Goal: Task Accomplishment & Management: Manage account settings

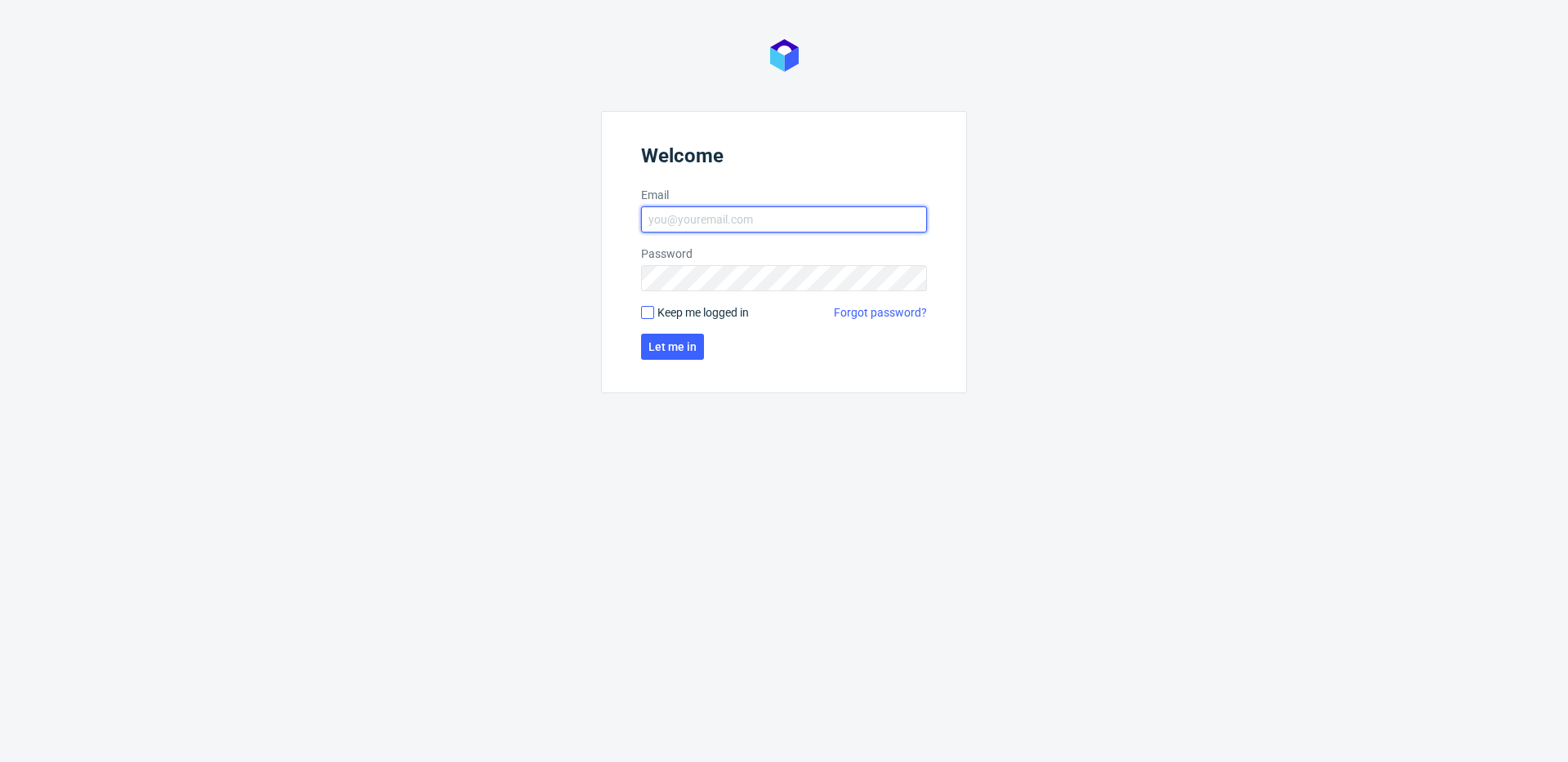
type input "krystian.gaza@packhelp.com"
click at [693, 317] on span "Keep me logged in" at bounding box center [704, 312] width 91 height 17
click at [654, 317] on input "Keep me logged in" at bounding box center [647, 312] width 13 height 13
click at [690, 309] on span "Keep me logged in" at bounding box center [704, 312] width 91 height 17
click at [654, 309] on input "Keep me logged in" at bounding box center [647, 312] width 13 height 13
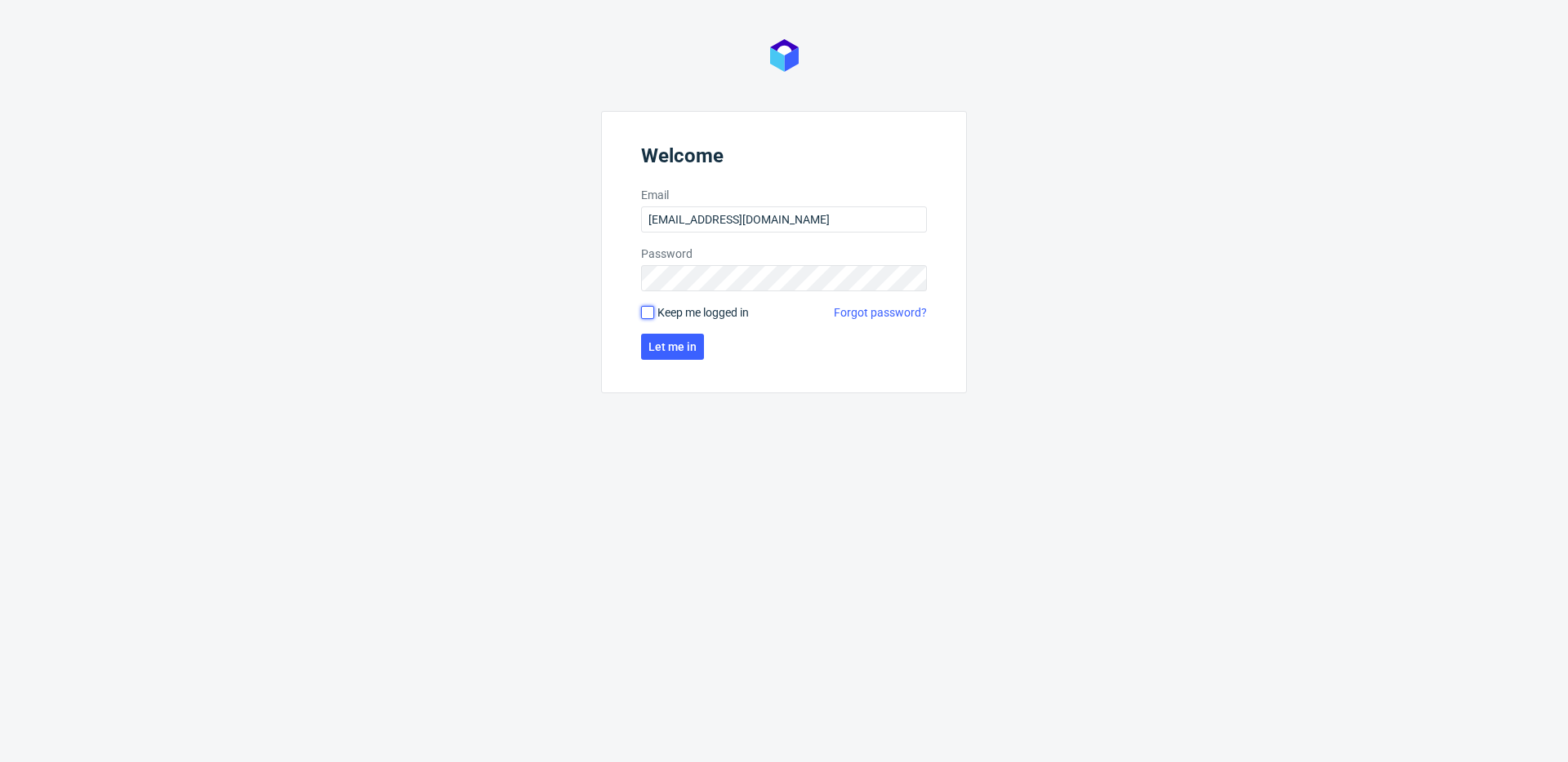
click at [646, 312] on input "Keep me logged in" at bounding box center [647, 312] width 13 height 13
checkbox input "true"
click at [667, 347] on span "Let me in" at bounding box center [672, 346] width 48 height 11
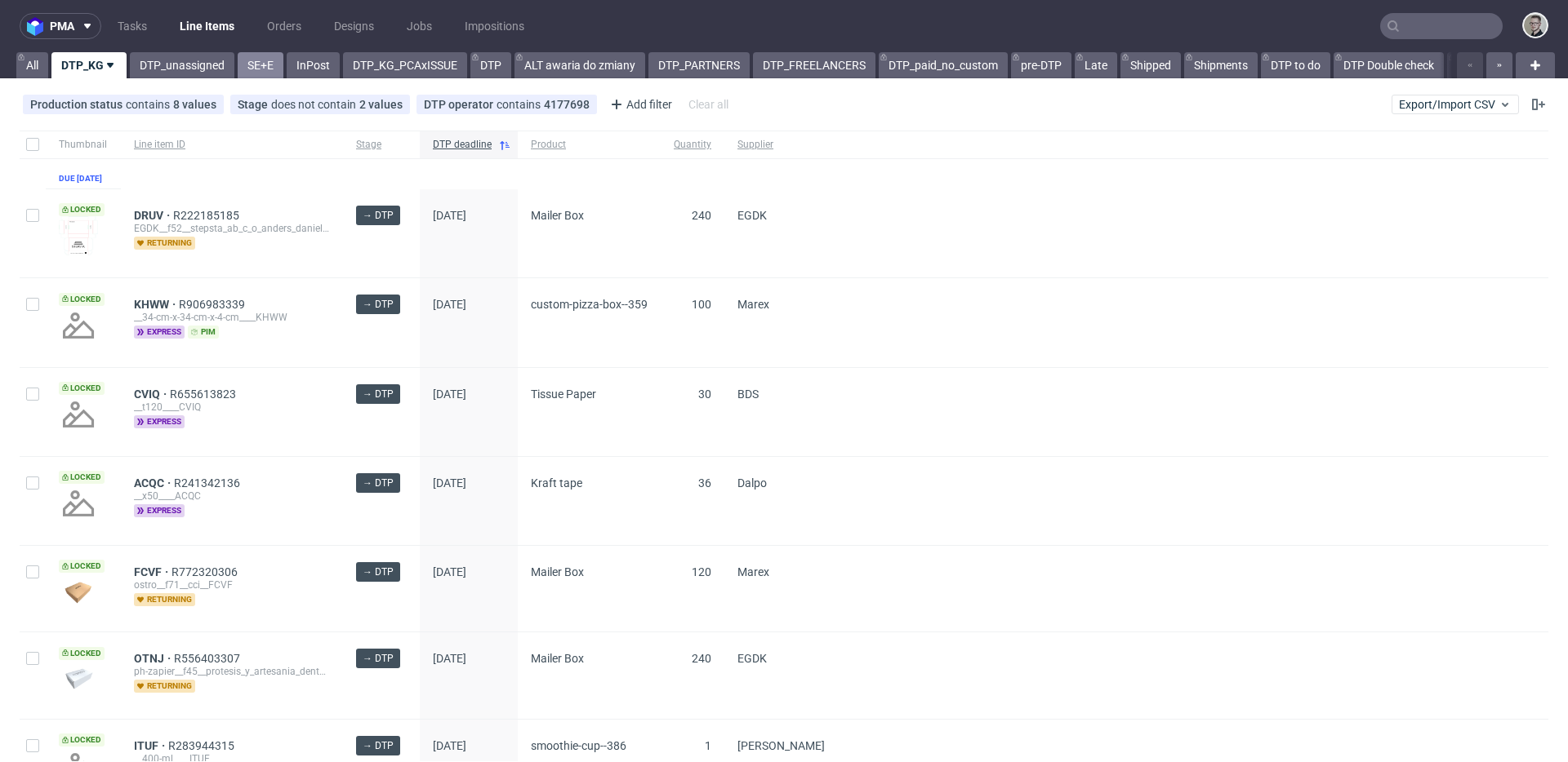
click at [258, 63] on link "SE+E" at bounding box center [260, 65] width 46 height 26
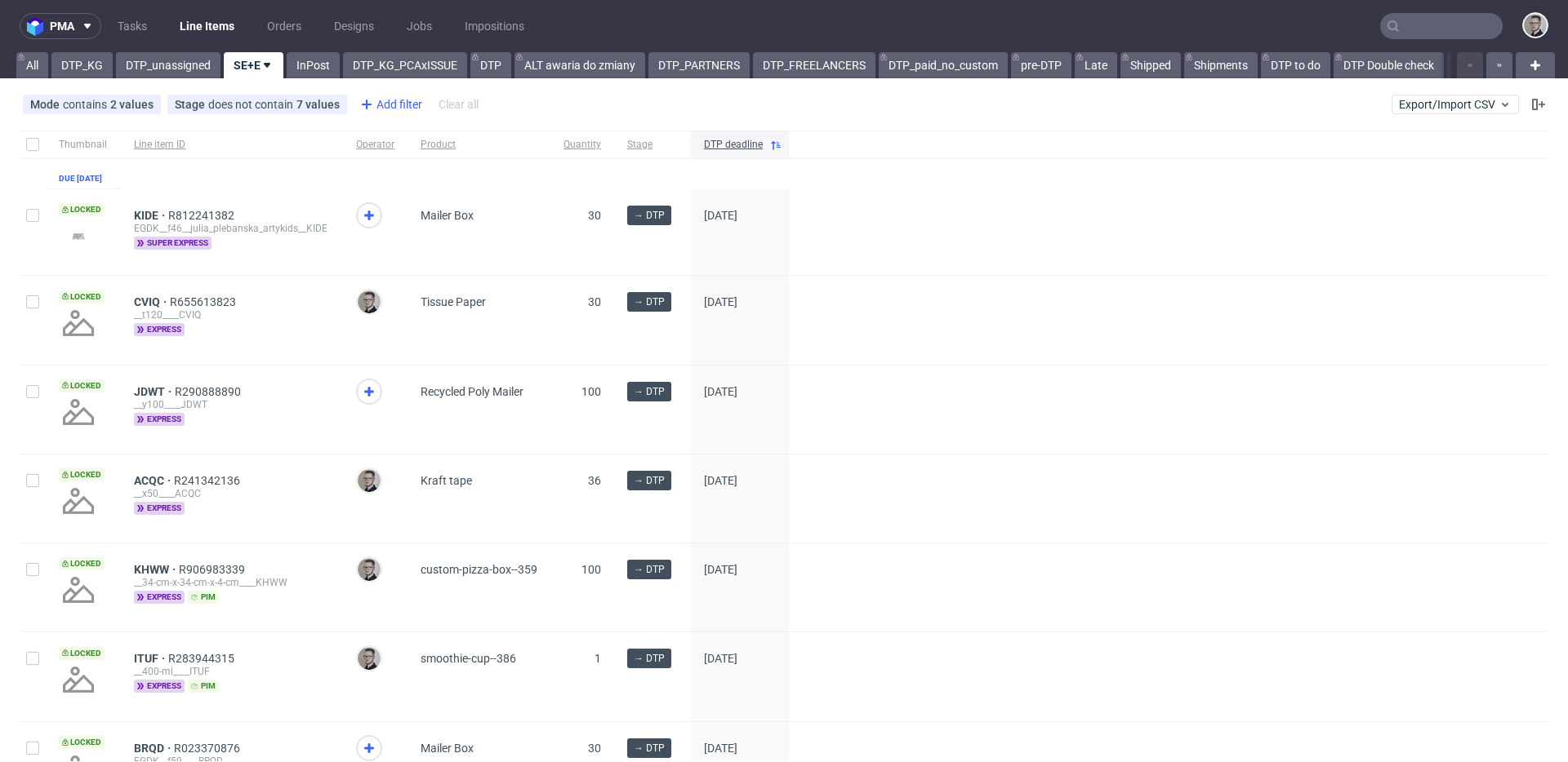
click at [411, 99] on div "Add filter" at bounding box center [390, 105] width 72 height 26
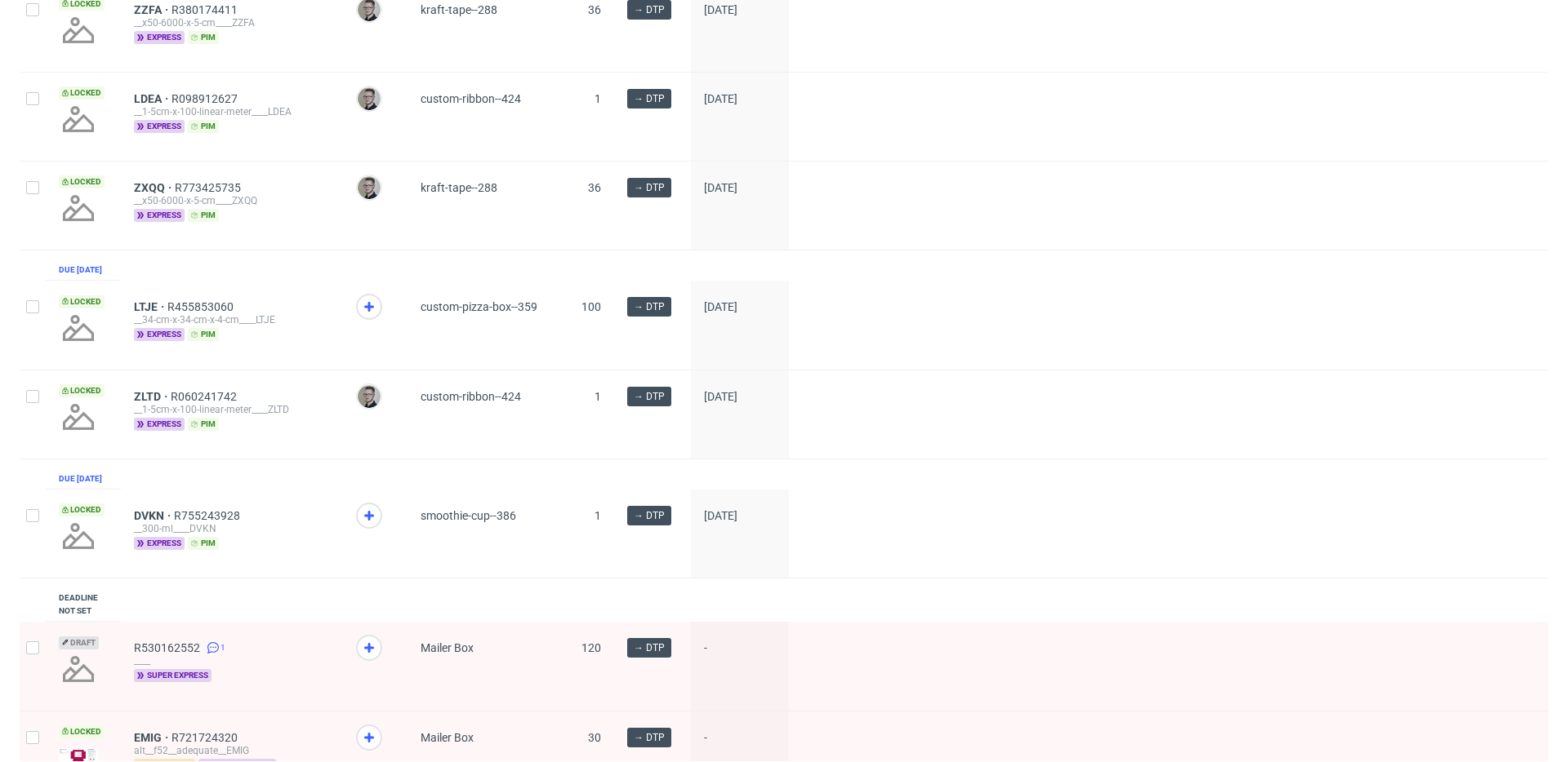
scroll to position [1322, 0]
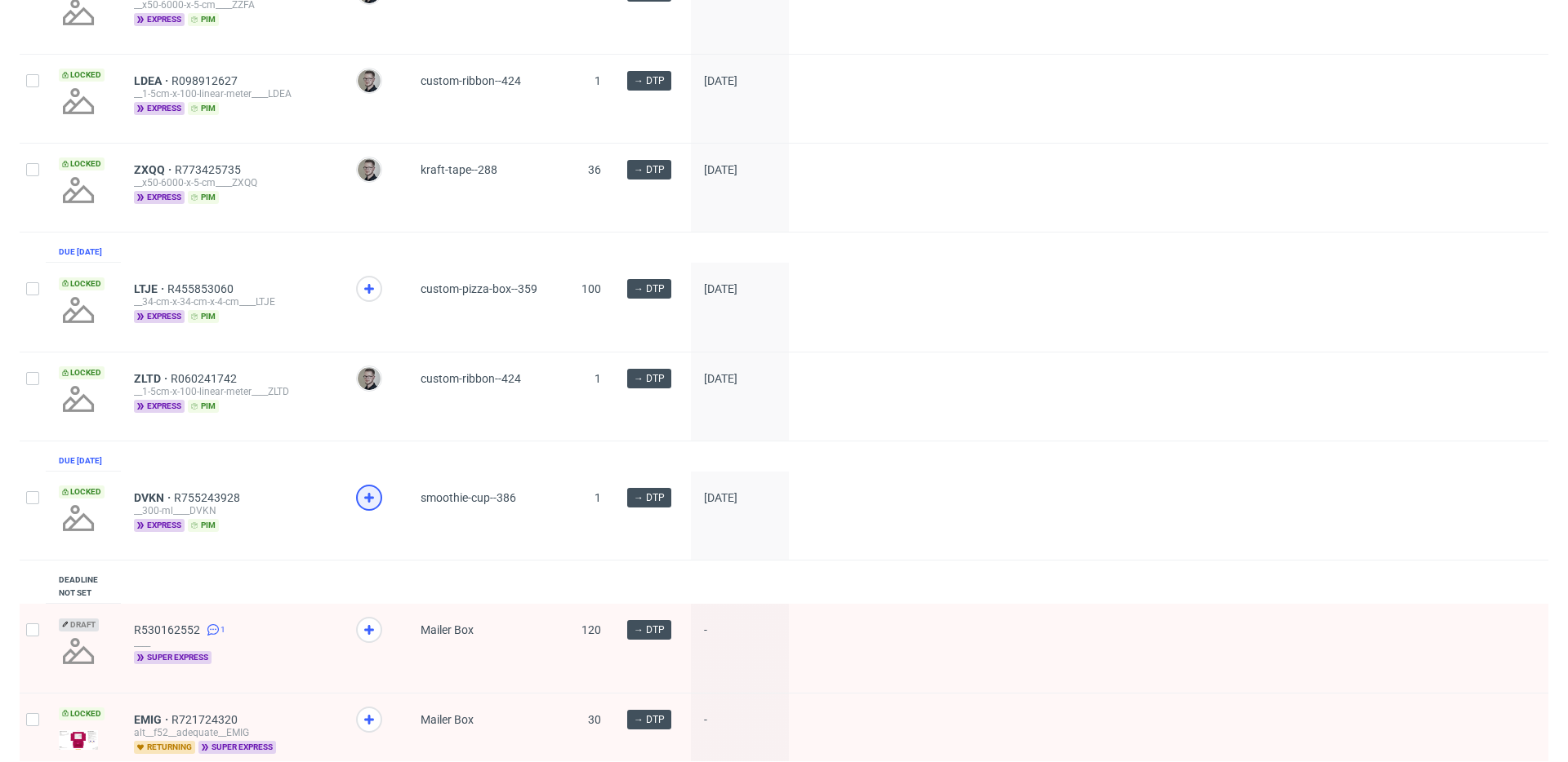
click at [367, 508] on icon at bounding box center [369, 497] width 19 height 19
click at [368, 294] on use at bounding box center [368, 288] width 10 height 10
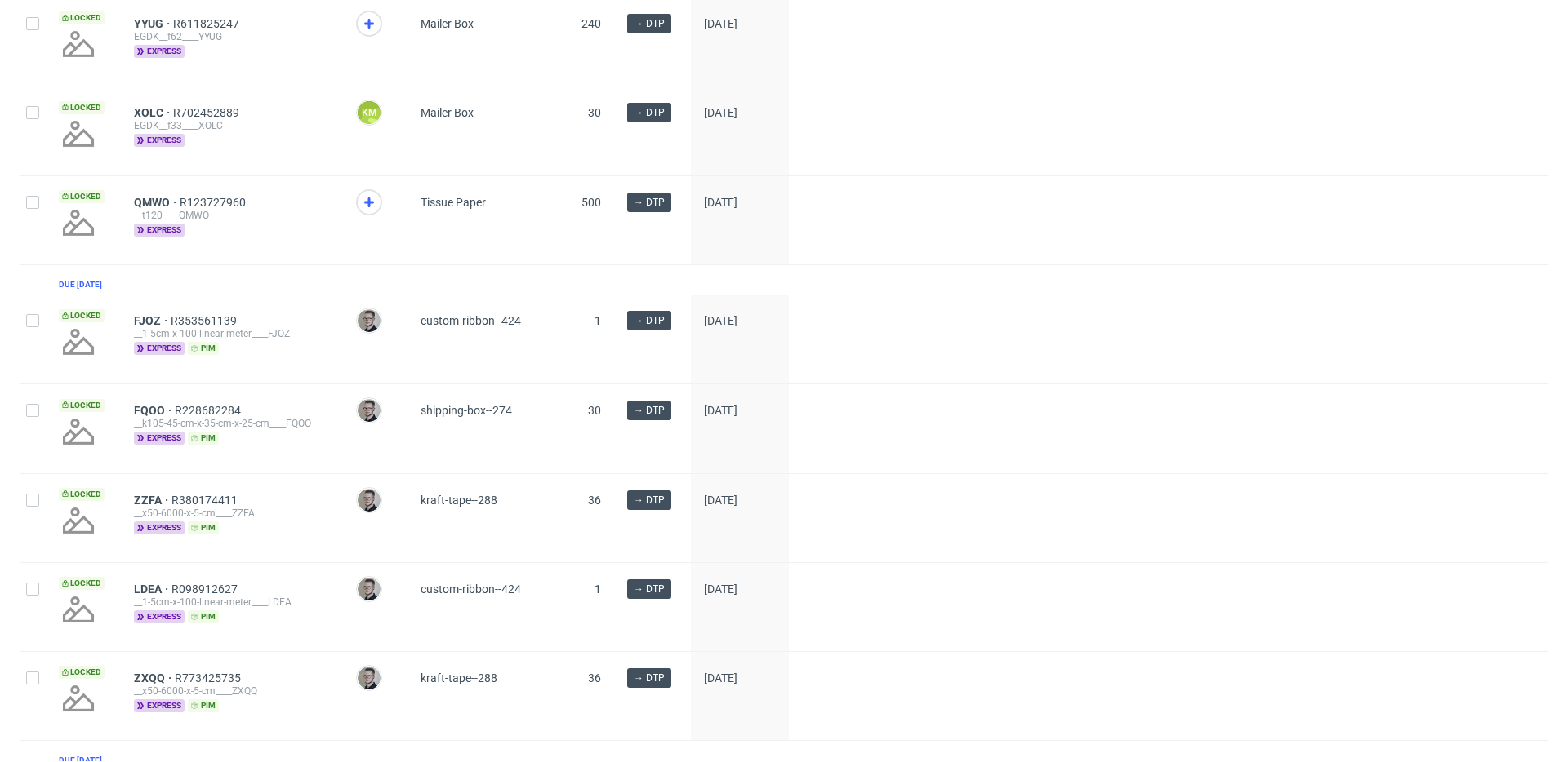
scroll to position [582, 0]
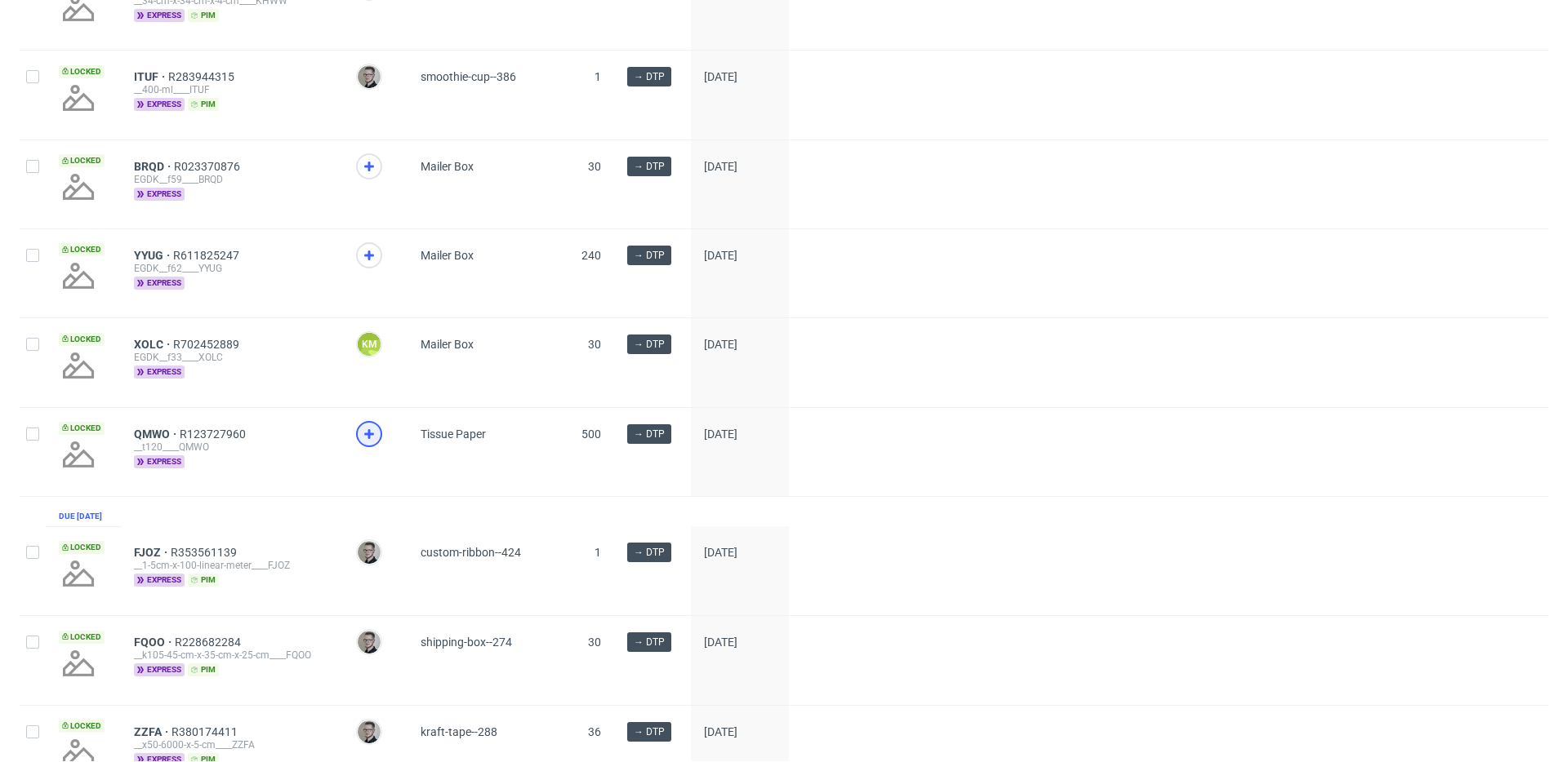
click at [365, 443] on icon at bounding box center [369, 434] width 19 height 19
click at [365, 265] on icon at bounding box center [369, 256] width 19 height 19
click at [370, 172] on icon at bounding box center [369, 166] width 19 height 19
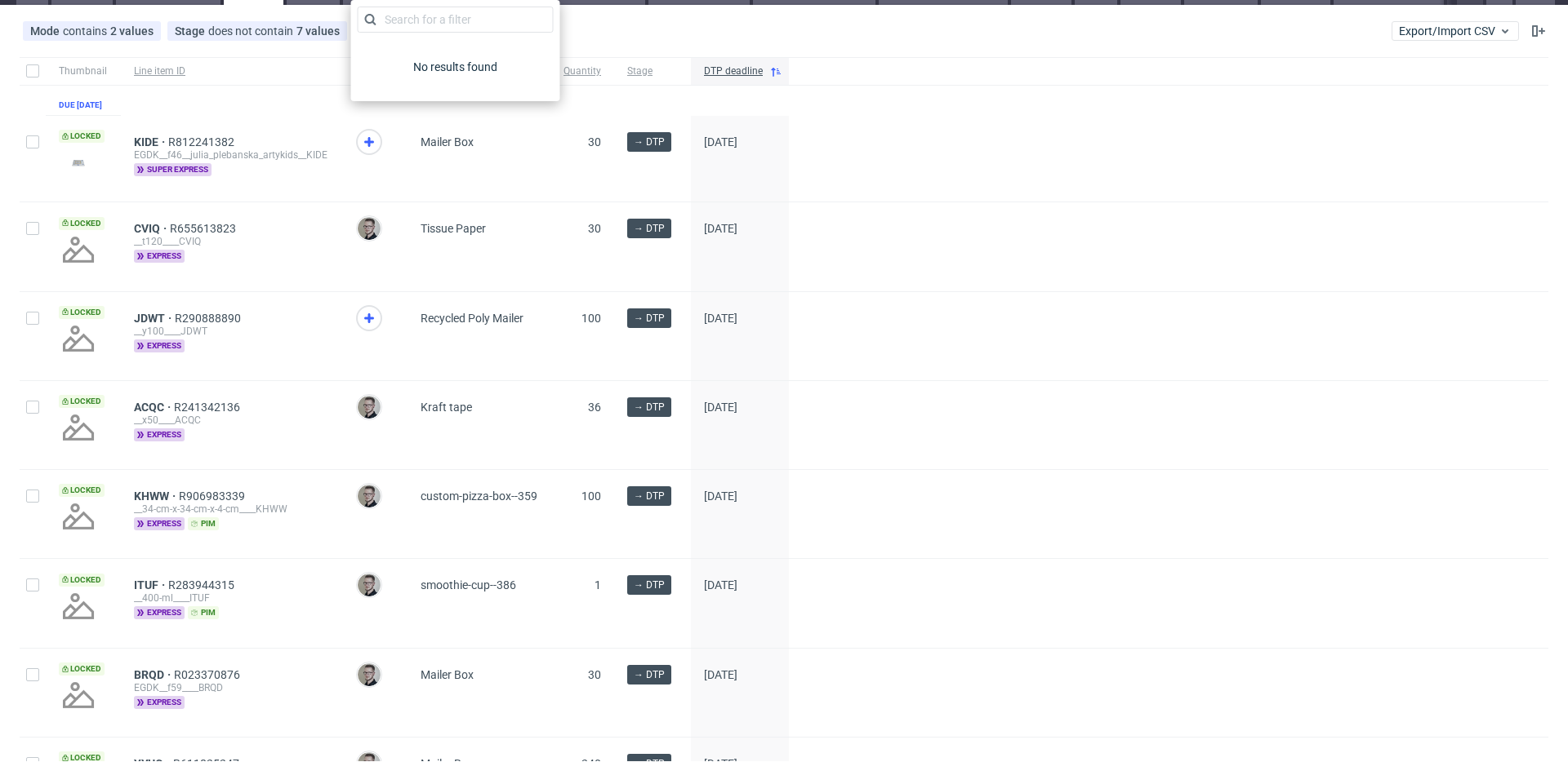
scroll to position [6, 0]
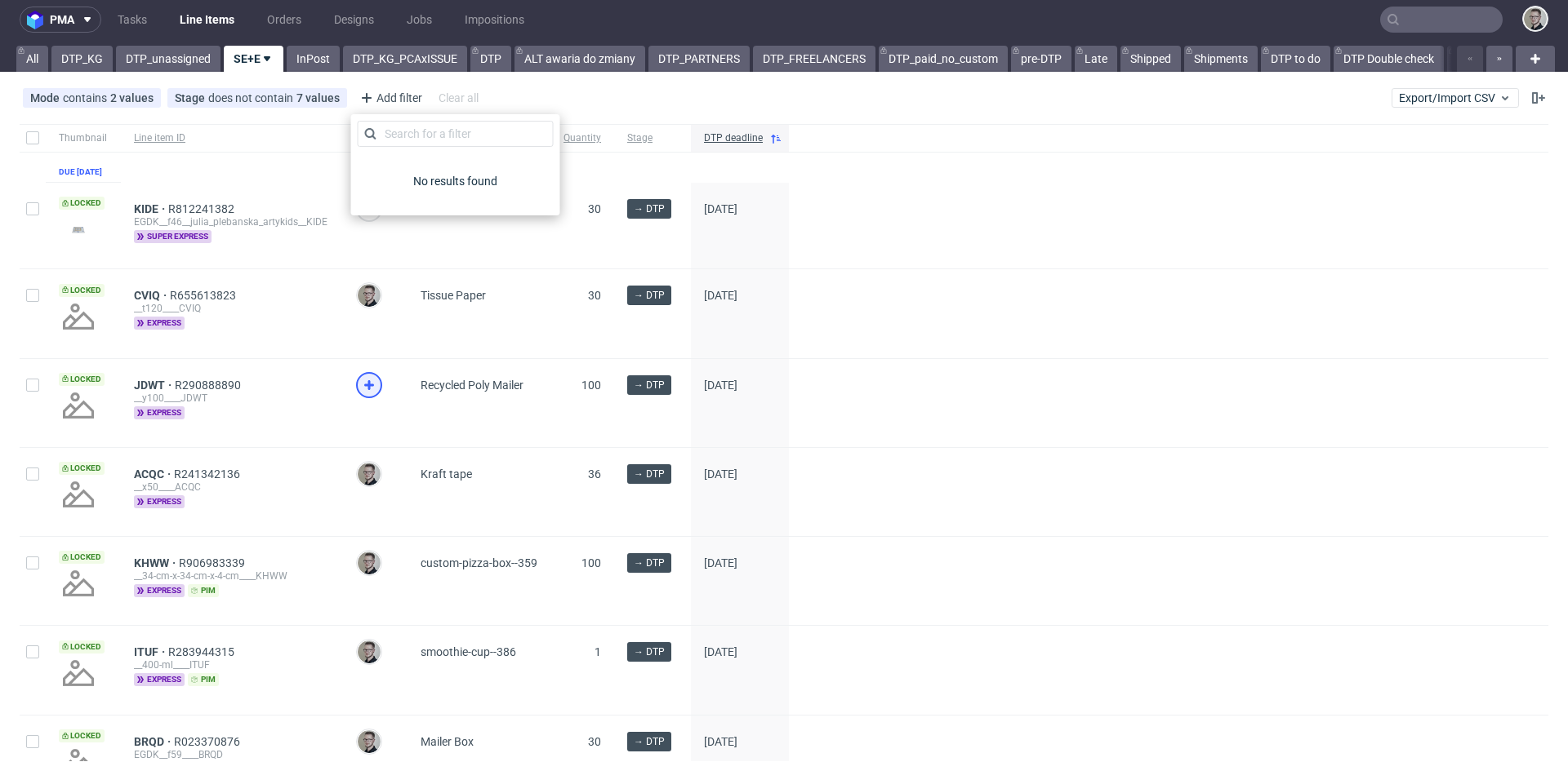
click at [369, 390] on use at bounding box center [368, 385] width 10 height 10
click at [121, 70] on link "DTP_unassigned" at bounding box center [168, 59] width 105 height 26
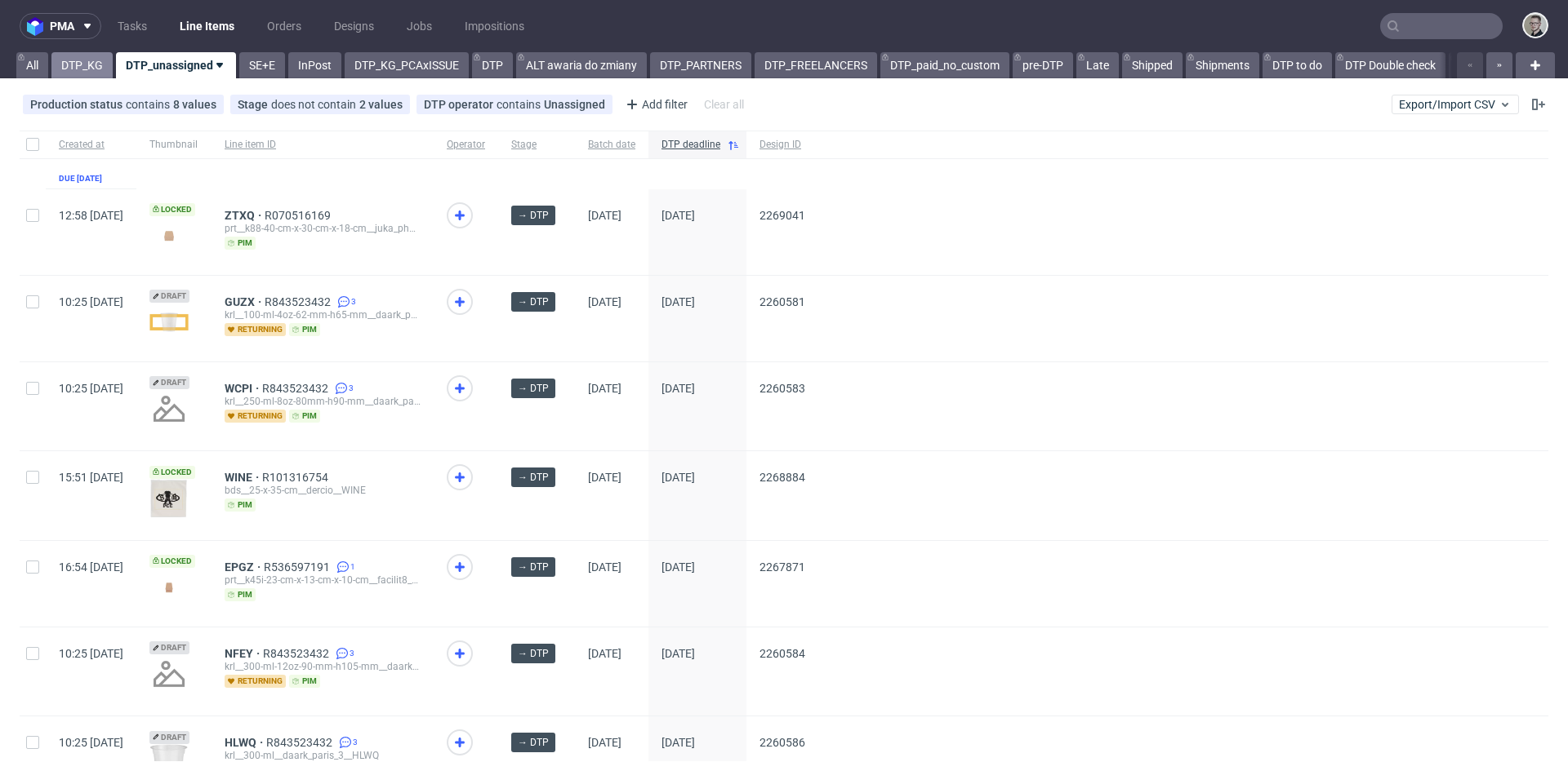
click at [73, 65] on link "DTP_KG" at bounding box center [83, 65] width 62 height 26
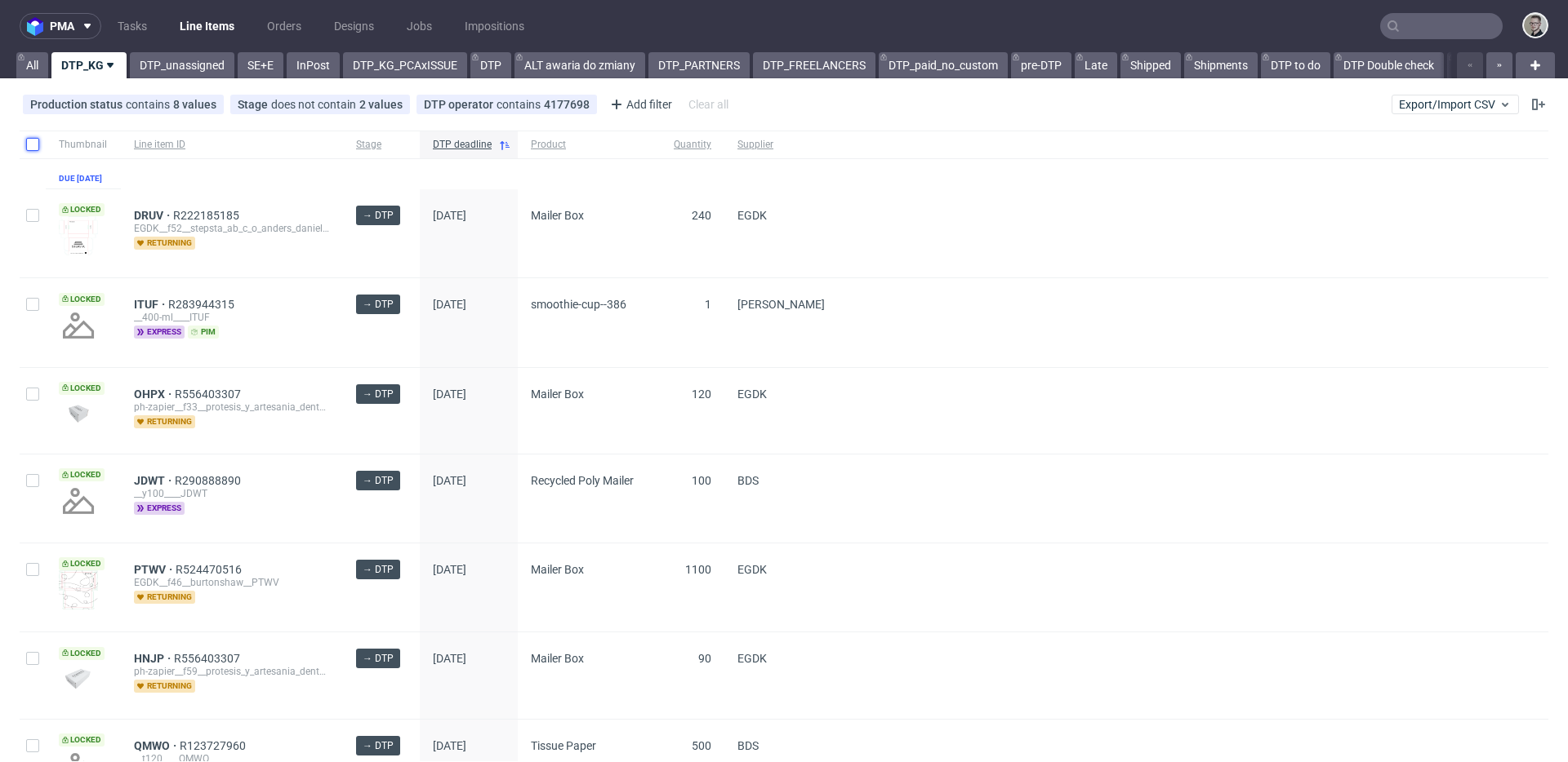
click at [30, 147] on input "checkbox" at bounding box center [33, 144] width 13 height 13
checkbox input "true"
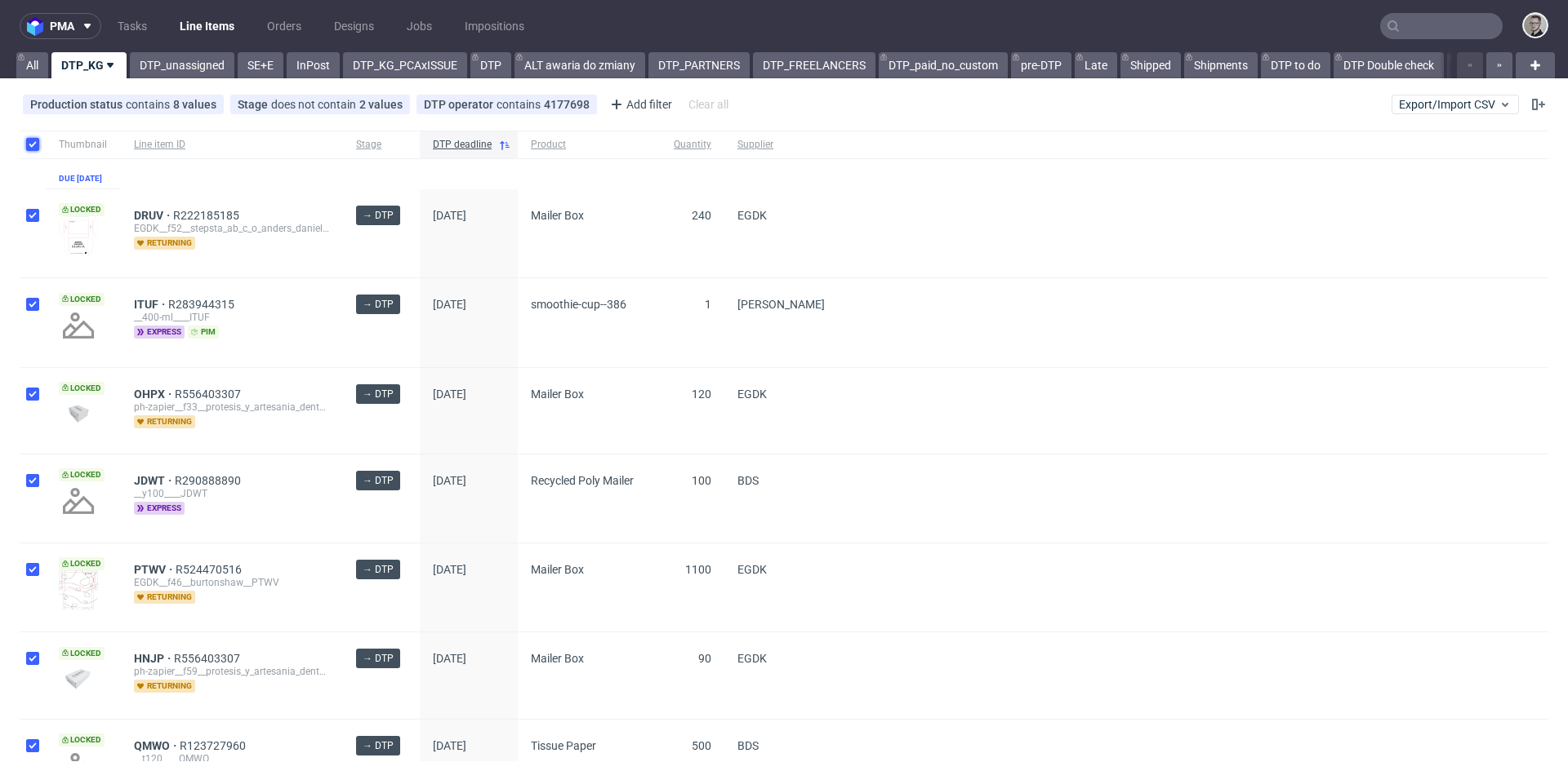
checkbox input "true"
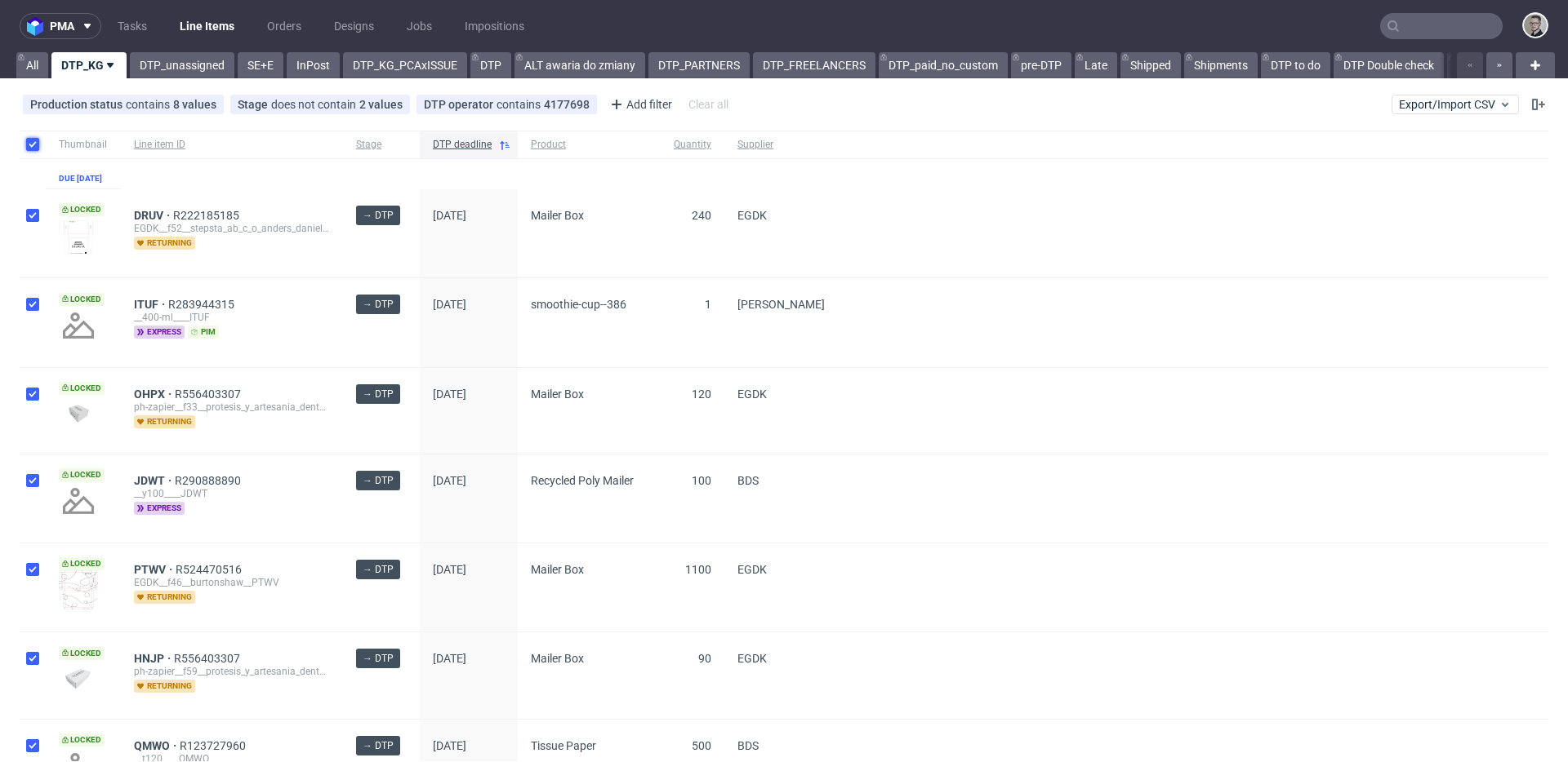
checkbox input "true"
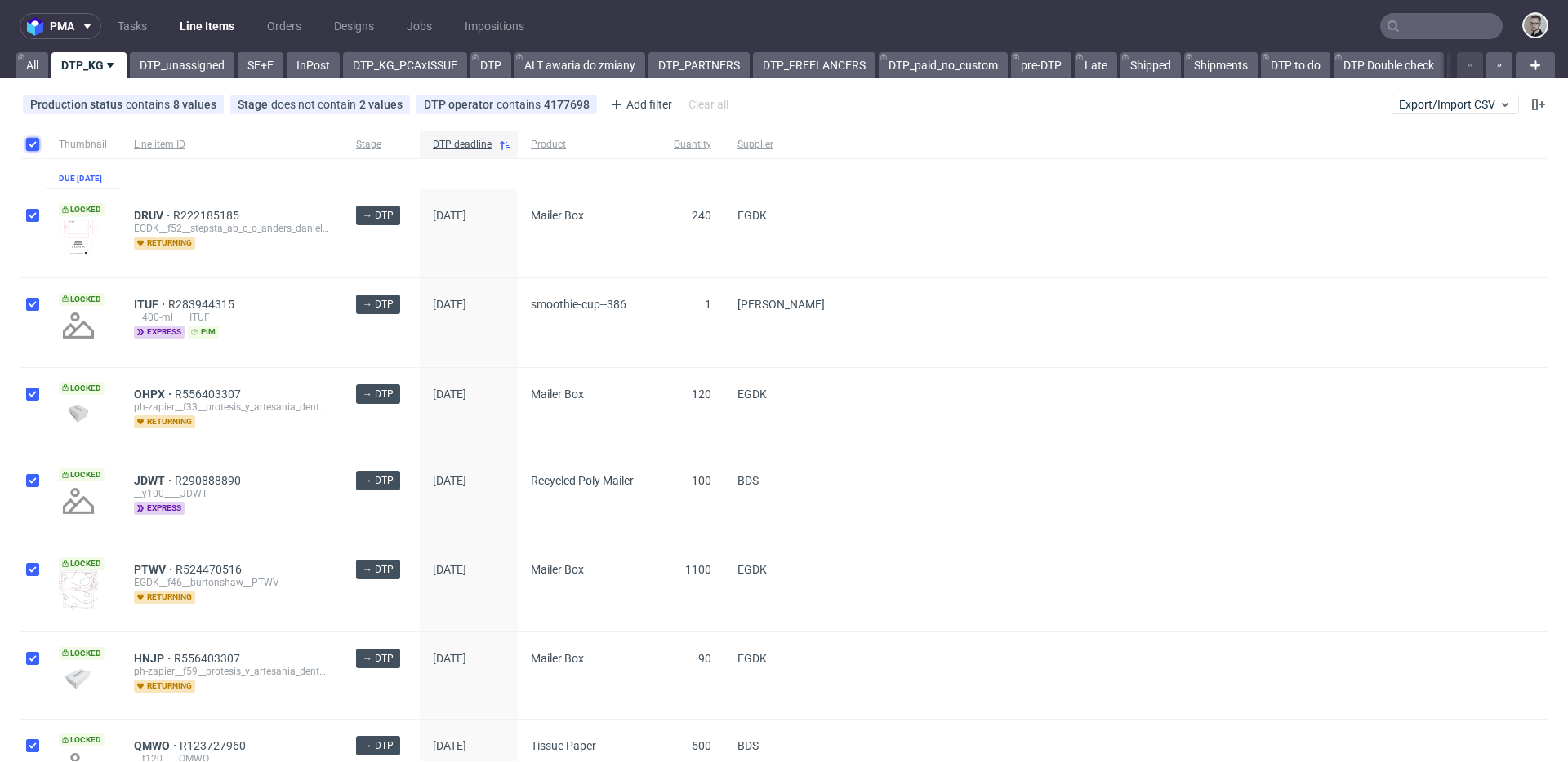
checkbox input "true"
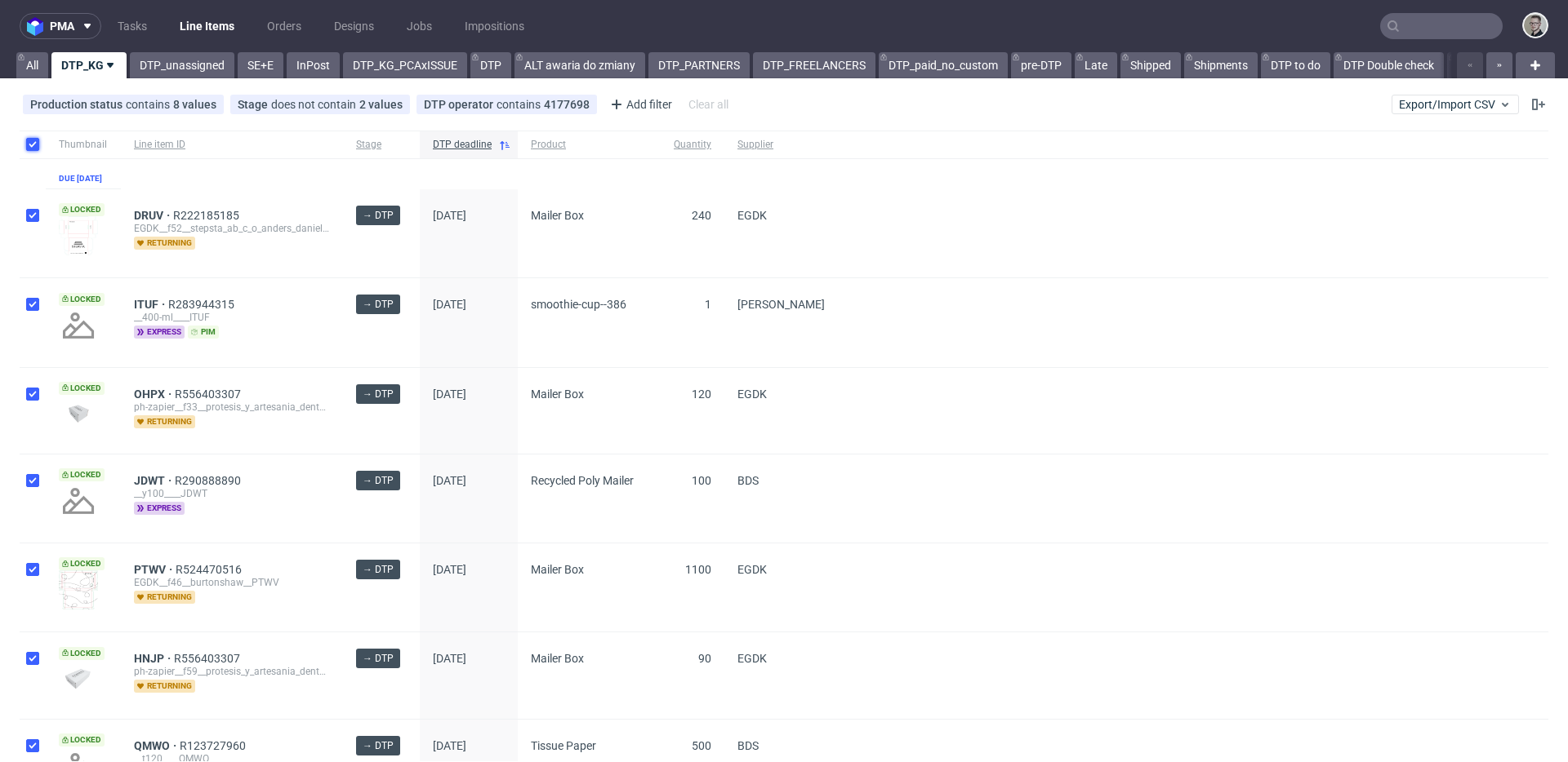
checkbox input "true"
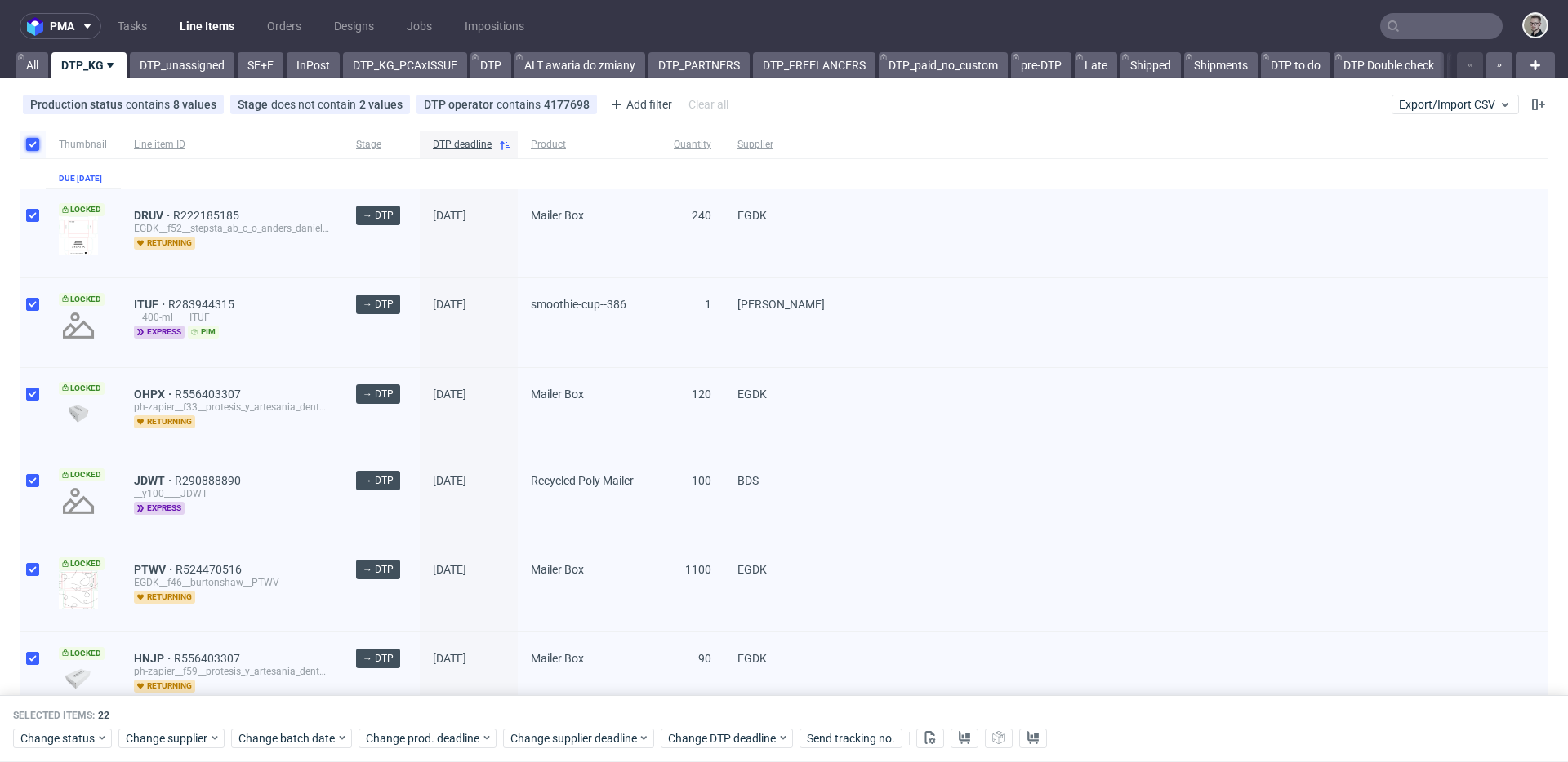
click at [36, 143] on input "checkbox" at bounding box center [33, 144] width 13 height 13
checkbox input "false"
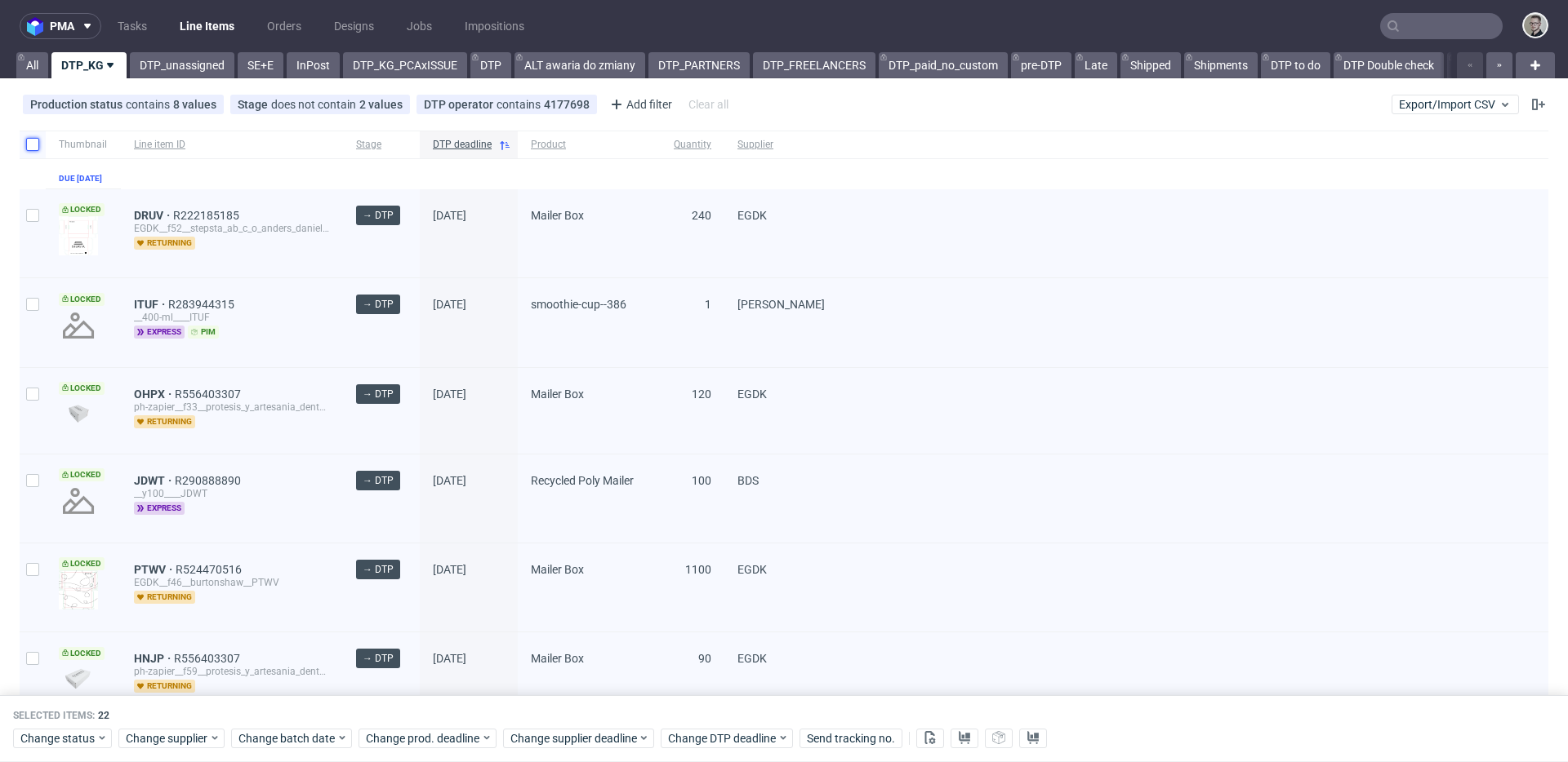
checkbox input "false"
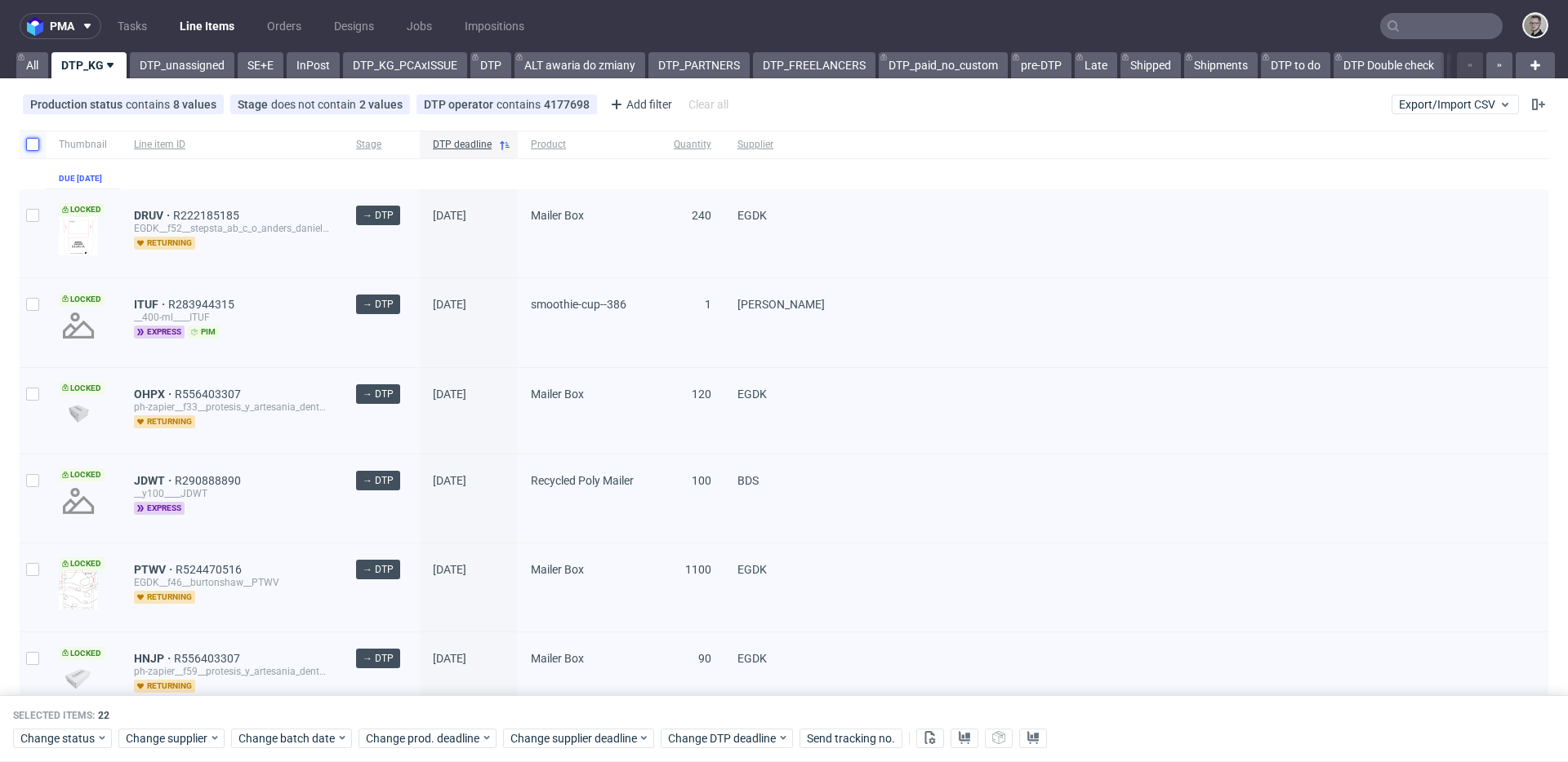
checkbox input "false"
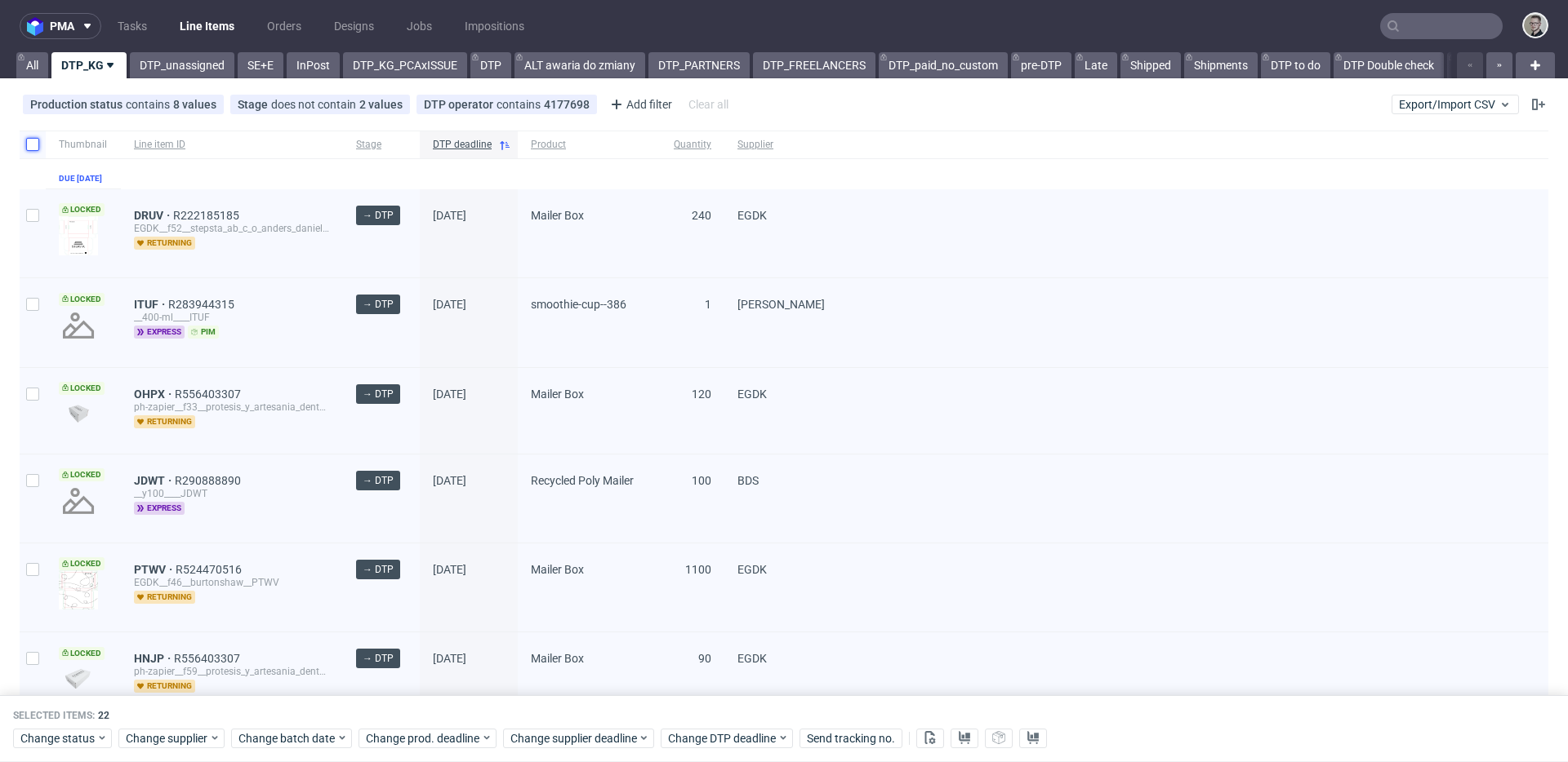
checkbox input "false"
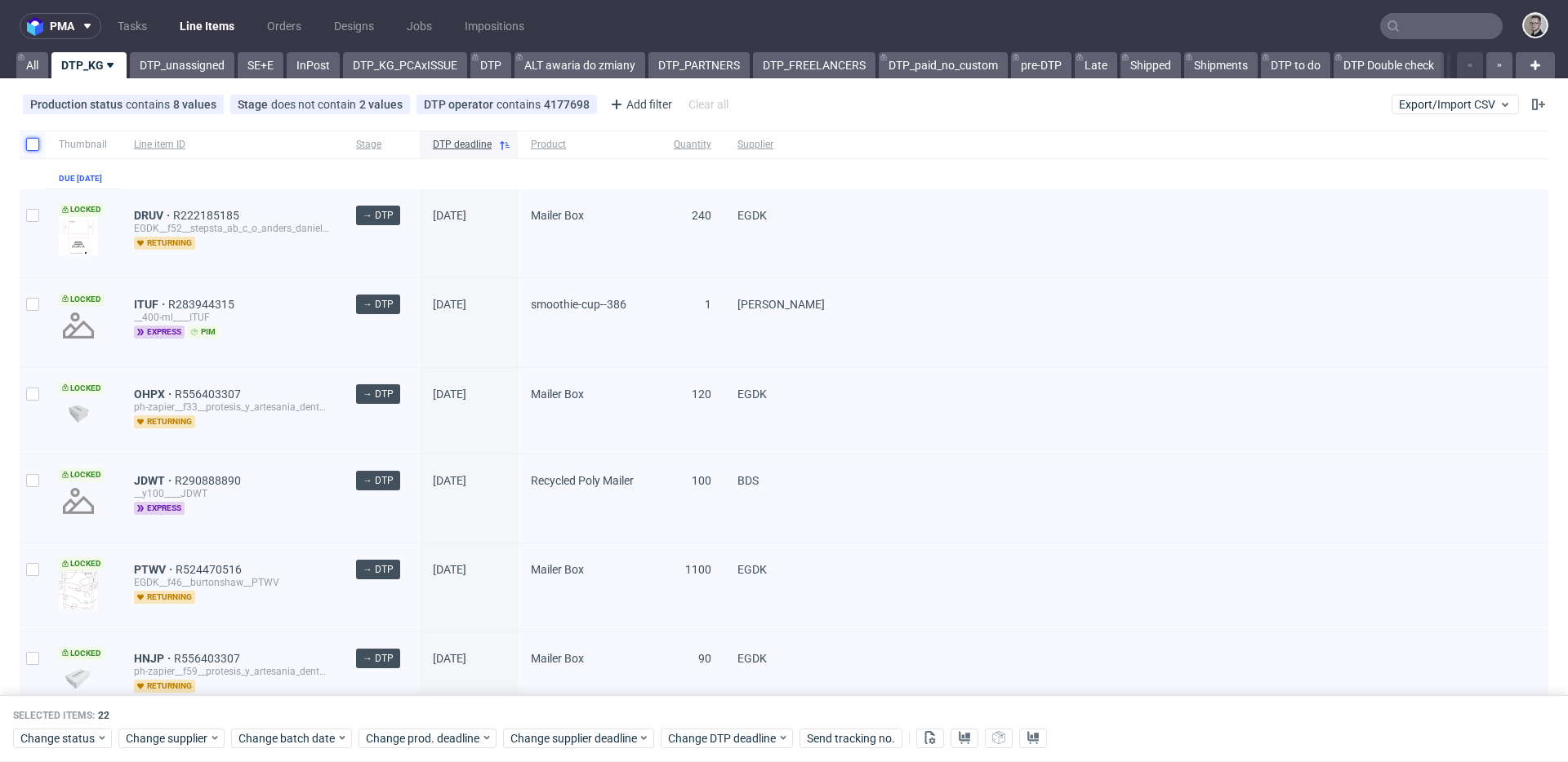
checkbox input "false"
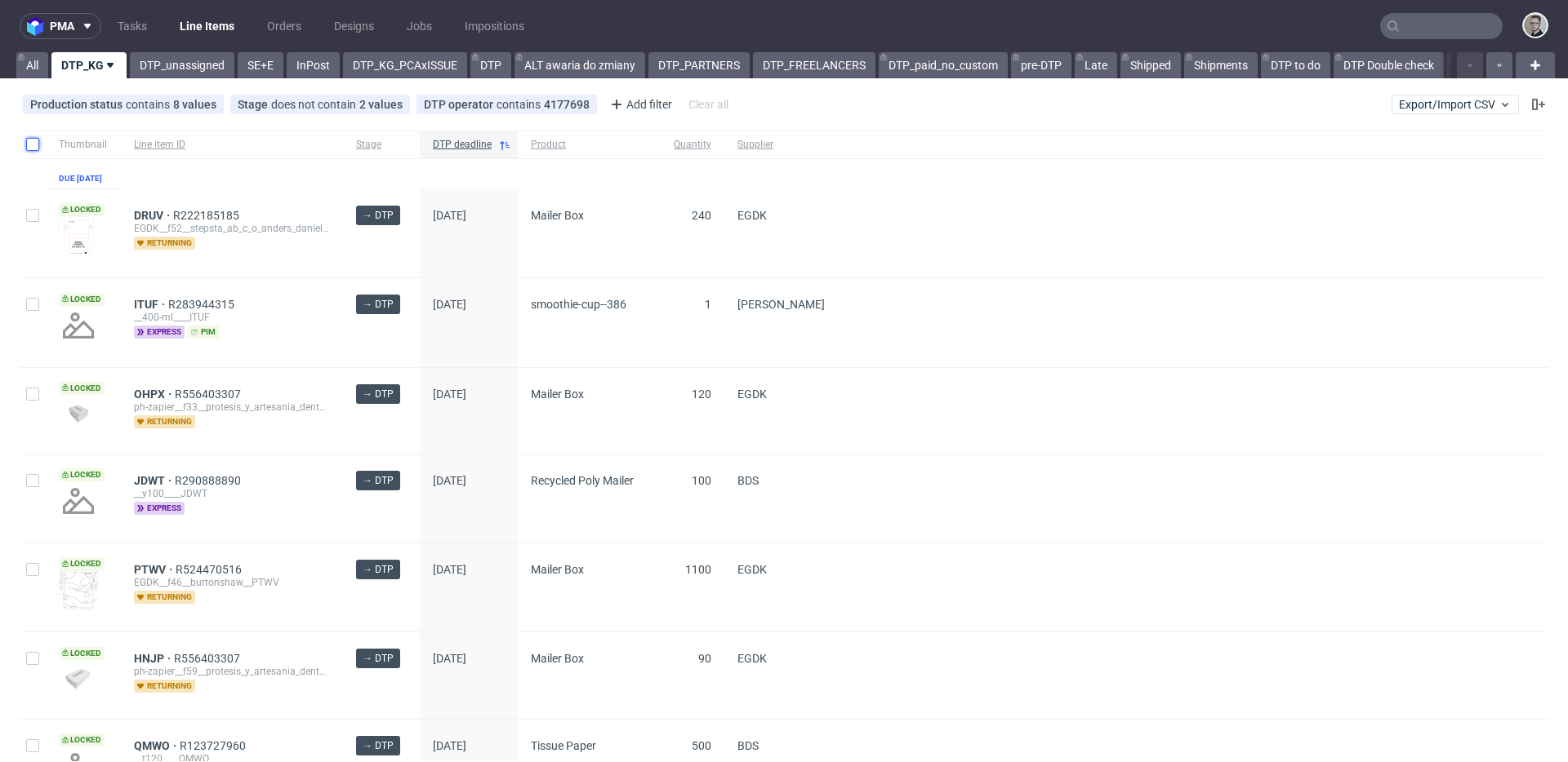
click at [31, 143] on input "checkbox" at bounding box center [33, 144] width 13 height 13
checkbox input "true"
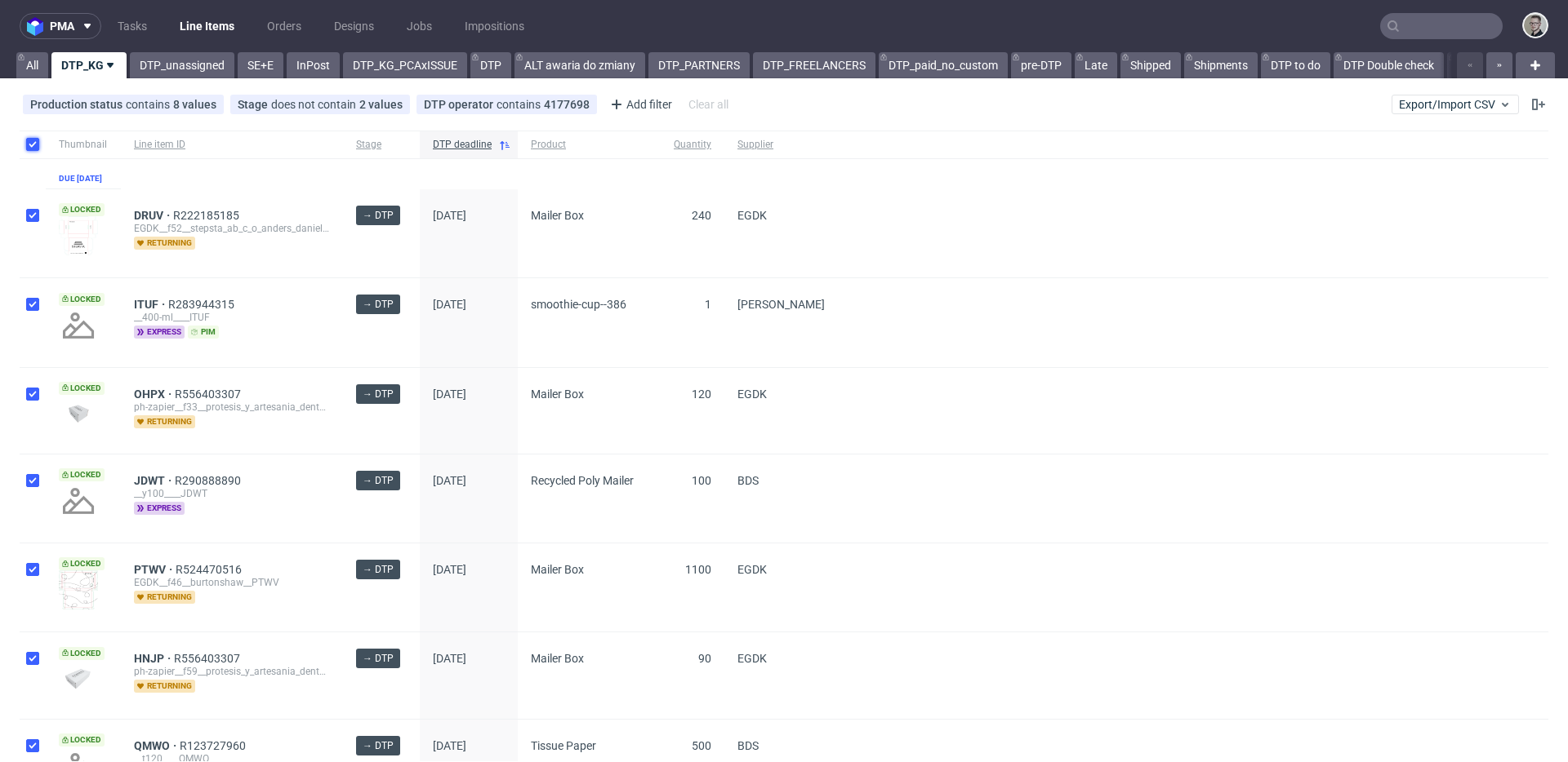
checkbox input "true"
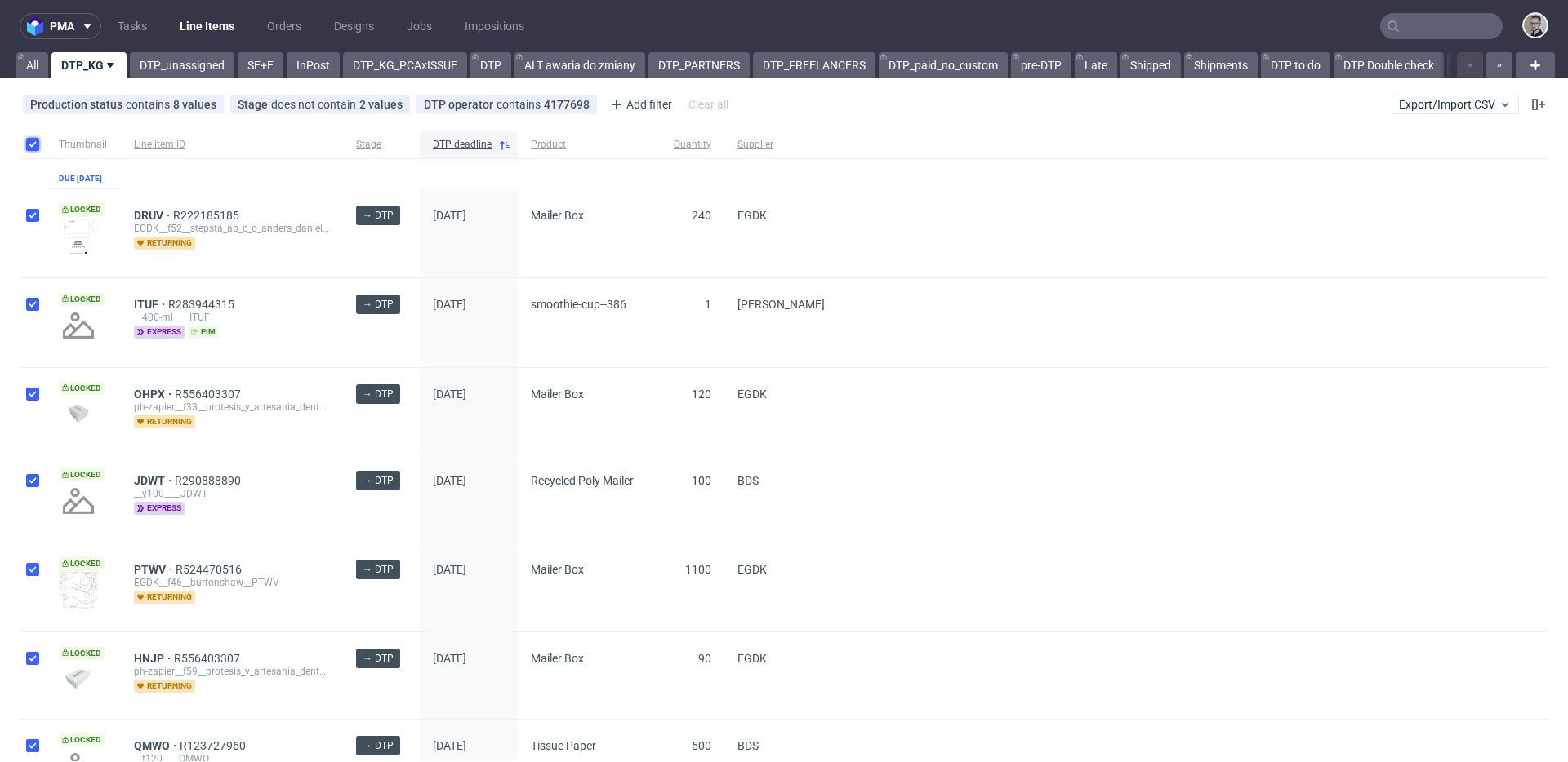
checkbox input "true"
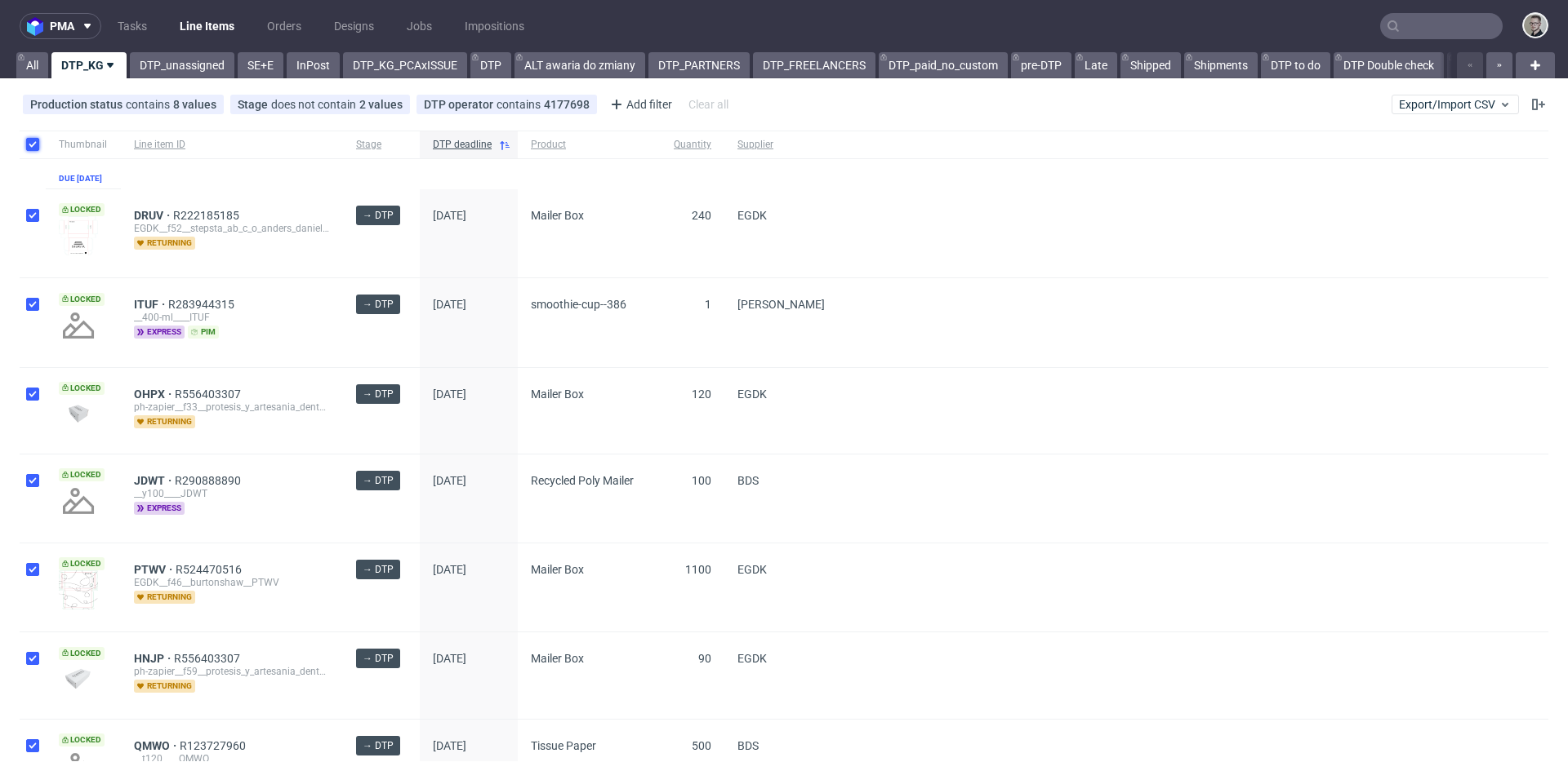
checkbox input "true"
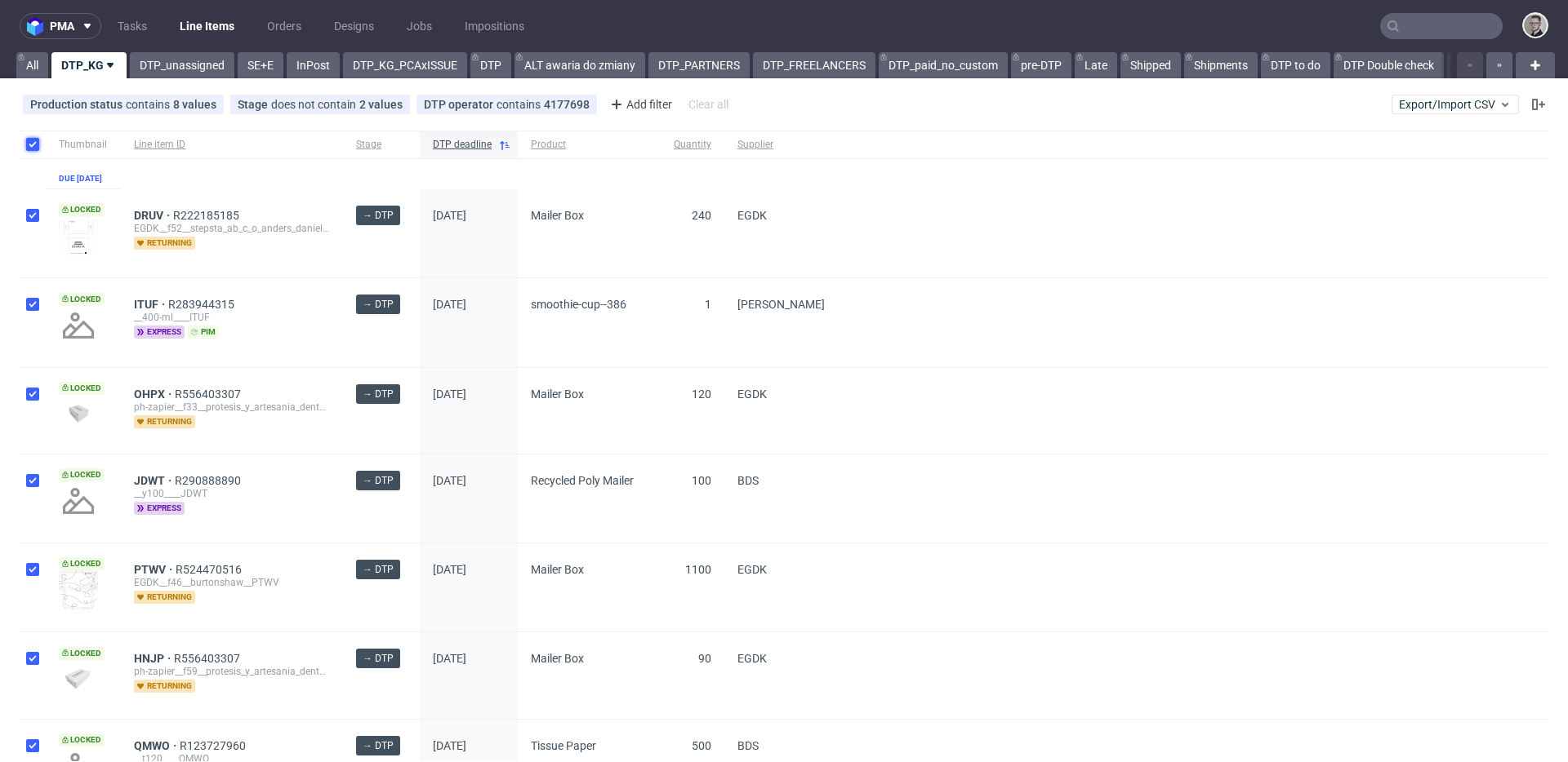
checkbox input "true"
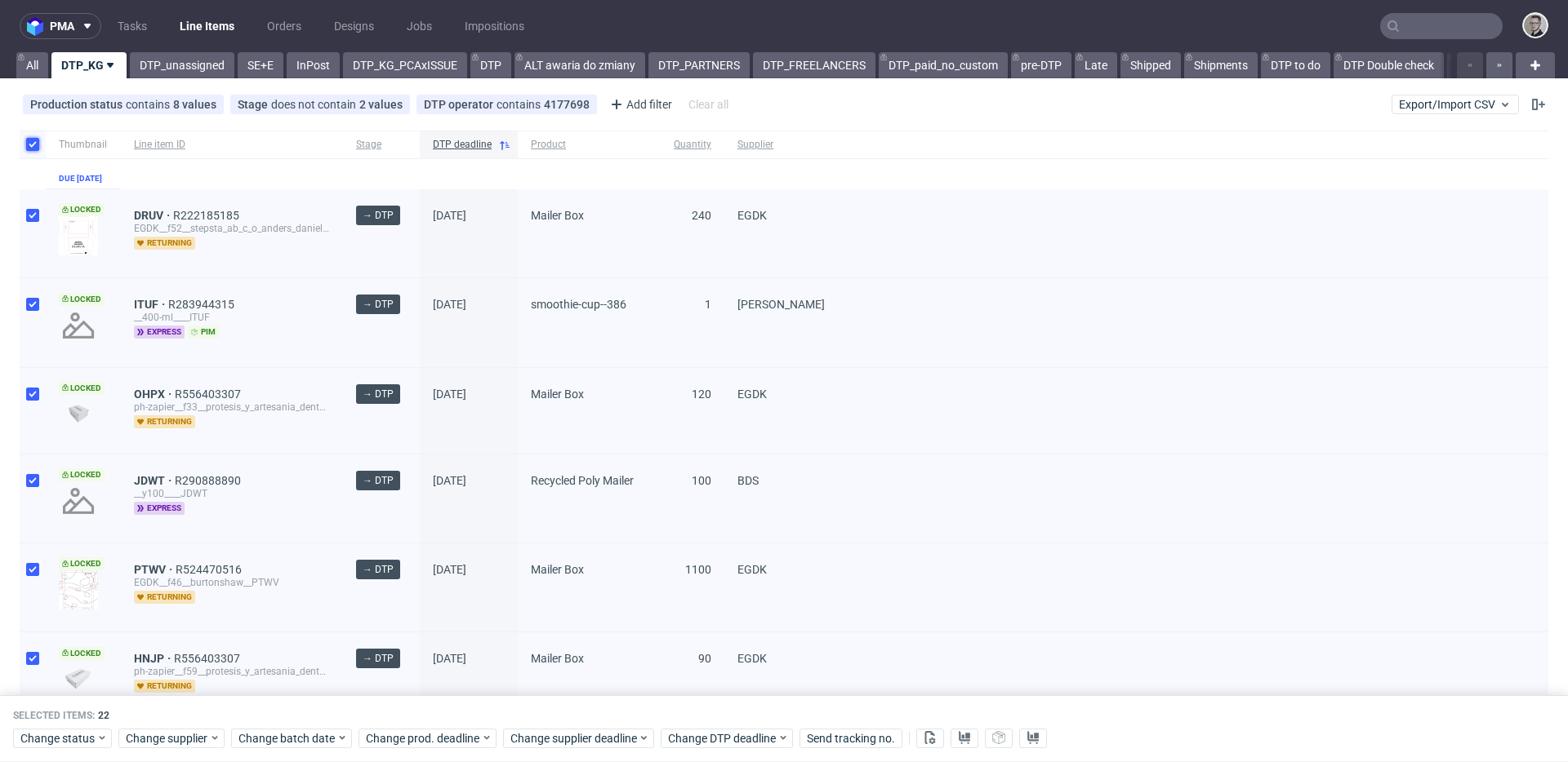
click at [31, 140] on input "checkbox" at bounding box center [33, 144] width 13 height 13
checkbox input "false"
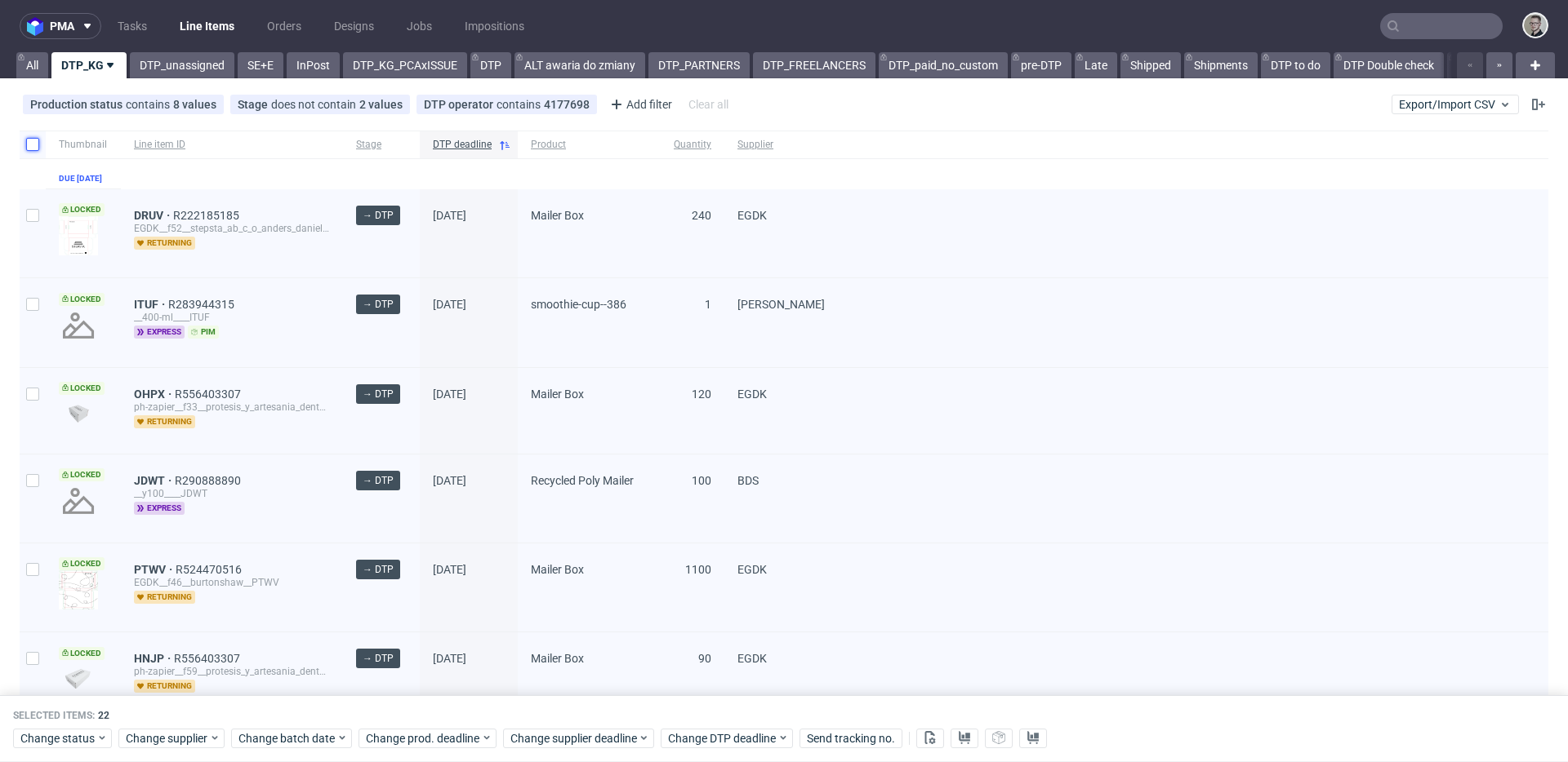
checkbox input "false"
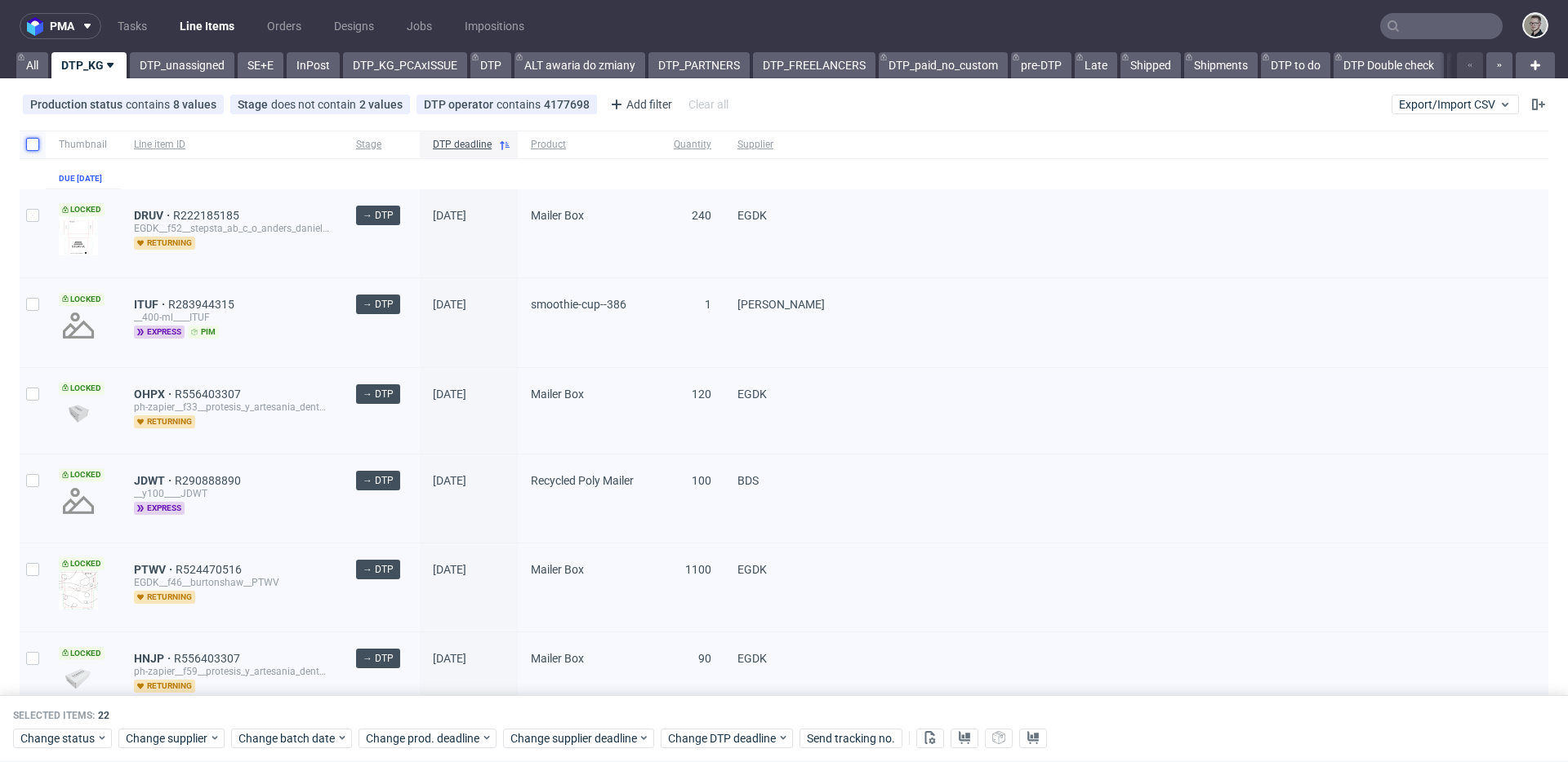
checkbox input "false"
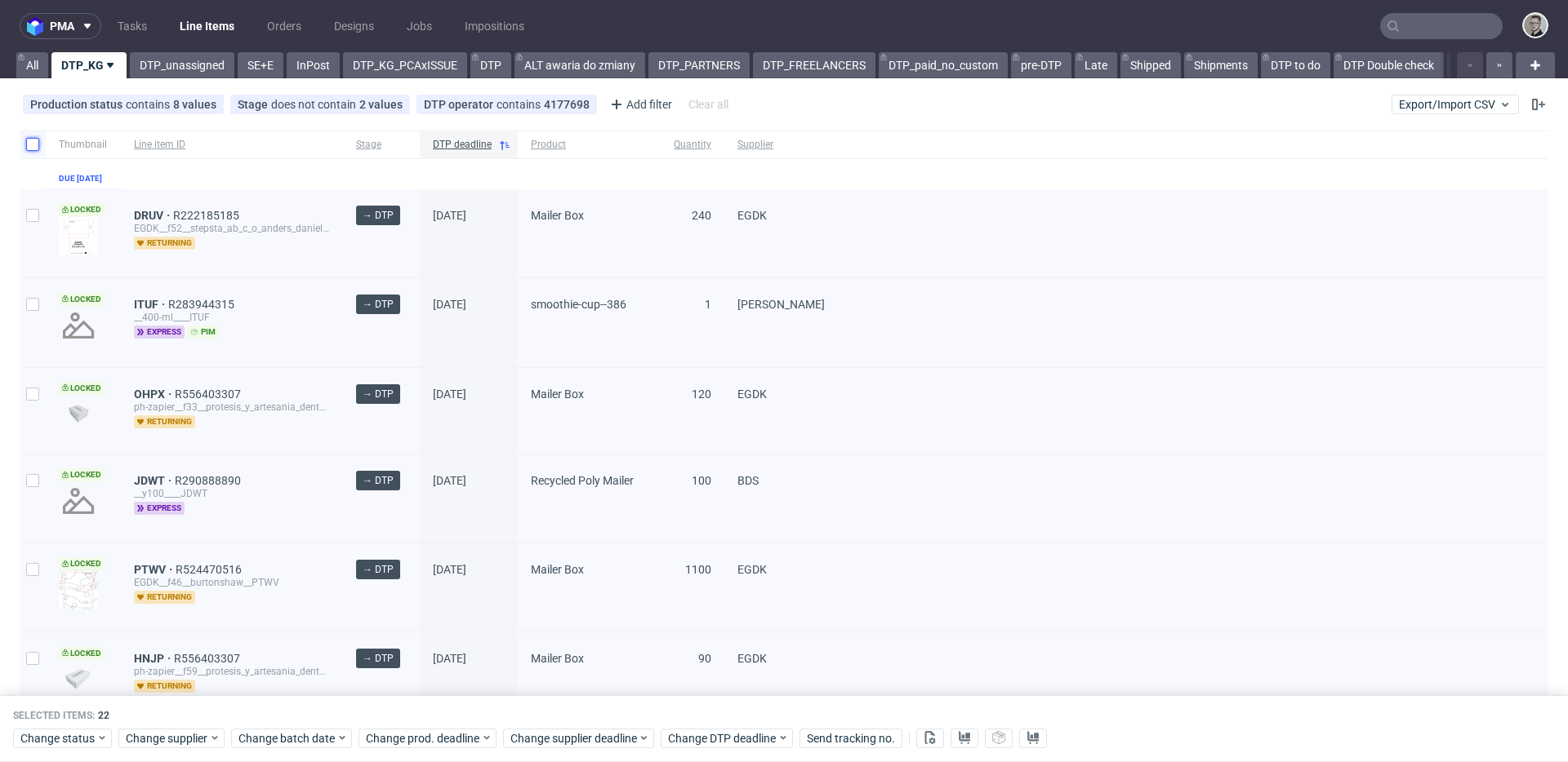
checkbox input "false"
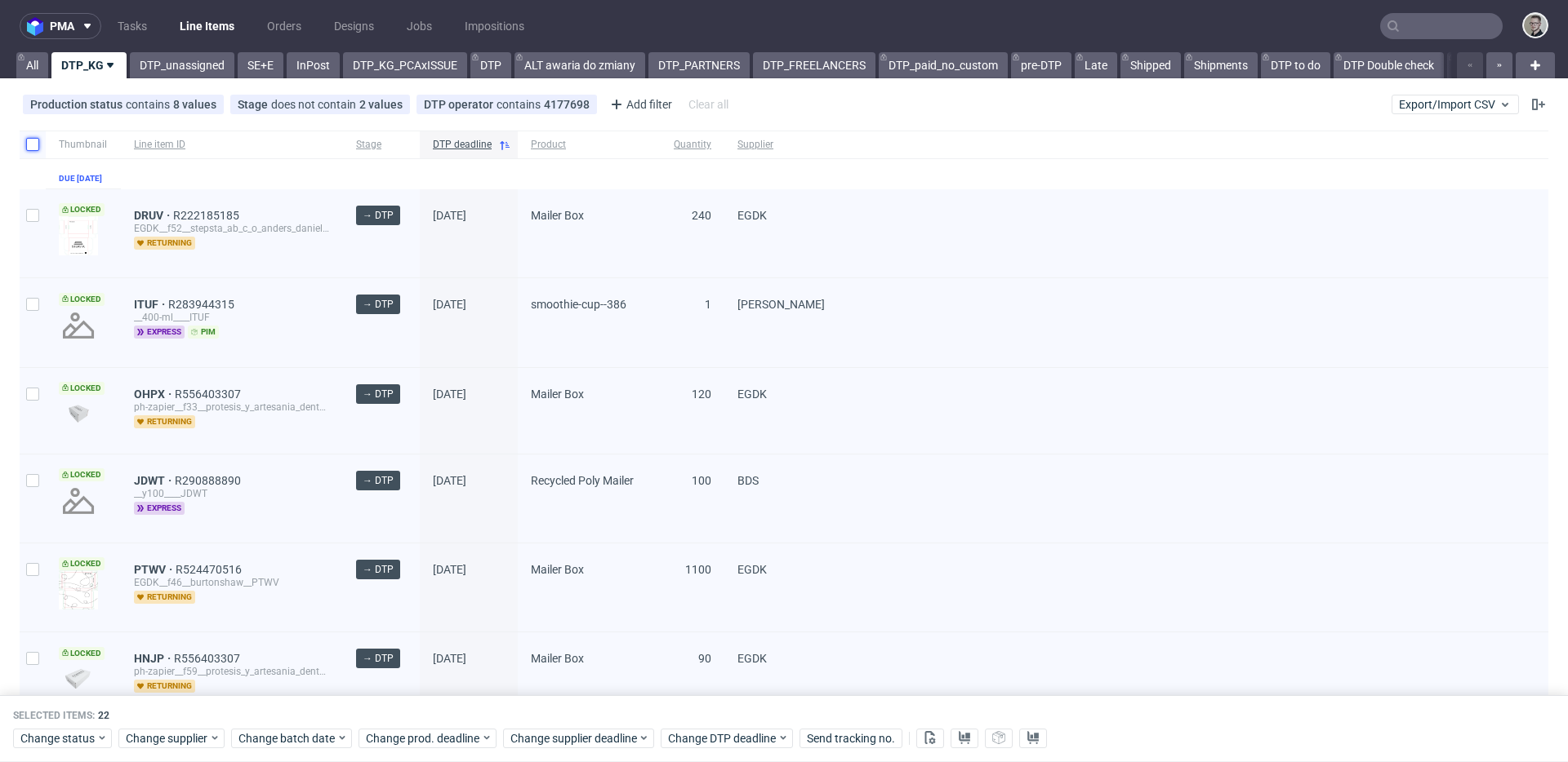
checkbox input "false"
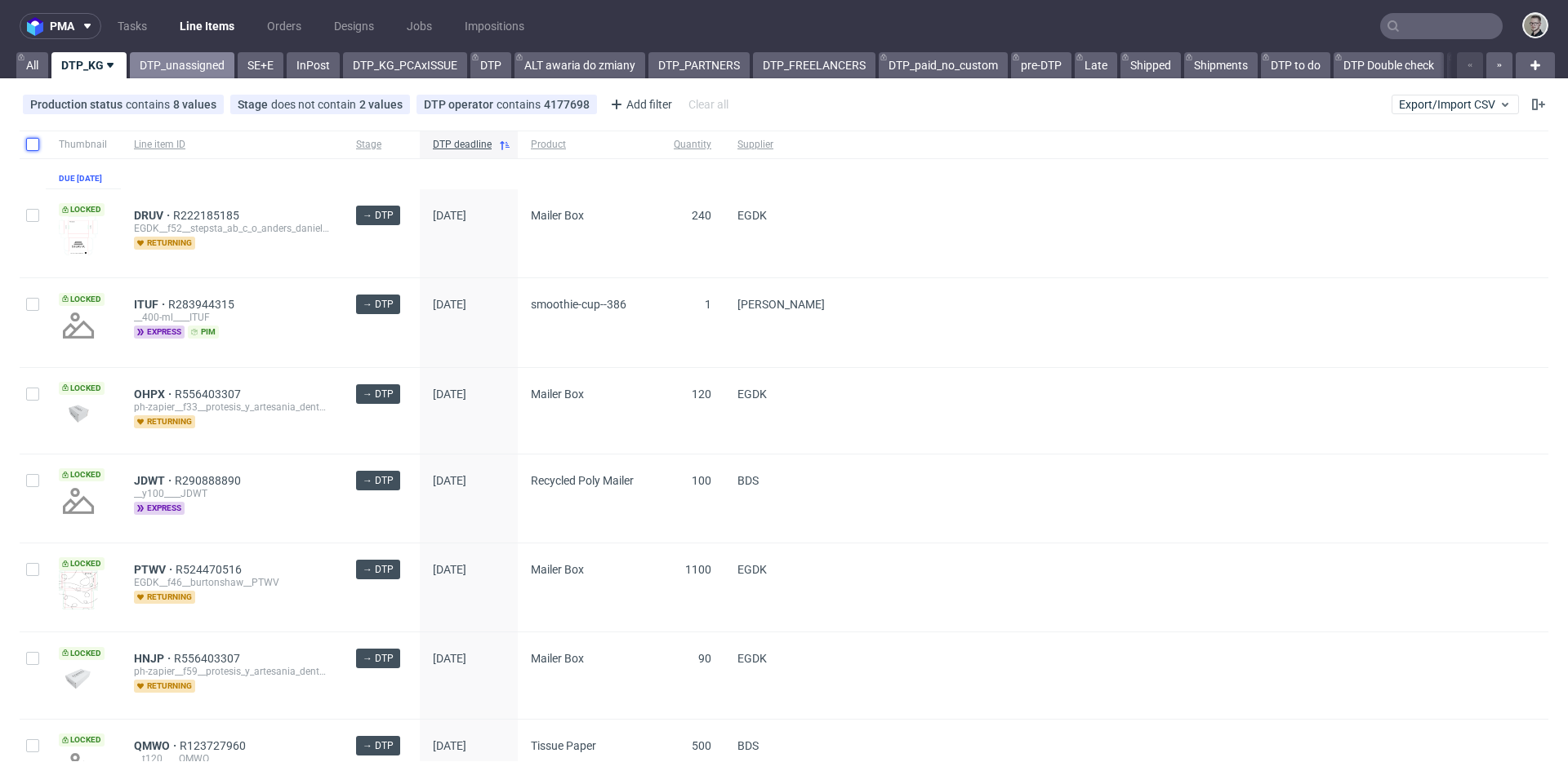
click at [169, 64] on link "DTP_unassigned" at bounding box center [182, 65] width 105 height 26
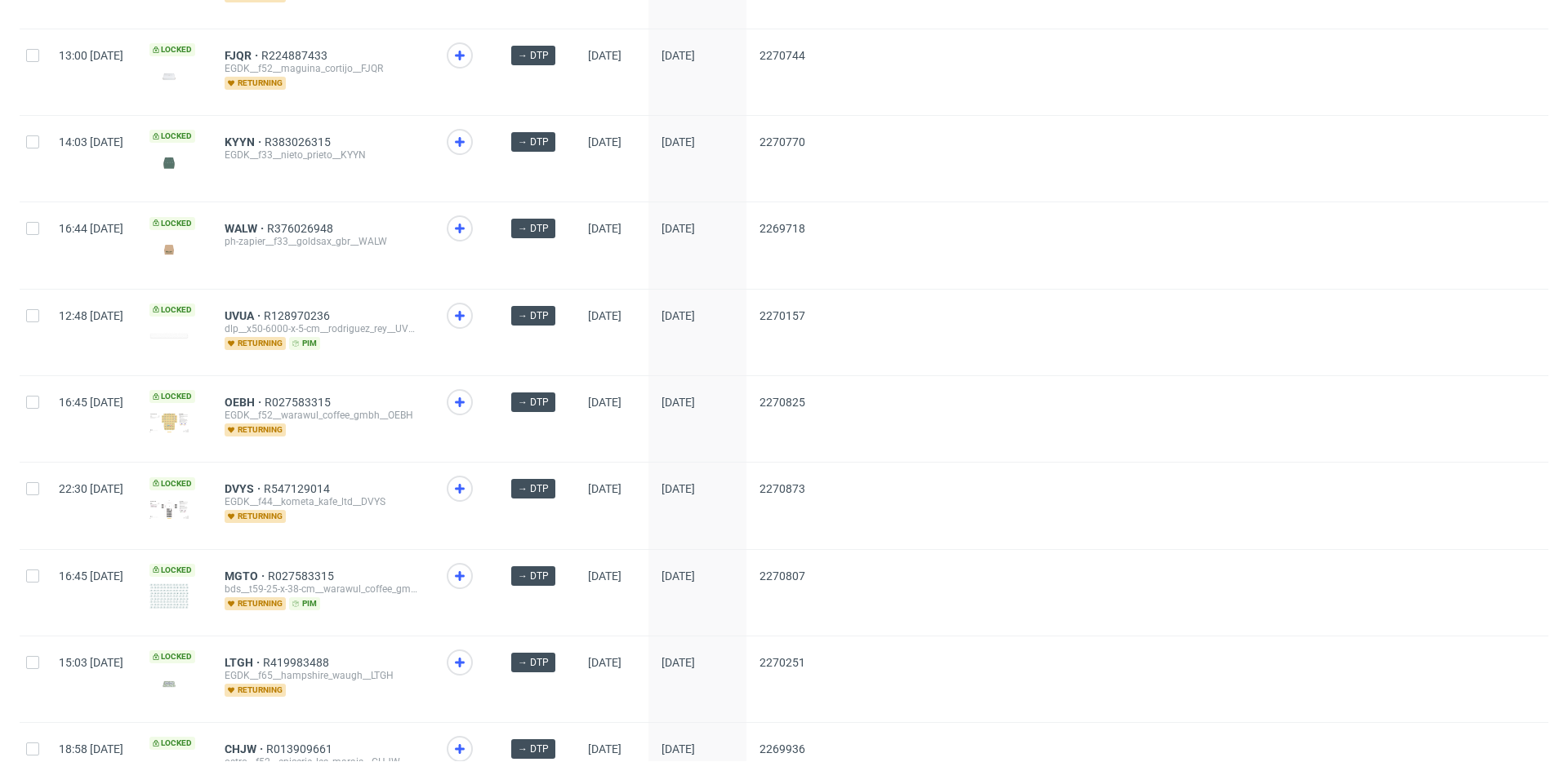
scroll to position [2141, 0]
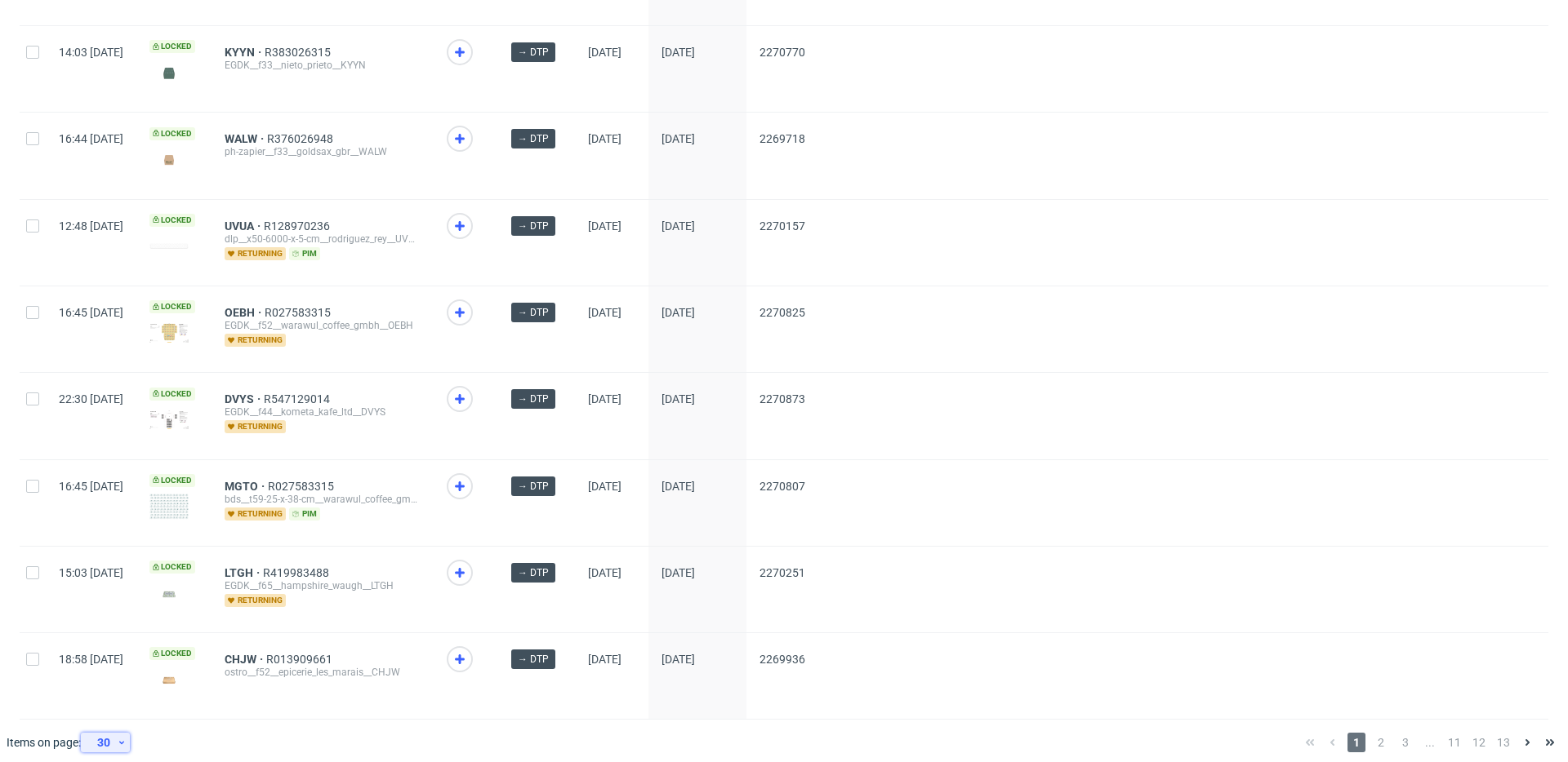
click at [116, 731] on div "30" at bounding box center [101, 743] width 29 height 23
click at [133, 699] on div "120" at bounding box center [111, 693] width 46 height 36
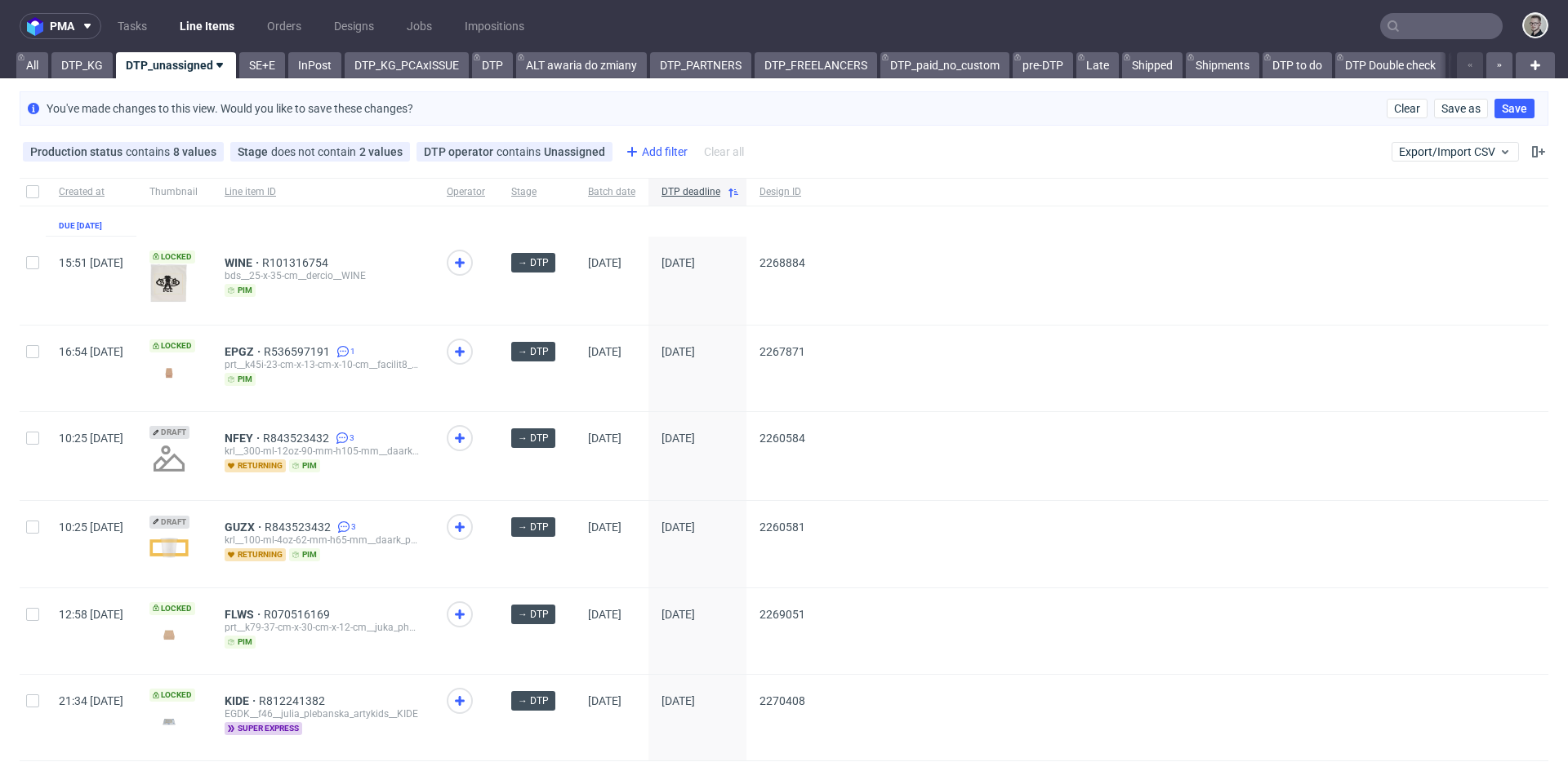
click at [652, 153] on div "Add filter" at bounding box center [655, 152] width 72 height 26
click at [658, 151] on div "Add filter" at bounding box center [655, 152] width 72 height 26
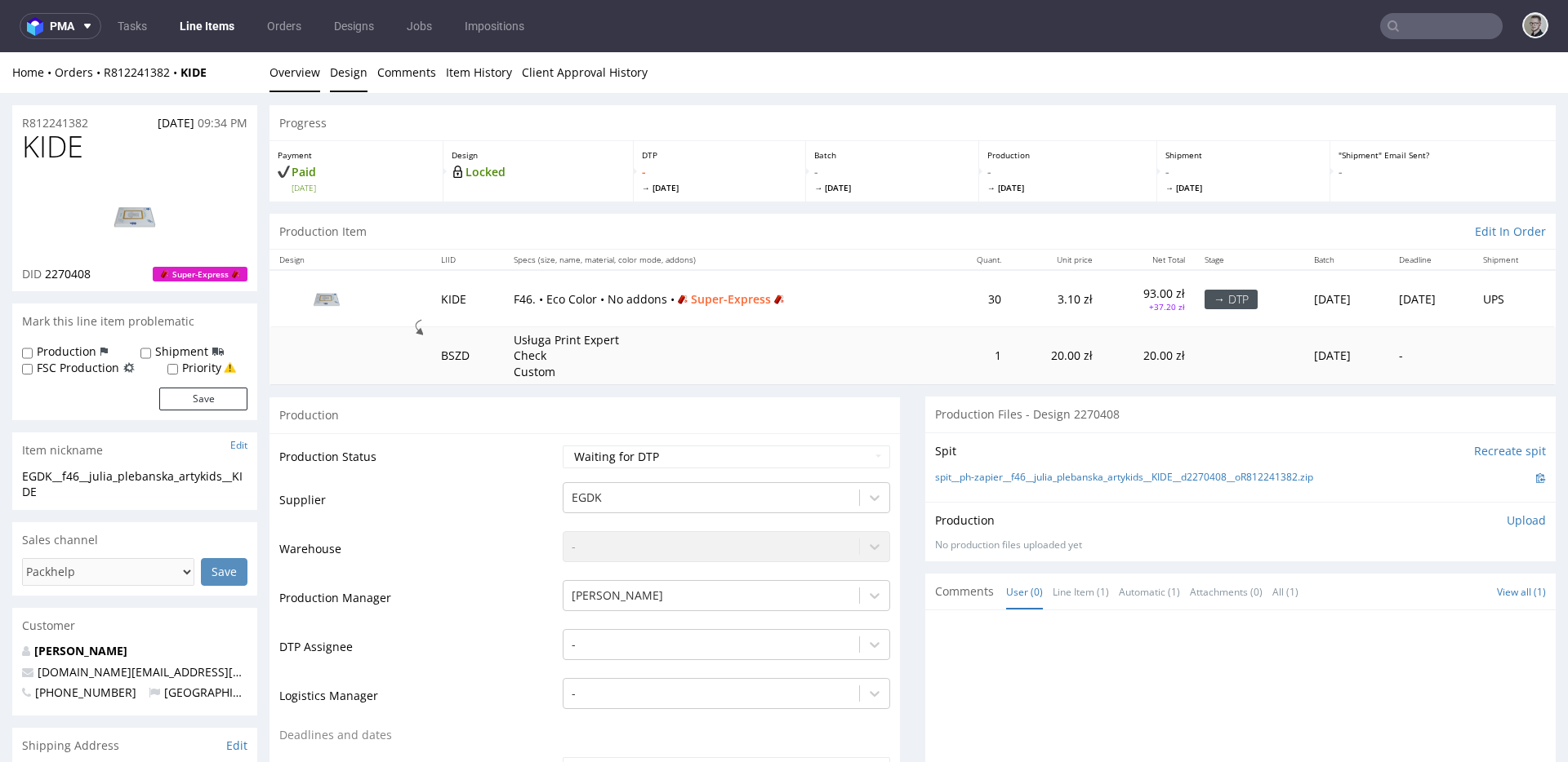
click at [342, 67] on link "Design" at bounding box center [348, 72] width 38 height 40
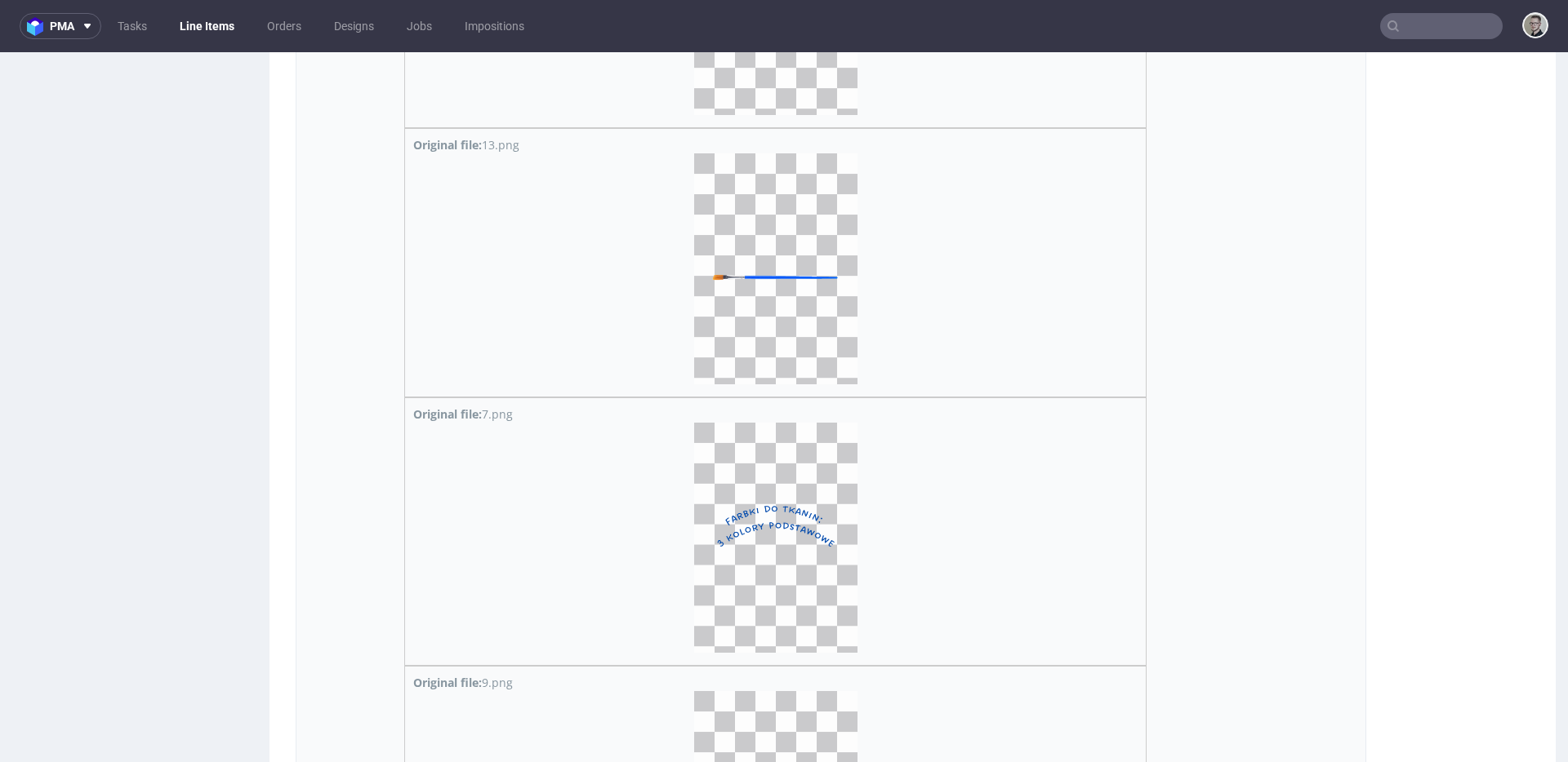
scroll to position [8601, 0]
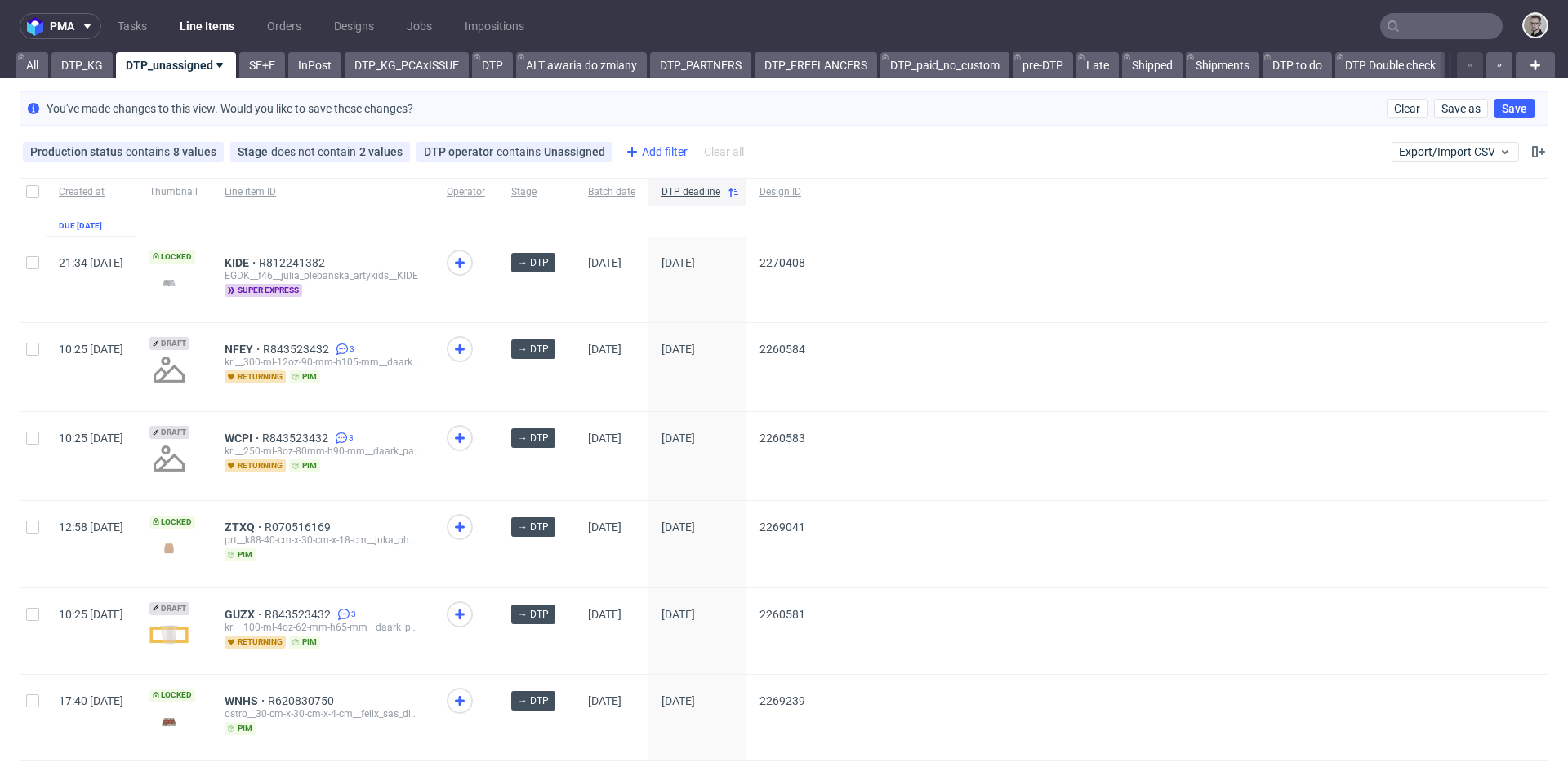
click at [650, 148] on div "Add filter" at bounding box center [655, 152] width 72 height 26
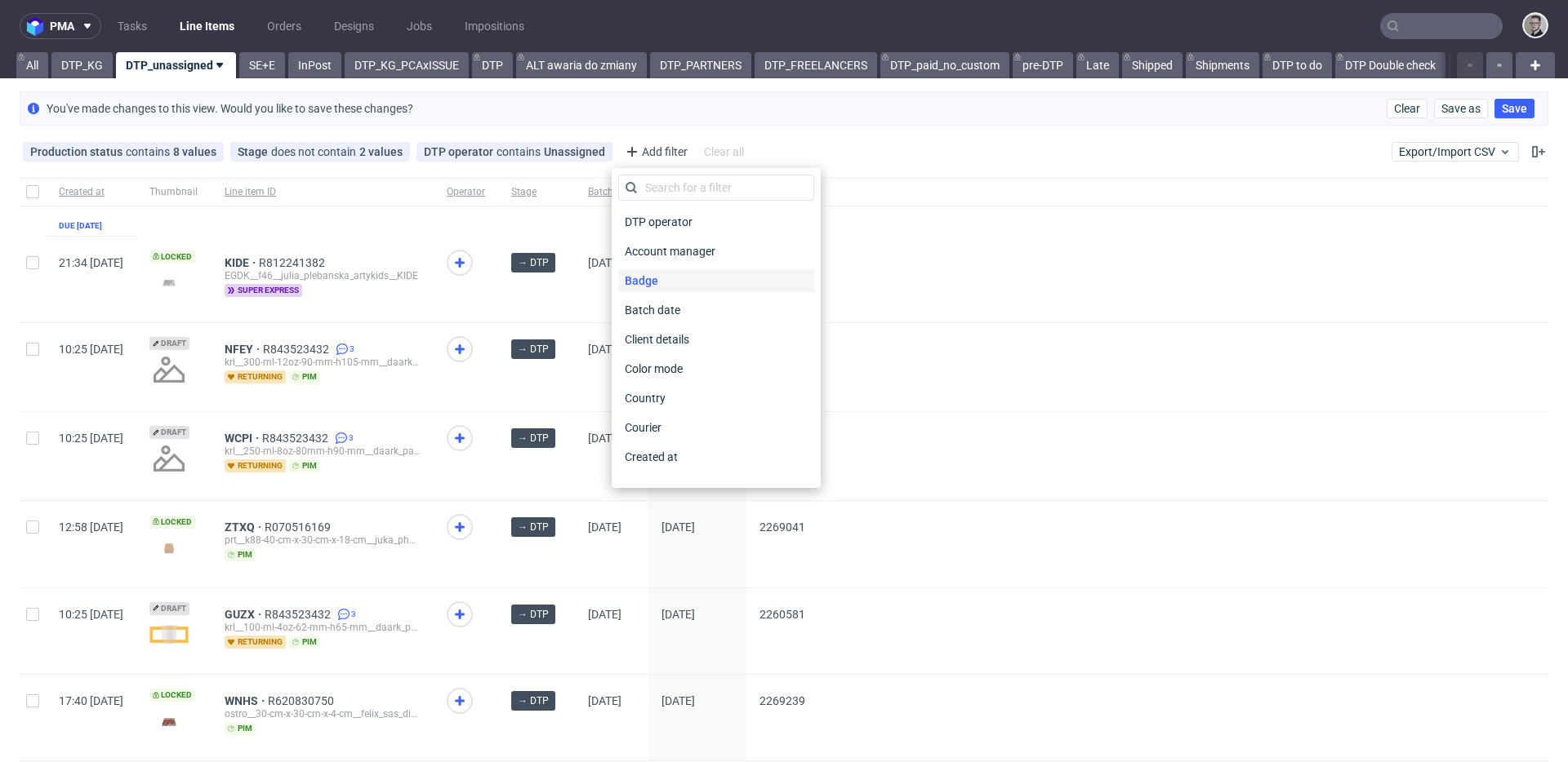
click at [658, 279] on span "Badge" at bounding box center [641, 280] width 47 height 23
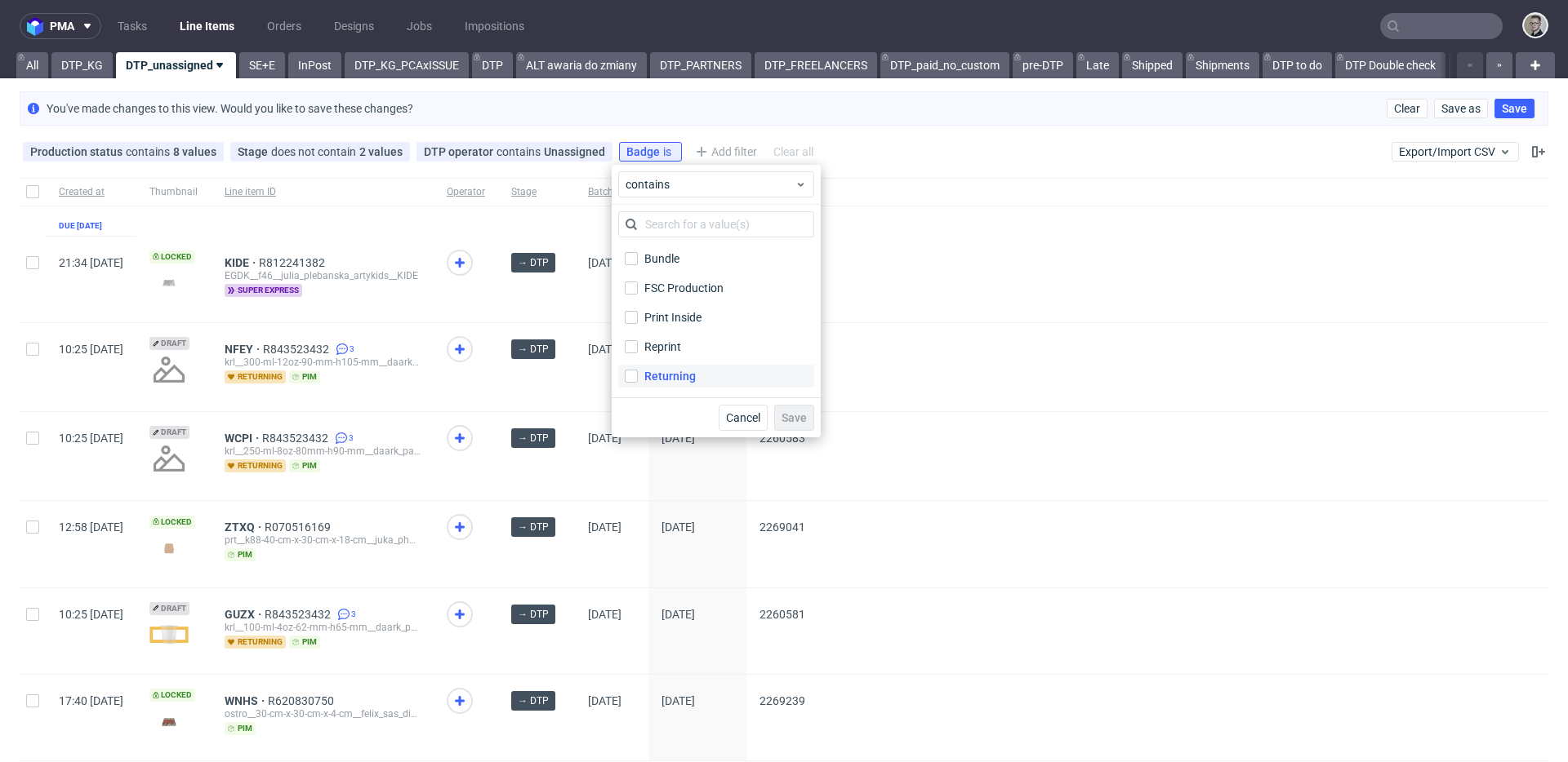
click at [698, 368] on label "Returning" at bounding box center [716, 376] width 196 height 23
click at [638, 370] on input "Returning" at bounding box center [631, 376] width 13 height 13
checkbox input "true"
click at [795, 419] on span "Save" at bounding box center [794, 417] width 26 height 11
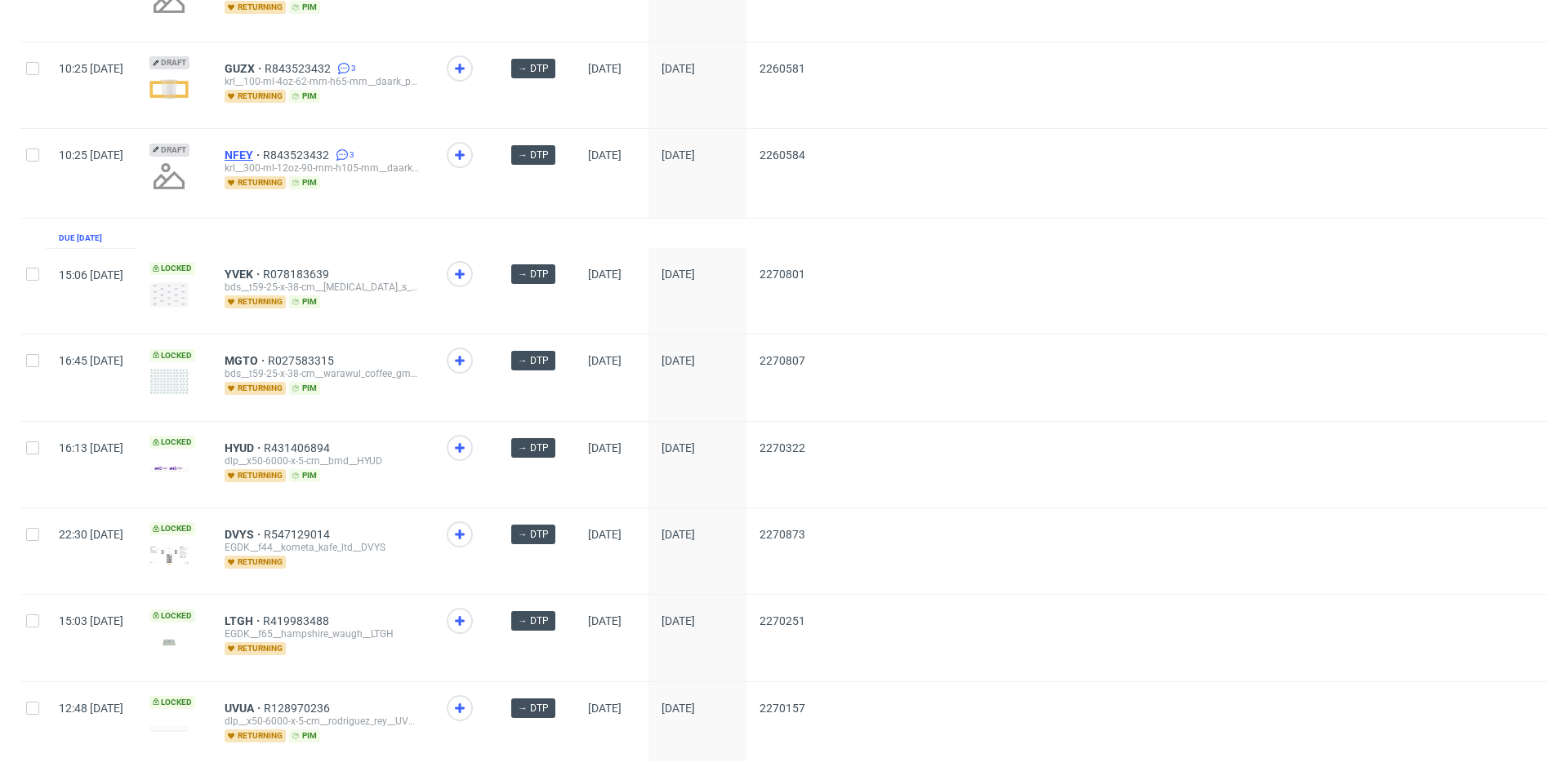
scroll to position [372, 0]
drag, startPoint x: 293, startPoint y: 155, endPoint x: 293, endPoint y: 126, distance: 29.0
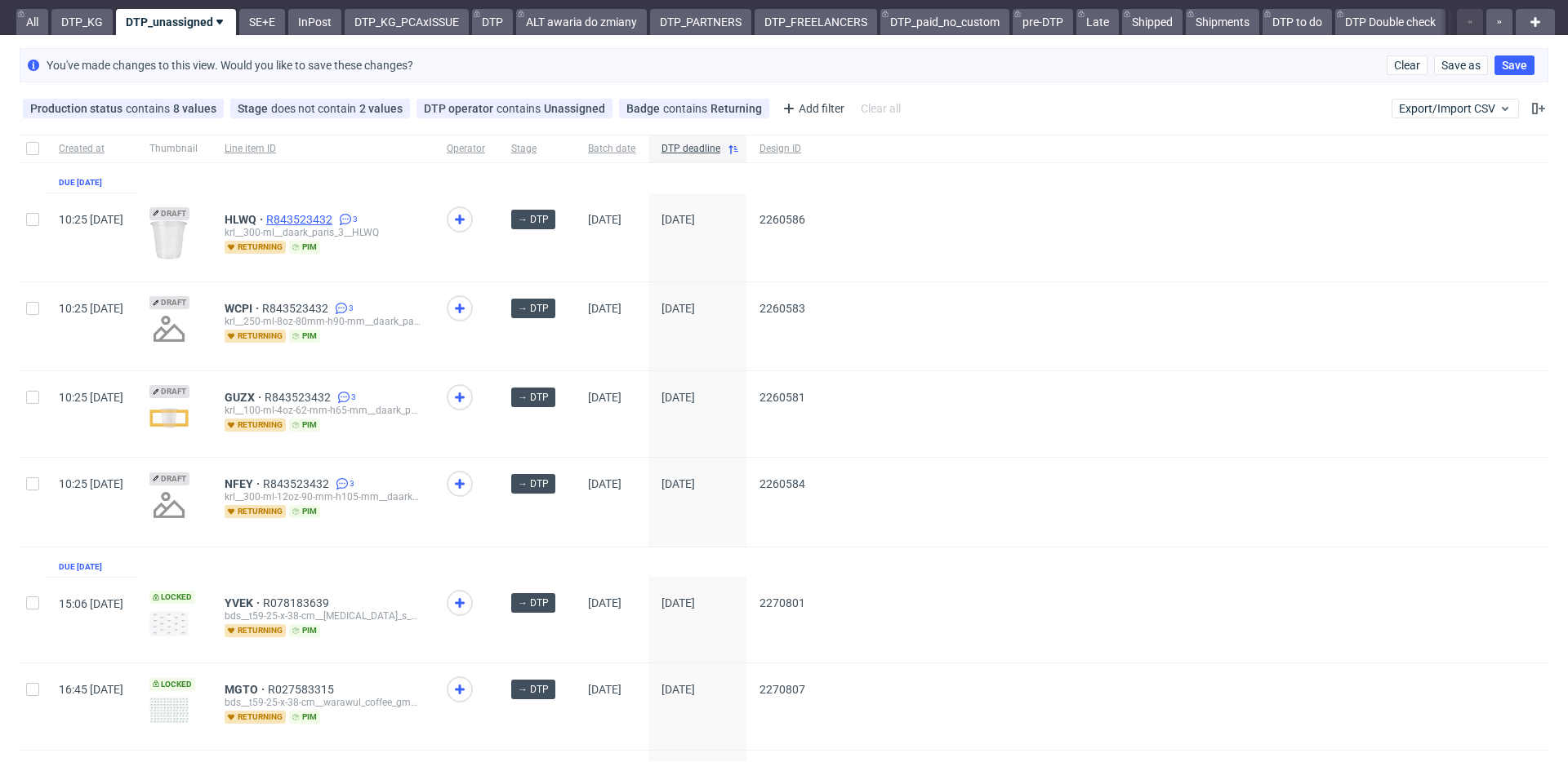
scroll to position [0, 0]
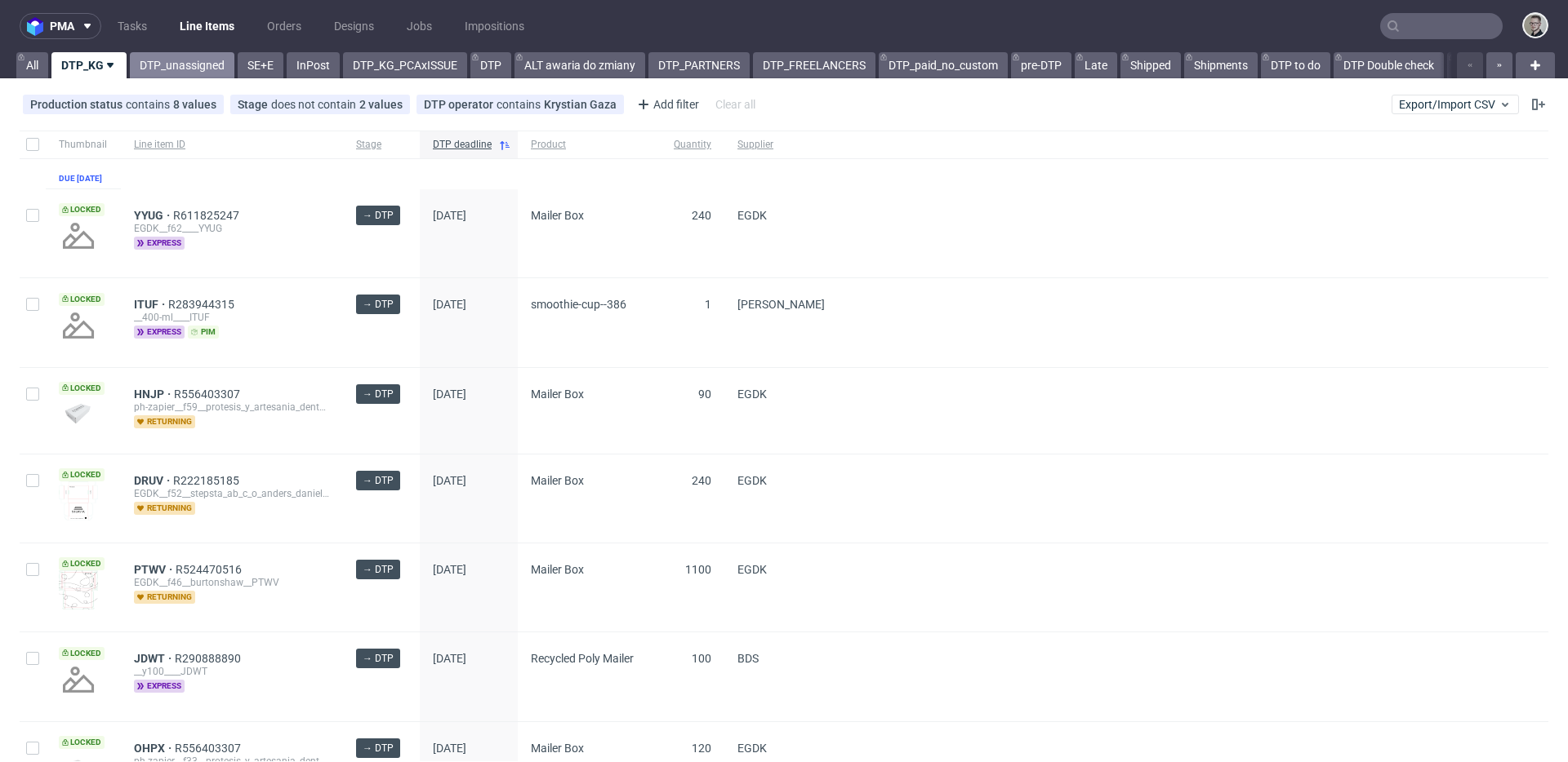
click at [184, 62] on link "DTP_unassigned" at bounding box center [182, 65] width 105 height 26
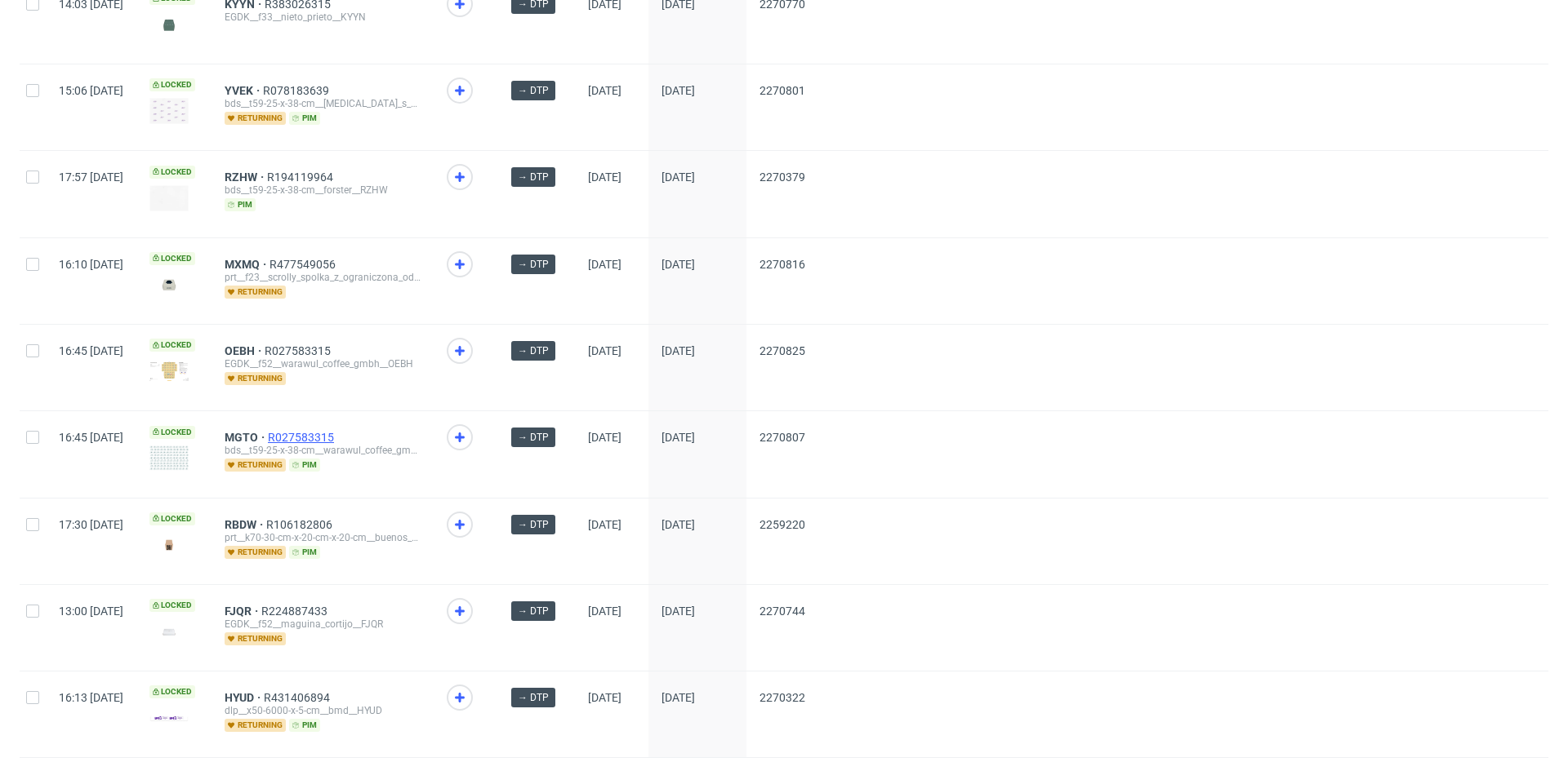
scroll to position [2141, 0]
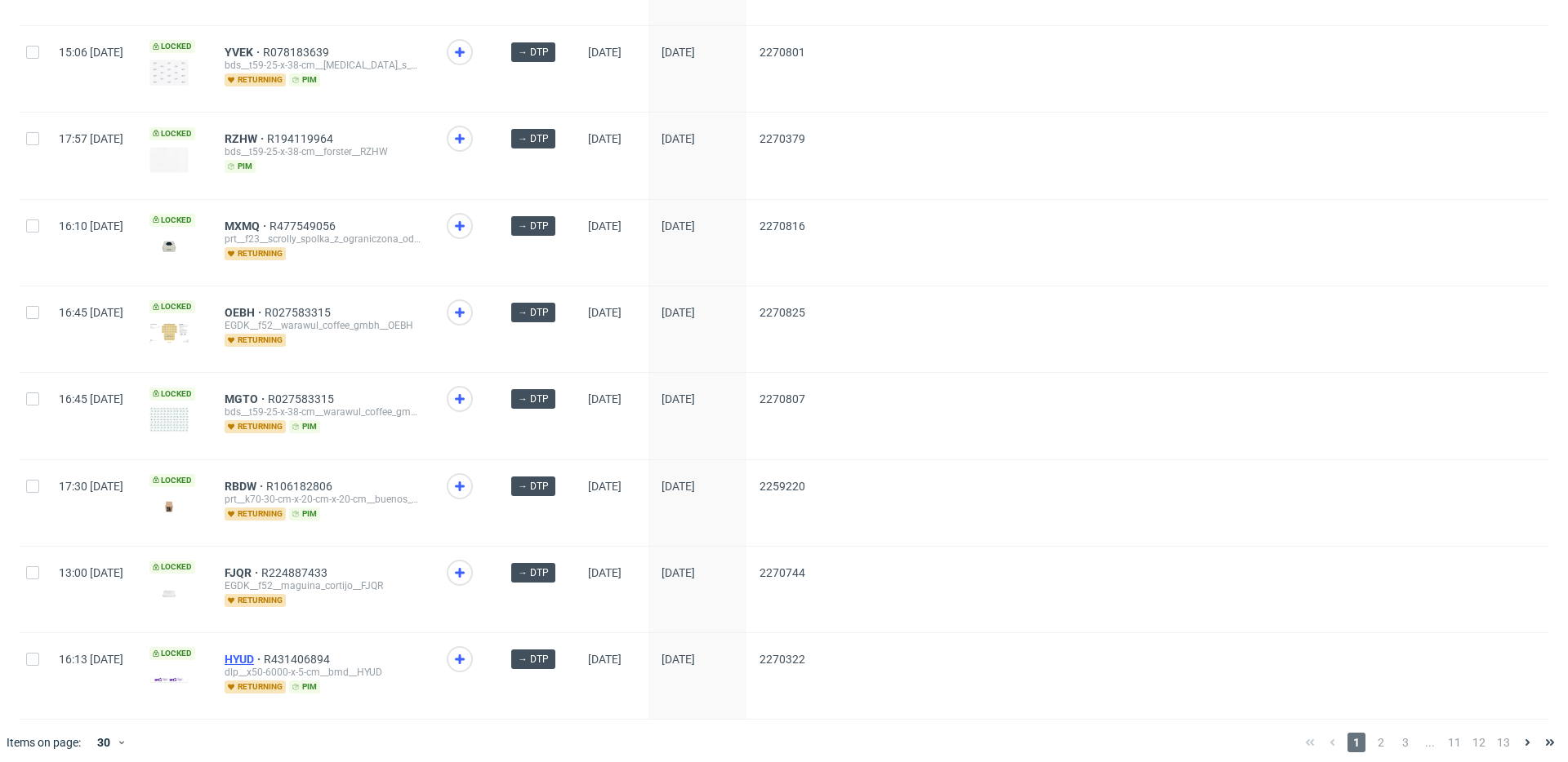
click at [264, 653] on span "HYUD" at bounding box center [244, 659] width 40 height 13
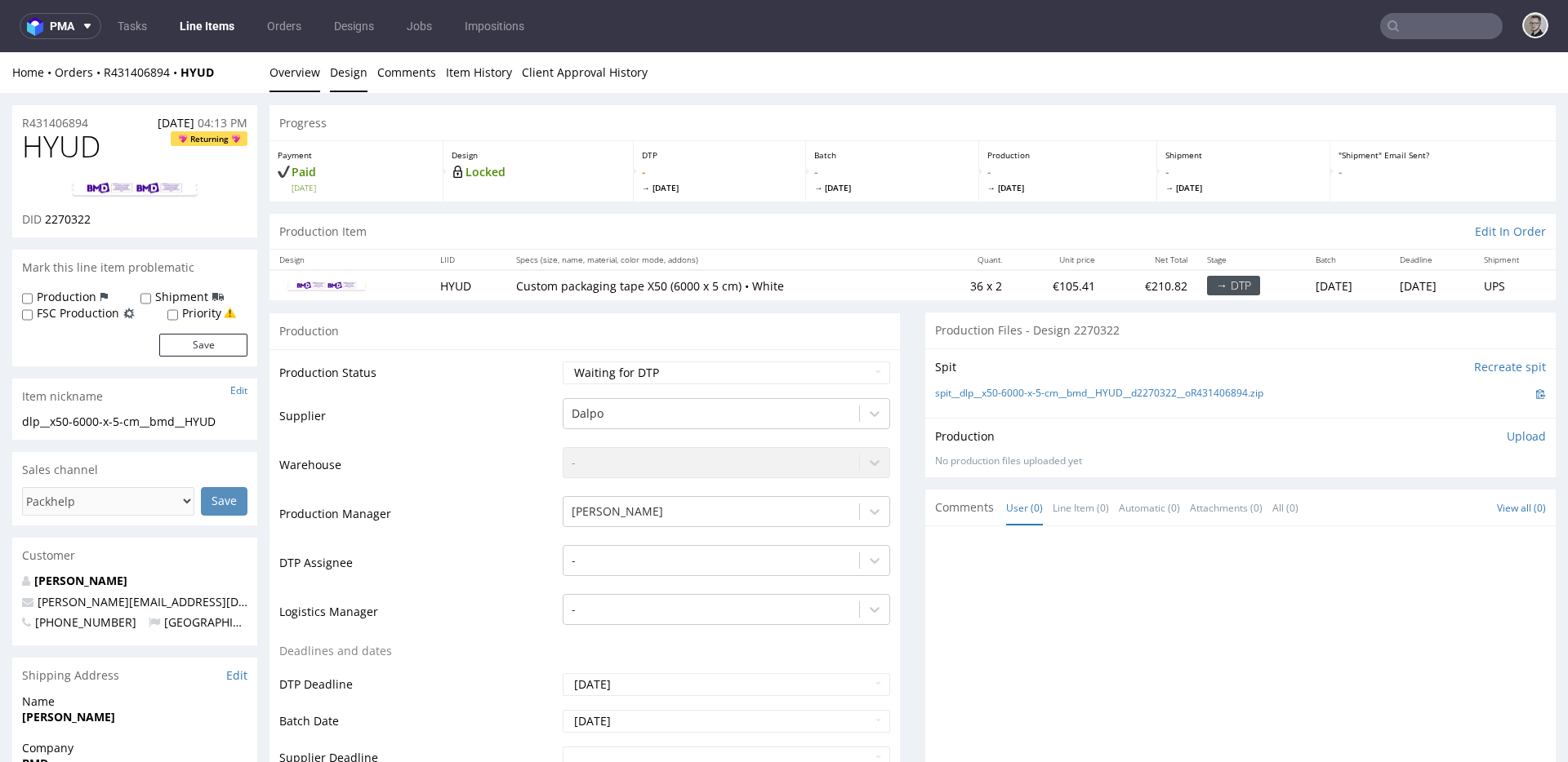
click at [348, 72] on link "Design" at bounding box center [348, 72] width 38 height 40
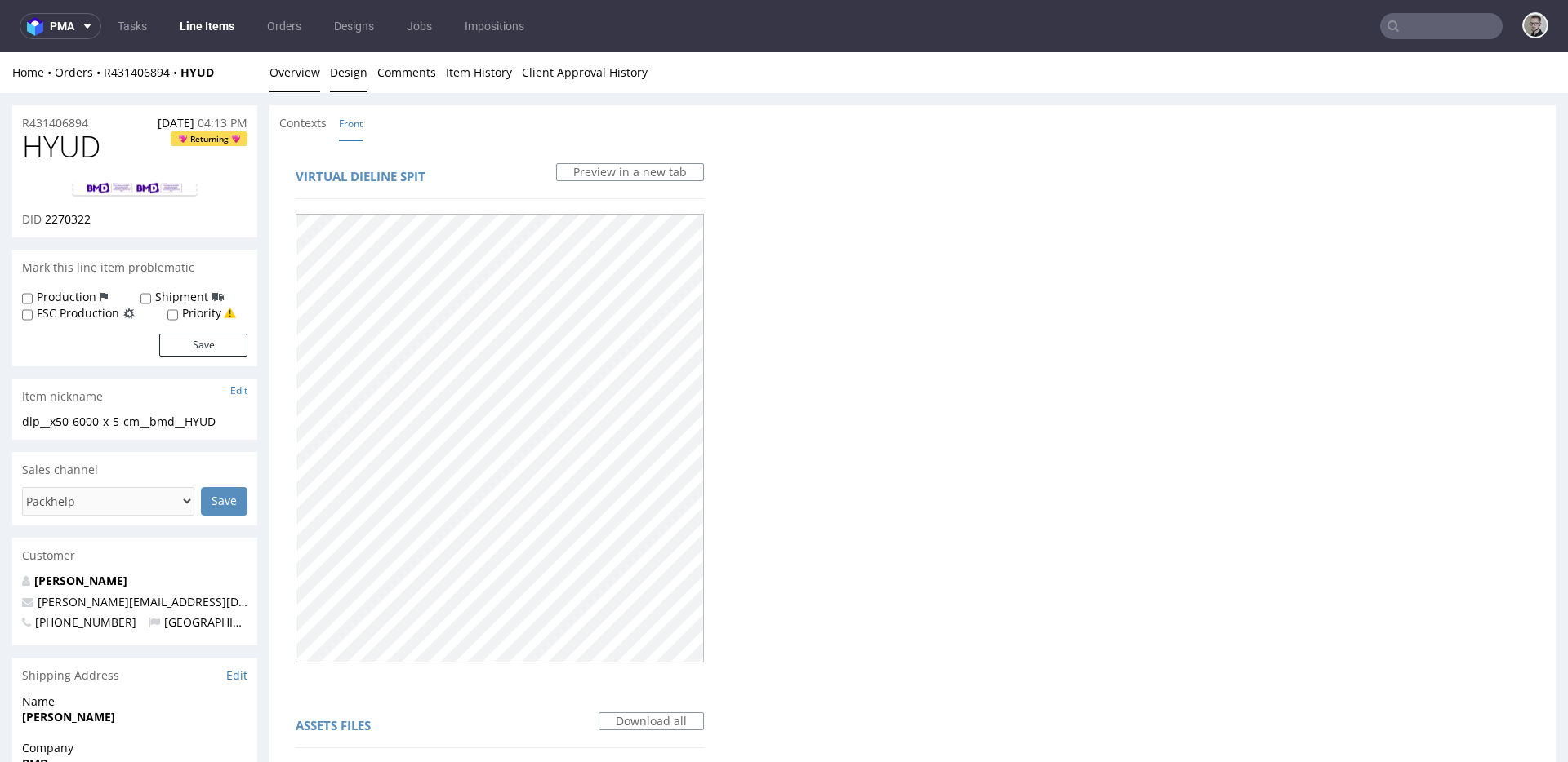
click at [292, 82] on link "Overview" at bounding box center [295, 72] width 51 height 40
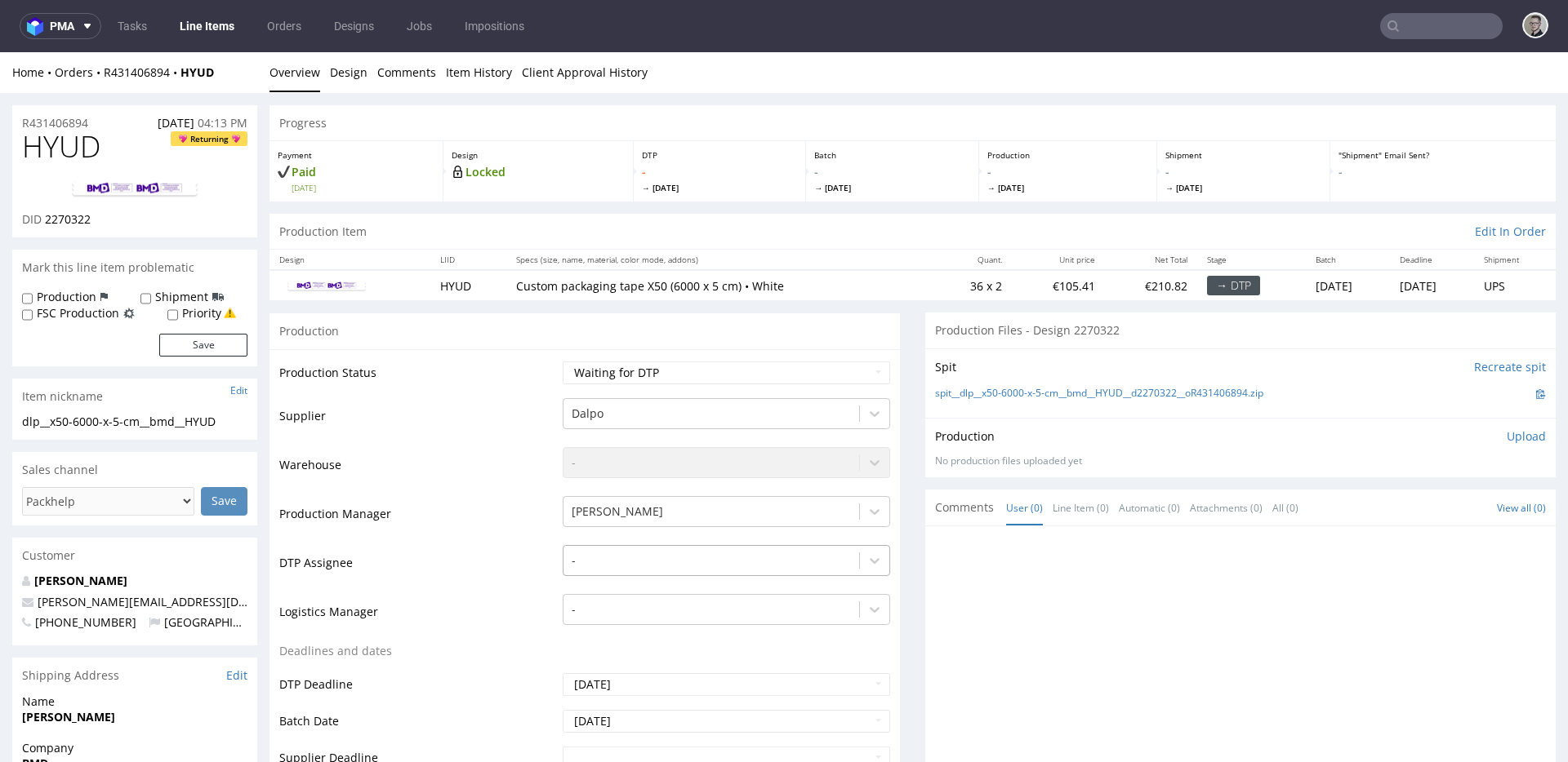
click at [622, 564] on div "-" at bounding box center [726, 556] width 327 height 23
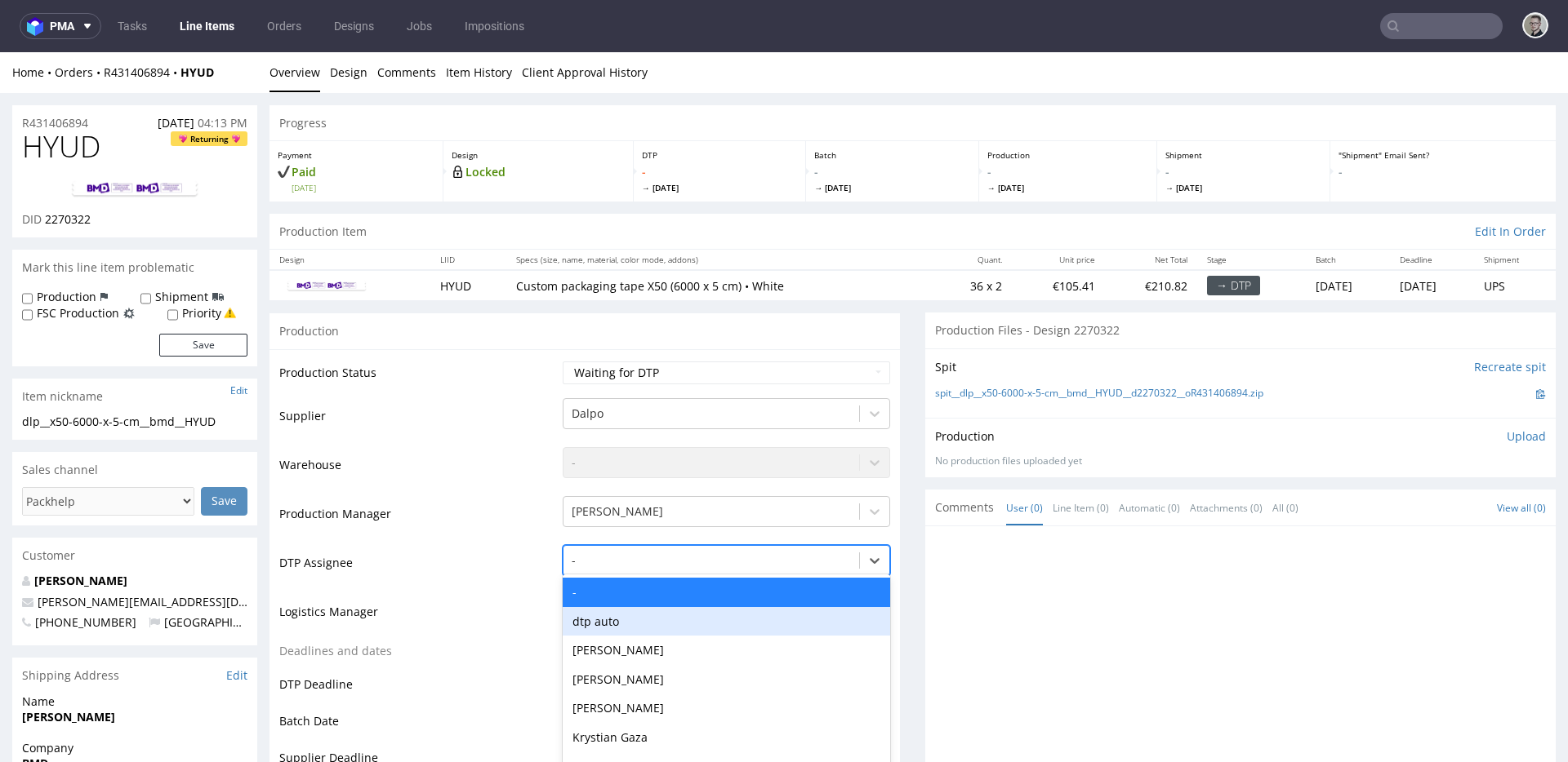
scroll to position [63, 0]
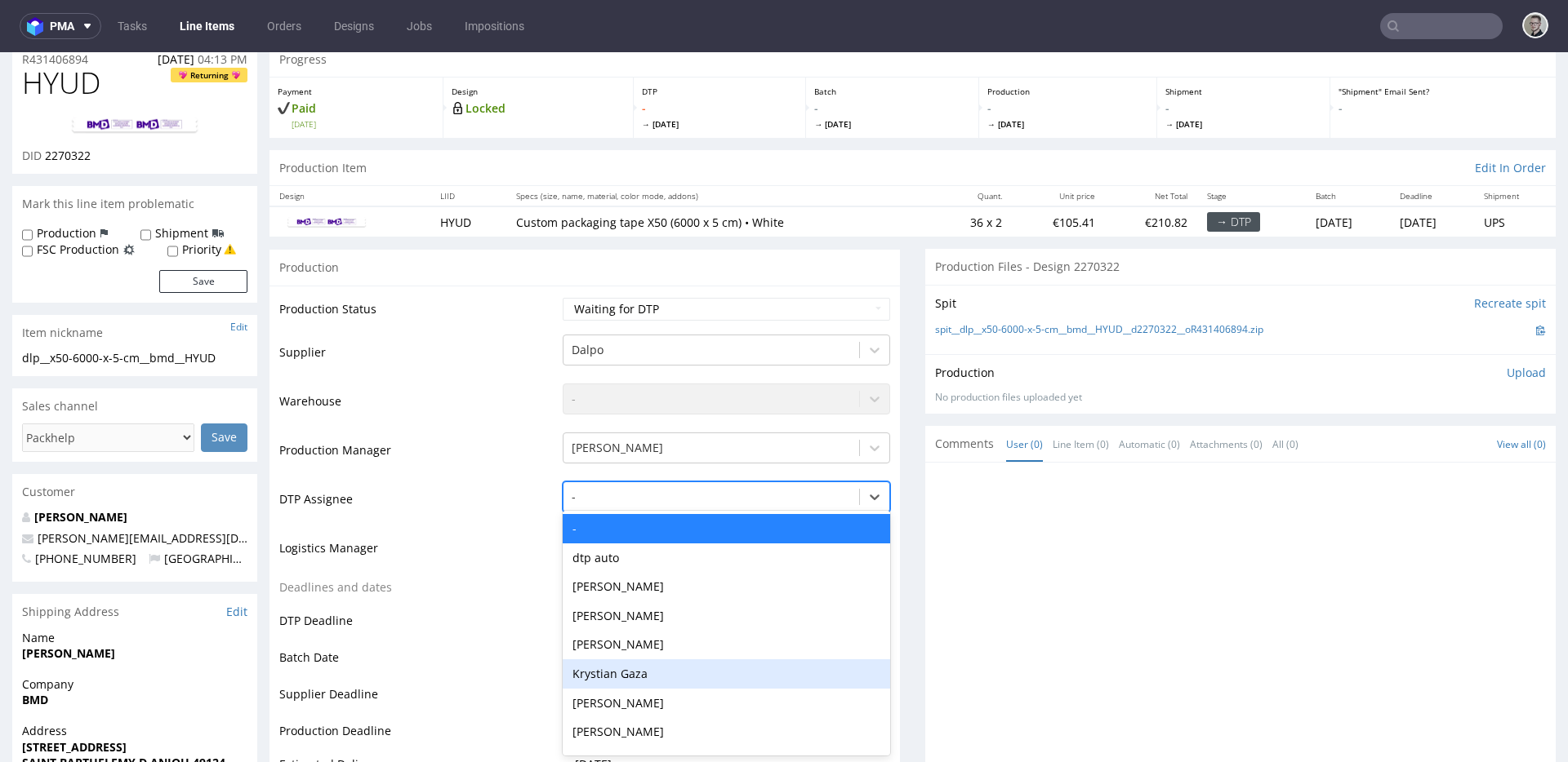
click at [647, 662] on div "Krystian Gaza" at bounding box center [726, 673] width 327 height 29
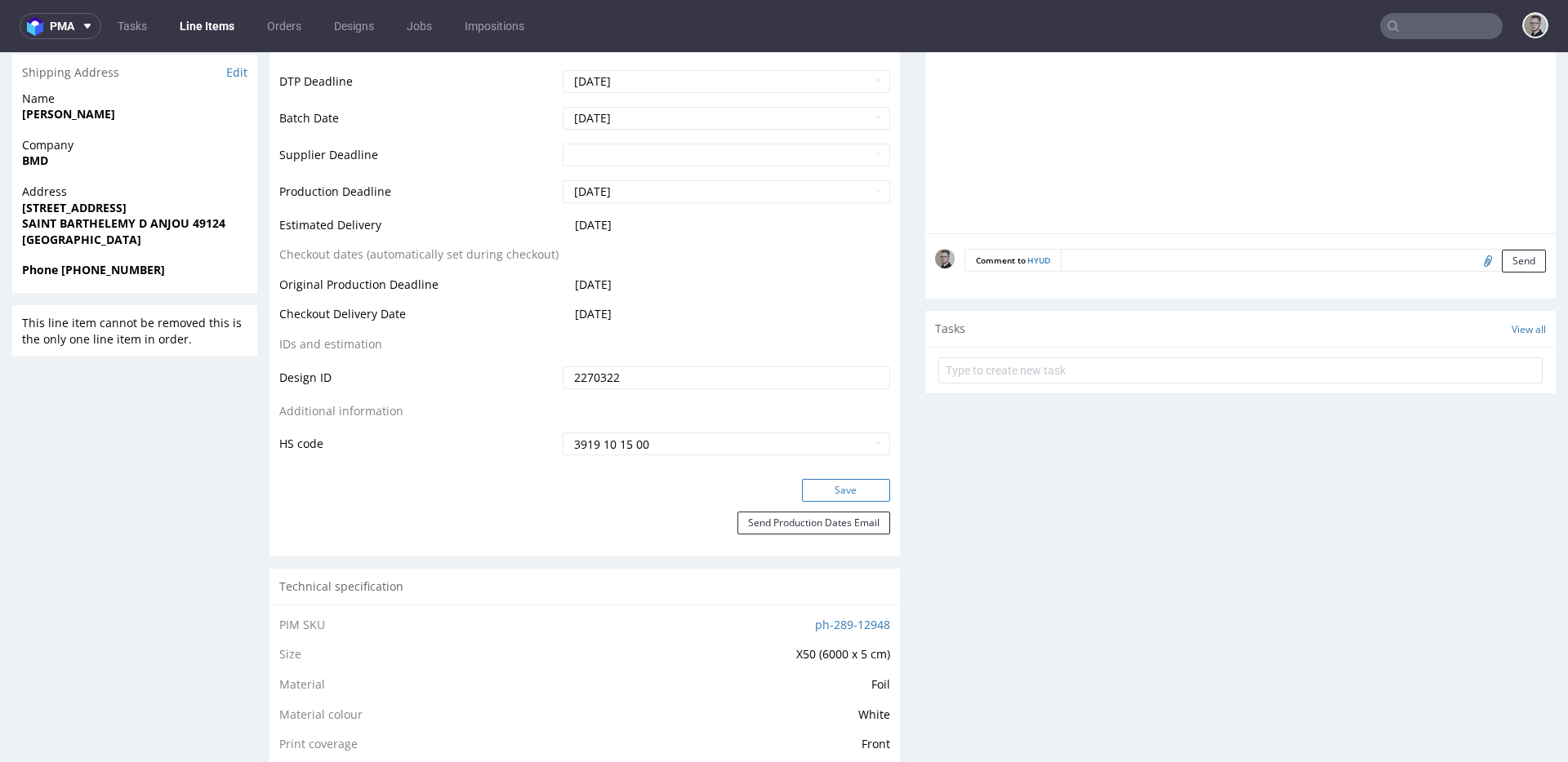
click at [854, 491] on button "Save" at bounding box center [846, 490] width 88 height 23
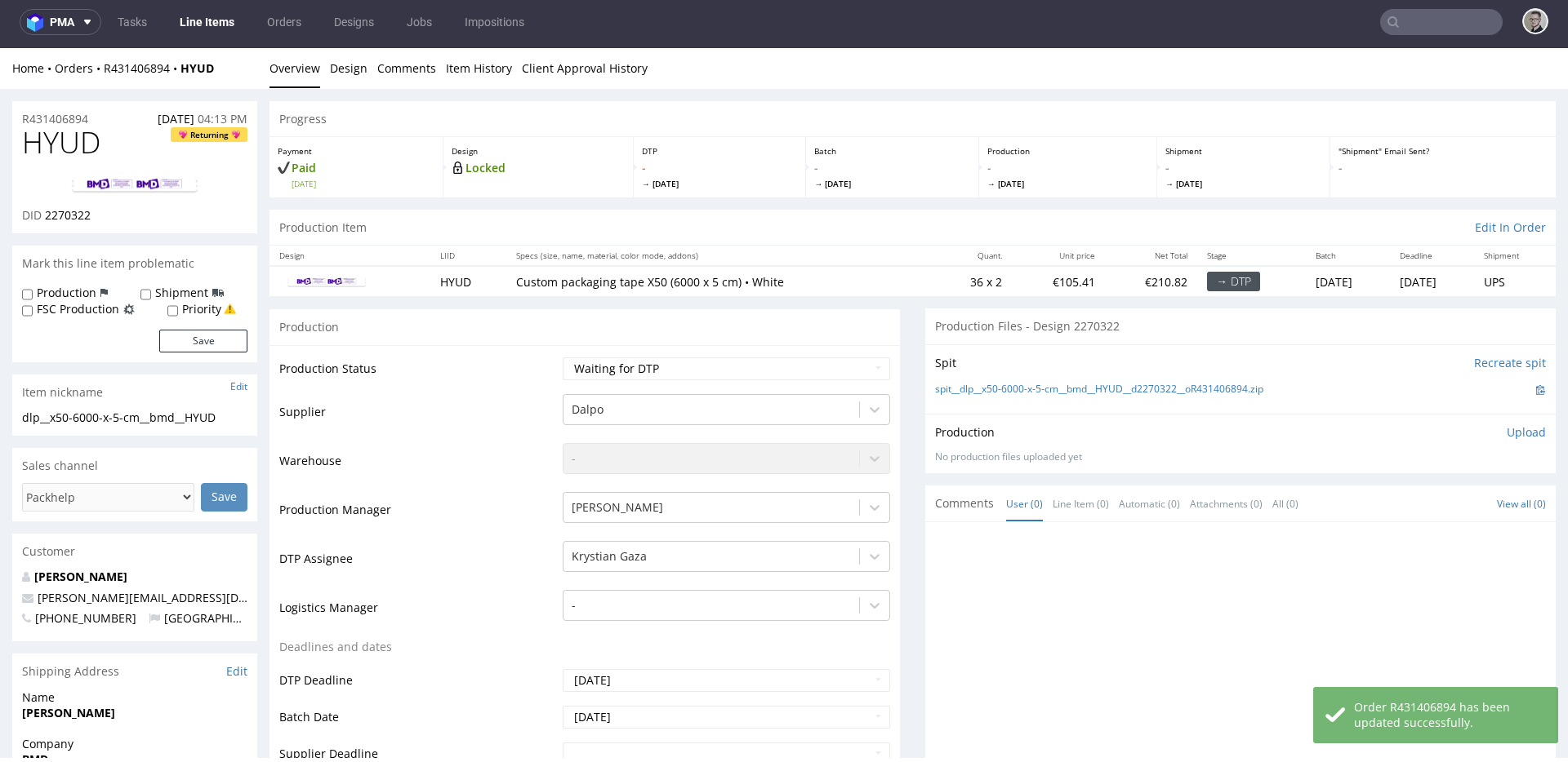
scroll to position [0, 0]
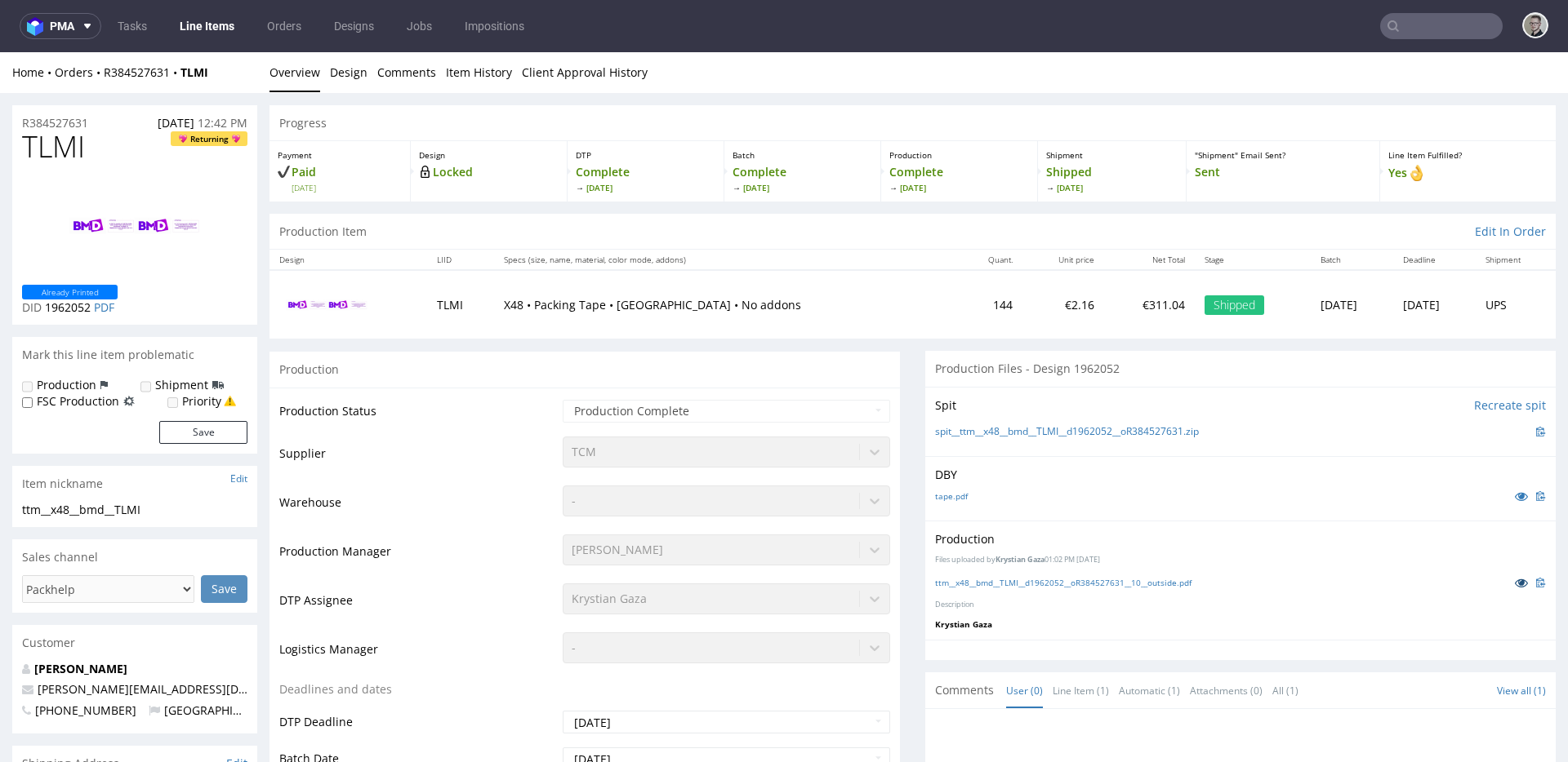
click at [1506, 576] on link at bounding box center [1521, 583] width 29 height 18
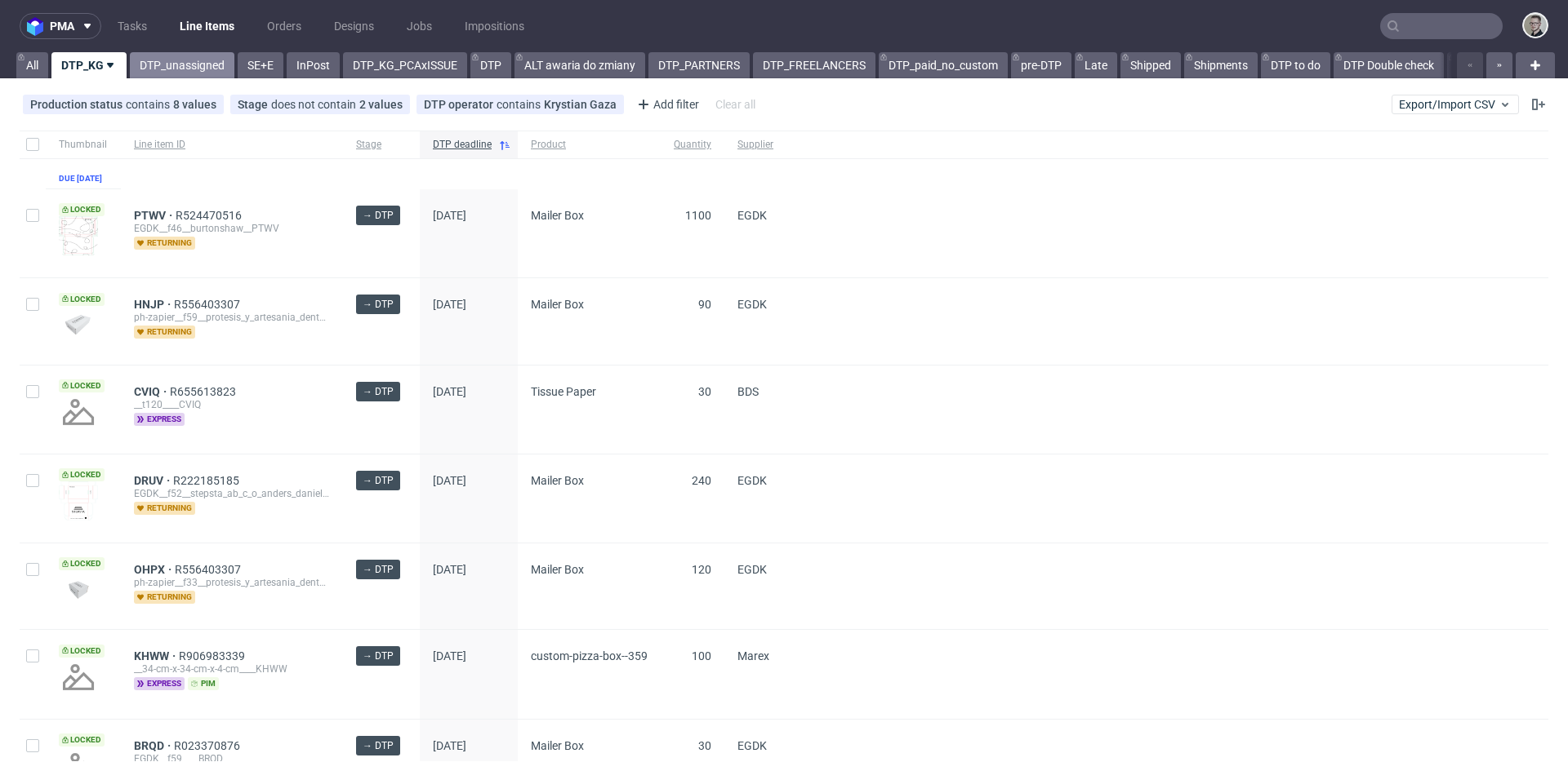
click at [176, 64] on link "DTP_unassigned" at bounding box center [182, 65] width 105 height 26
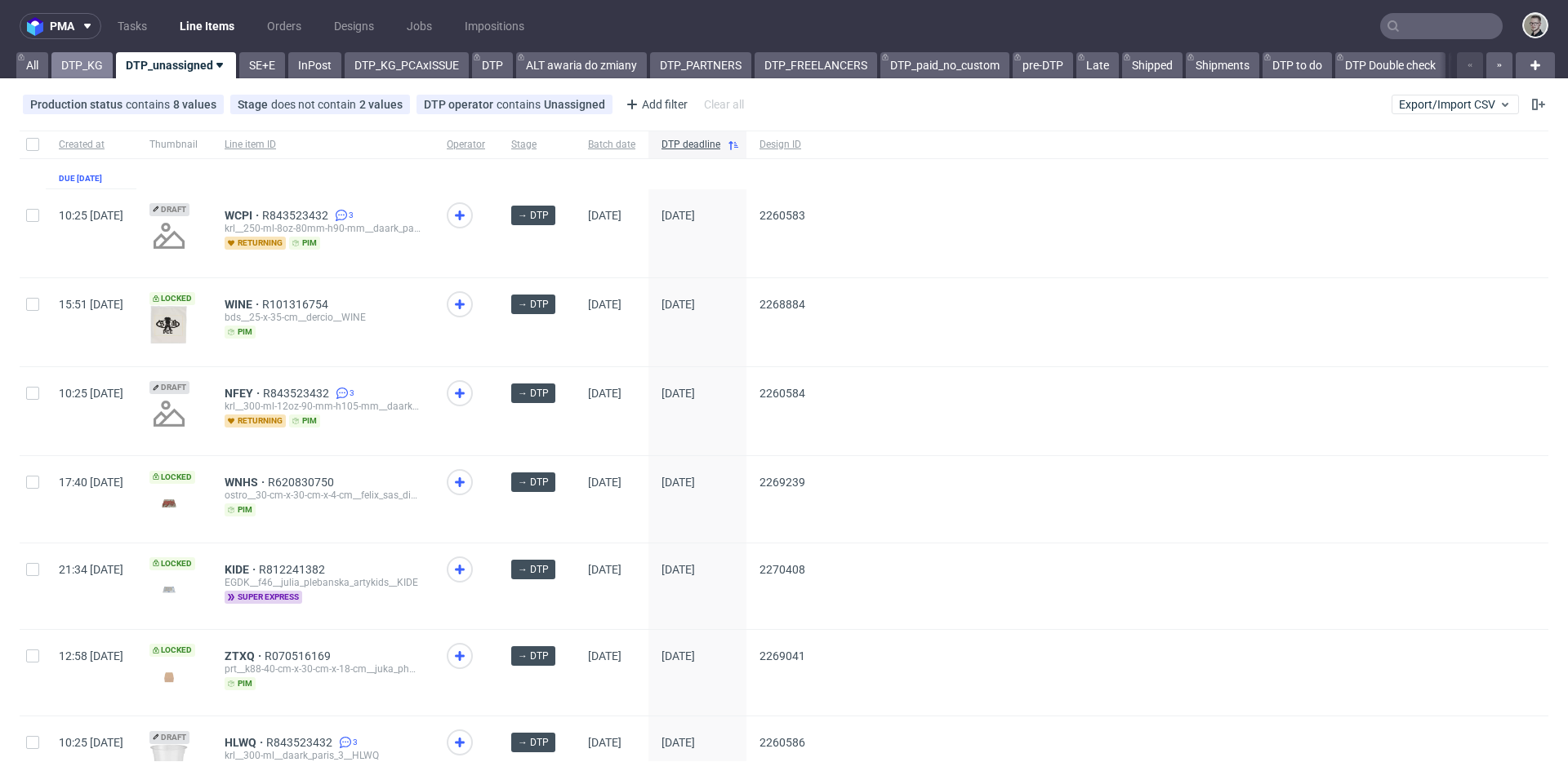
click at [76, 68] on link "DTP_KG" at bounding box center [83, 65] width 62 height 26
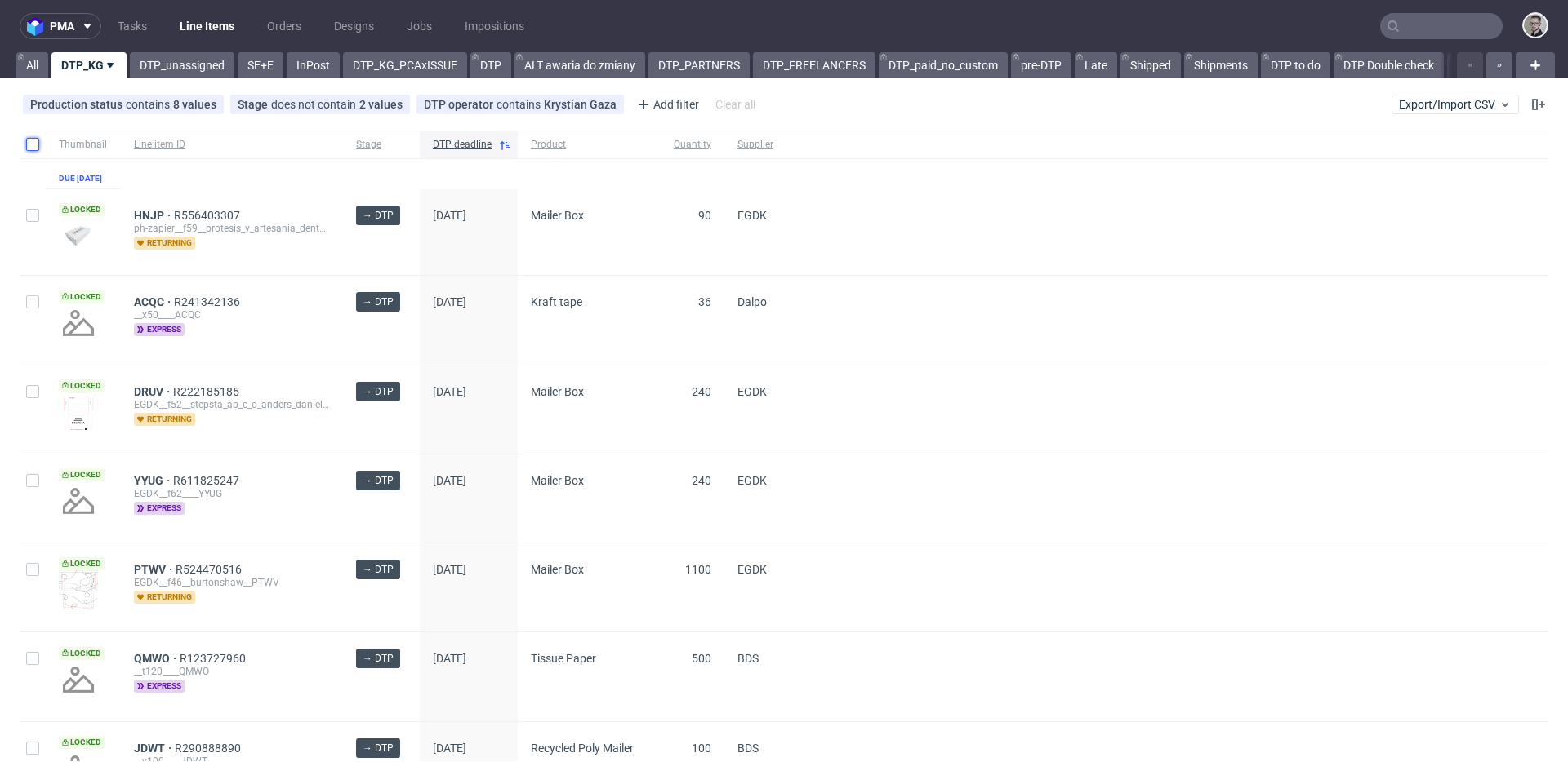
click at [32, 141] on input "checkbox" at bounding box center [33, 144] width 13 height 13
checkbox input "true"
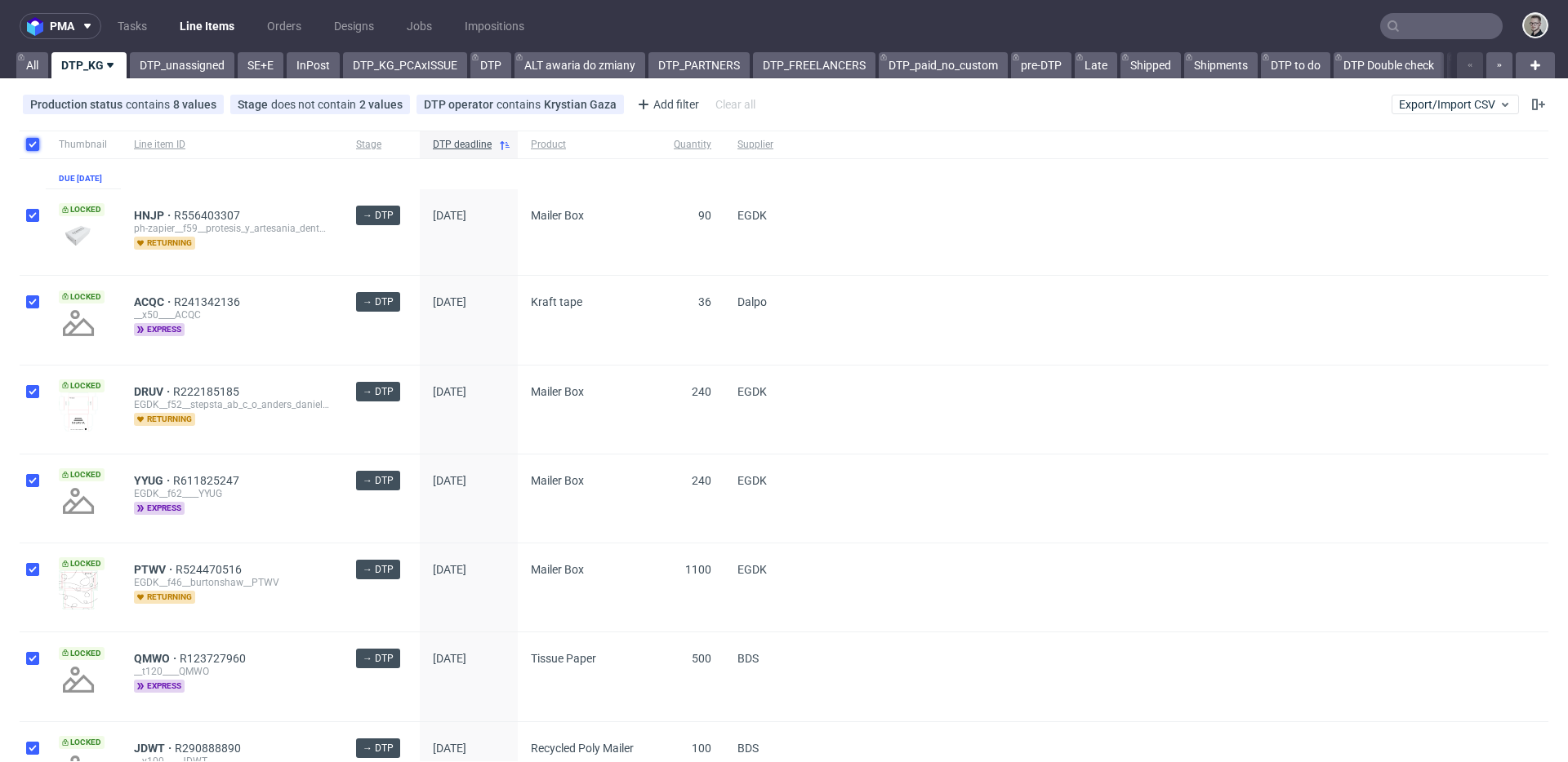
checkbox input "true"
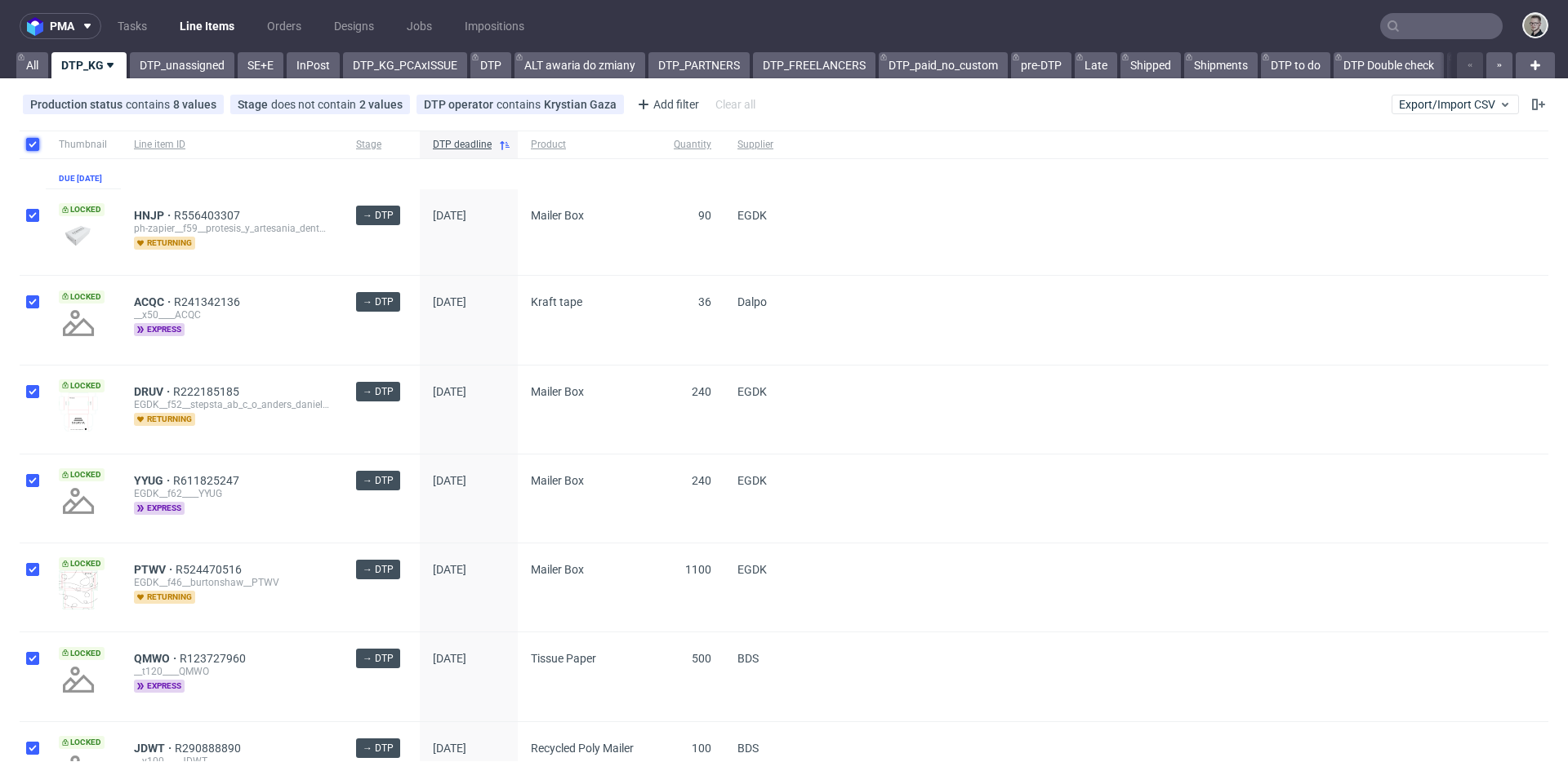
checkbox input "true"
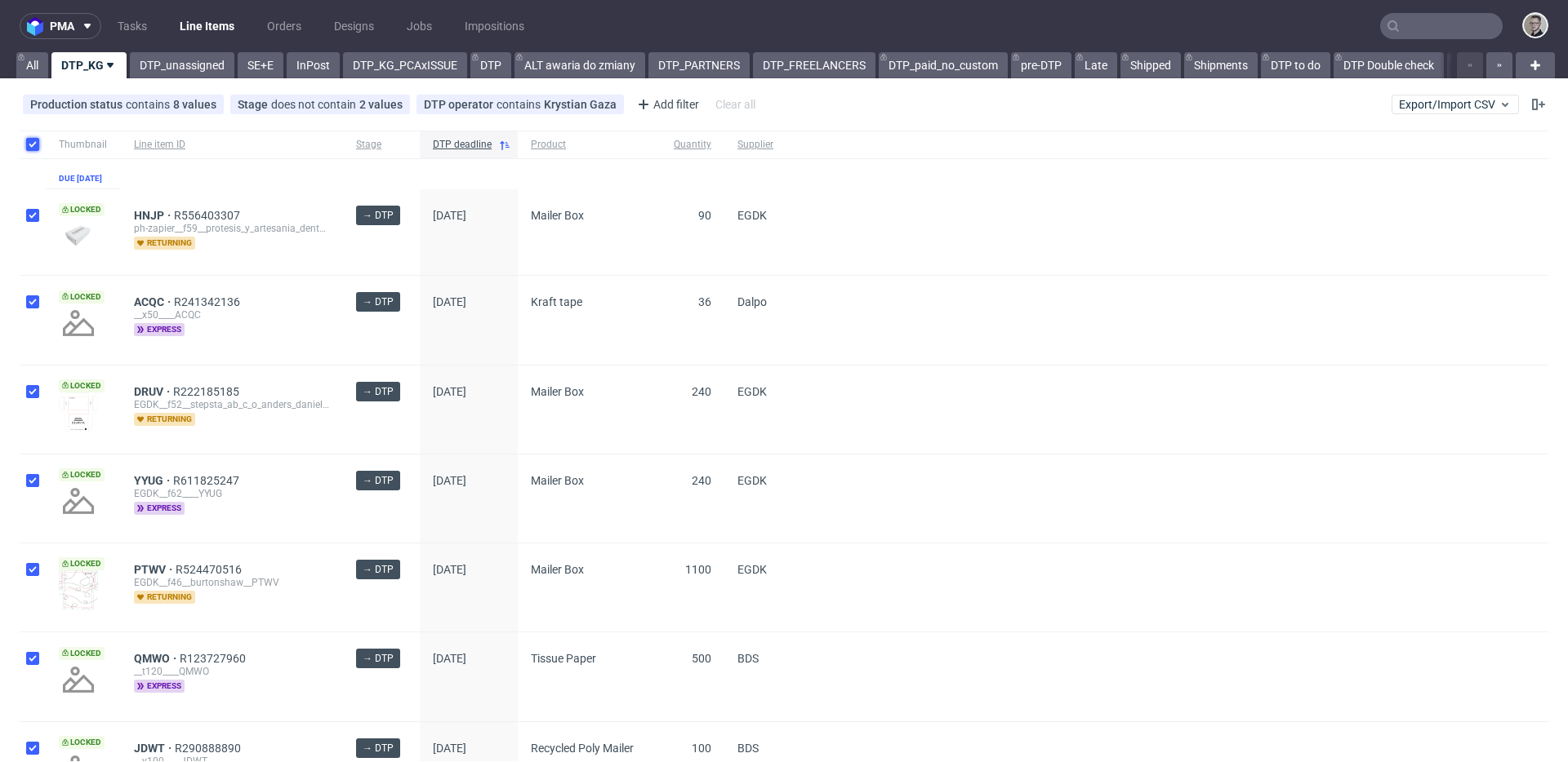
checkbox input "true"
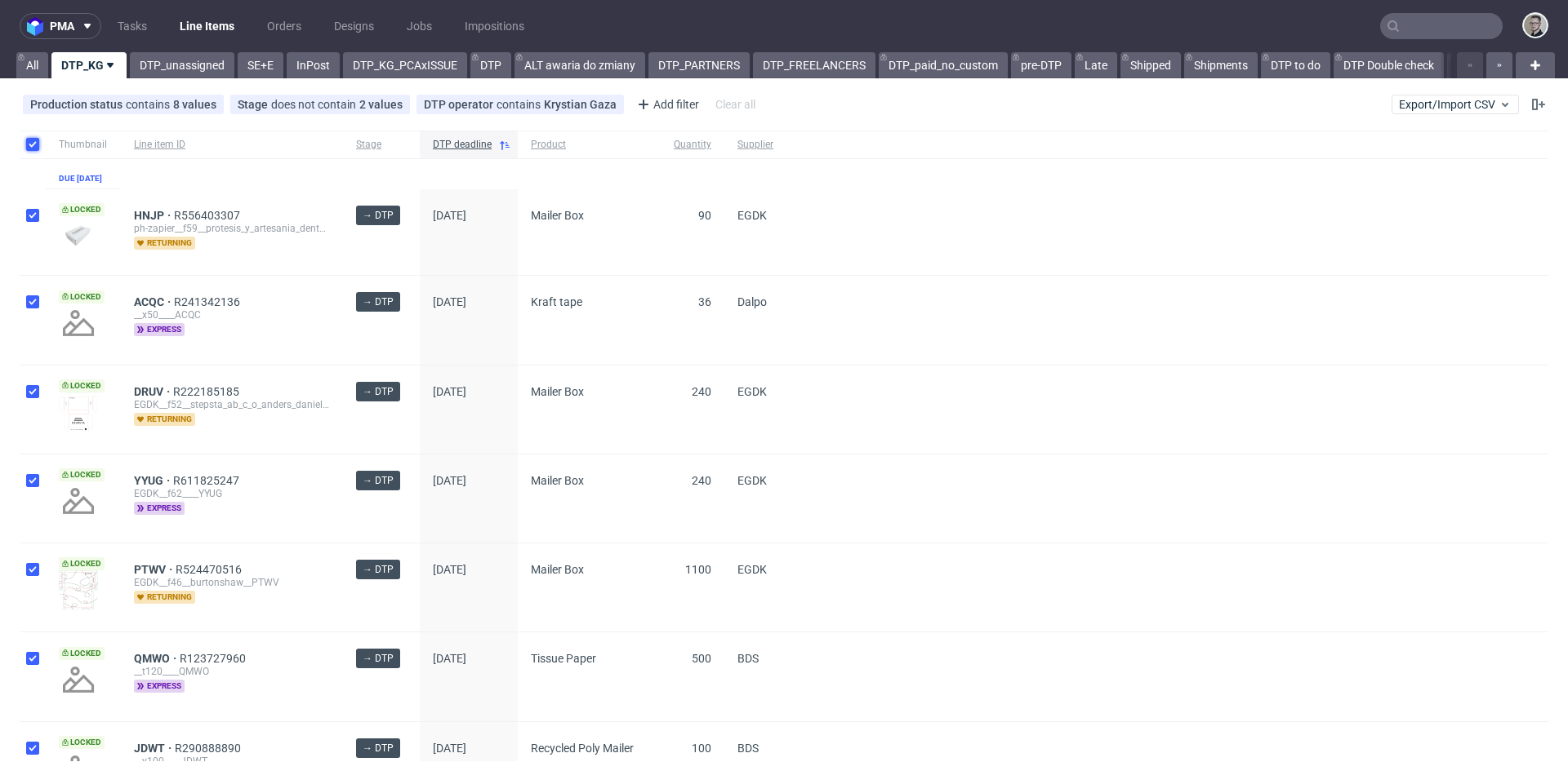
checkbox input "true"
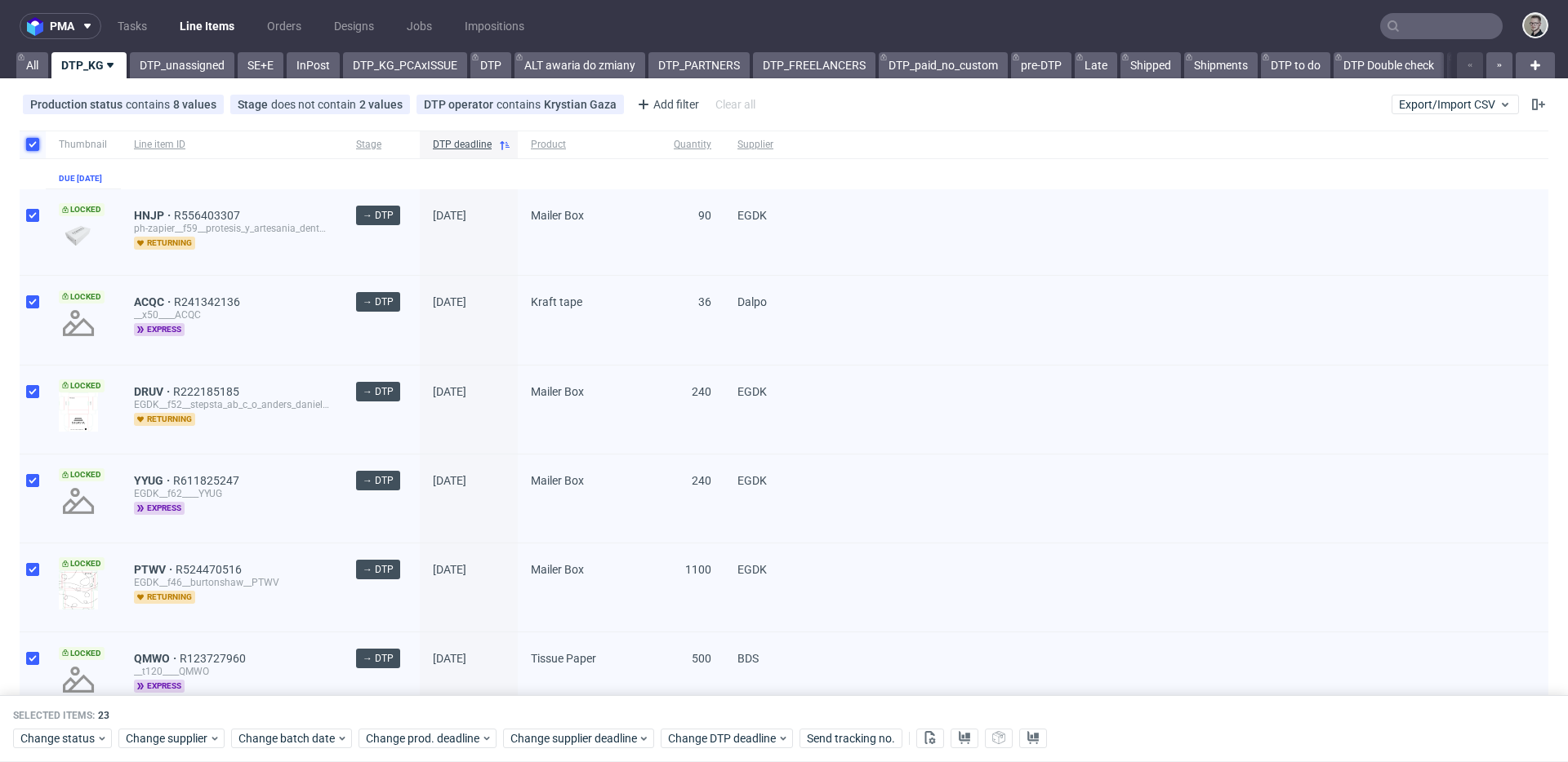
click at [31, 140] on input "checkbox" at bounding box center [33, 144] width 13 height 13
checkbox input "false"
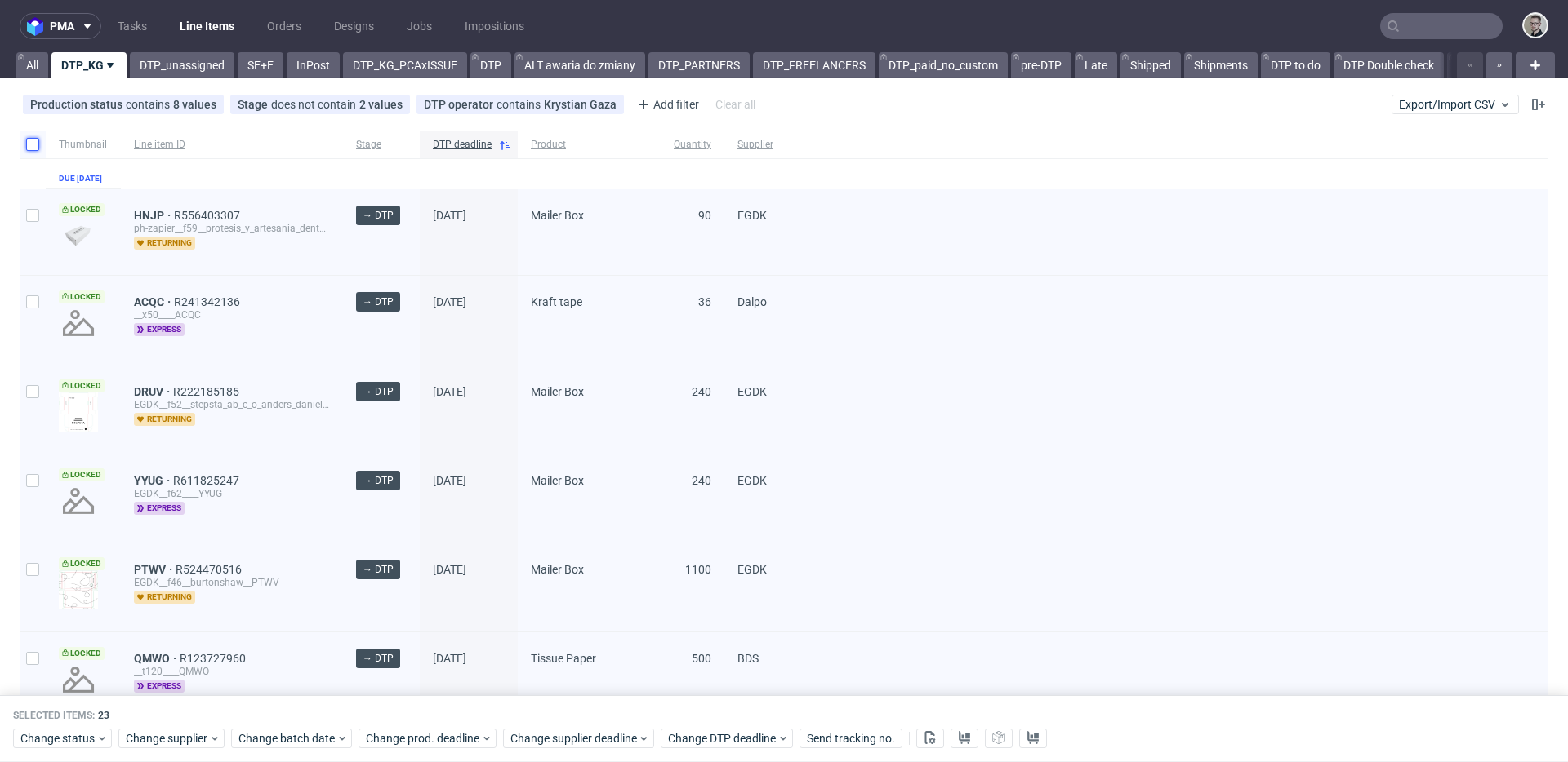
checkbox input "false"
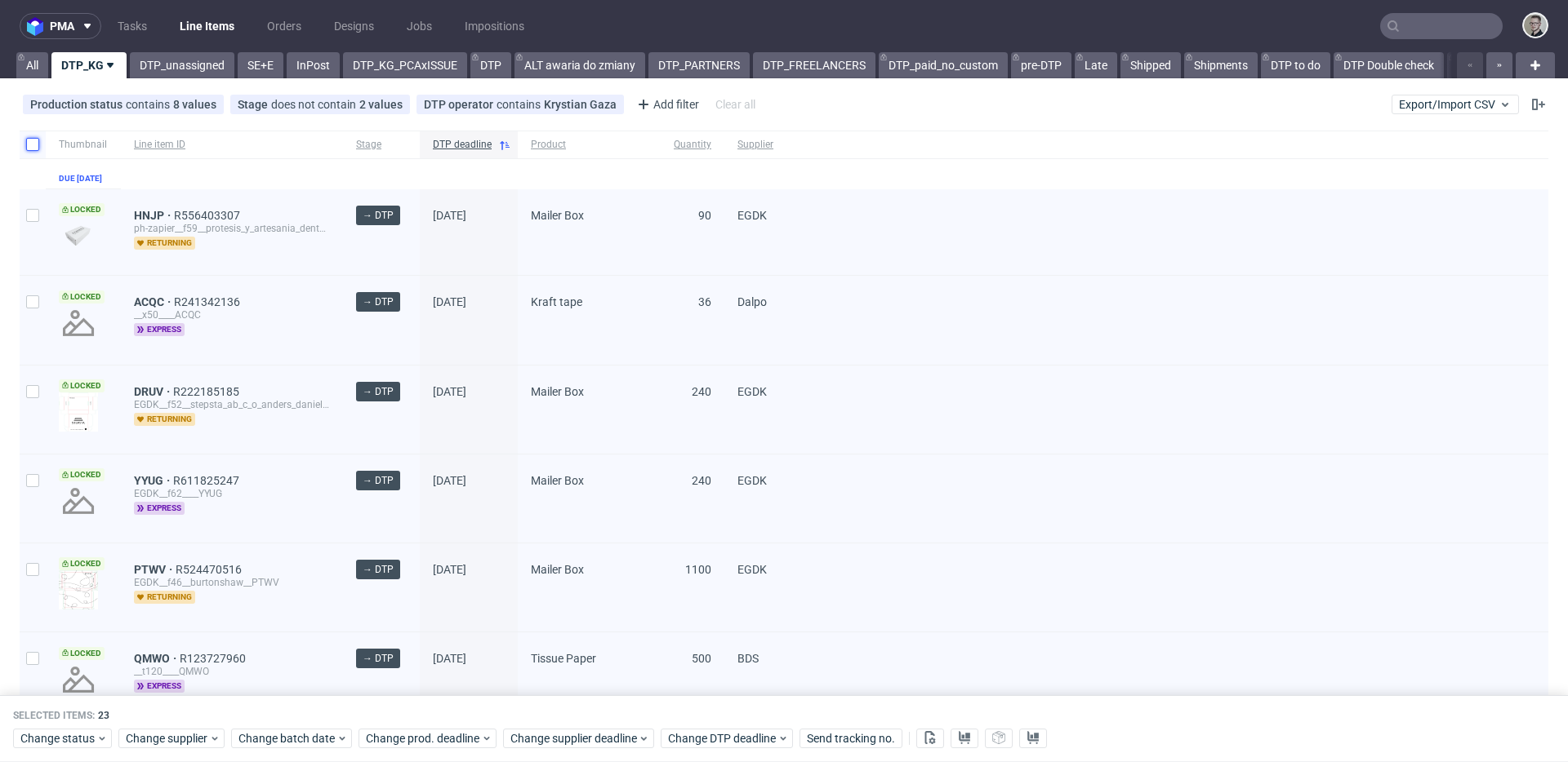
checkbox input "false"
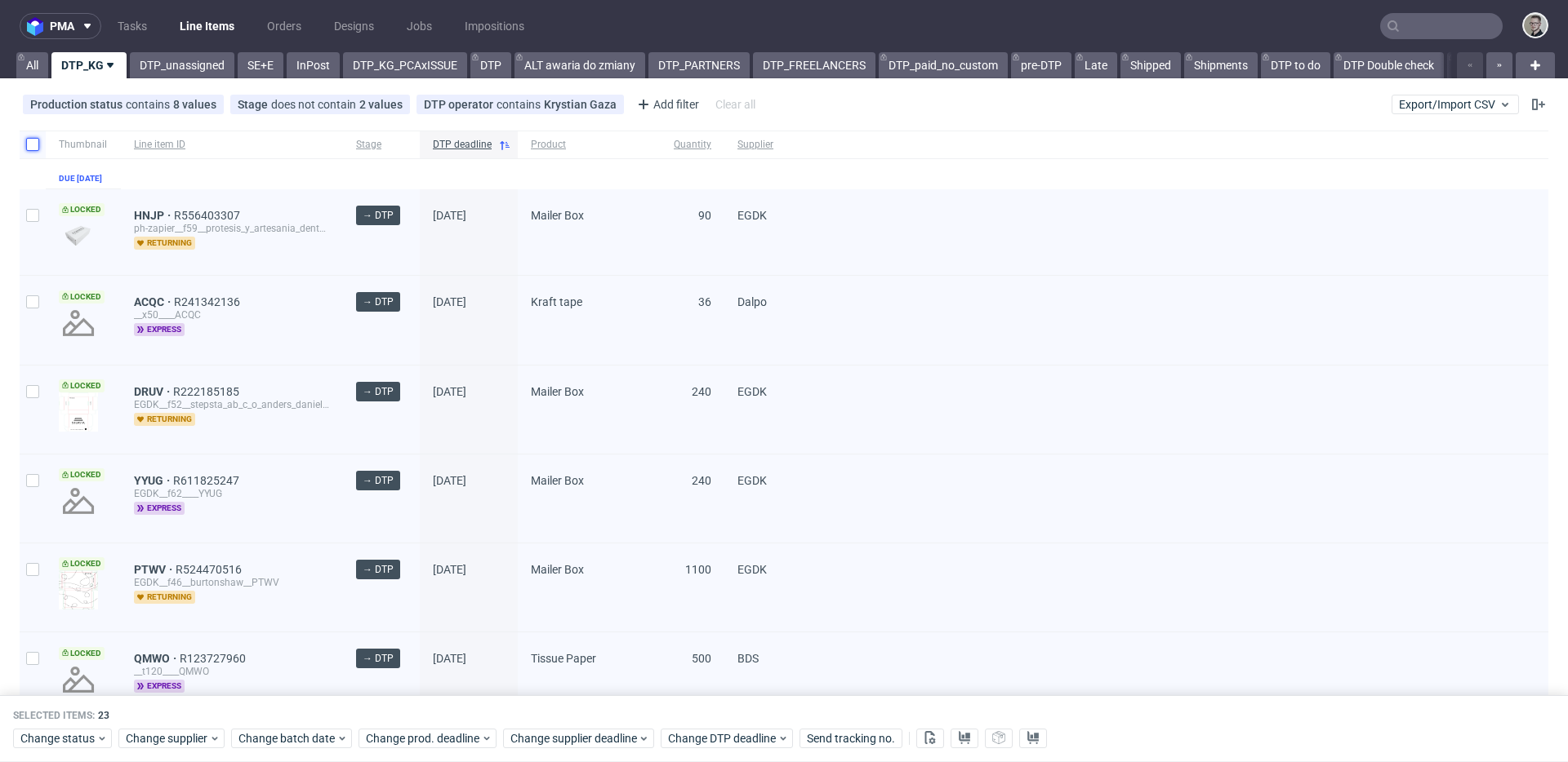
checkbox input "false"
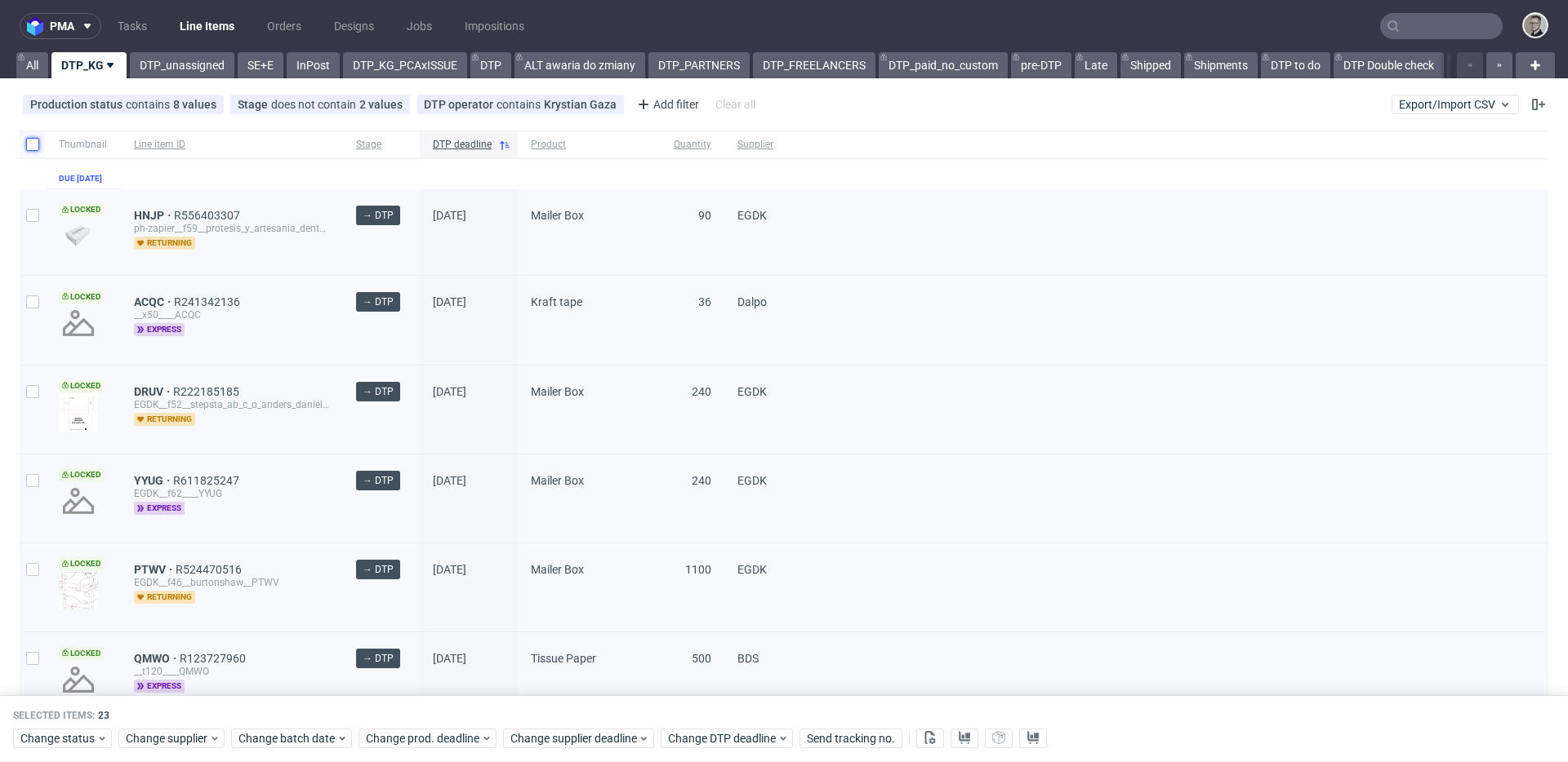
checkbox input "false"
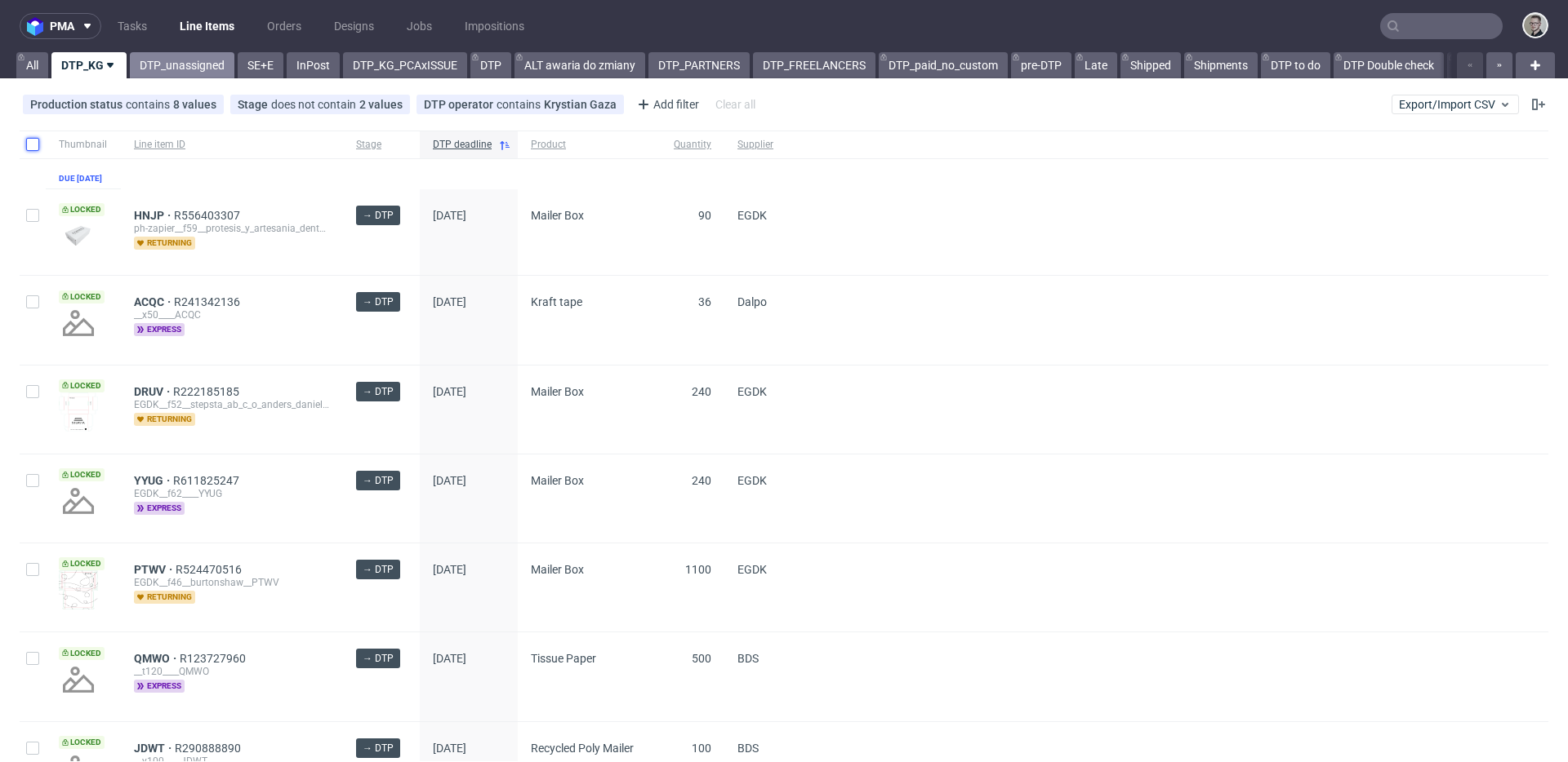
click at [179, 69] on link "DTP_unassigned" at bounding box center [182, 65] width 105 height 26
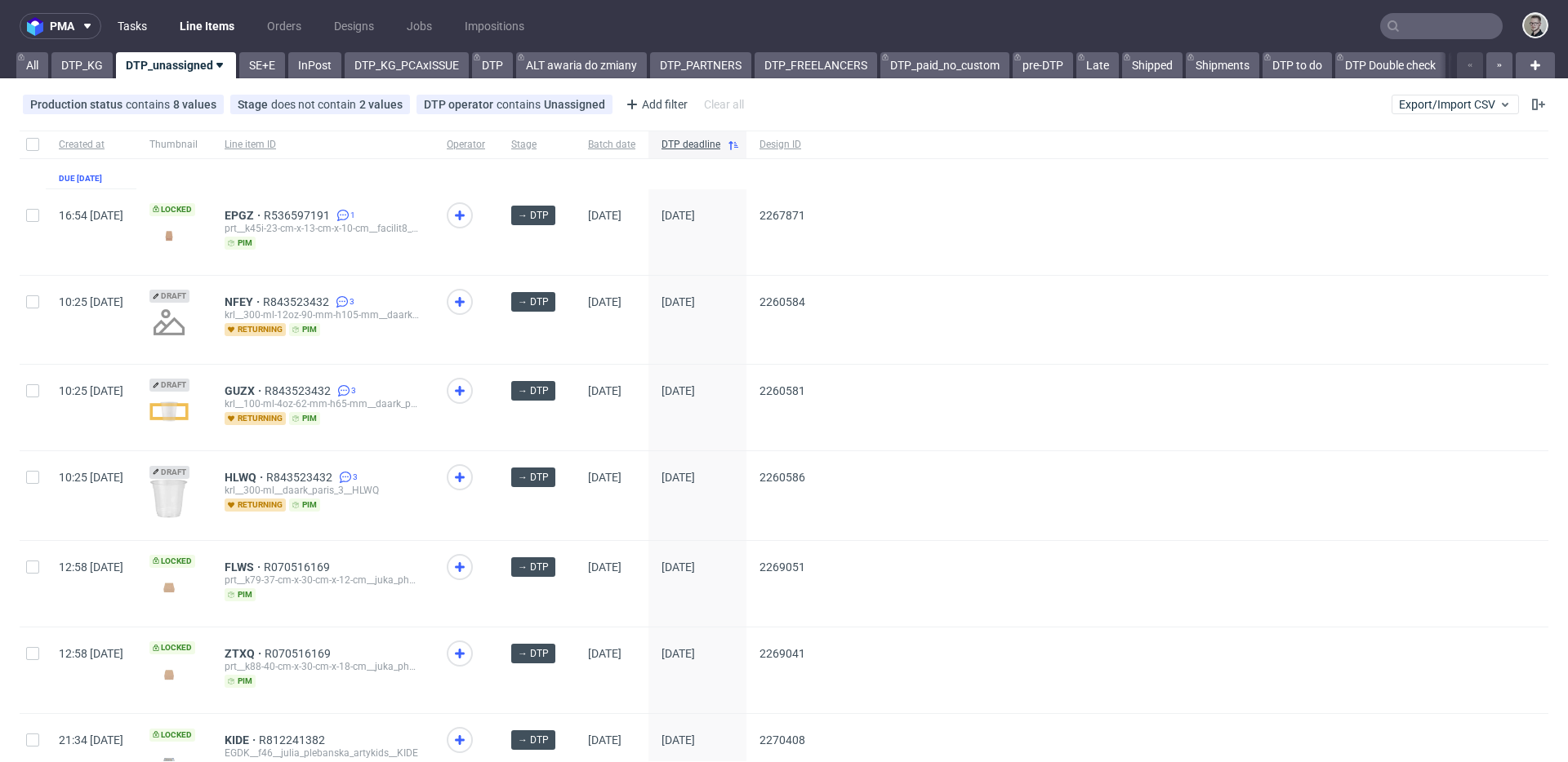
click at [137, 22] on link "Tasks" at bounding box center [133, 26] width 49 height 26
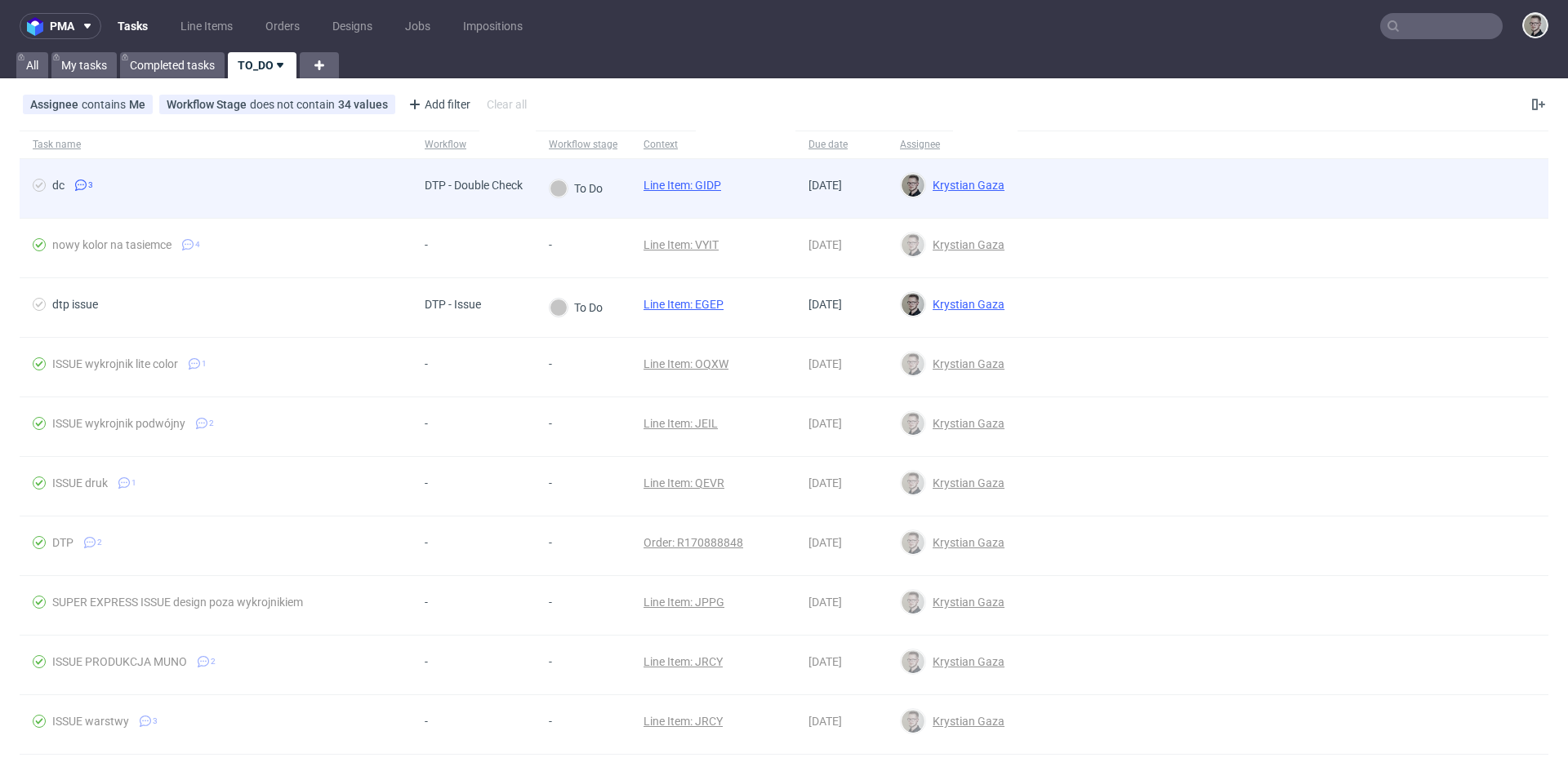
click at [712, 185] on link "Line Item: GIDP" at bounding box center [682, 185] width 77 height 13
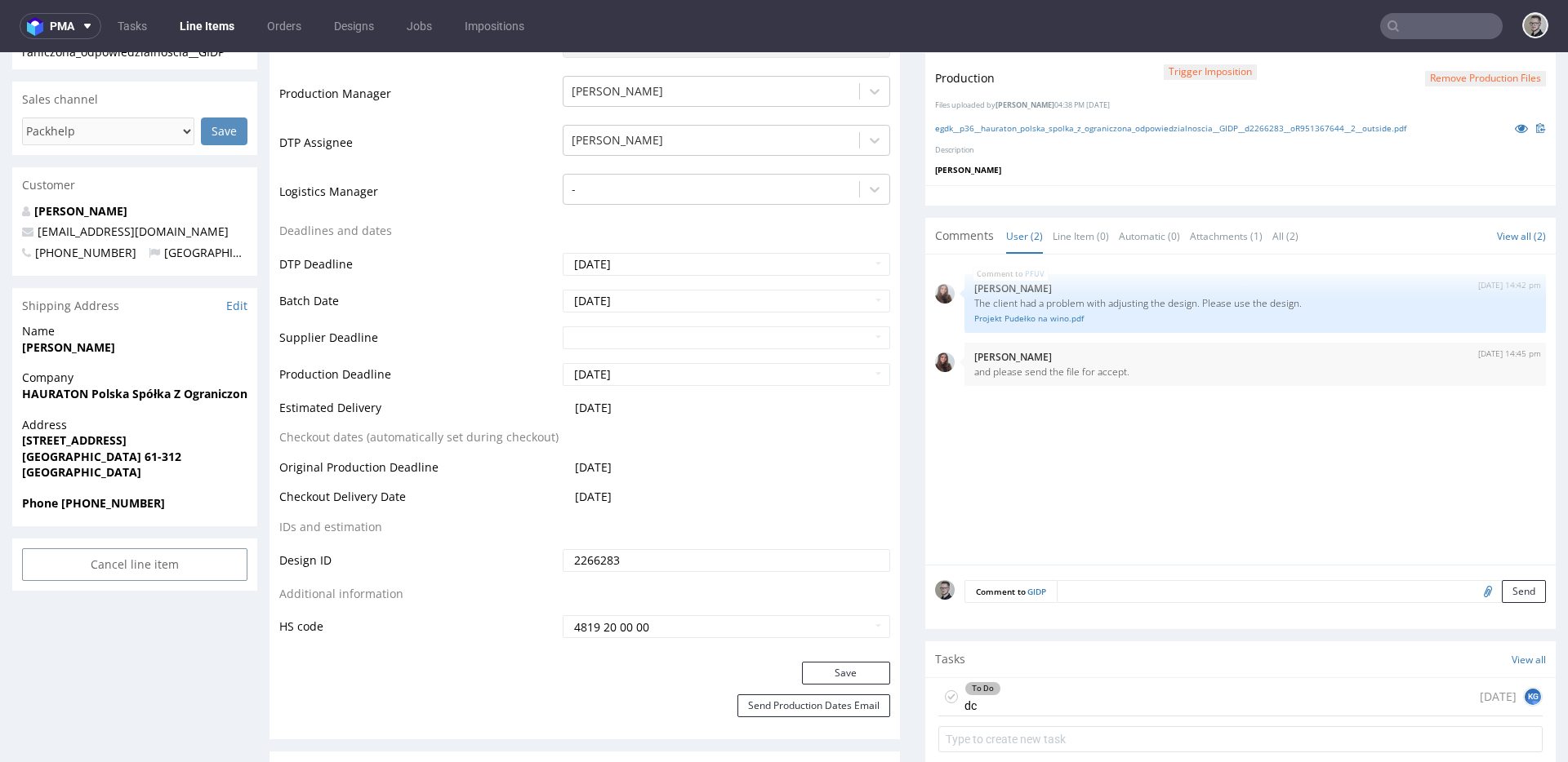
scroll to position [500, 0]
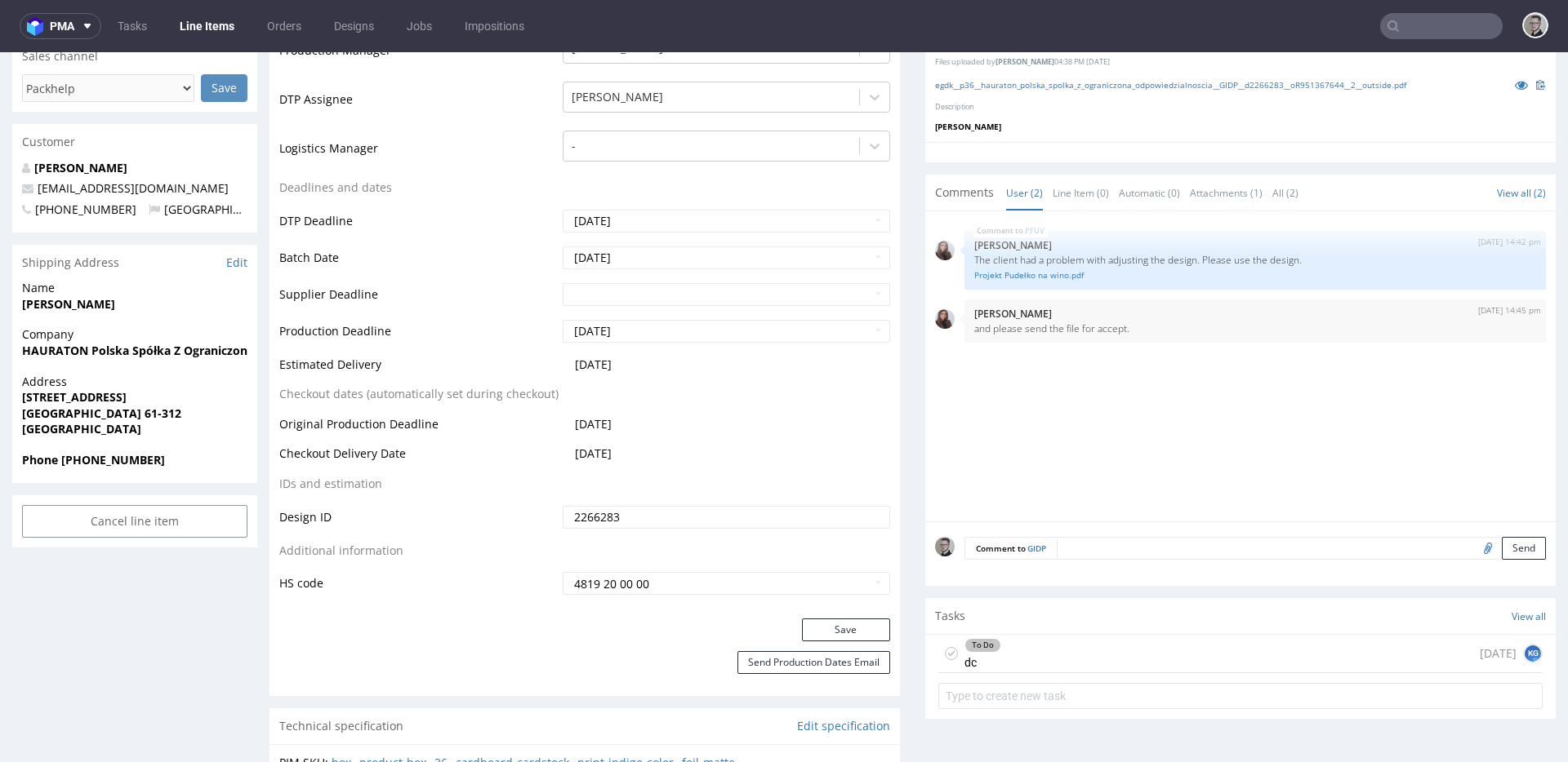
click at [1095, 664] on div "To Do dc [DATE] KG" at bounding box center [1240, 654] width 604 height 39
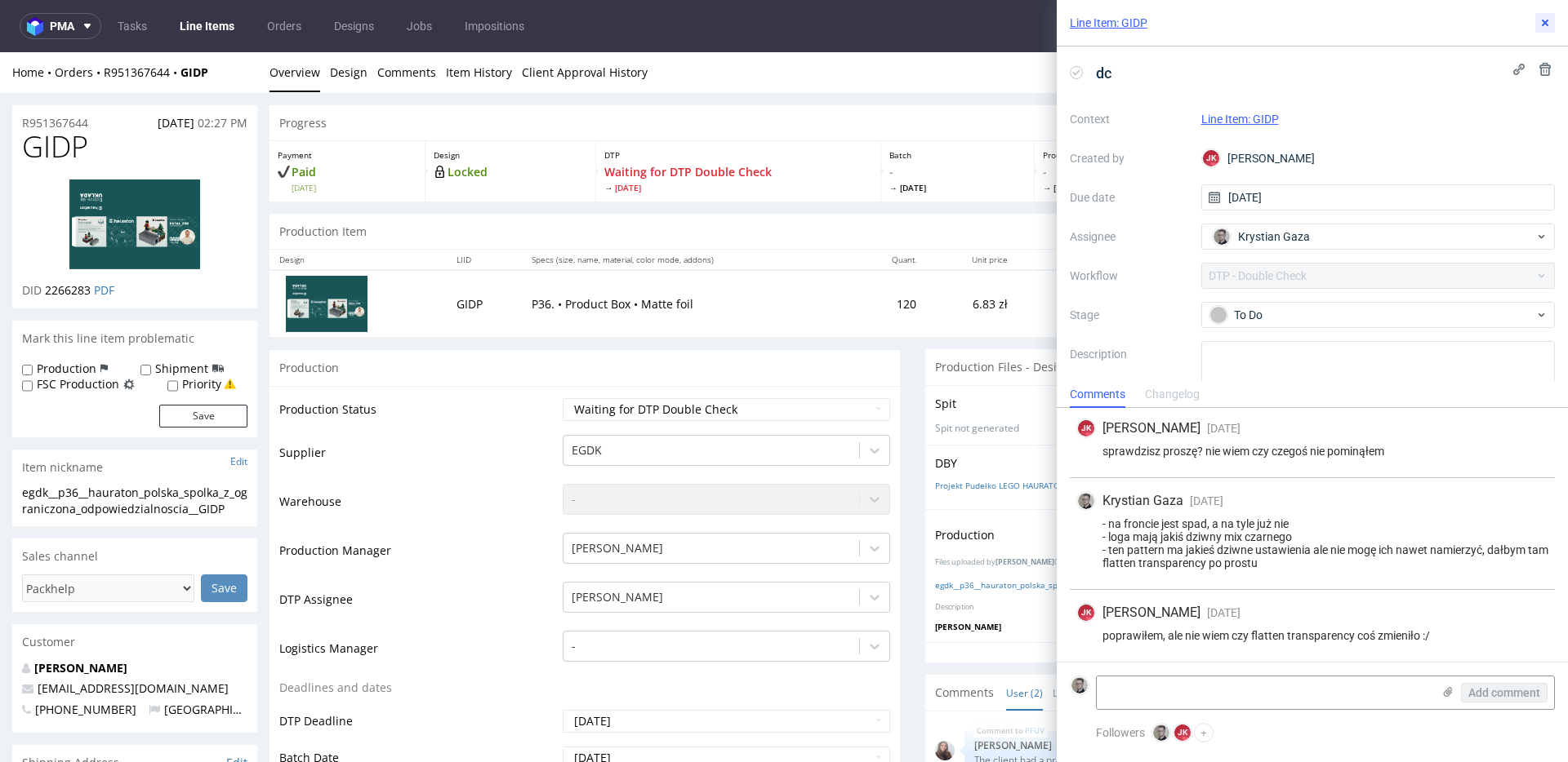
click at [1539, 20] on icon at bounding box center [1544, 23] width 13 height 13
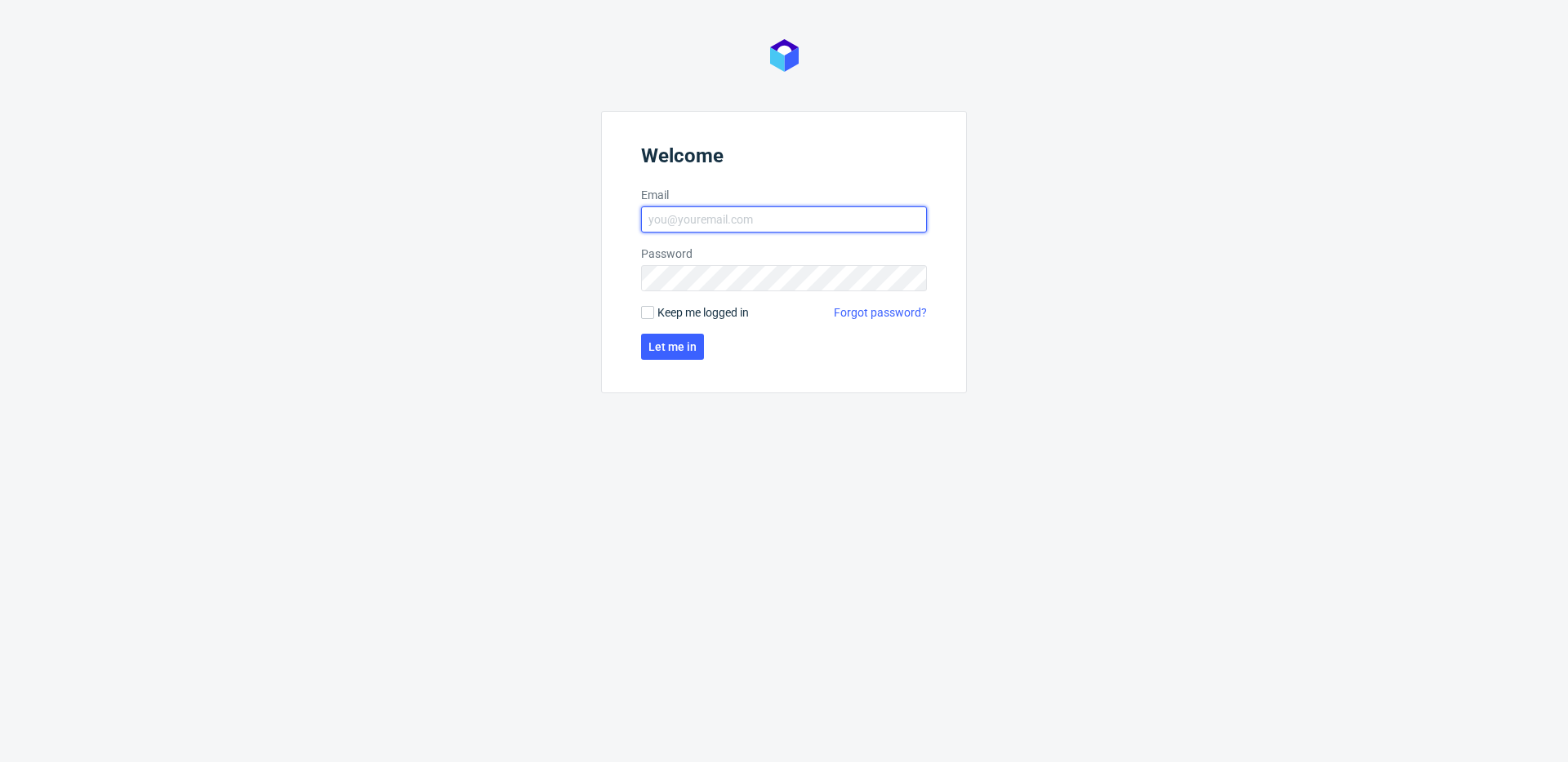
type input "[EMAIL_ADDRESS][DOMAIN_NAME]"
click at [685, 316] on span "Keep me logged in" at bounding box center [704, 312] width 91 height 17
click at [654, 316] on input "Keep me logged in" at bounding box center [647, 312] width 13 height 13
checkbox input "true"
click at [693, 349] on span "Let me in" at bounding box center [672, 346] width 48 height 11
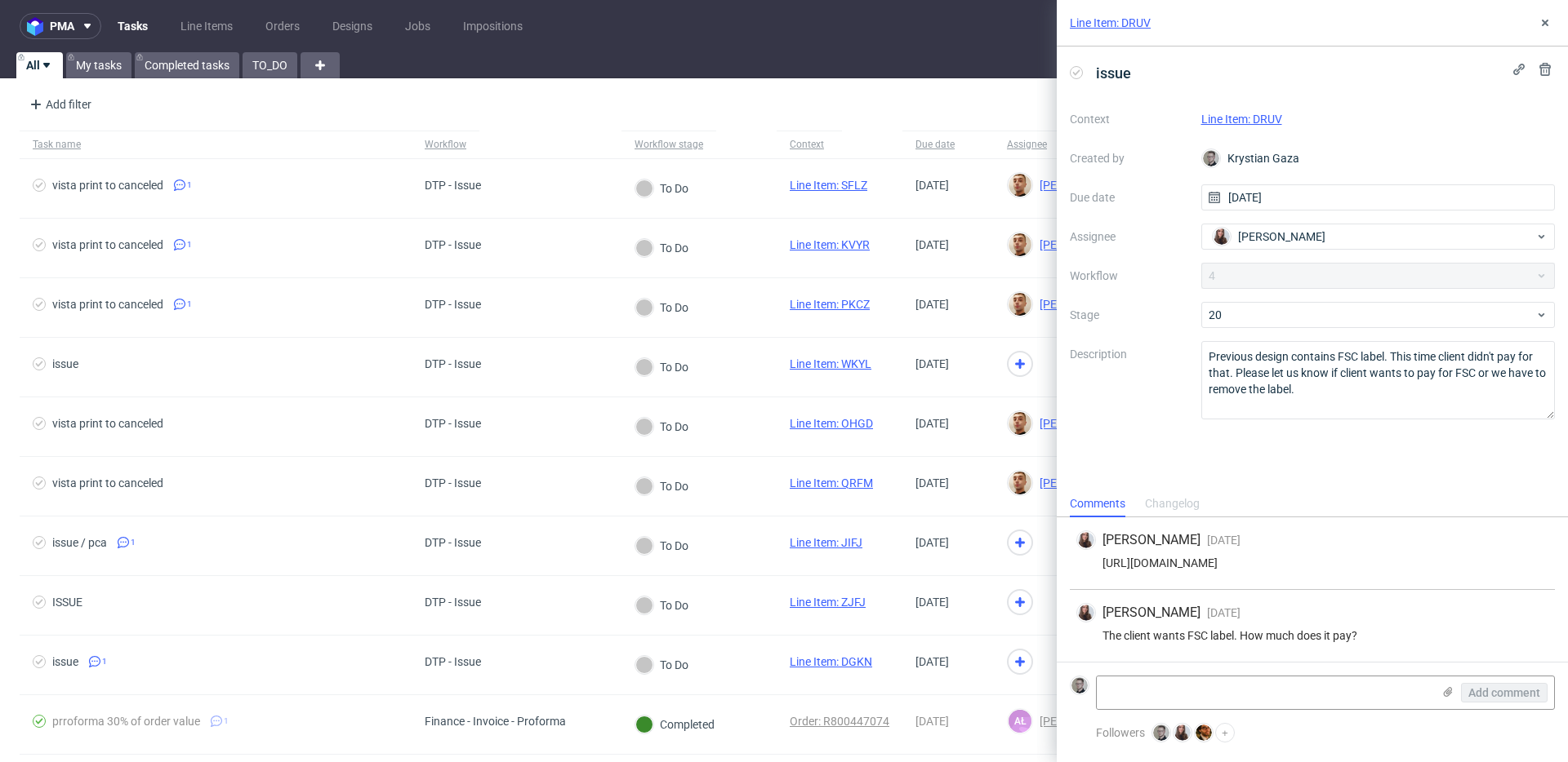
click at [1274, 109] on div "Line Item: DRUV" at bounding box center [1378, 119] width 354 height 19
click at [1274, 118] on link "Line Item: DRUV" at bounding box center [1242, 119] width 81 height 13
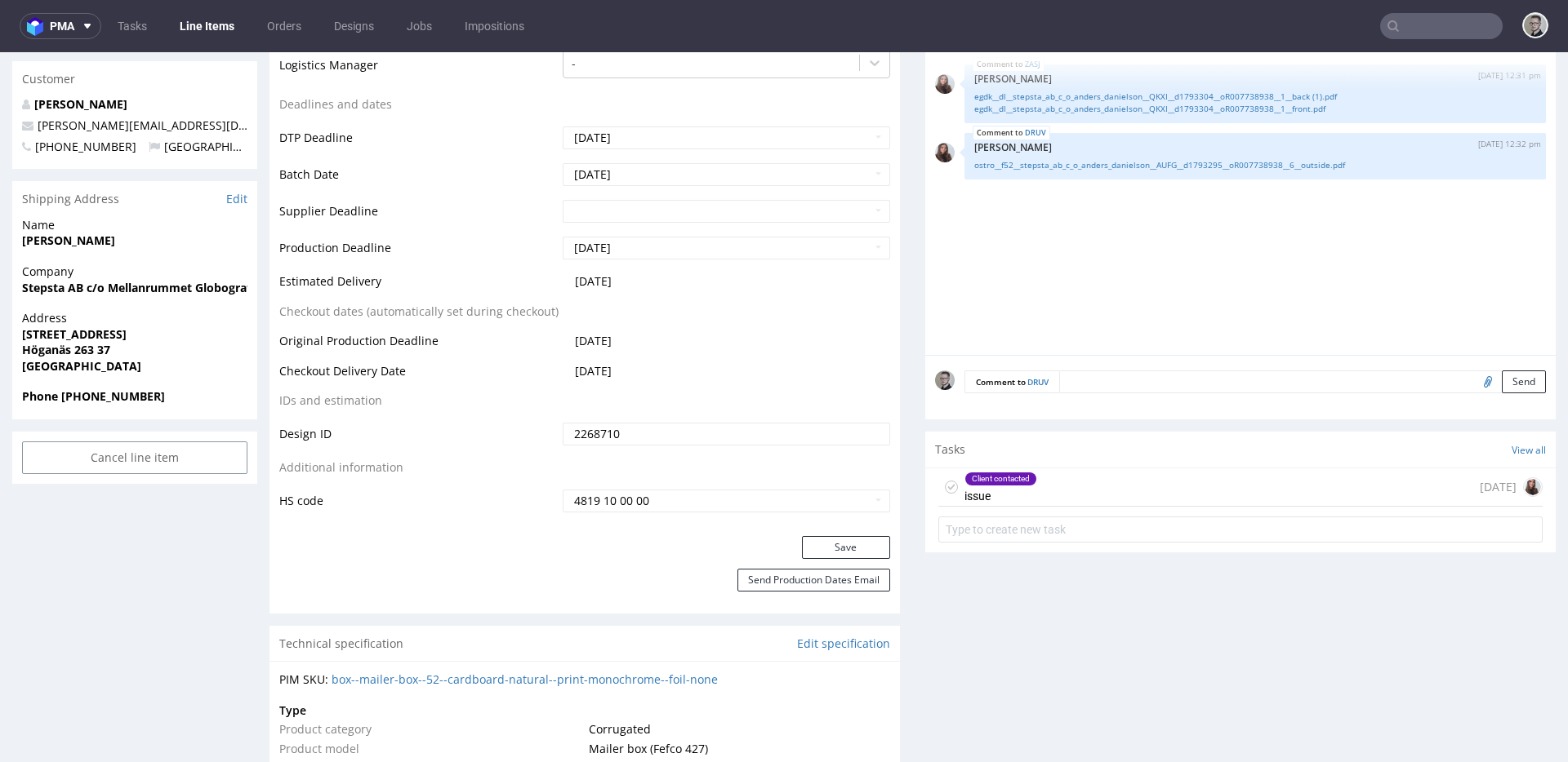
scroll to position [669, 0]
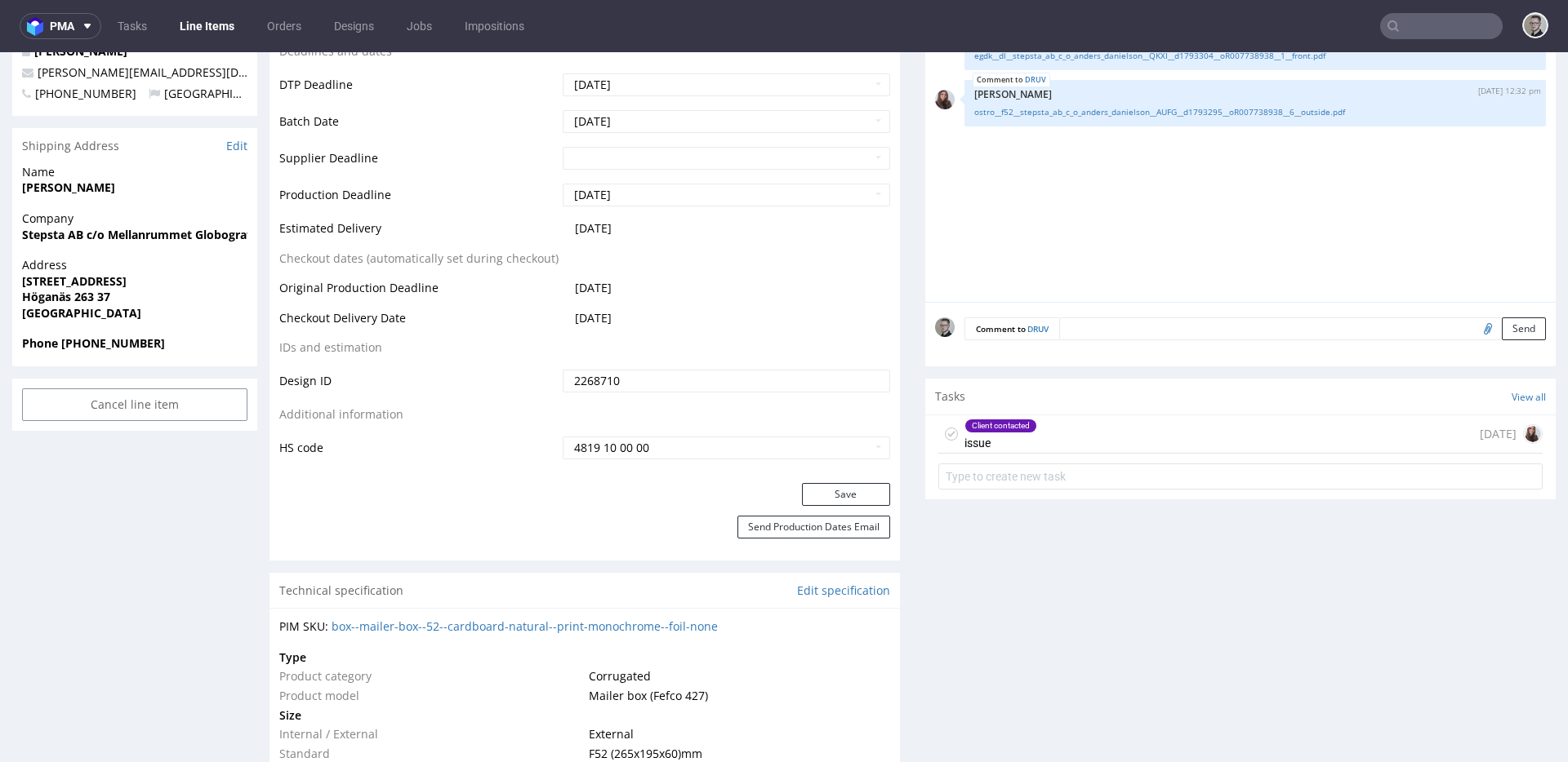
click at [1067, 435] on div "Client contacted issue 2 days ago" at bounding box center [1240, 435] width 604 height 39
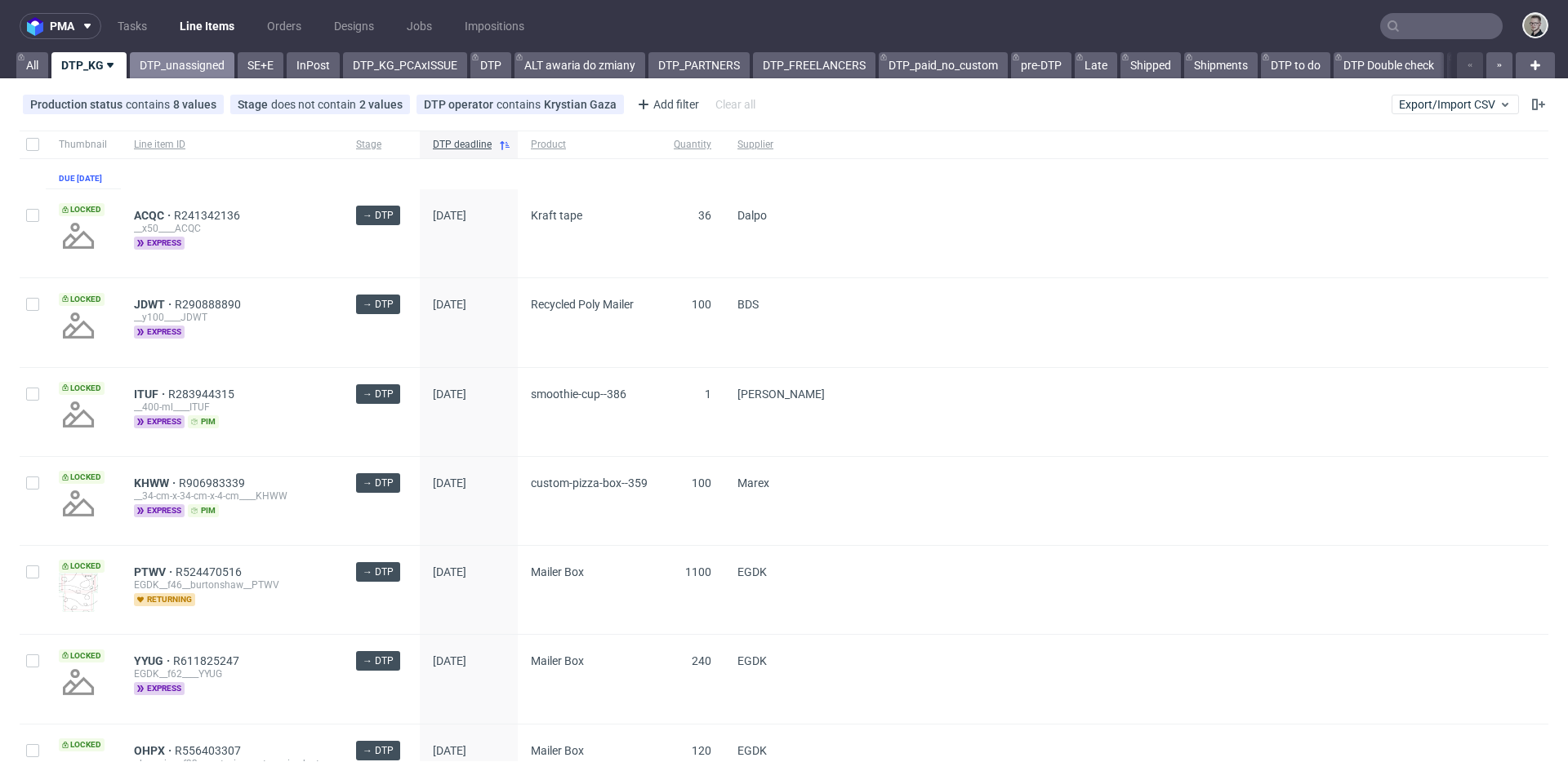
click at [166, 69] on link "DTP_unassigned" at bounding box center [182, 65] width 105 height 26
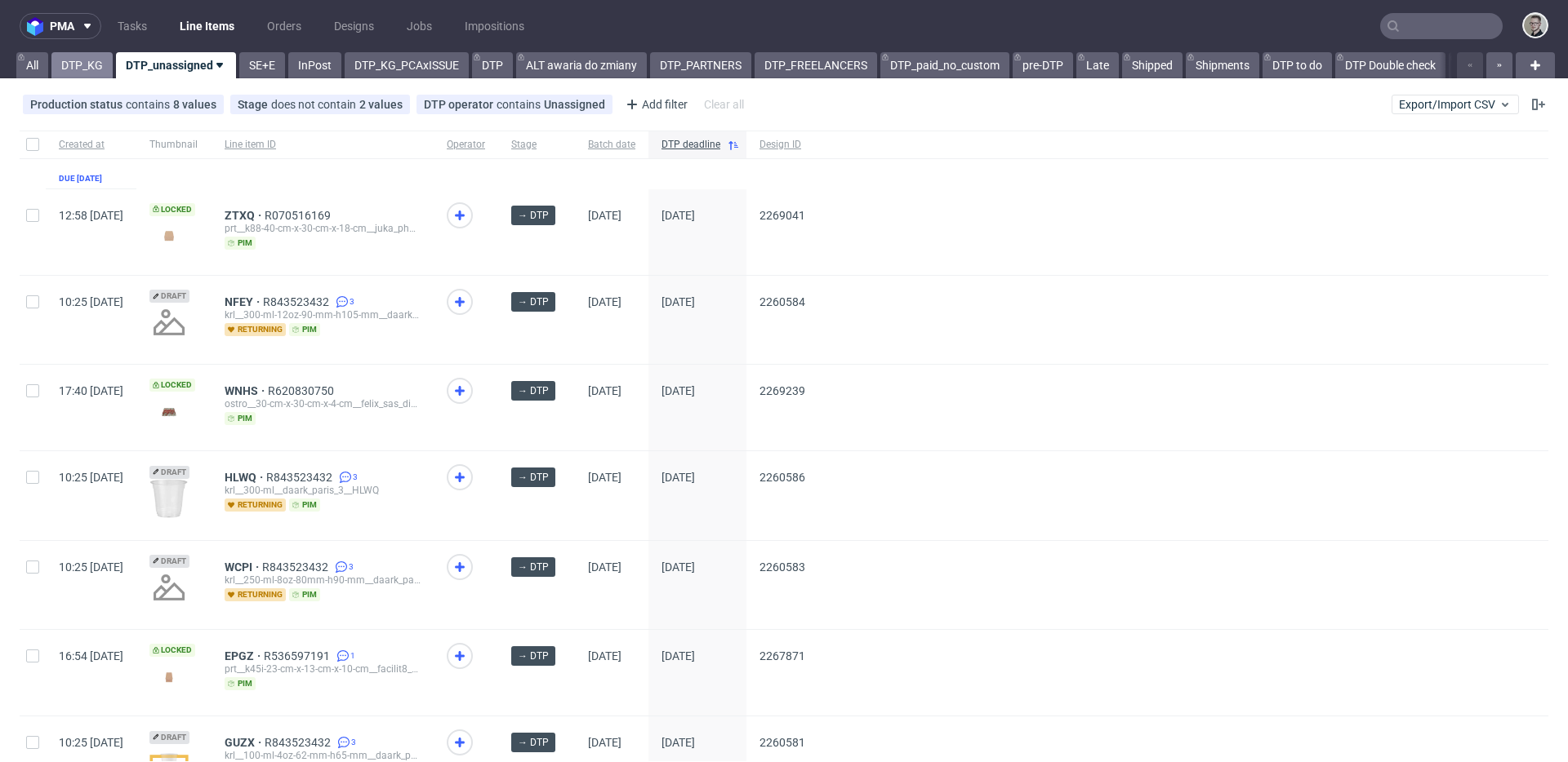
click at [67, 66] on link "DTP_KG" at bounding box center [83, 65] width 62 height 26
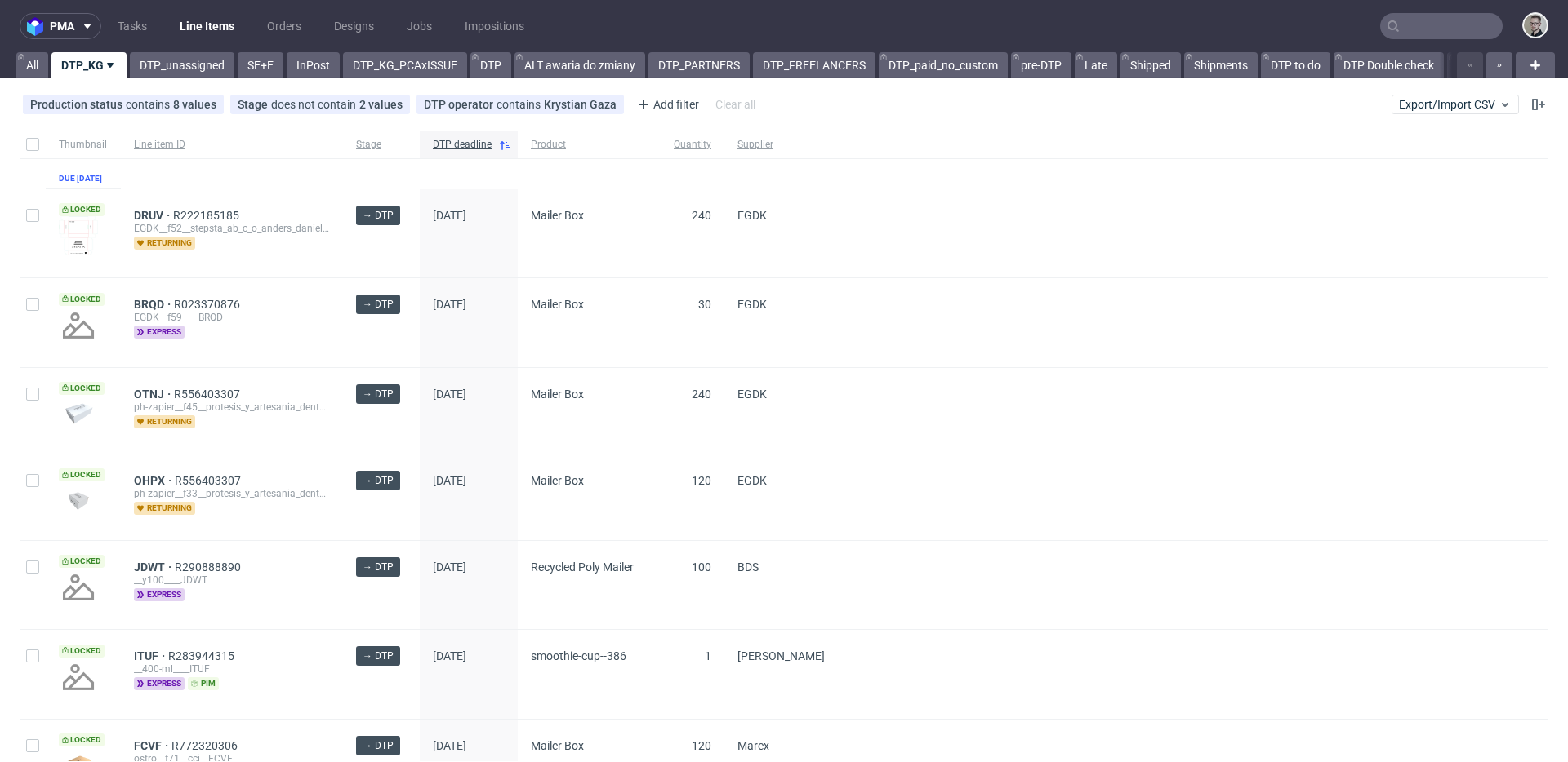
click at [33, 136] on div at bounding box center [33, 145] width 26 height 28
checkbox input "true"
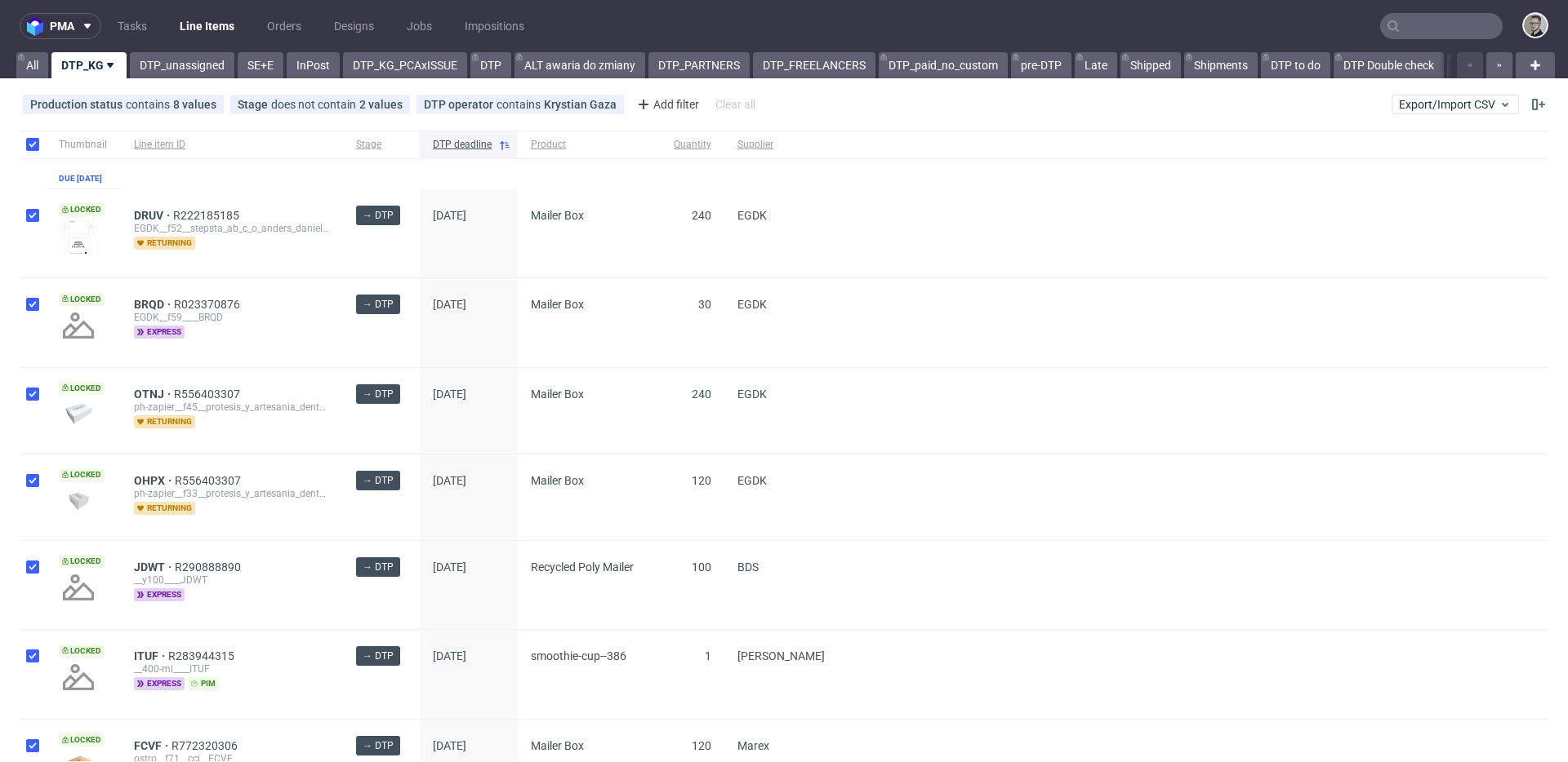
checkbox input "true"
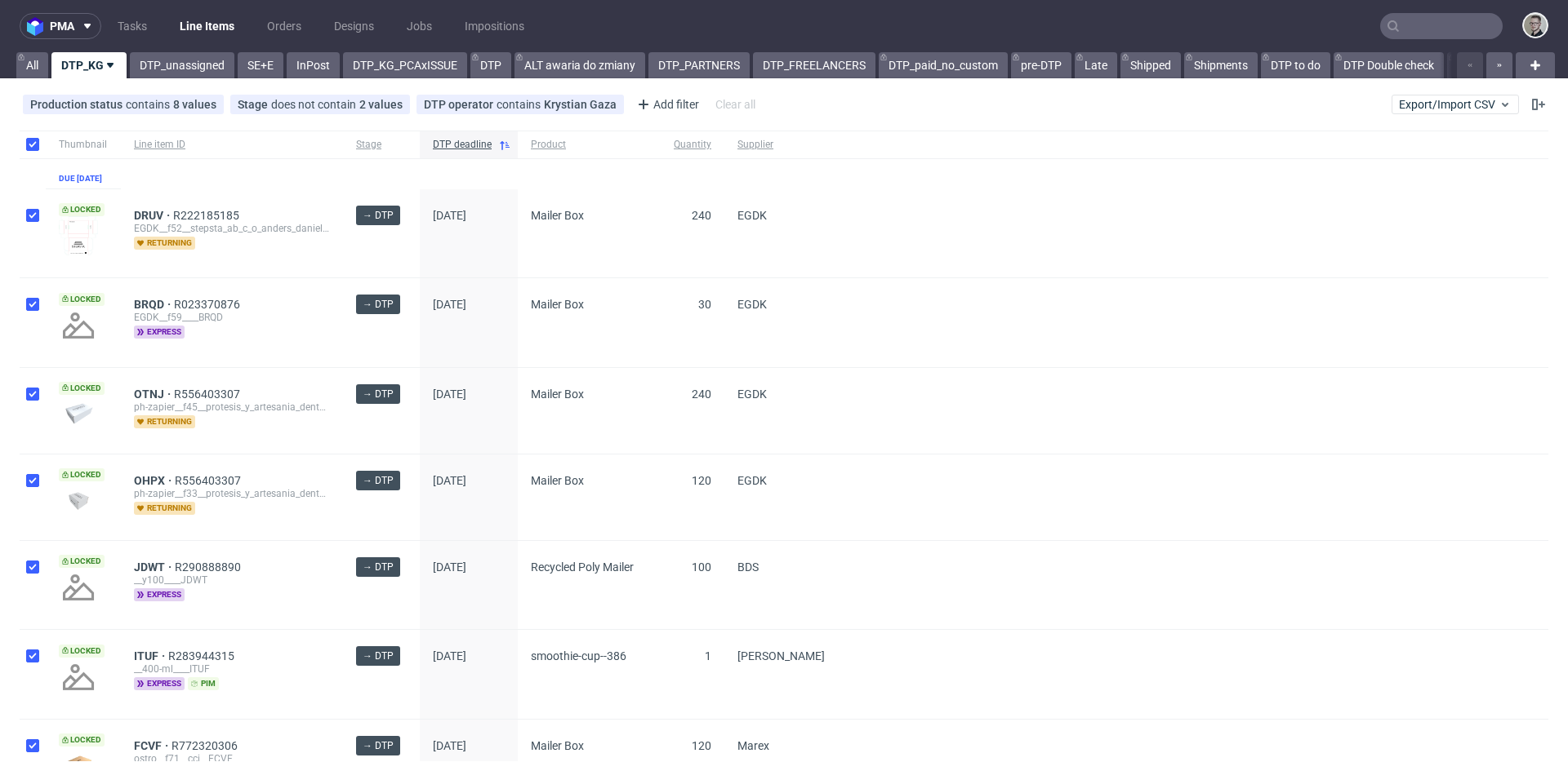
checkbox input "true"
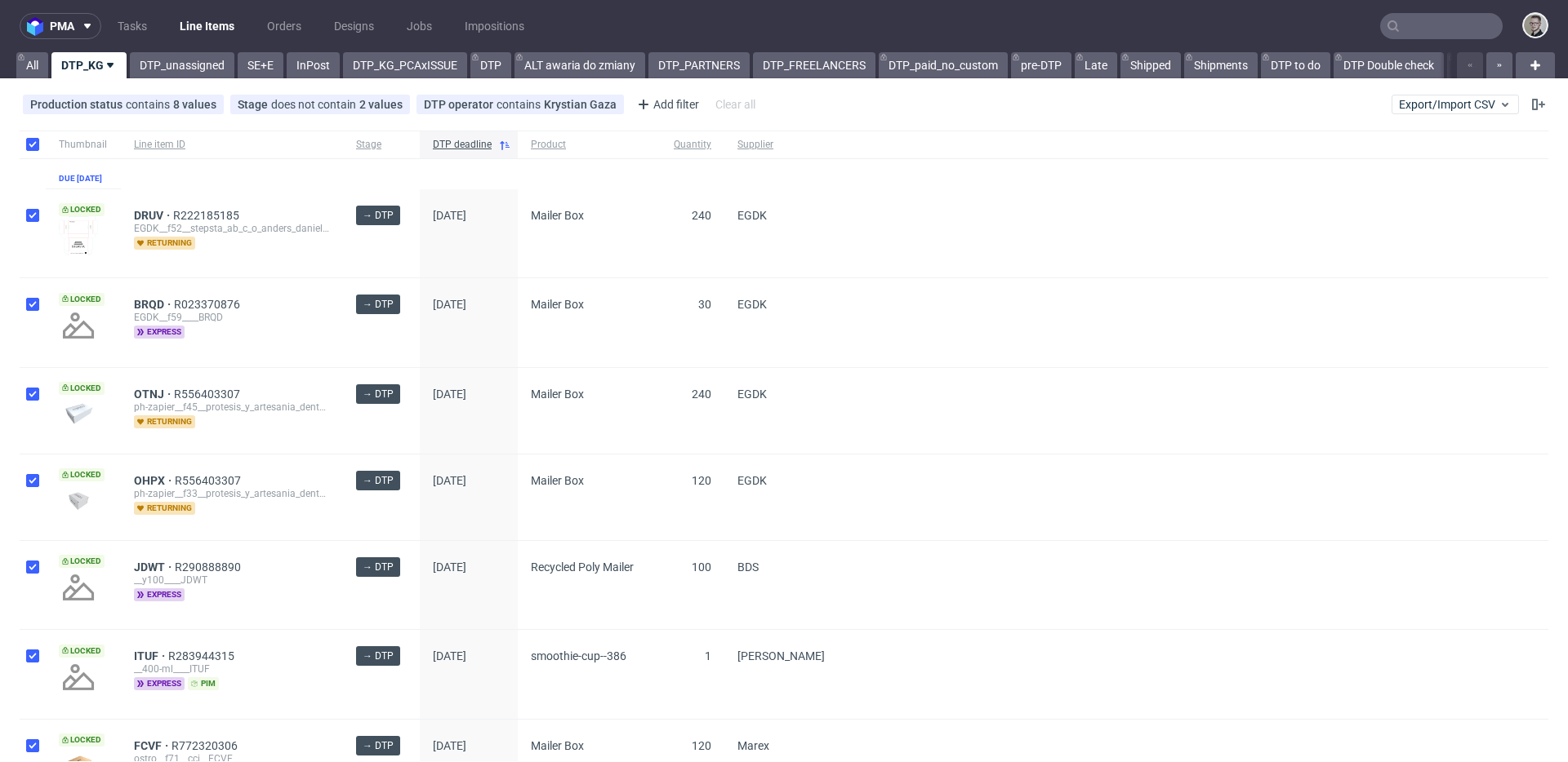
checkbox input "true"
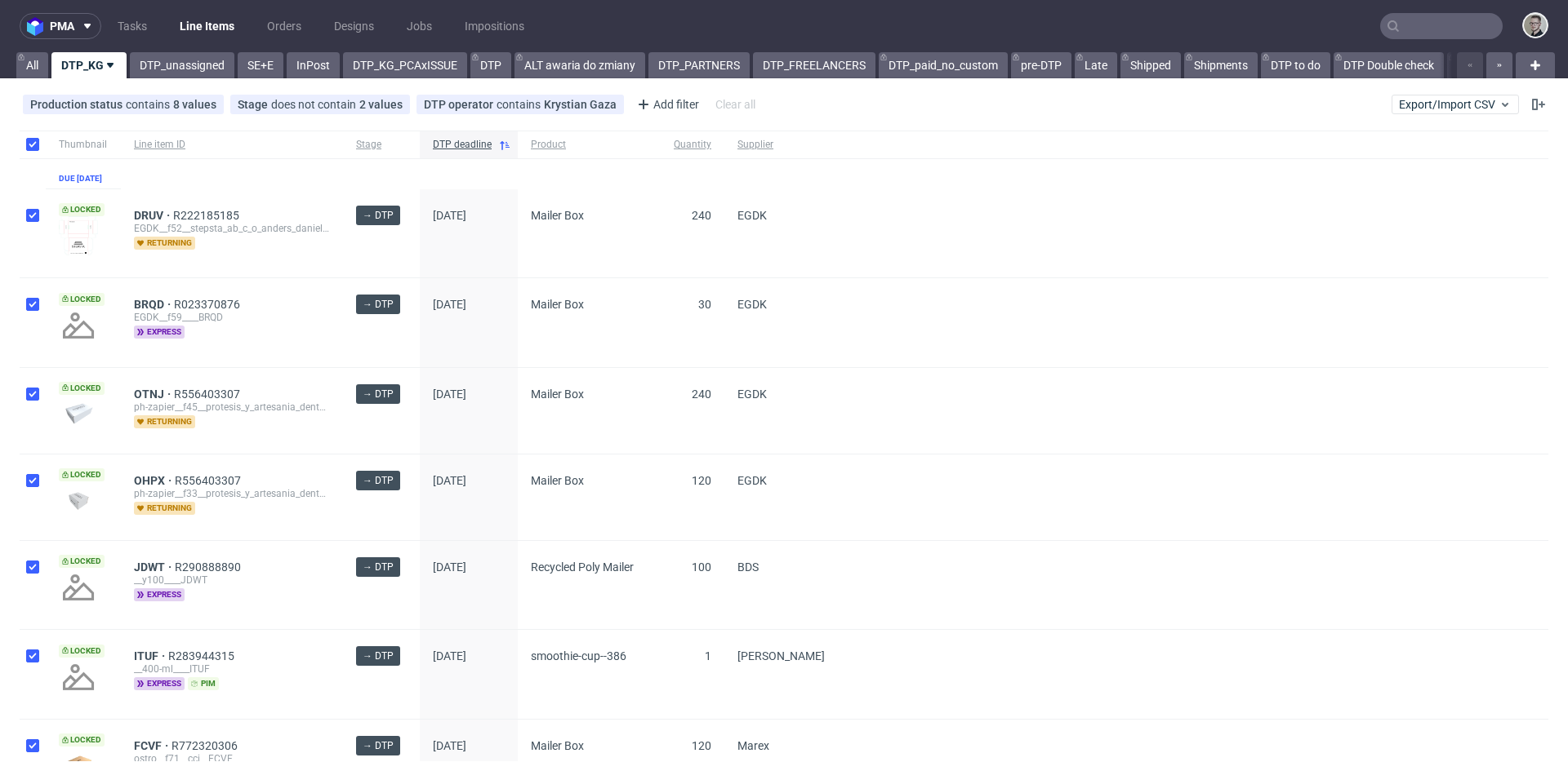
checkbox input "true"
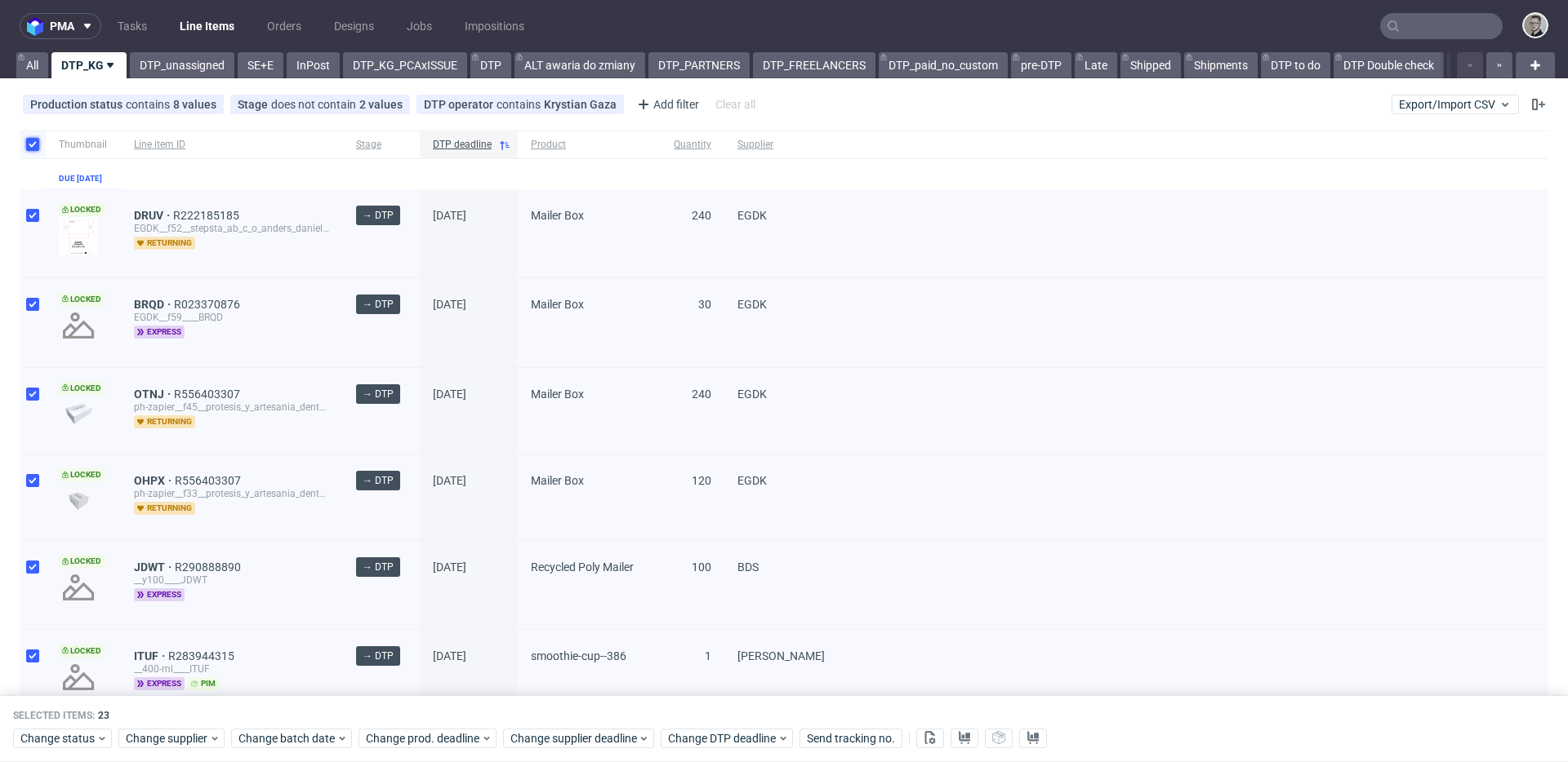
click at [27, 139] on input "checkbox" at bounding box center [33, 144] width 13 height 13
checkbox input "false"
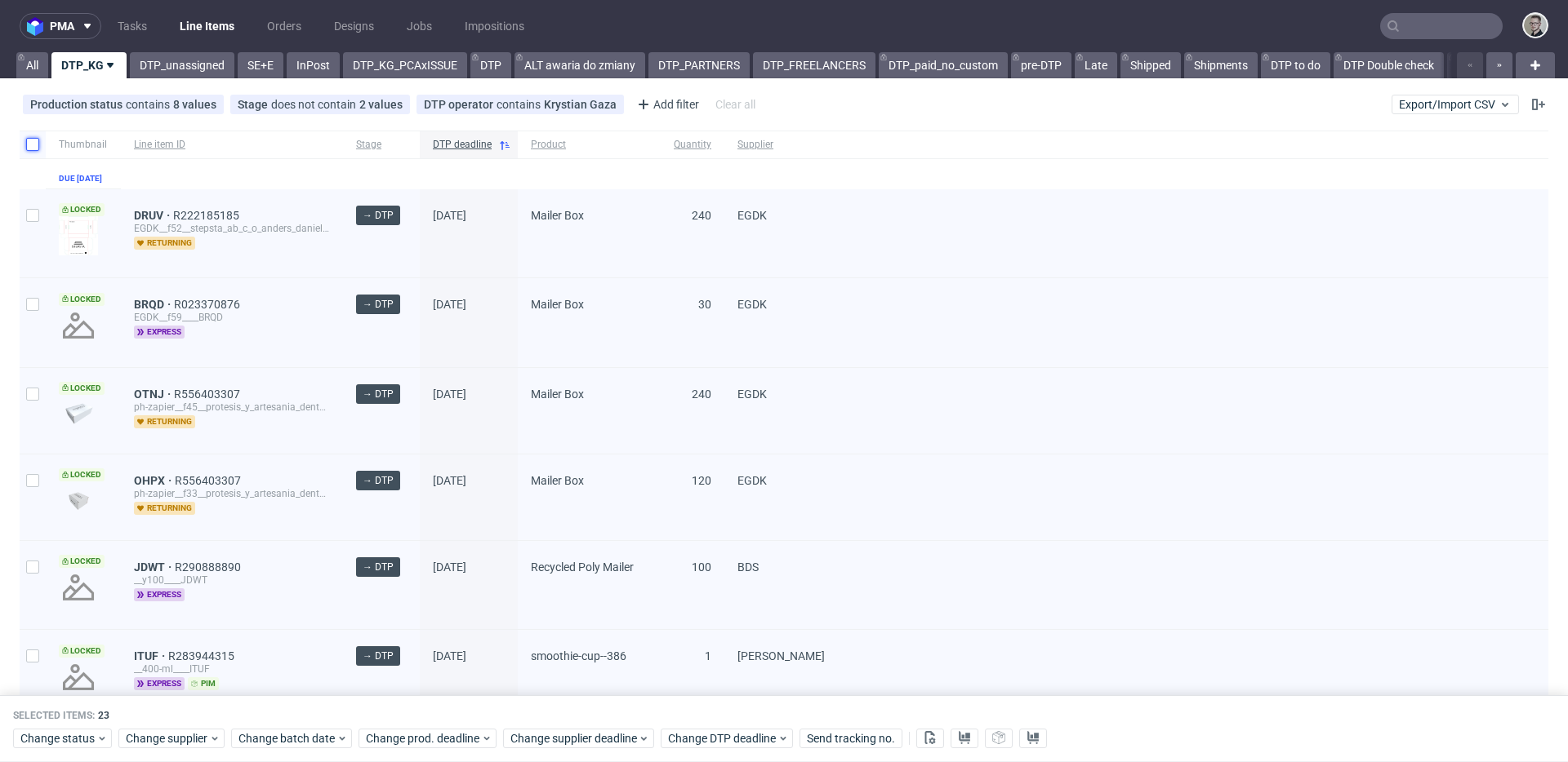
checkbox input "false"
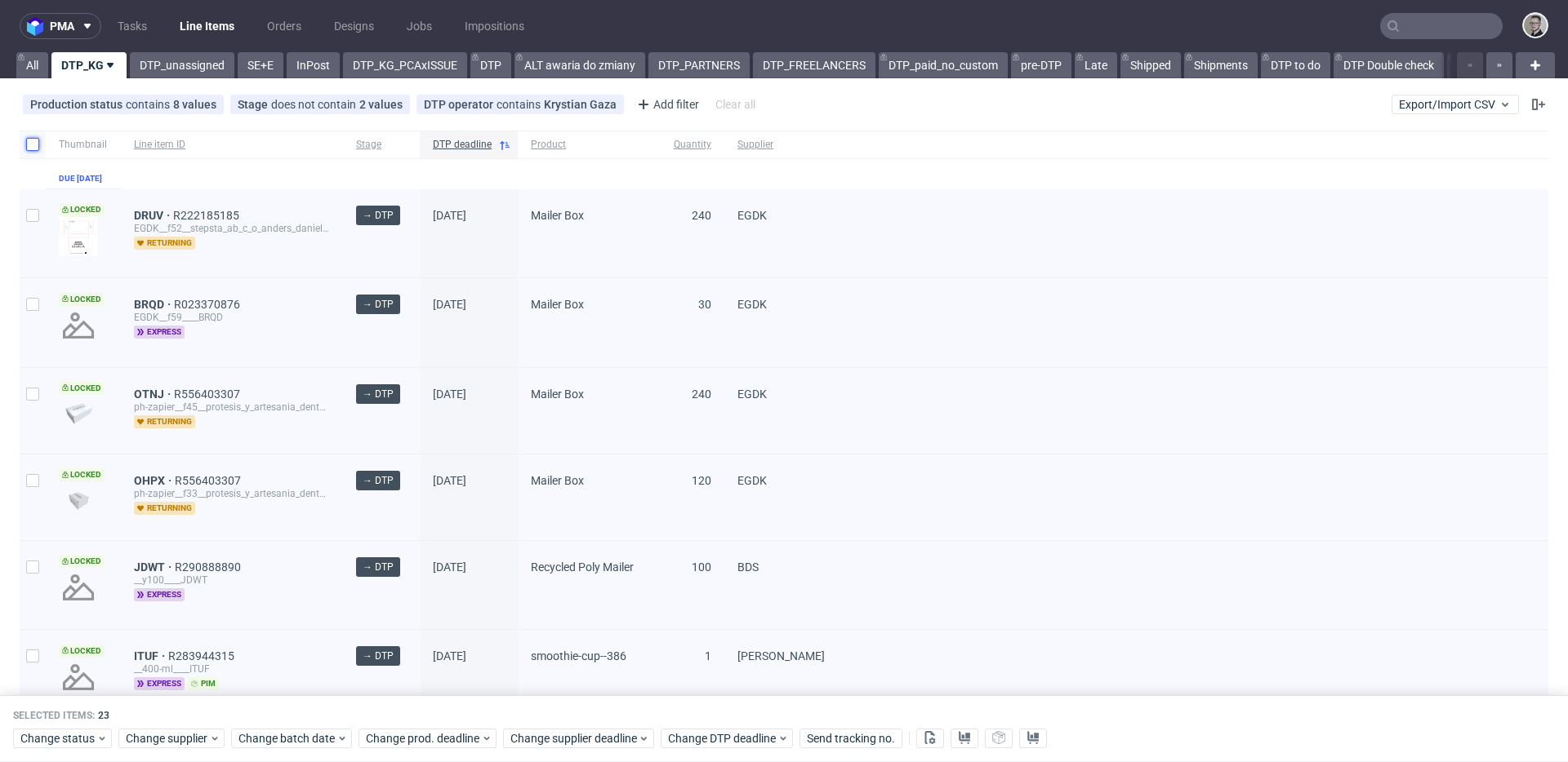
checkbox input "false"
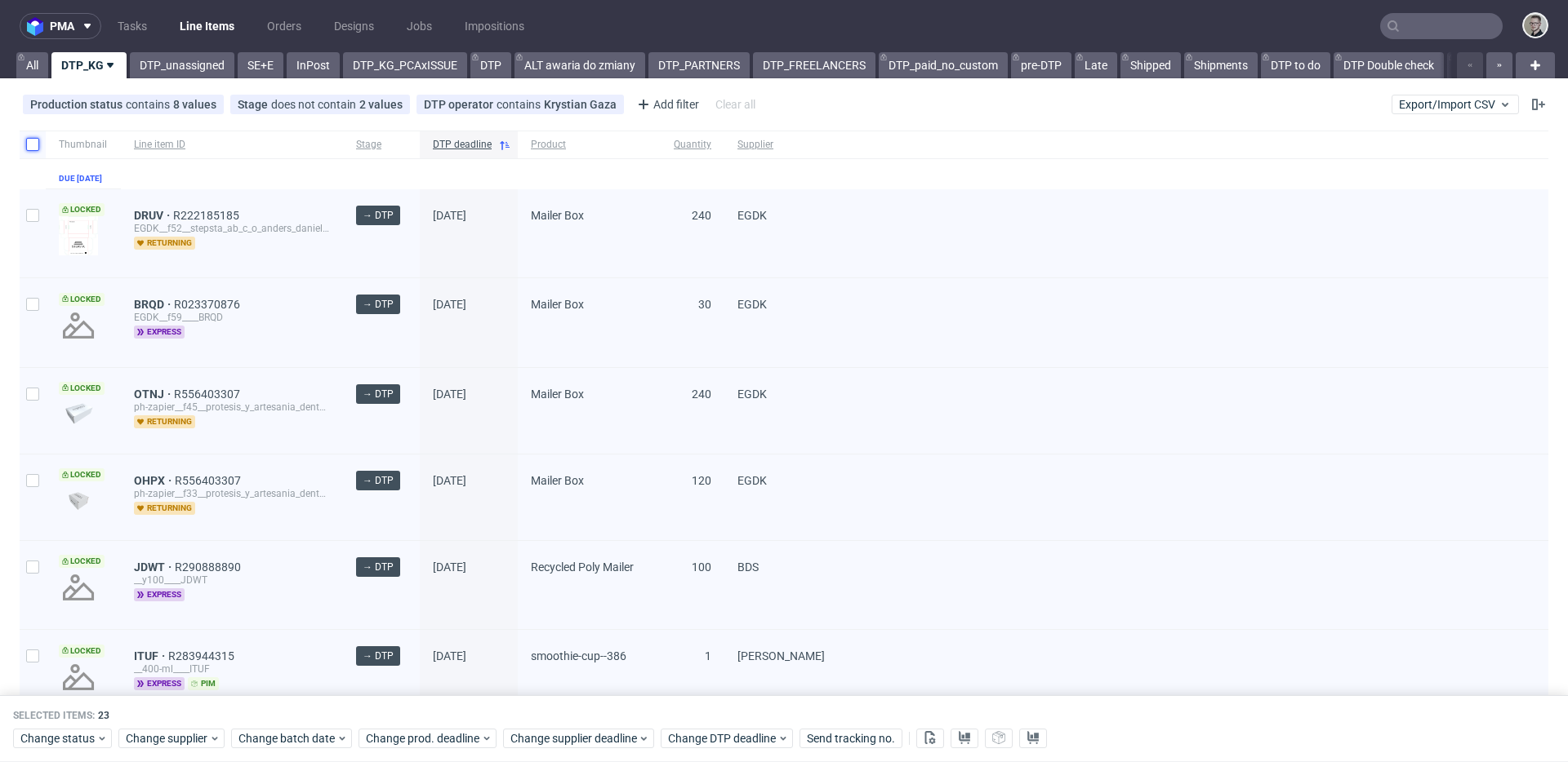
checkbox input "false"
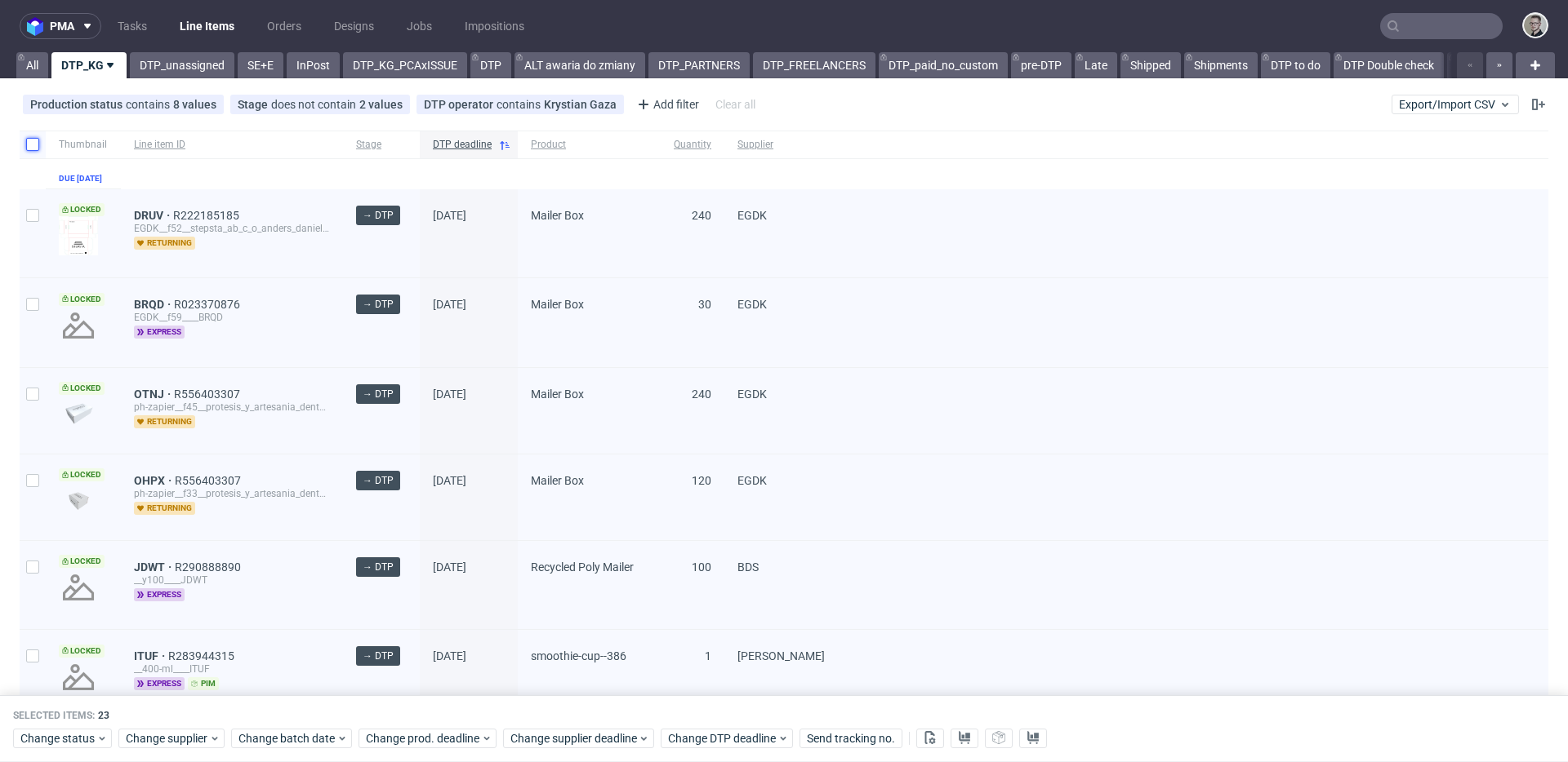
checkbox input "false"
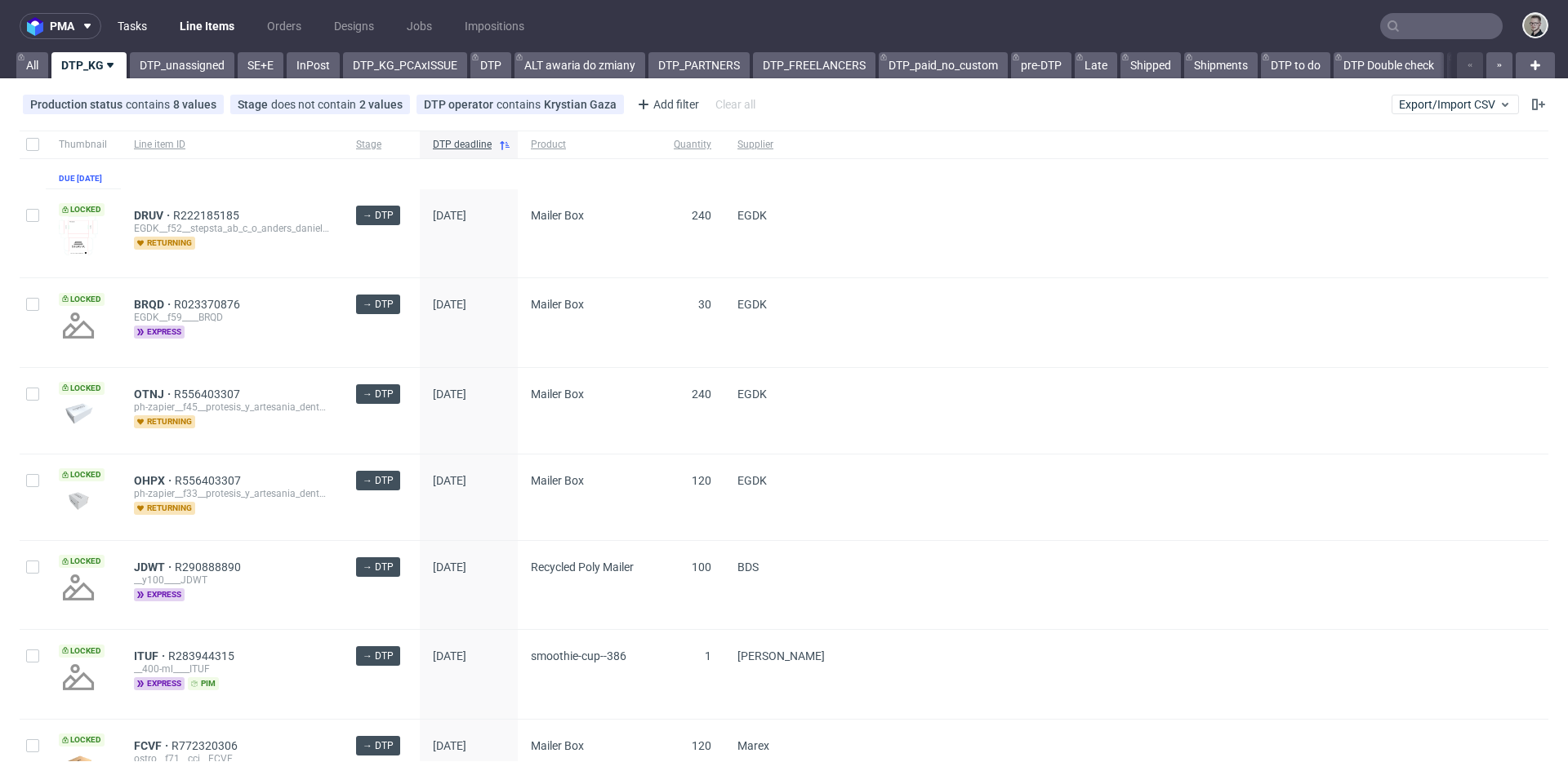
click at [116, 29] on link "Tasks" at bounding box center [133, 26] width 49 height 26
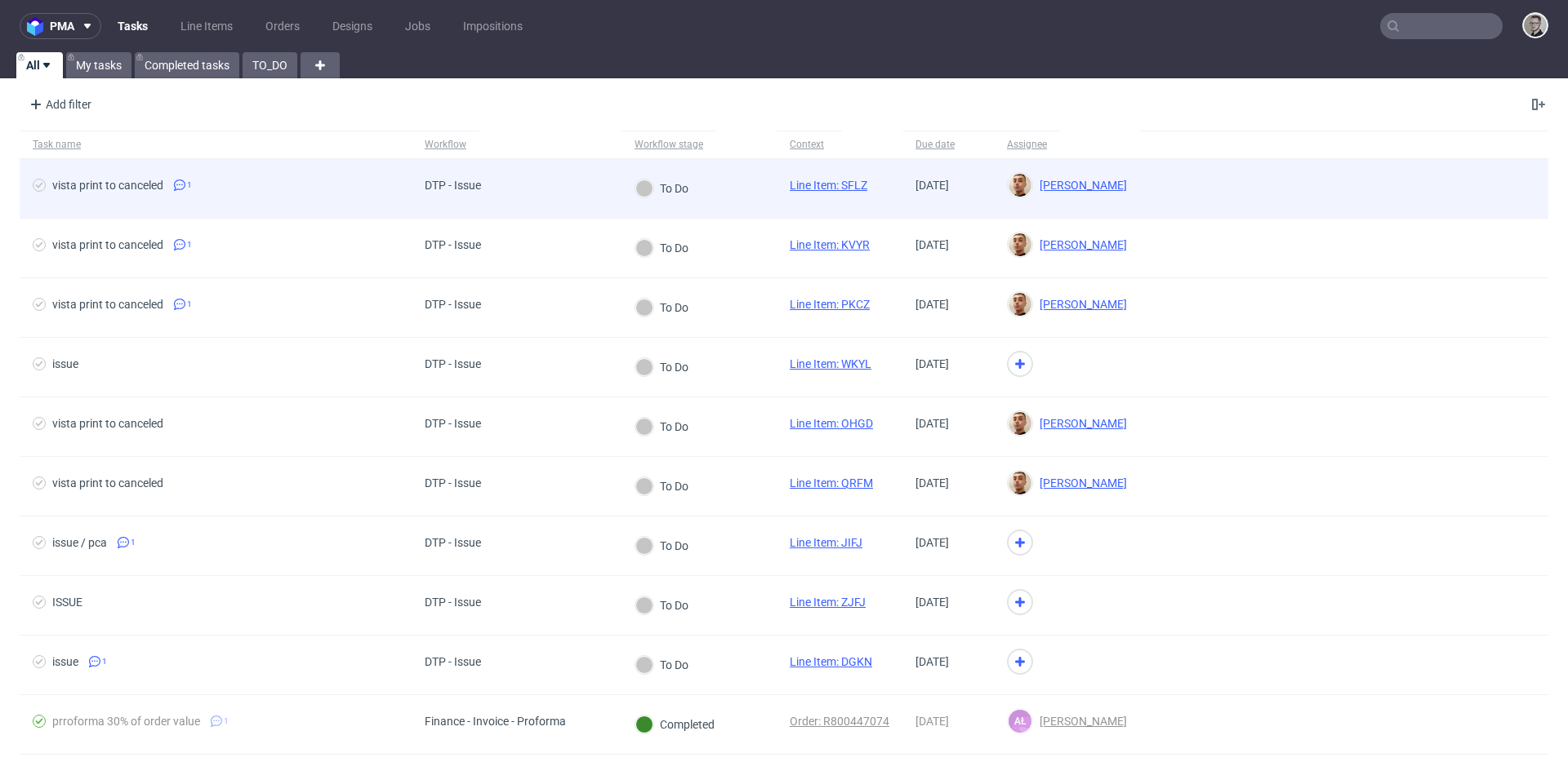
click at [76, 181] on div "vista print to canceled" at bounding box center [107, 185] width 111 height 13
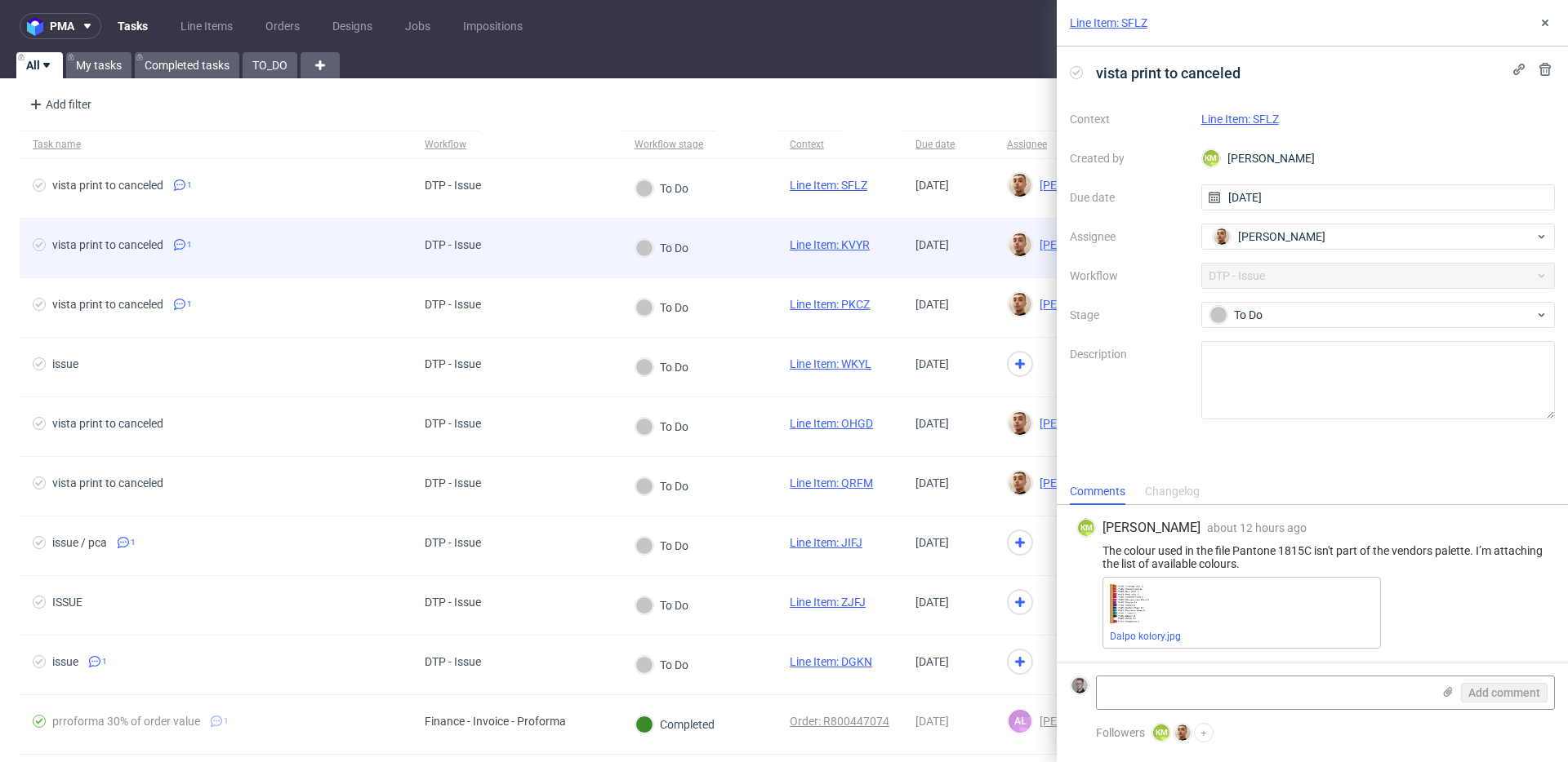
click at [174, 251] on span "vista print to canceled 1" at bounding box center [215, 248] width 366 height 19
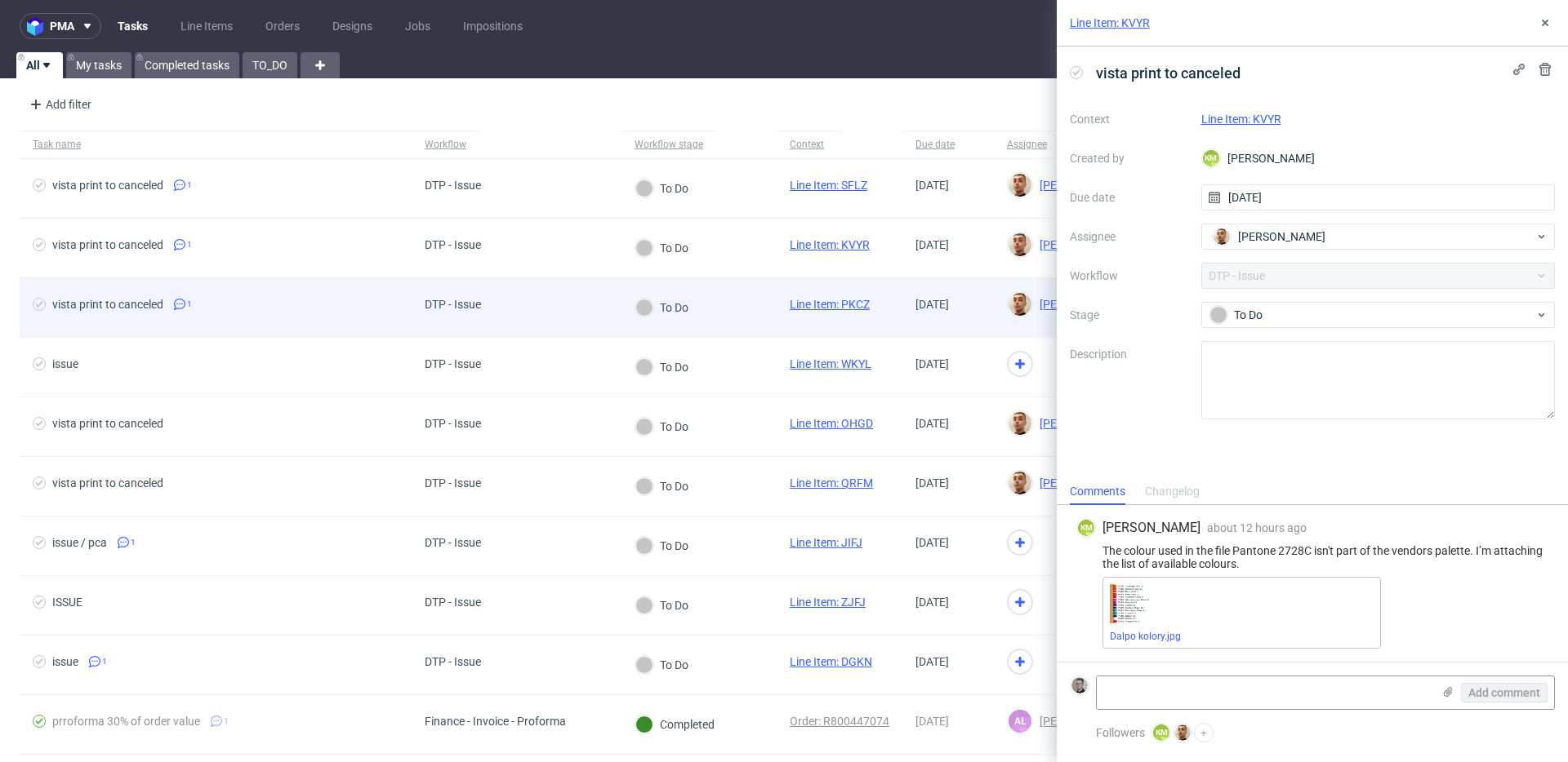
click at [212, 301] on span "vista print to canceled 1" at bounding box center [215, 308] width 366 height 19
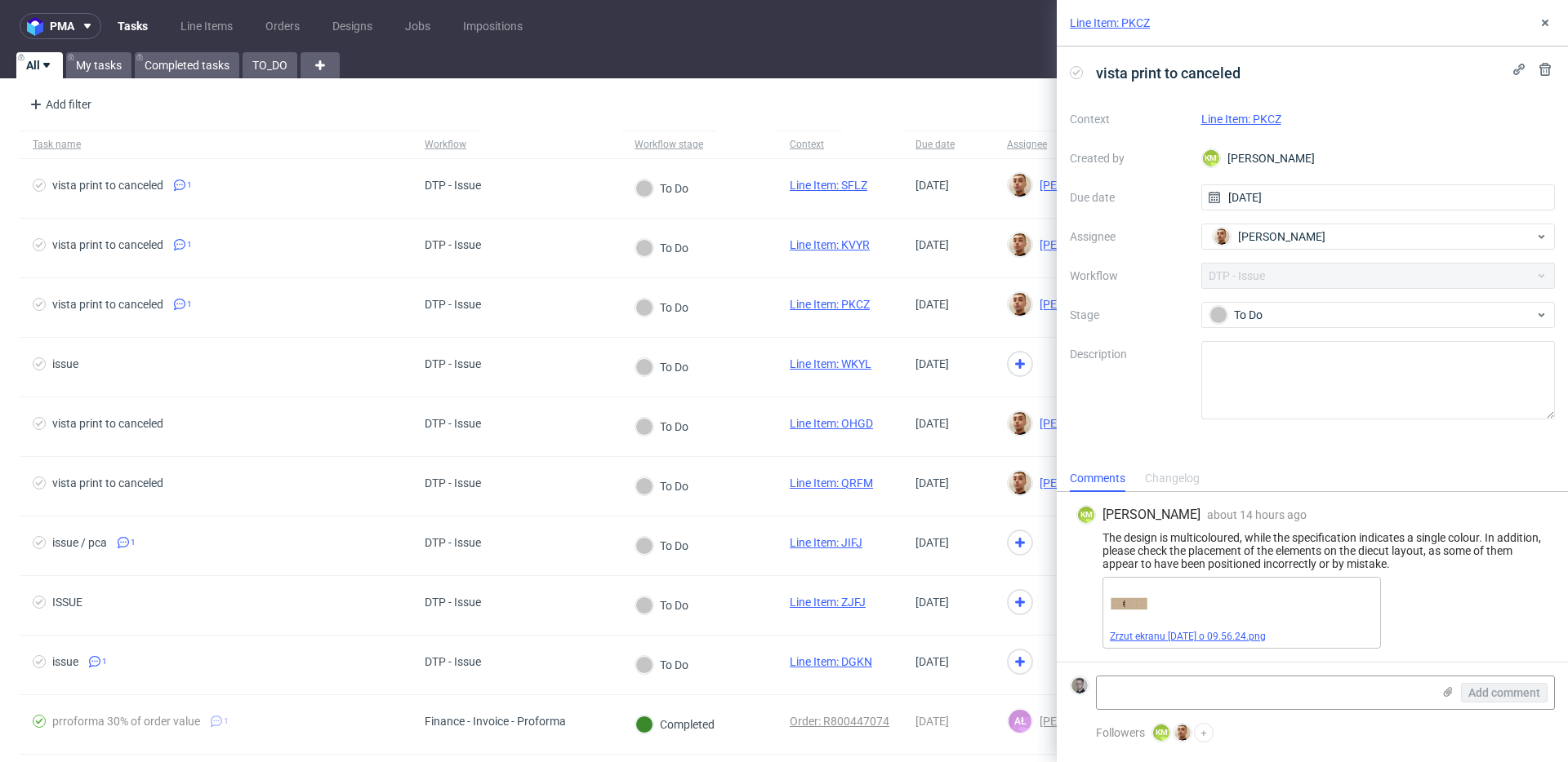
click at [1163, 638] on link "Zrzut ekranu 2025-10-5 o 09.56.24.png" at bounding box center [1187, 636] width 156 height 11
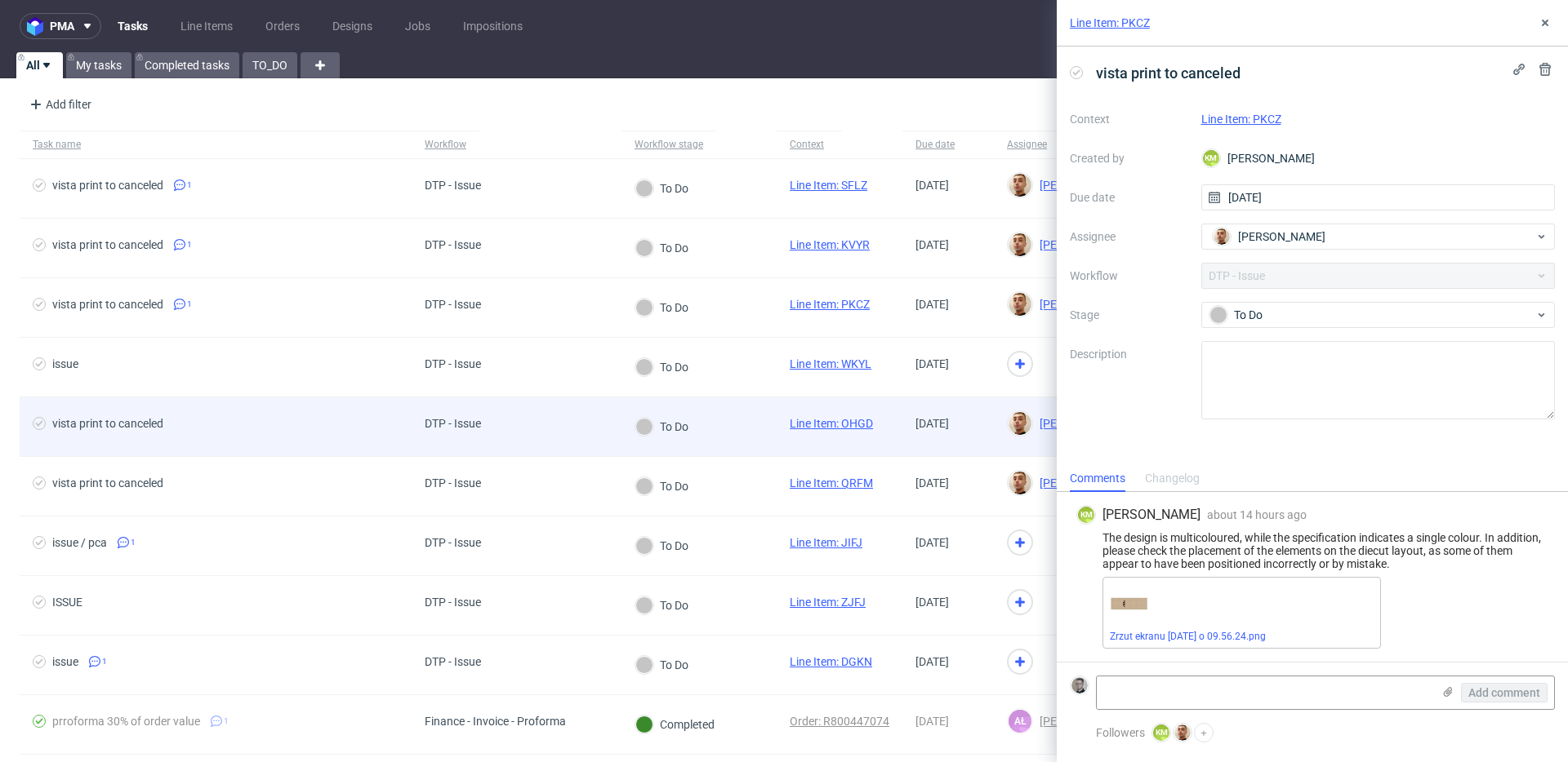
click at [194, 405] on div "vista print to canceled" at bounding box center [215, 426] width 392 height 59
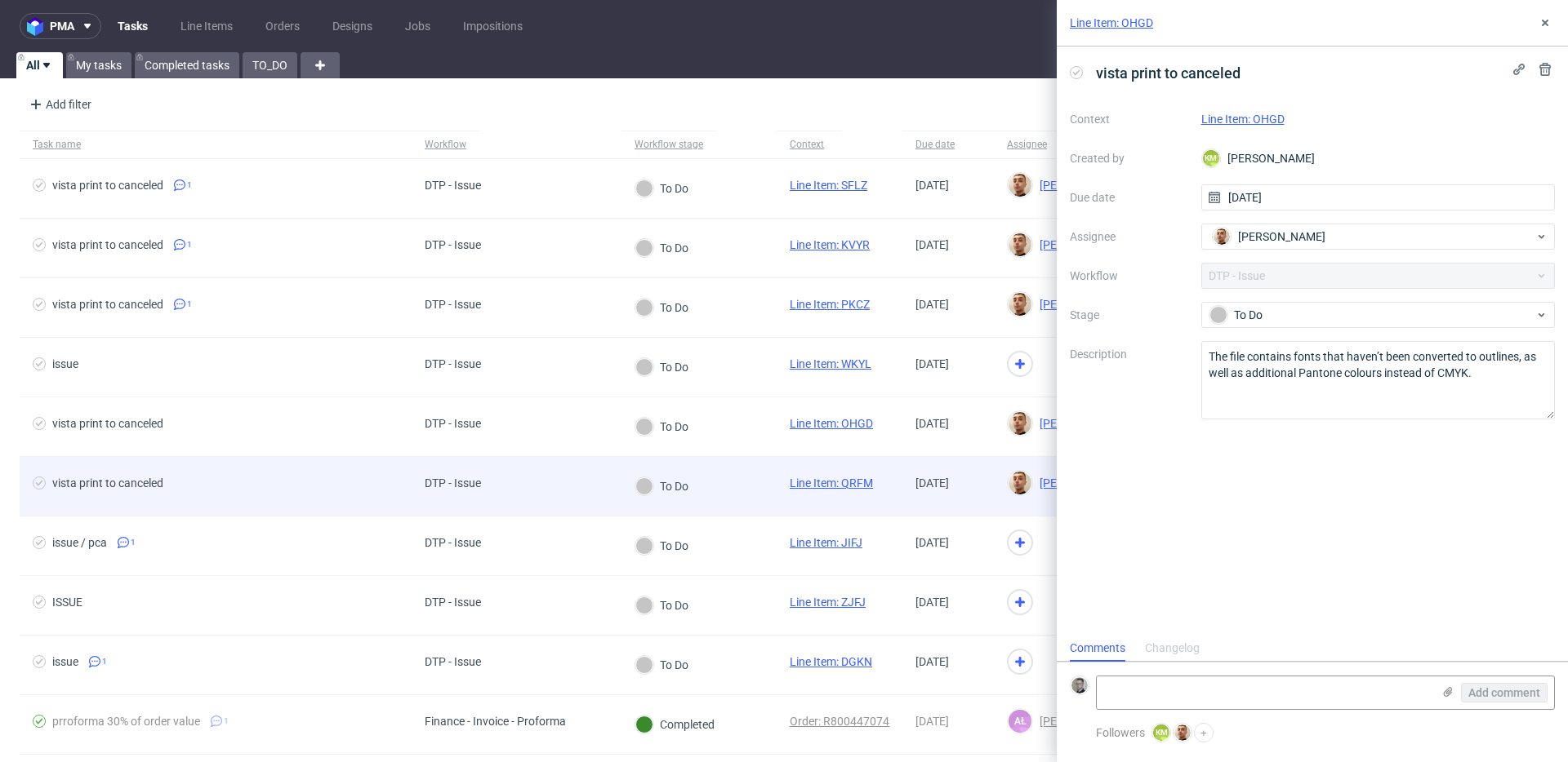
scroll to position [13, 0]
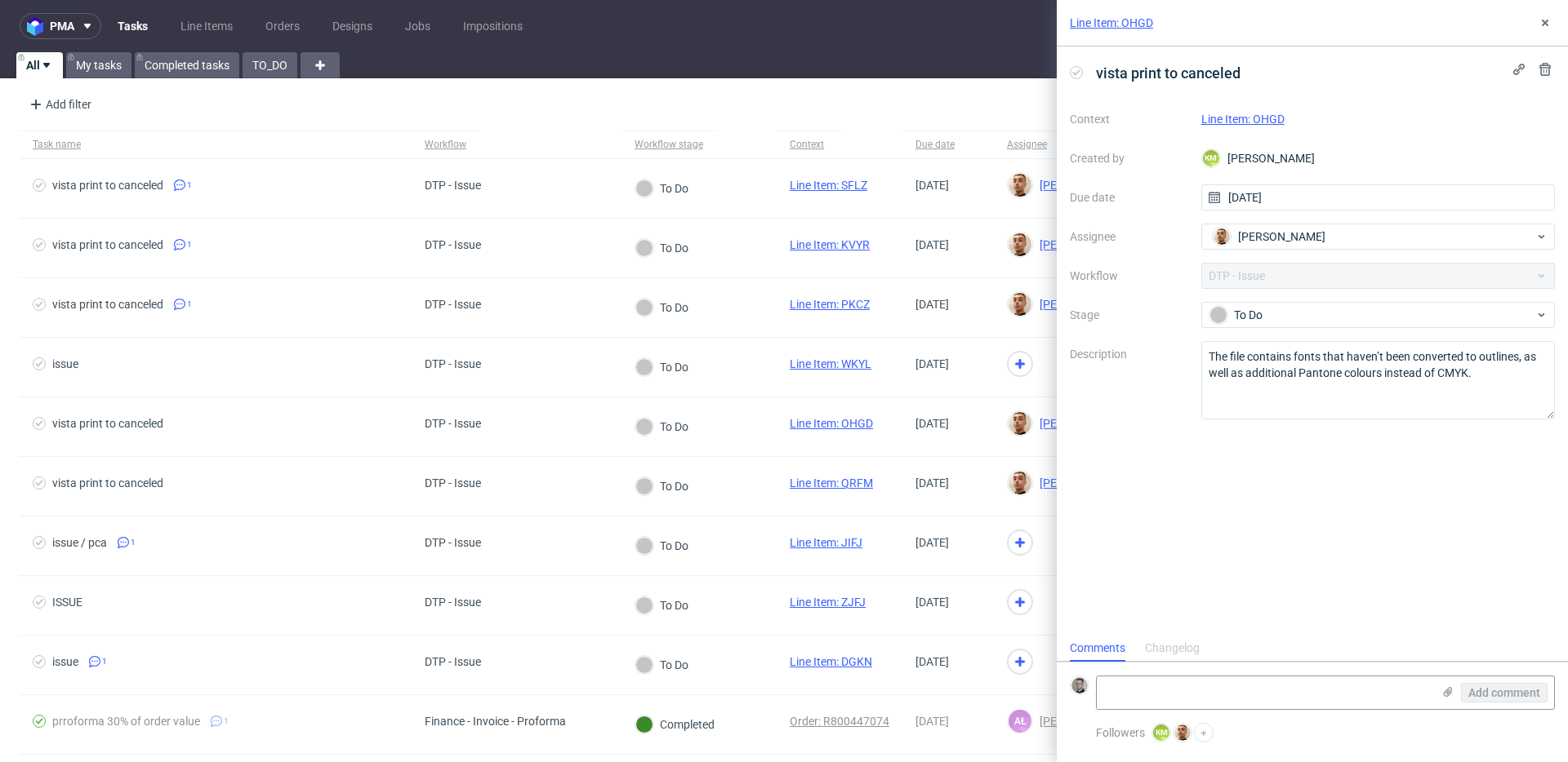
click at [1253, 111] on div "Line Item: OHGD" at bounding box center [1378, 119] width 354 height 19
click at [1253, 115] on link "Line Item: OHGD" at bounding box center [1243, 119] width 84 height 13
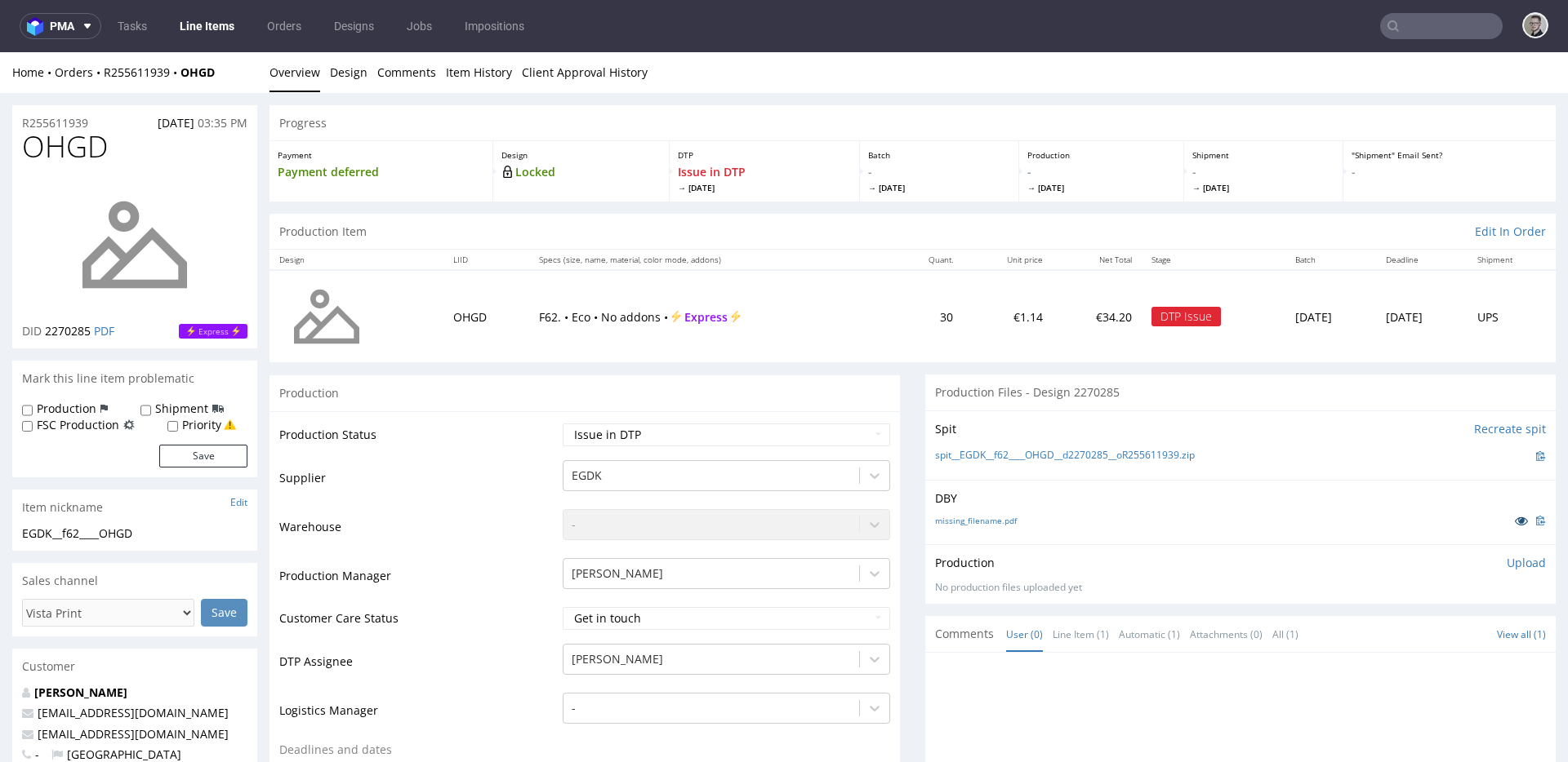
click at [1515, 518] on icon at bounding box center [1521, 520] width 13 height 11
click at [132, 24] on link "Tasks" at bounding box center [133, 26] width 49 height 26
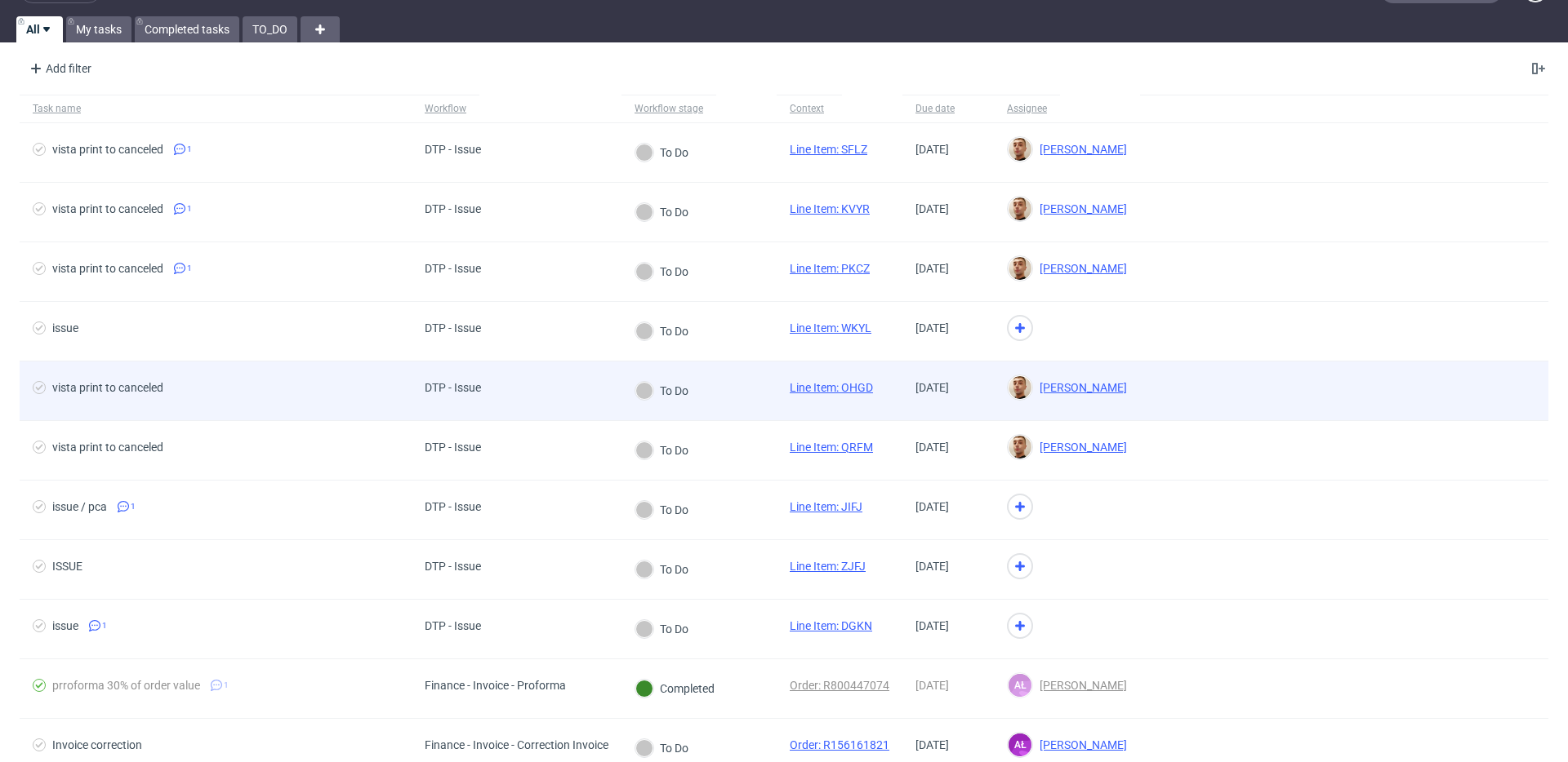
scroll to position [8, 0]
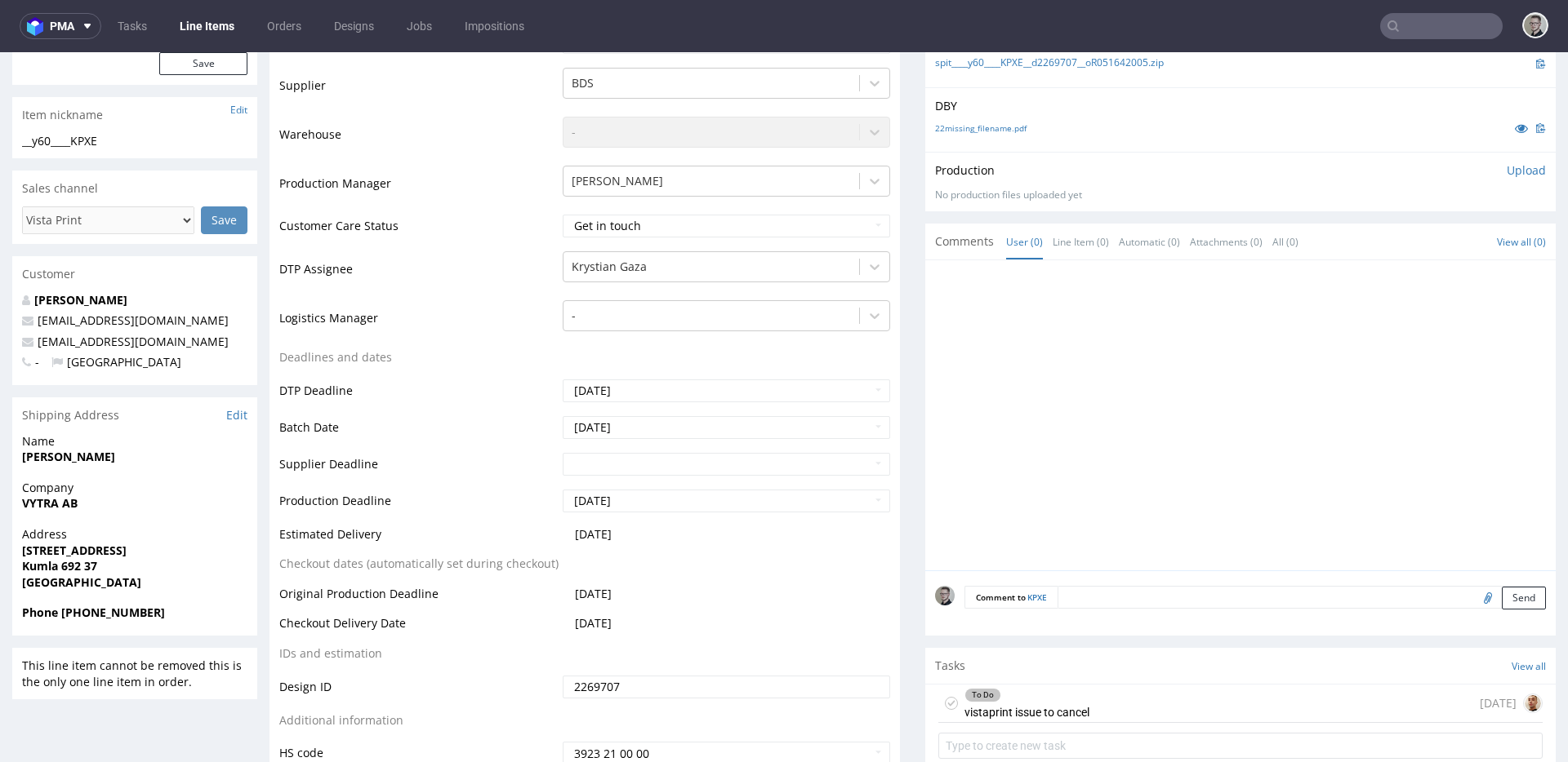
scroll to position [752, 0]
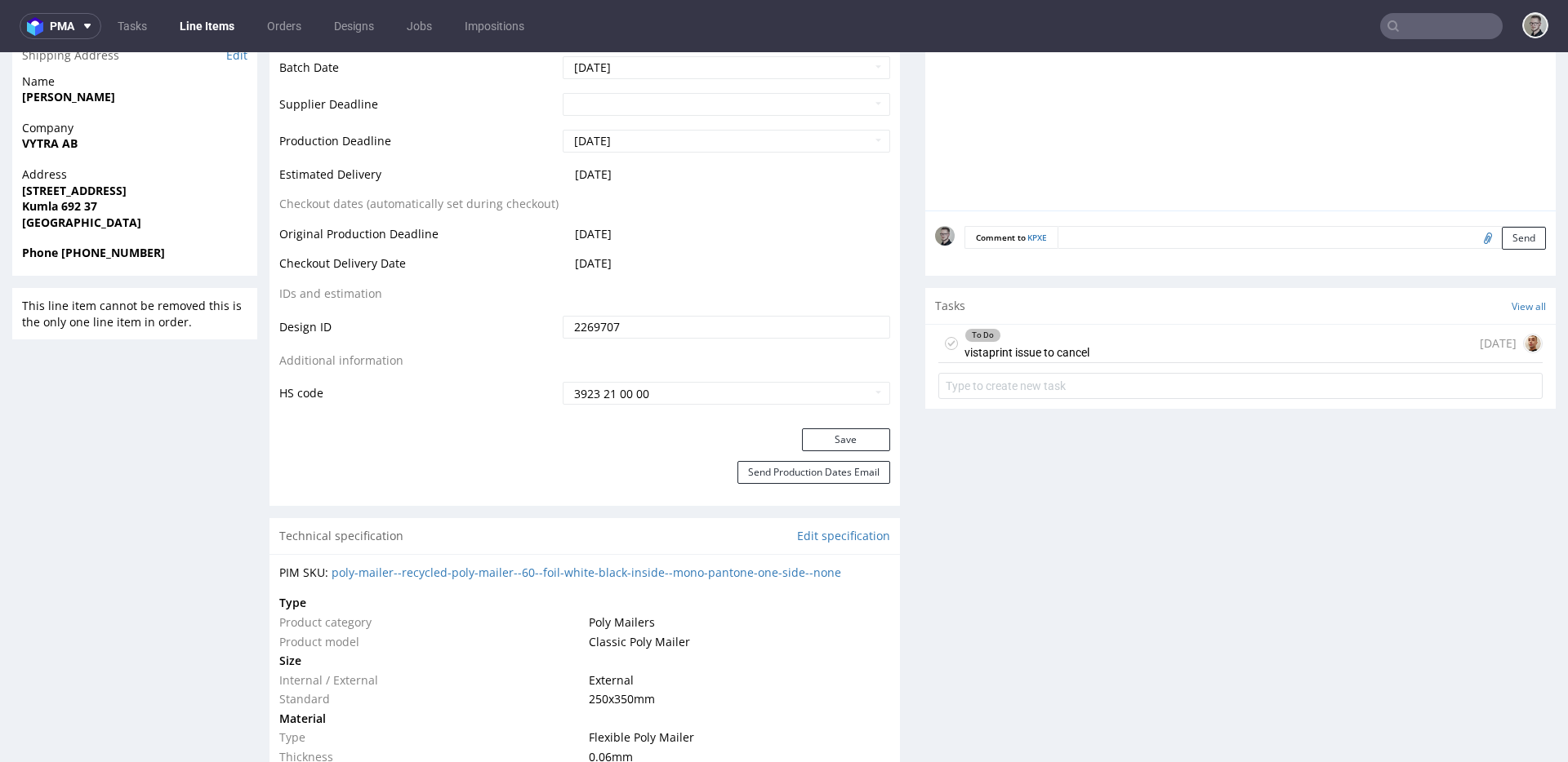
click at [1105, 339] on div "To Do vistaprint issue to cancel [DATE]" at bounding box center [1240, 345] width 604 height 39
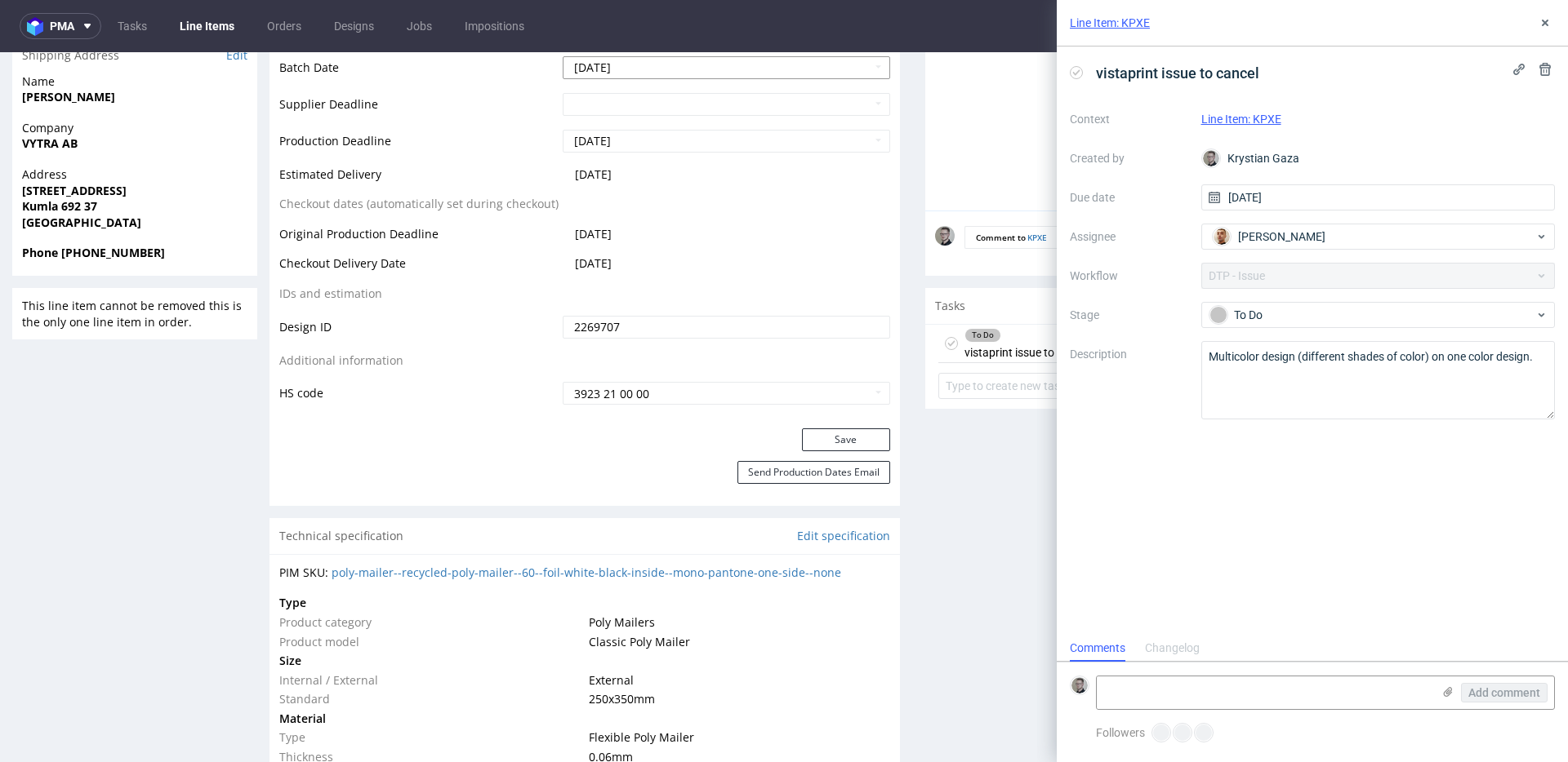
scroll to position [13, 0]
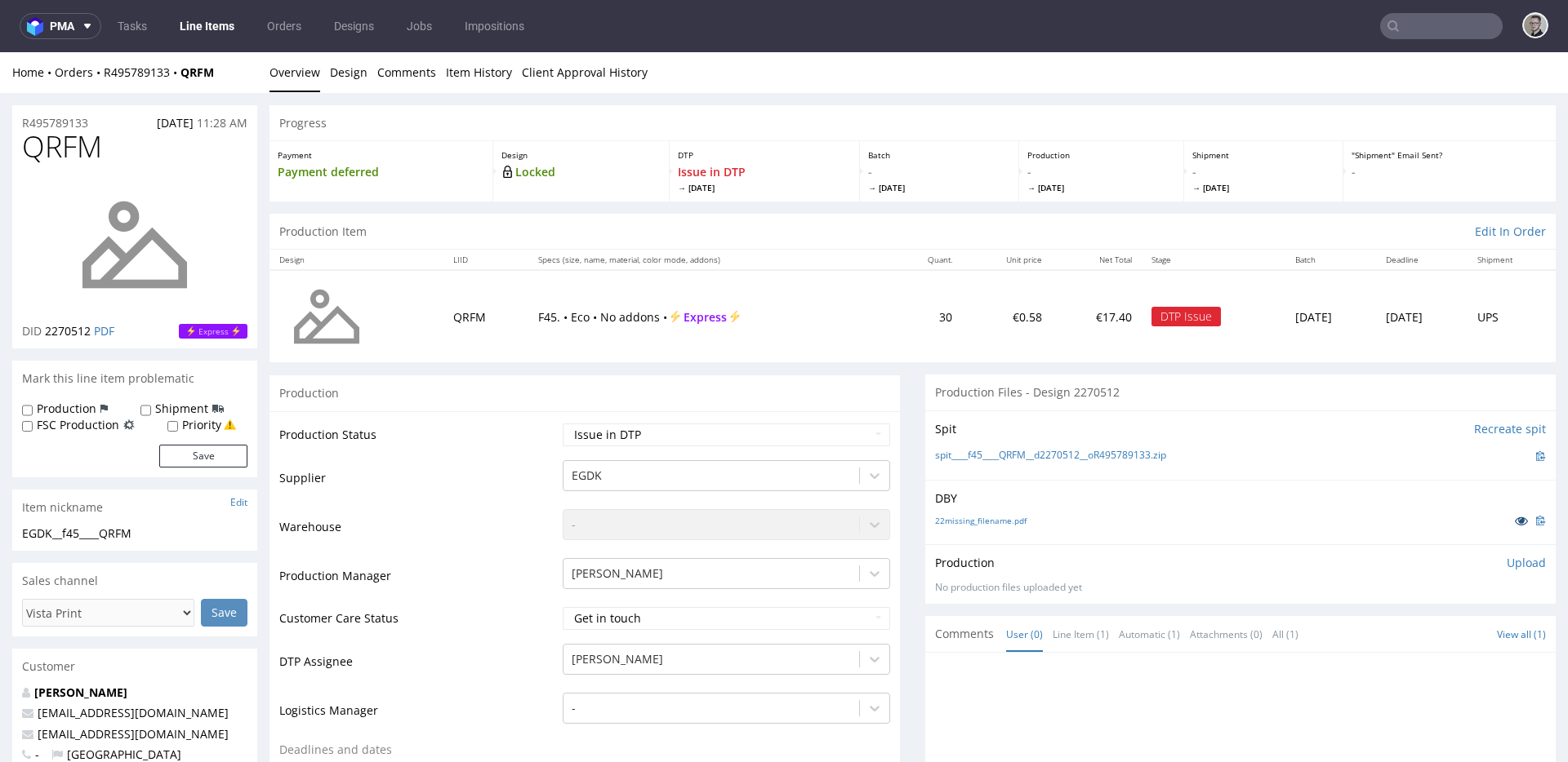
click at [1515, 516] on icon at bounding box center [1521, 520] width 13 height 11
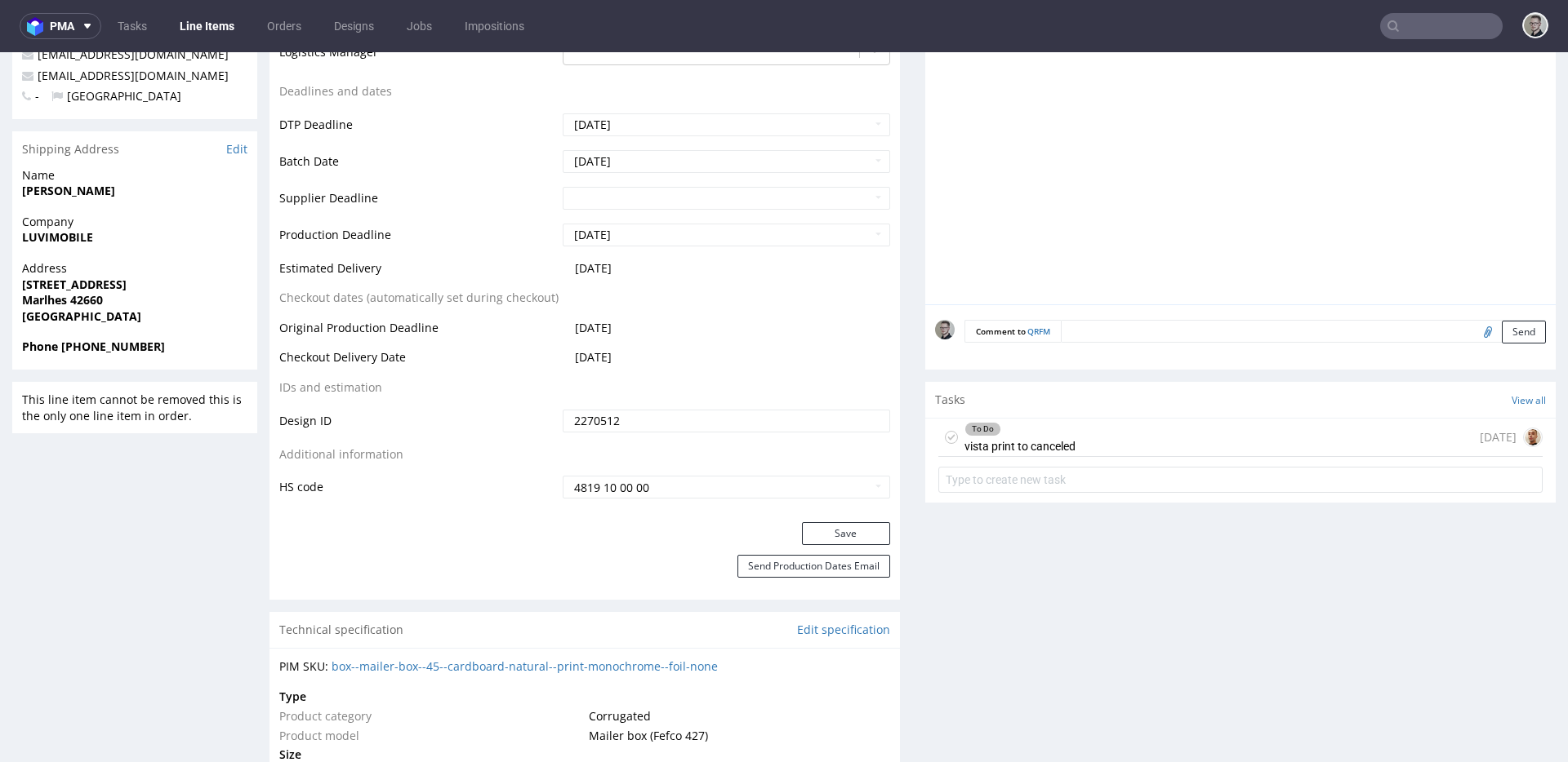
click at [1151, 409] on div "Tasks View all" at bounding box center [1240, 400] width 631 height 36
click at [1141, 425] on div "To Do vista print to canceled [DATE]" at bounding box center [1240, 438] width 604 height 39
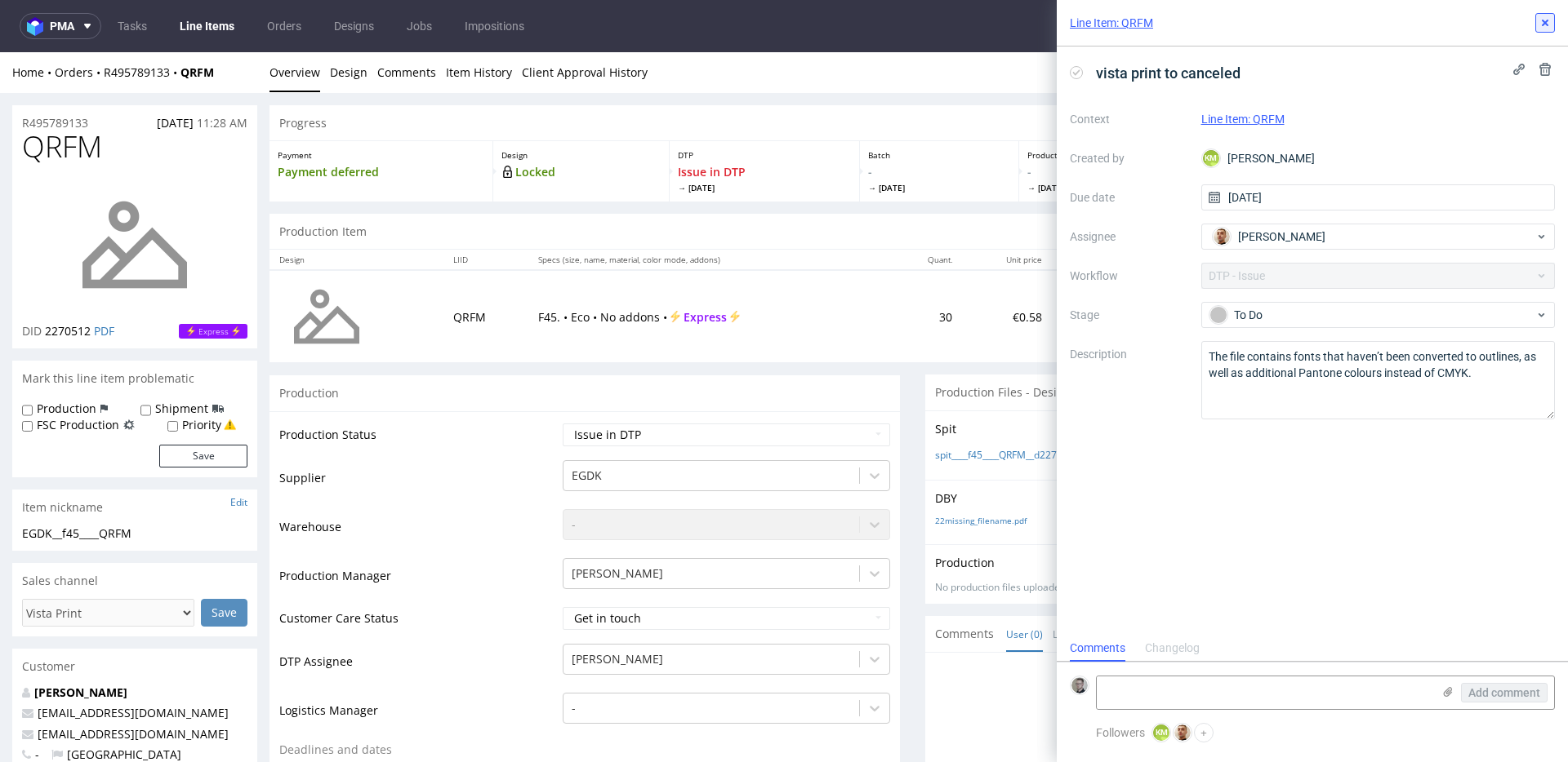
click at [1550, 18] on icon at bounding box center [1544, 23] width 13 height 13
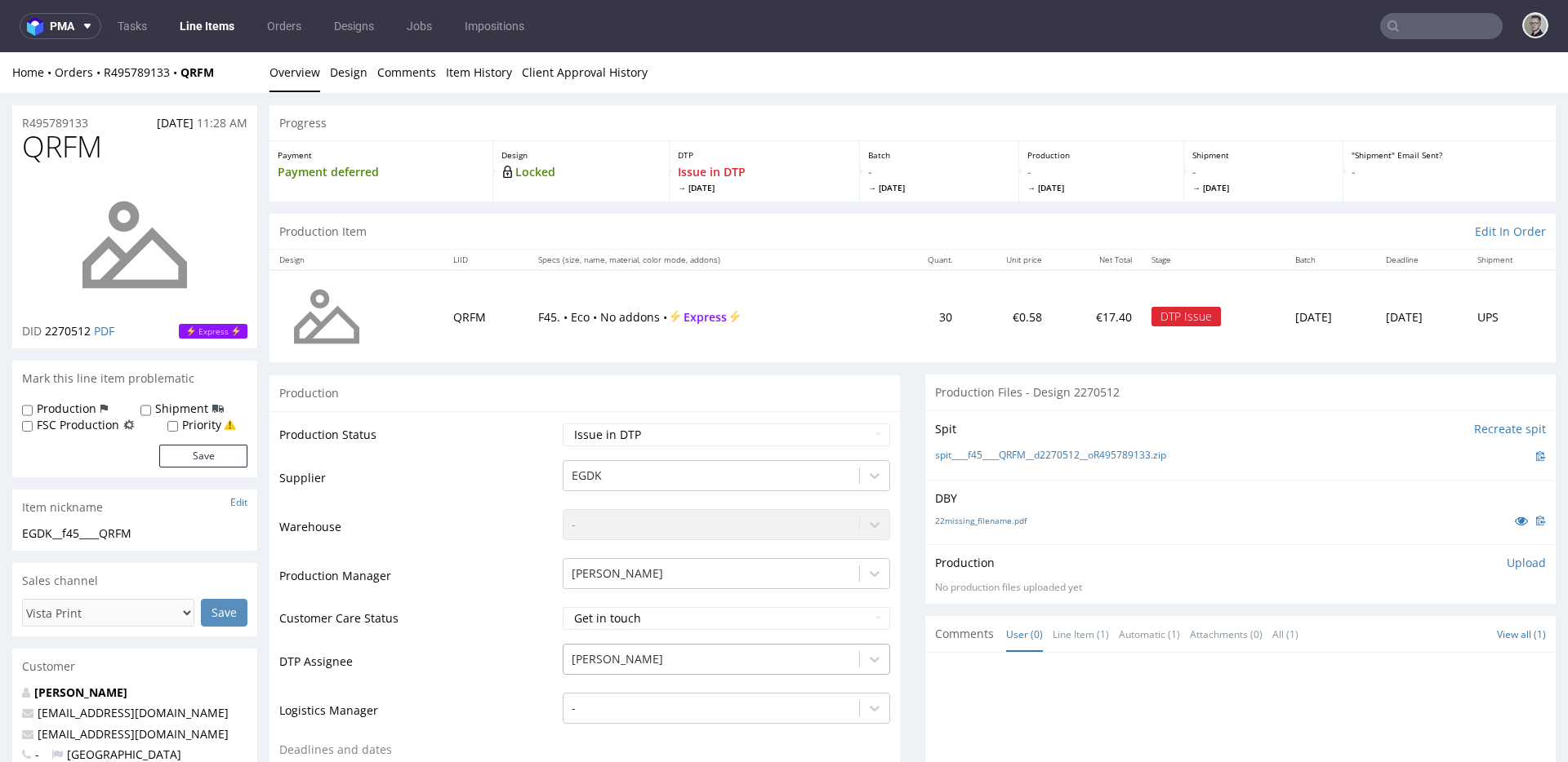
click at [792, 659] on div "[PERSON_NAME]" at bounding box center [726, 656] width 327 height 23
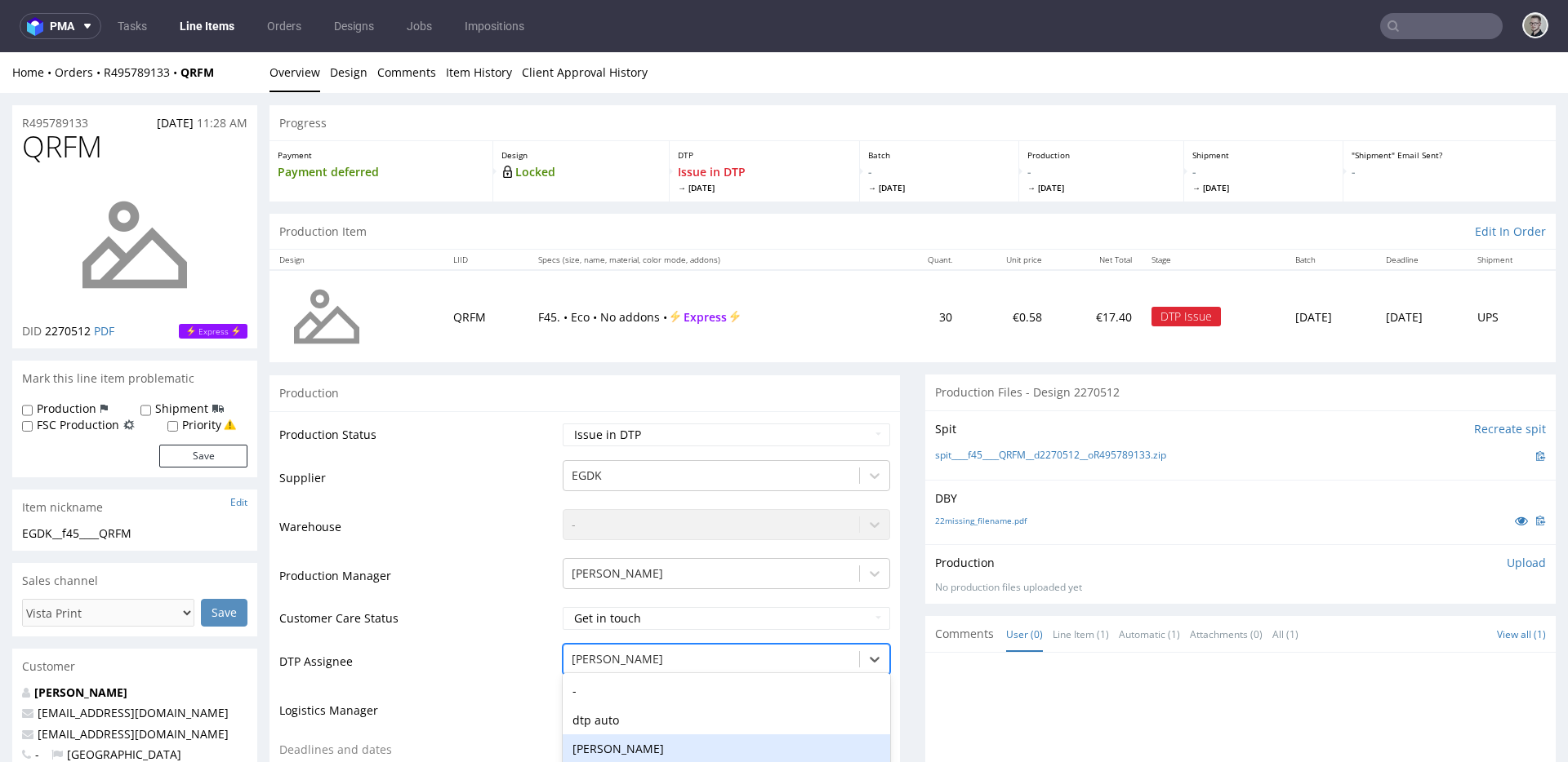
click at [891, 340] on td "30" at bounding box center [926, 316] width 71 height 92
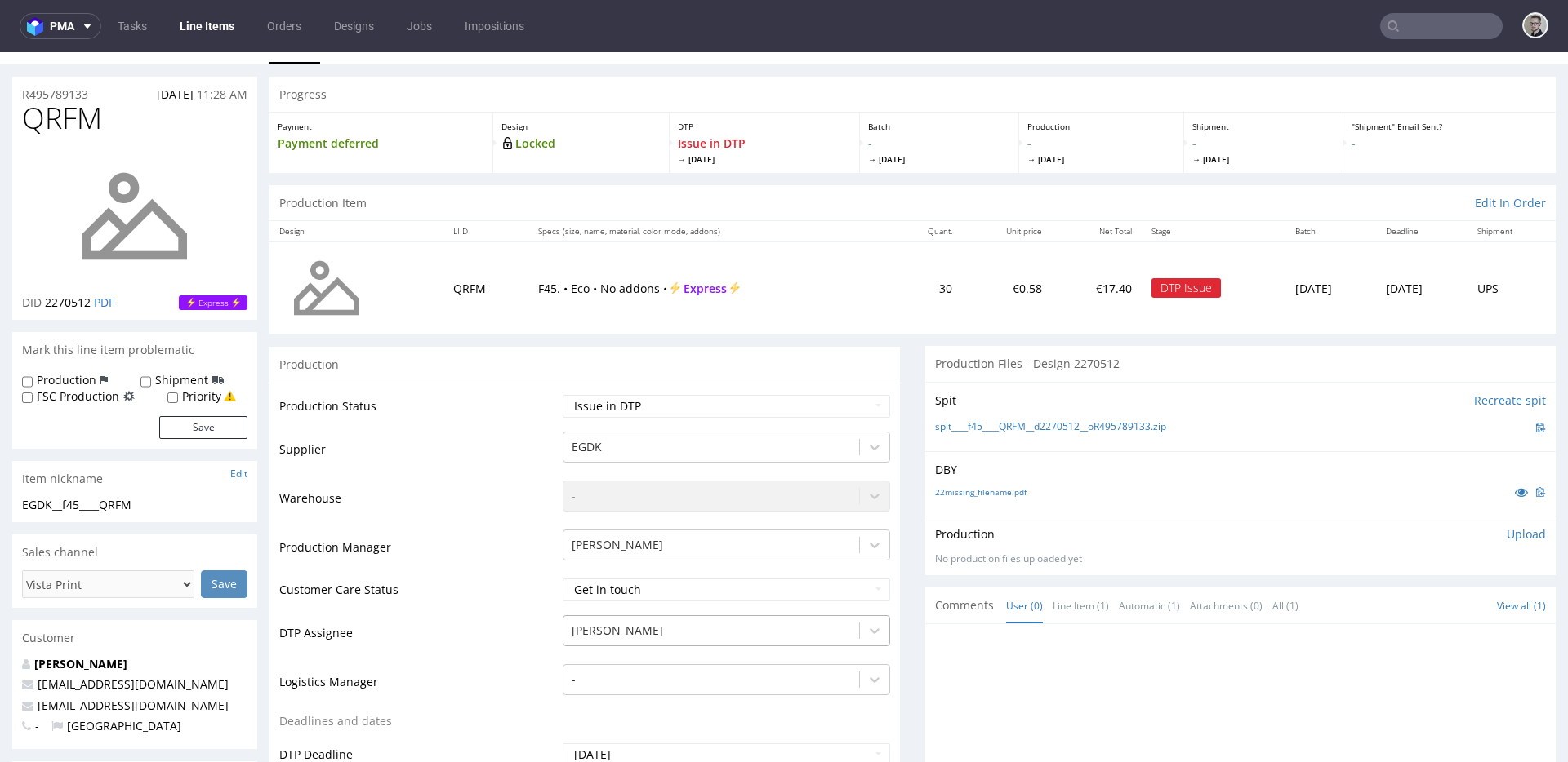
click at [698, 626] on div "[PERSON_NAME]" at bounding box center [726, 627] width 327 height 23
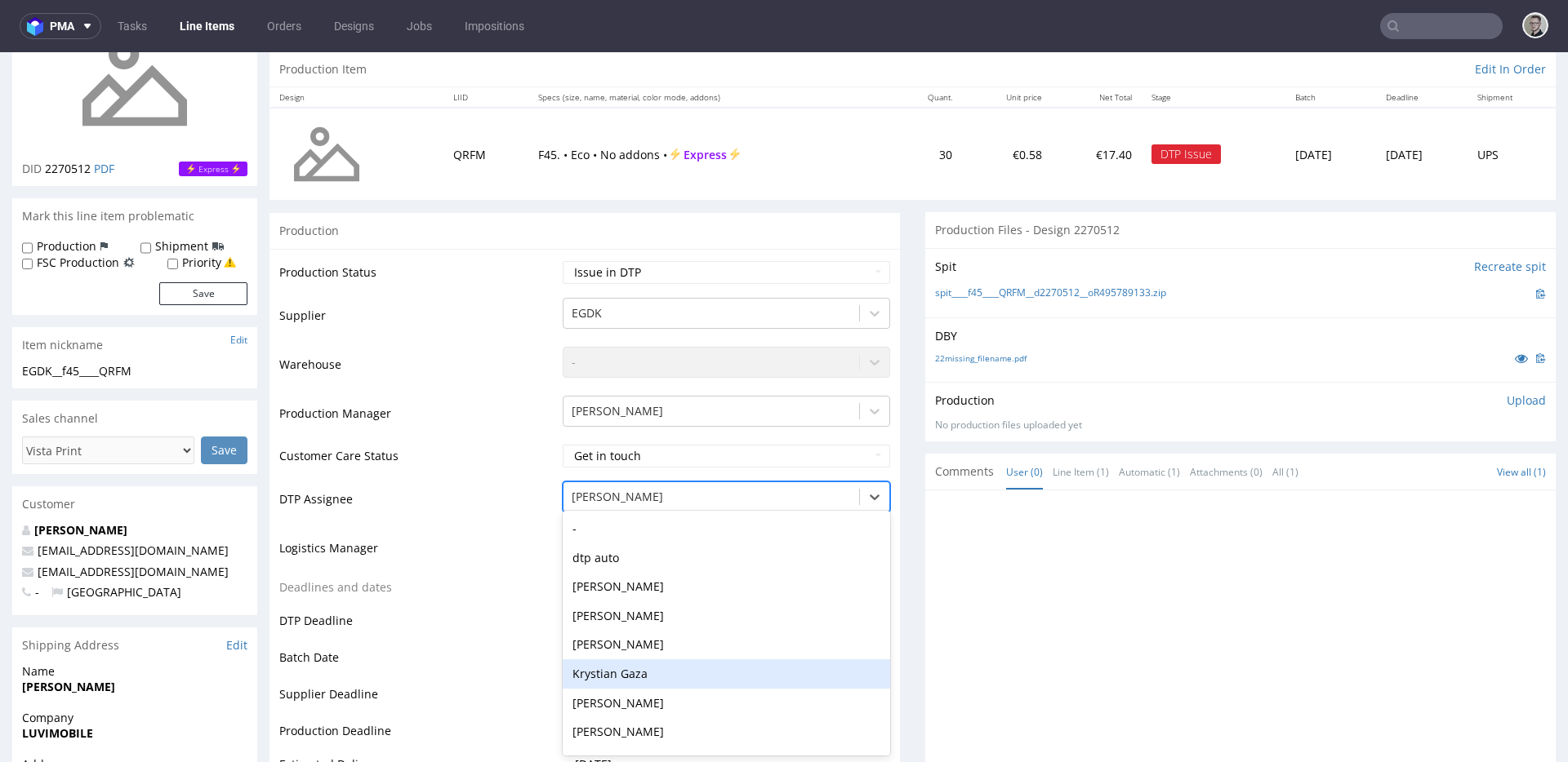
click at [637, 677] on div "Krystian Gaza" at bounding box center [726, 673] width 327 height 29
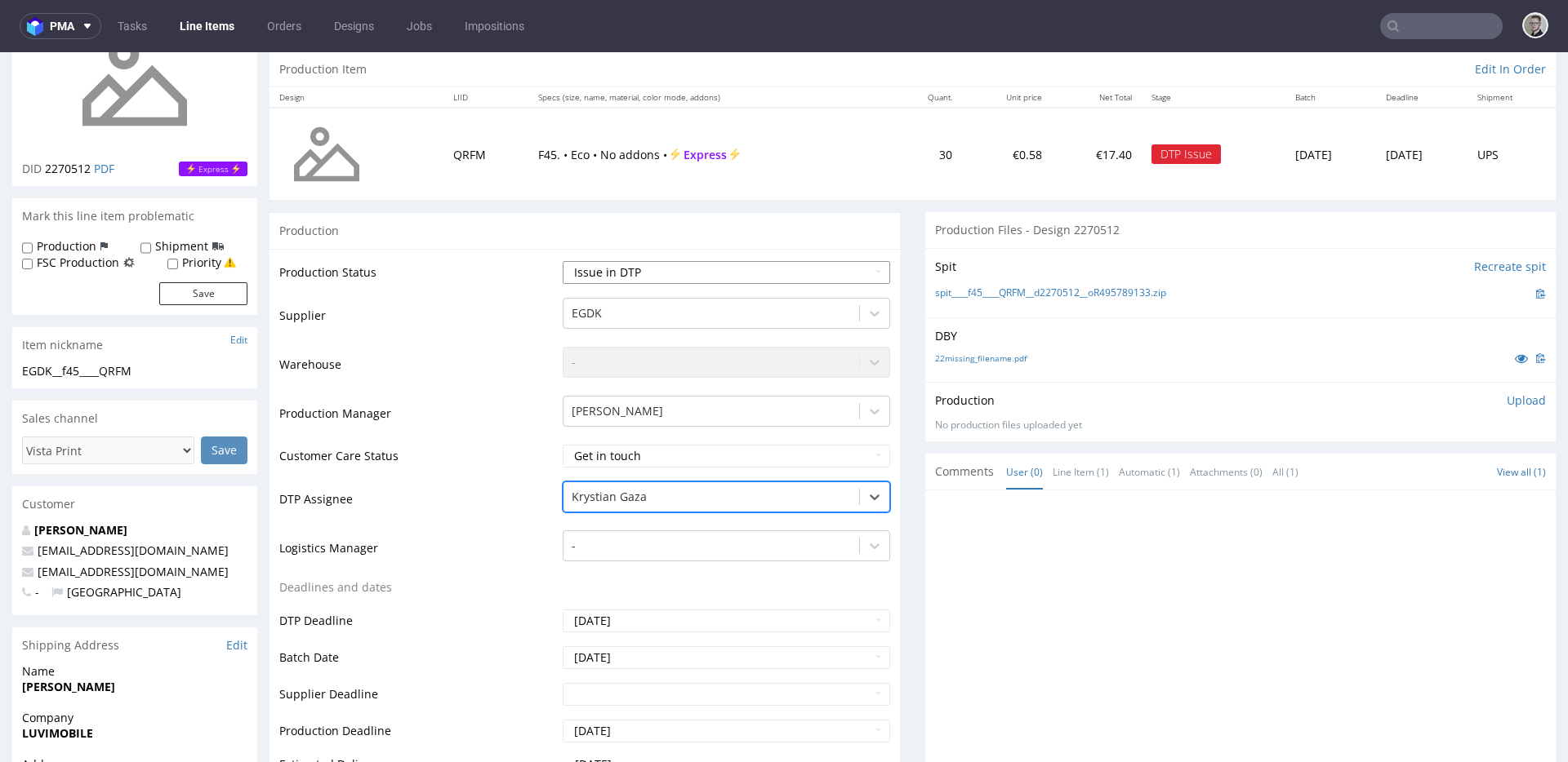
click at [673, 273] on select "Waiting for Artwork Waiting for Diecut Waiting for Mockup Waiting for DTP Waiti…" at bounding box center [726, 272] width 327 height 23
select select "dtp_waiting_for_check"
click at [563, 261] on select "Waiting for Artwork Waiting for Diecut Waiting for Mockup Waiting for DTP Waiti…" at bounding box center [726, 272] width 327 height 23
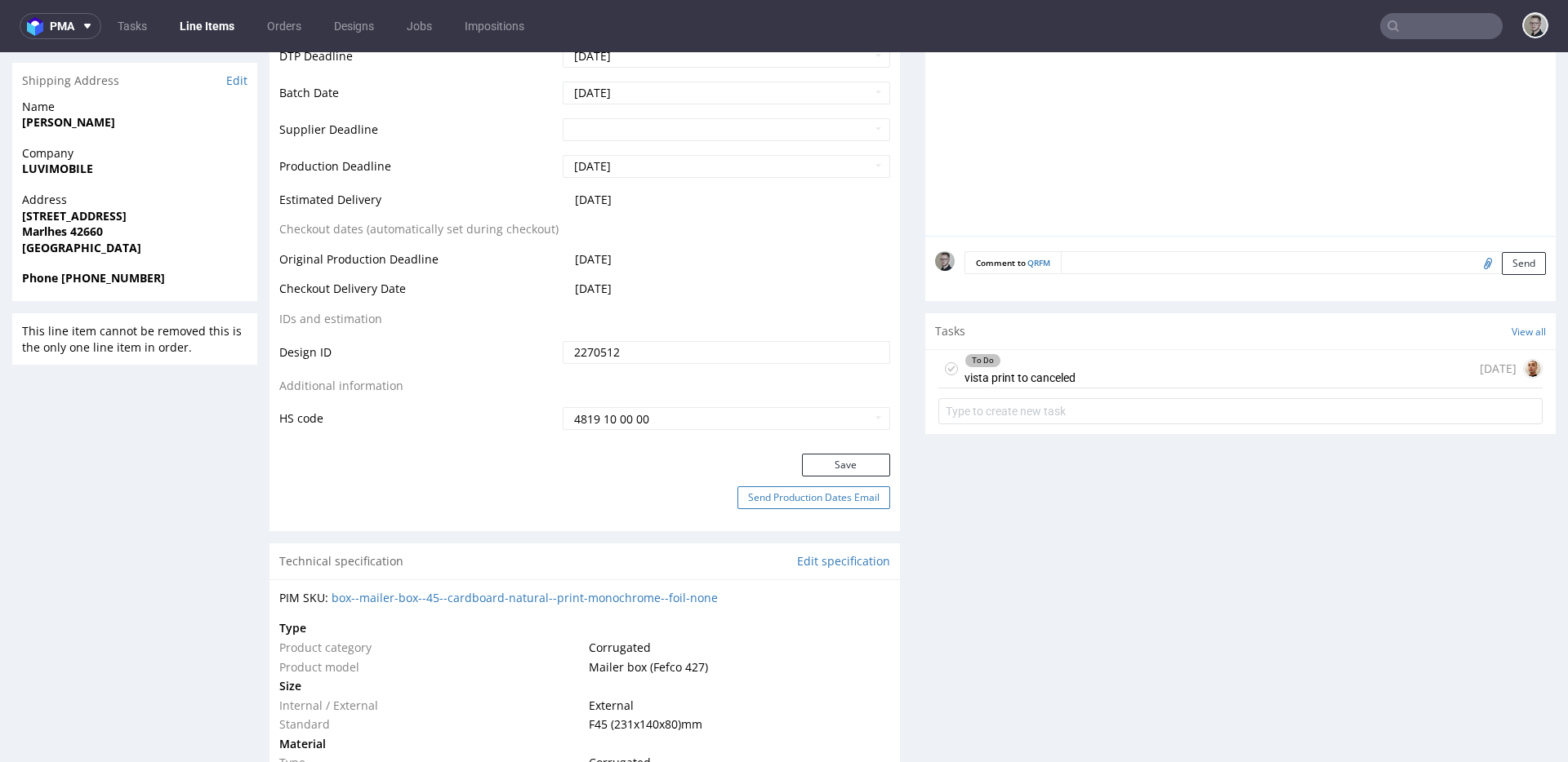
scroll to position [844, 0]
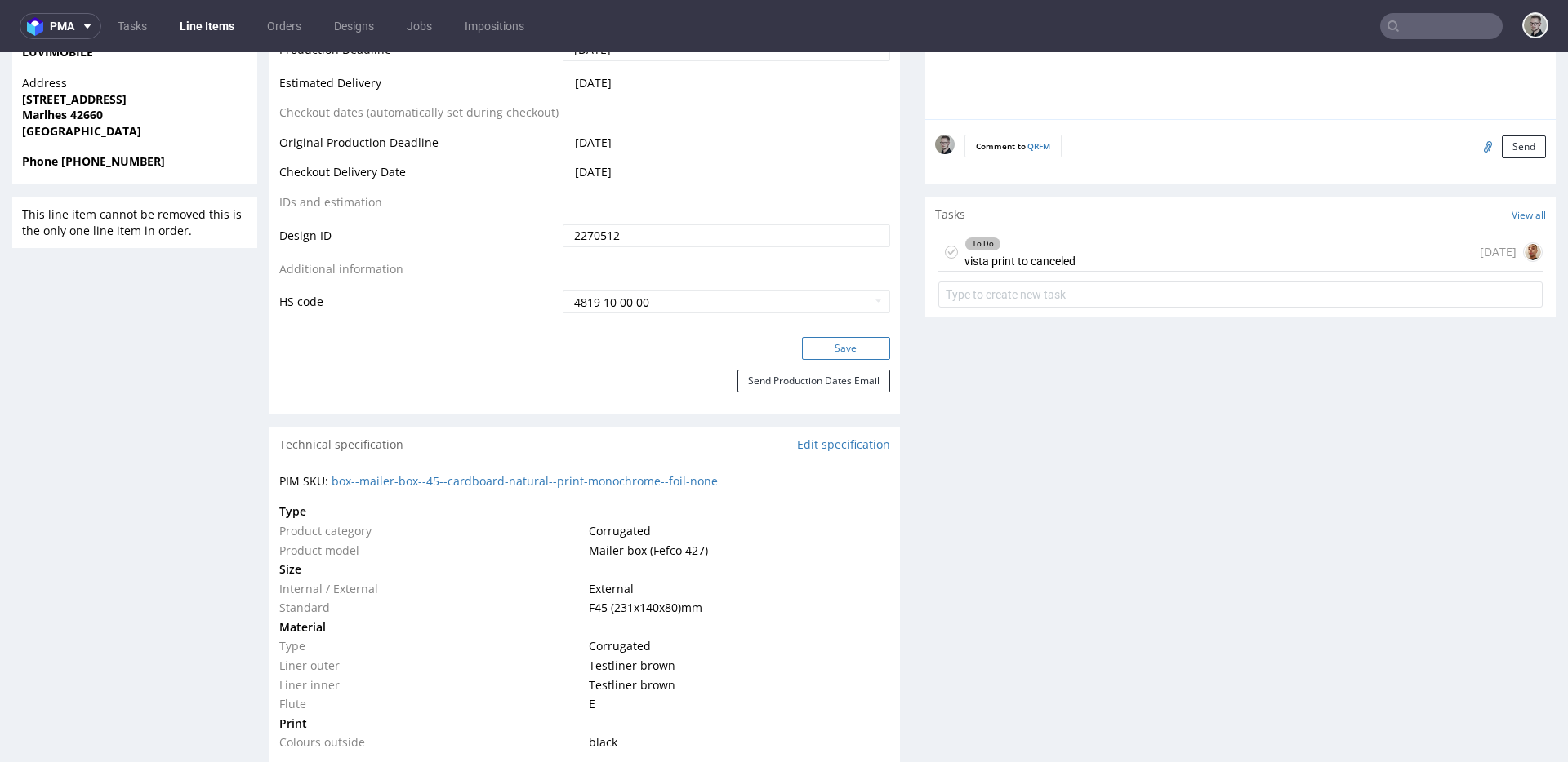
click at [855, 343] on button "Save" at bounding box center [846, 349] width 88 height 23
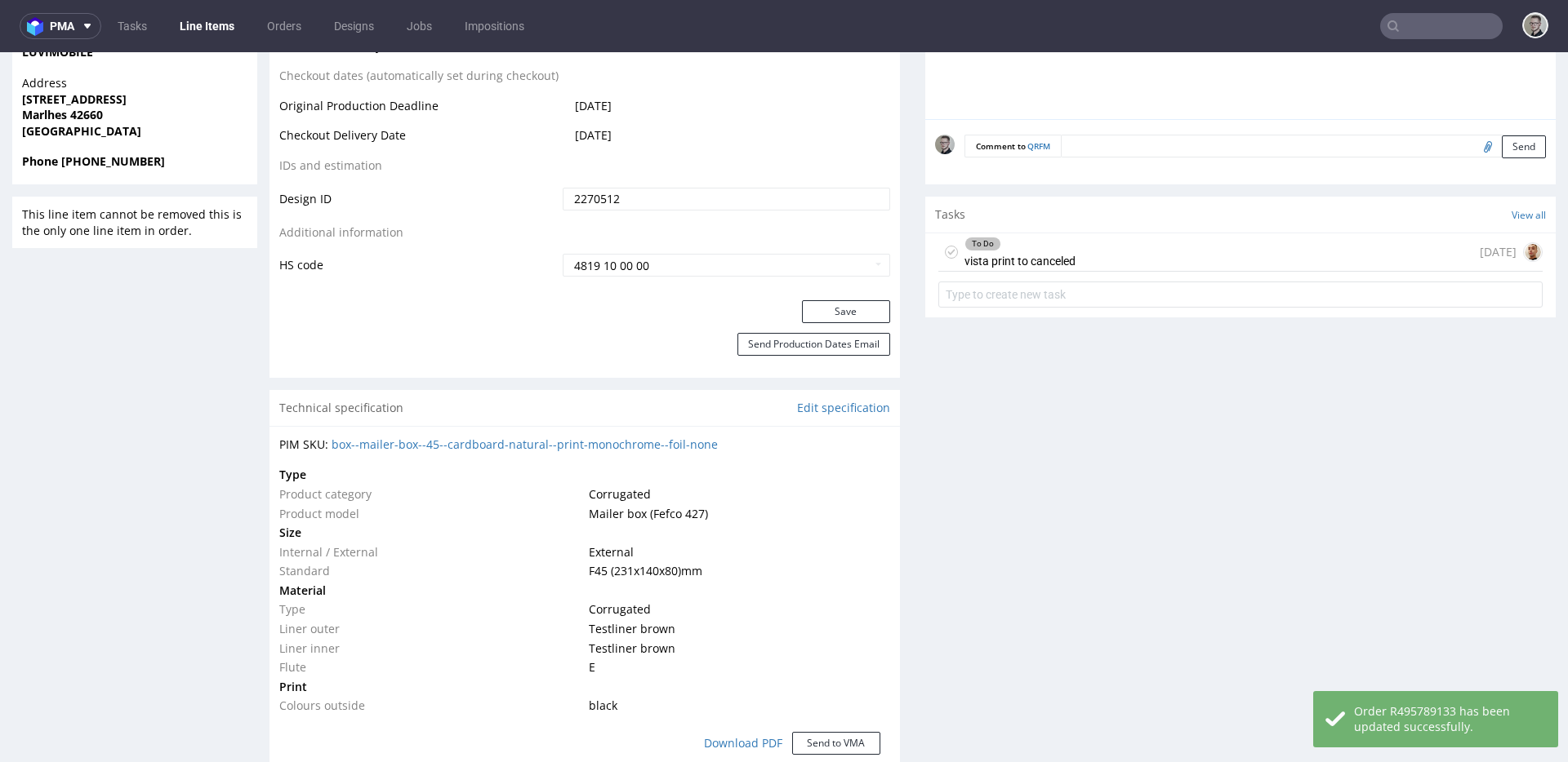
click at [1431, 243] on div "To Do vista print to canceled [DATE]" at bounding box center [1240, 253] width 604 height 39
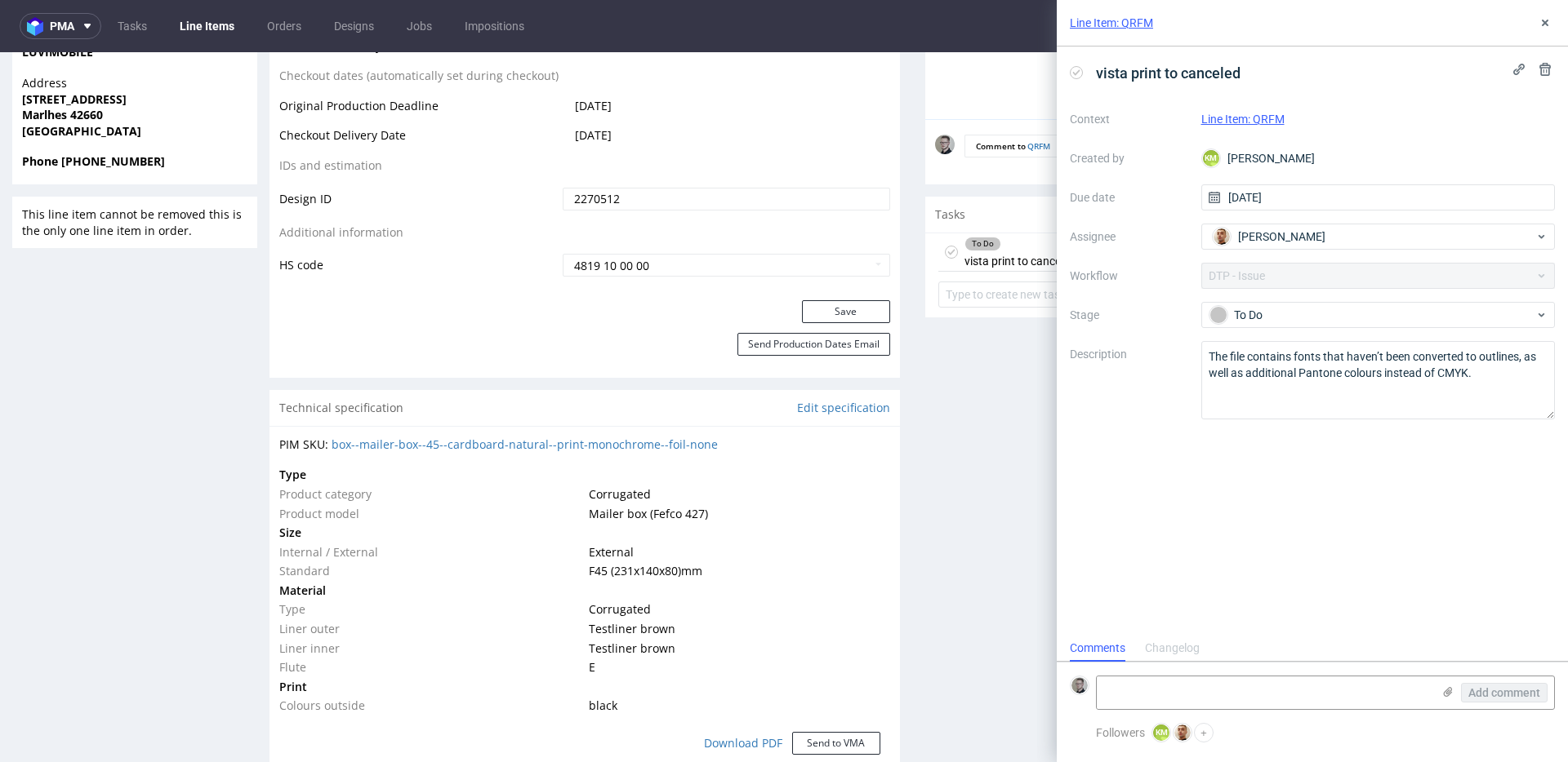
scroll to position [13, 0]
click at [1542, 63] on use at bounding box center [1544, 69] width 11 height 13
click at [1543, 148] on span "Delete" at bounding box center [1533, 149] width 34 height 11
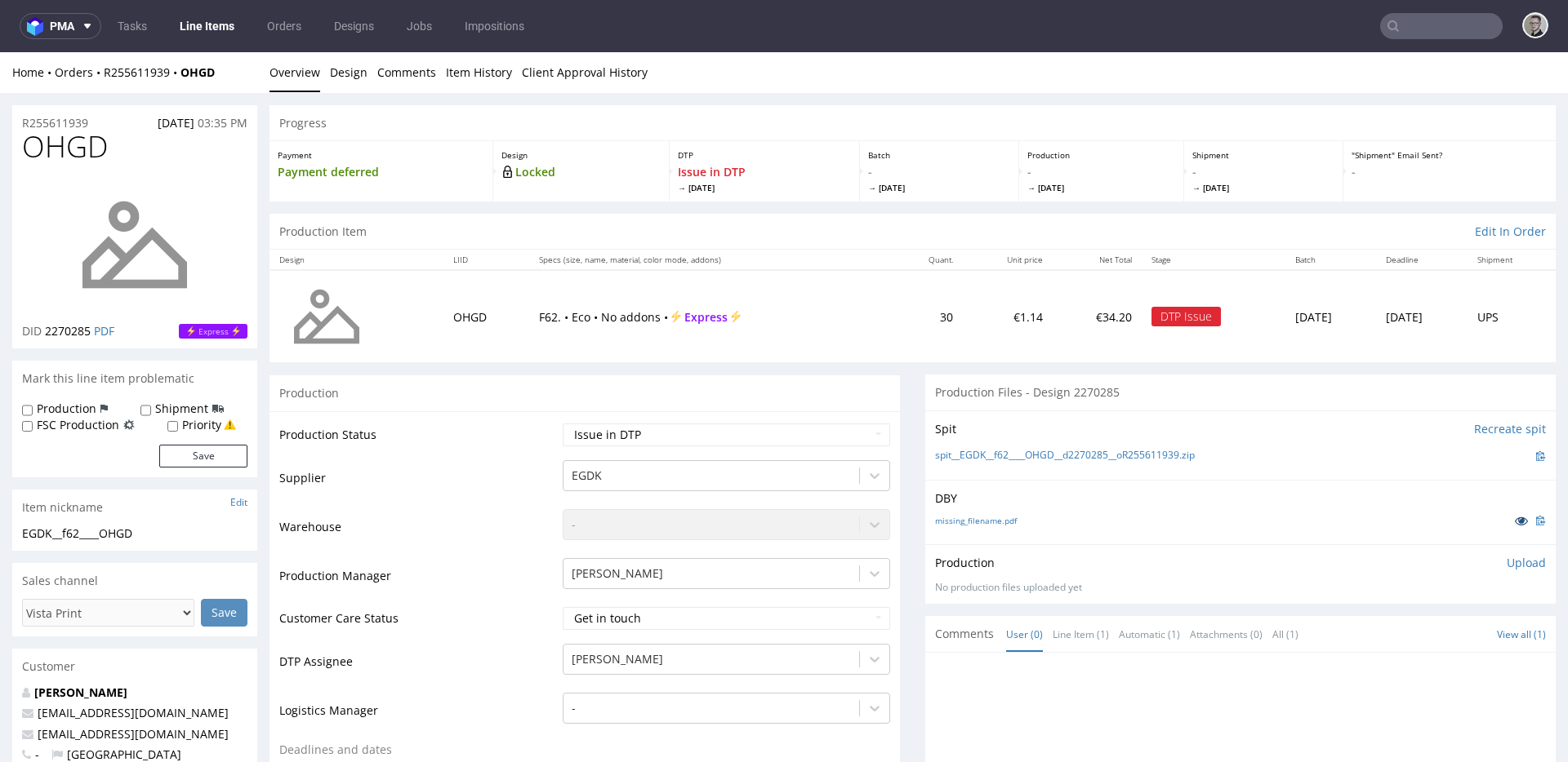
click at [1506, 513] on link at bounding box center [1521, 520] width 29 height 18
click at [642, 665] on div "[PERSON_NAME]" at bounding box center [726, 656] width 327 height 23
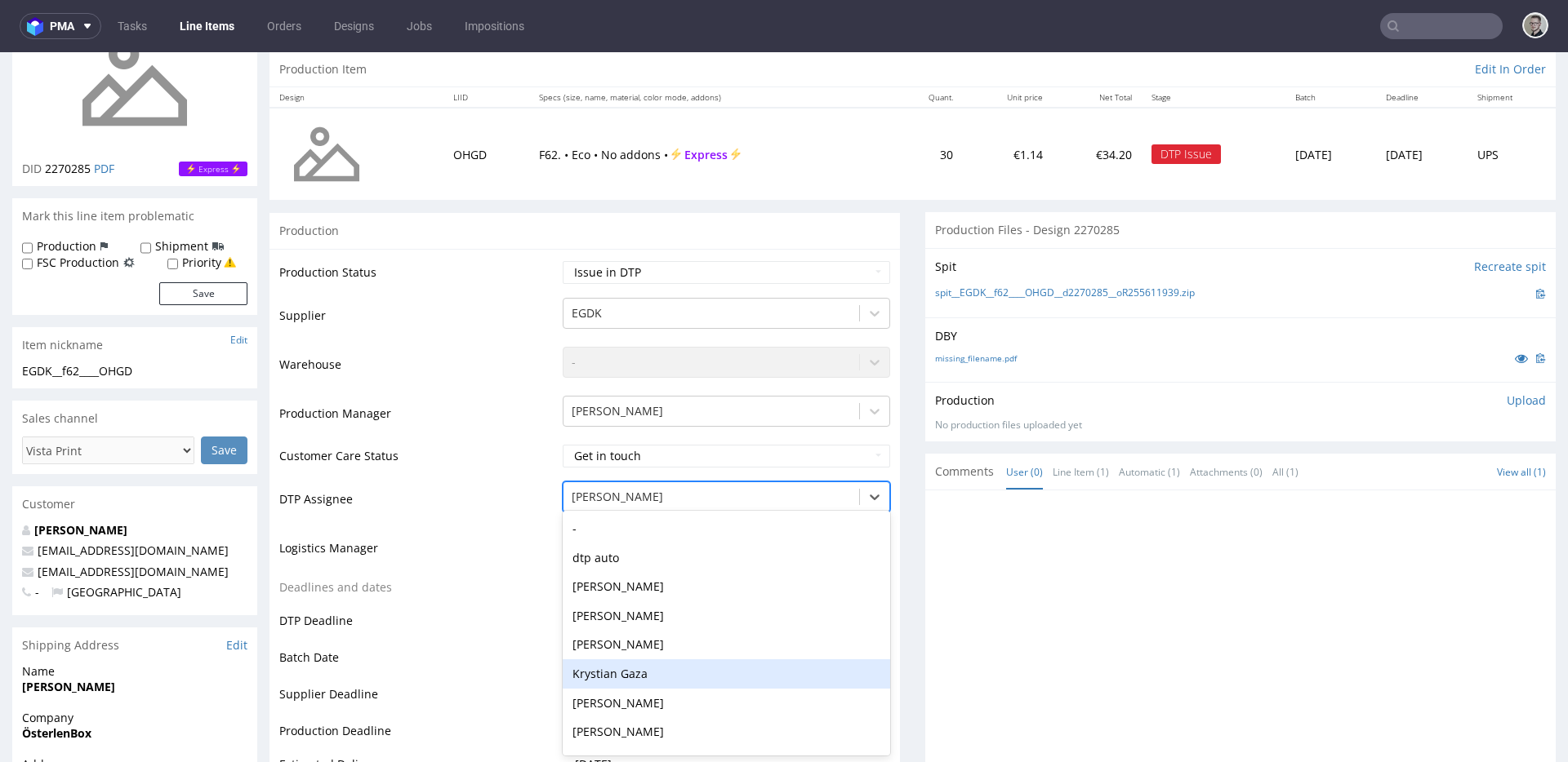
click at [659, 665] on div "Krystian Gaza" at bounding box center [726, 673] width 327 height 29
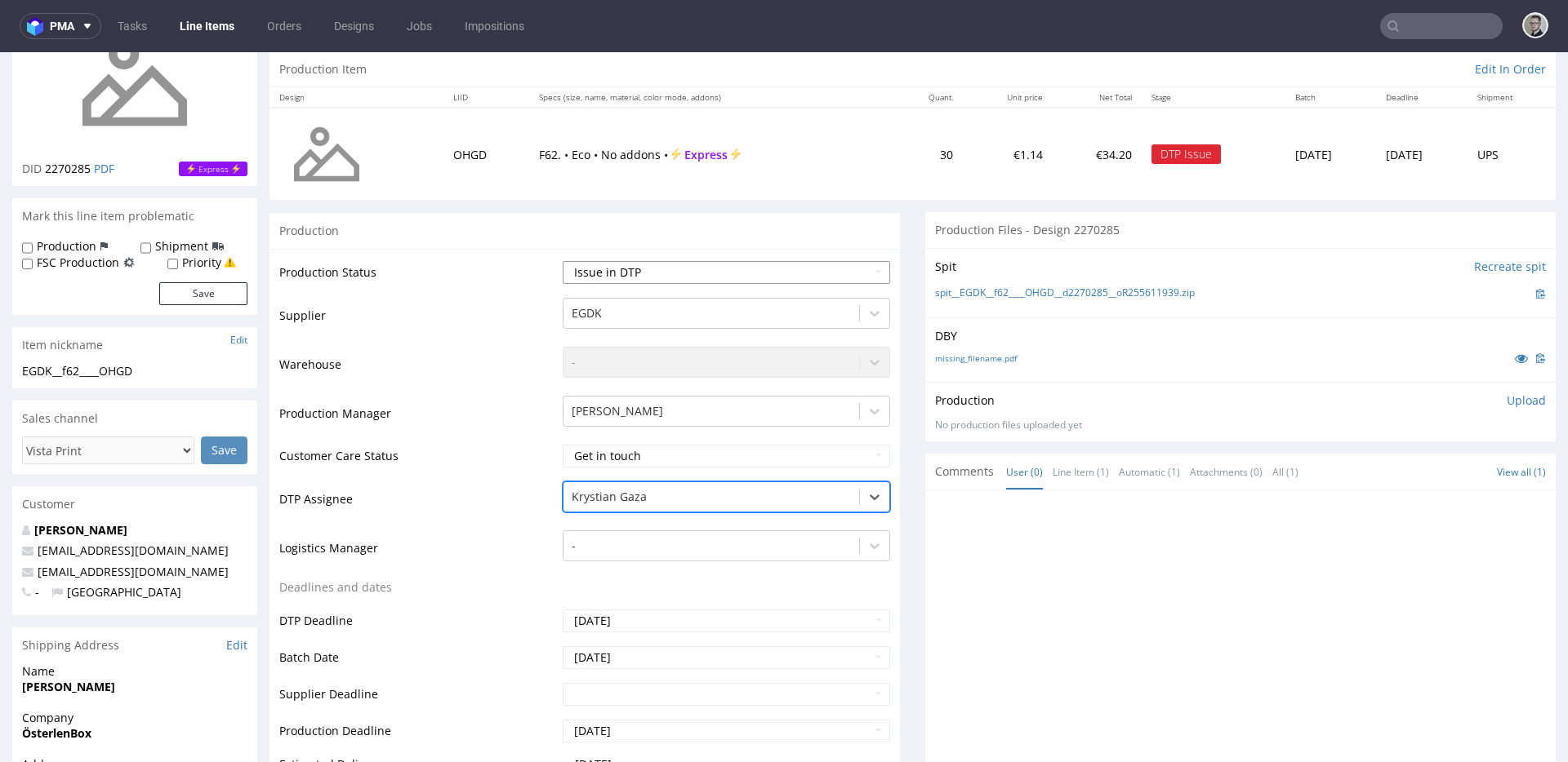
click at [654, 263] on select "Waiting for Artwork Waiting for Diecut Waiting for Mockup Waiting for DTP Waiti…" at bounding box center [726, 272] width 327 height 23
select select "dtp_waiting_for_check"
click at [563, 261] on select "Waiting for Artwork Waiting for Diecut Waiting for Mockup Waiting for DTP Waiti…" at bounding box center [726, 272] width 327 height 23
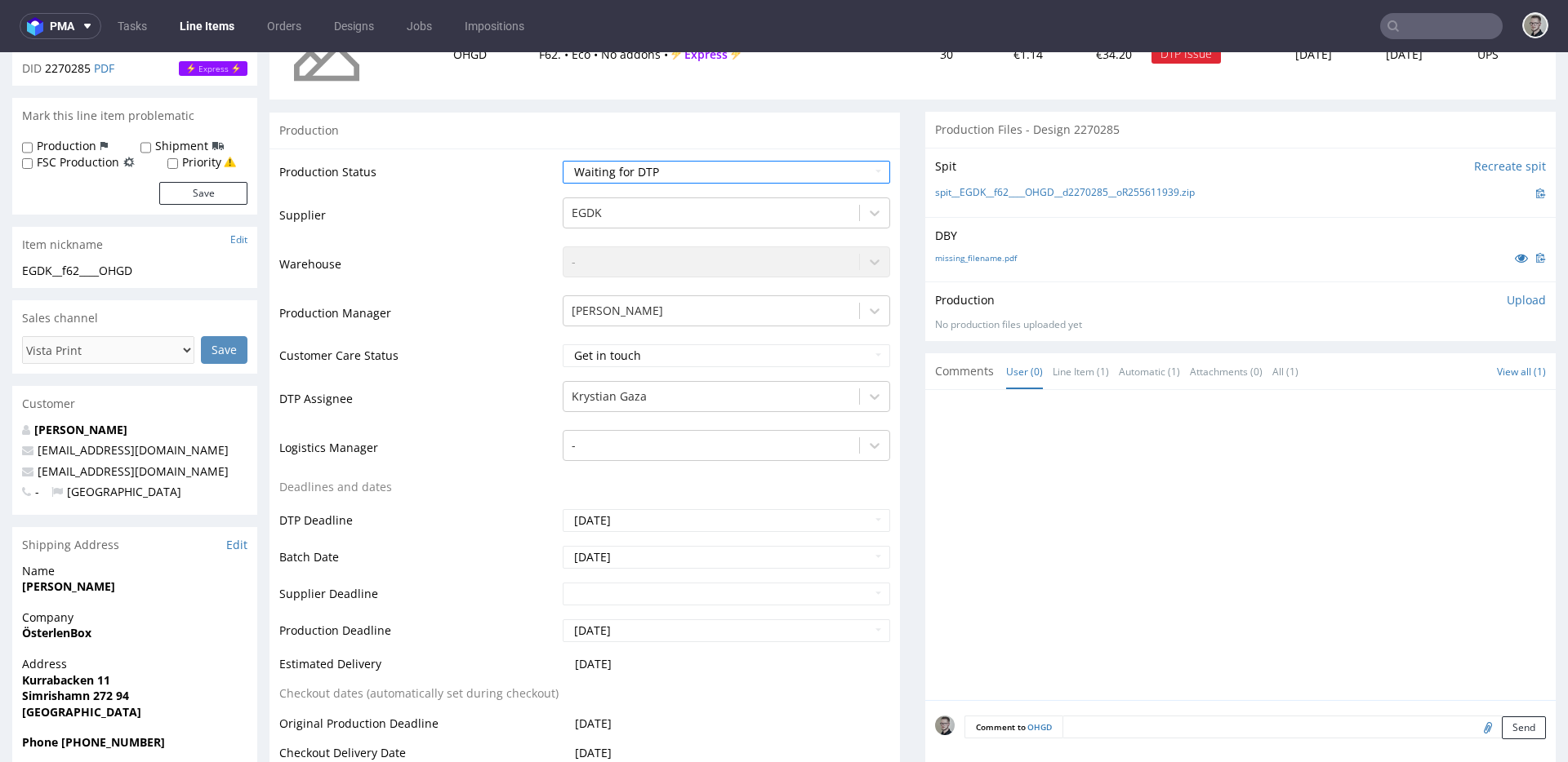
scroll to position [929, 0]
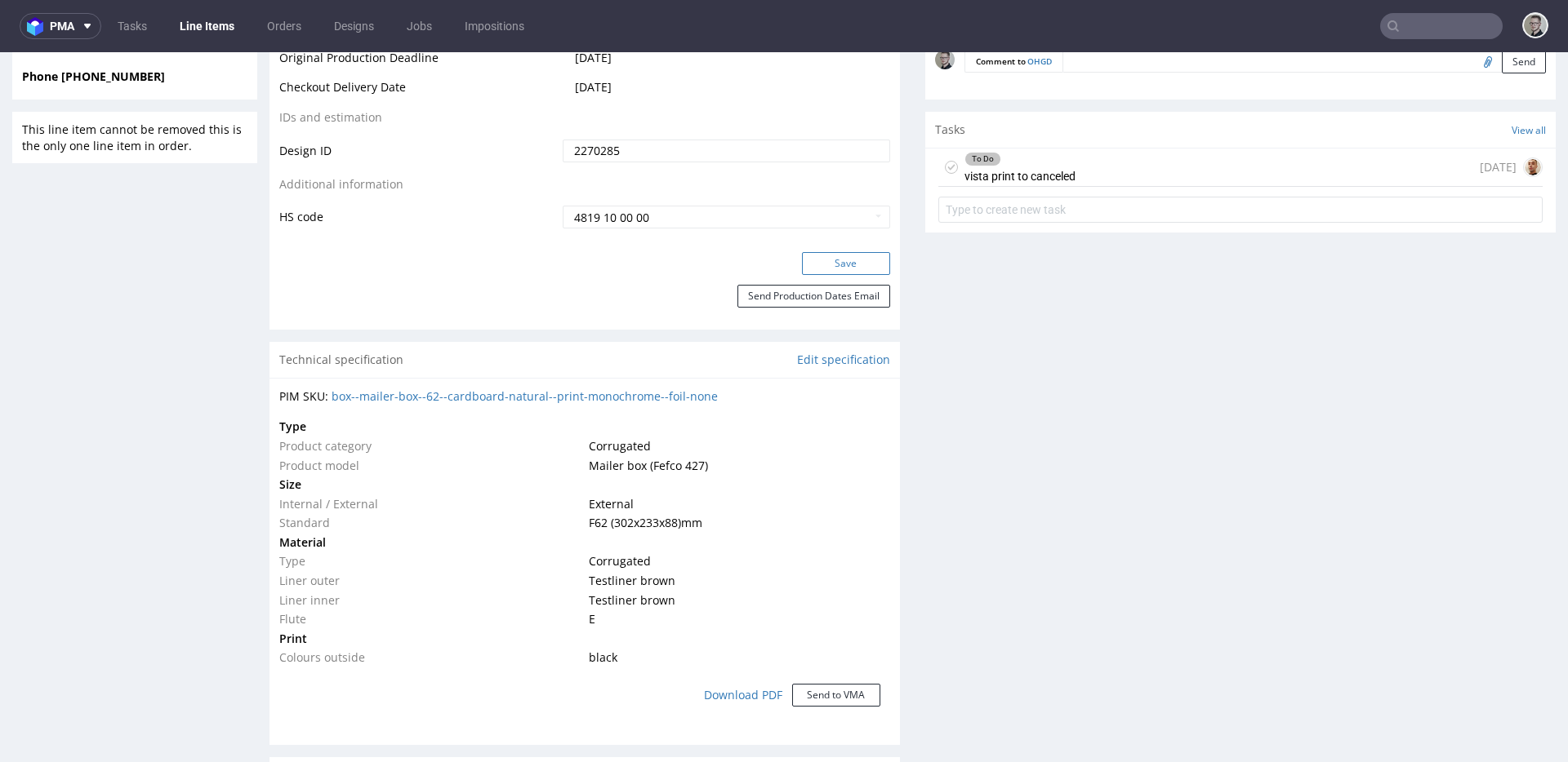
click at [839, 258] on button "Save" at bounding box center [846, 264] width 88 height 23
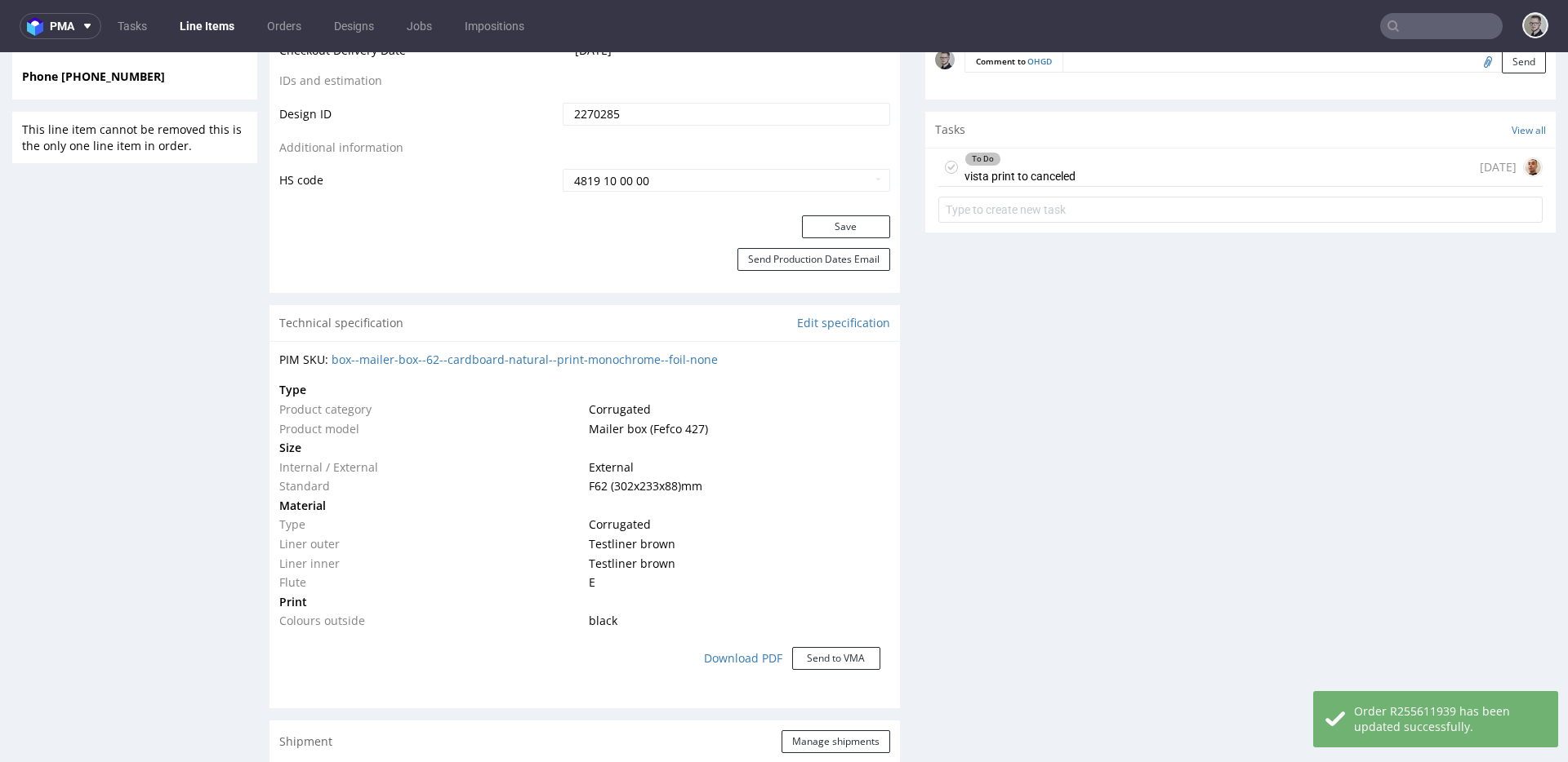
click at [1423, 153] on div "To Do vista print to canceled in 1 day" at bounding box center [1240, 168] width 604 height 39
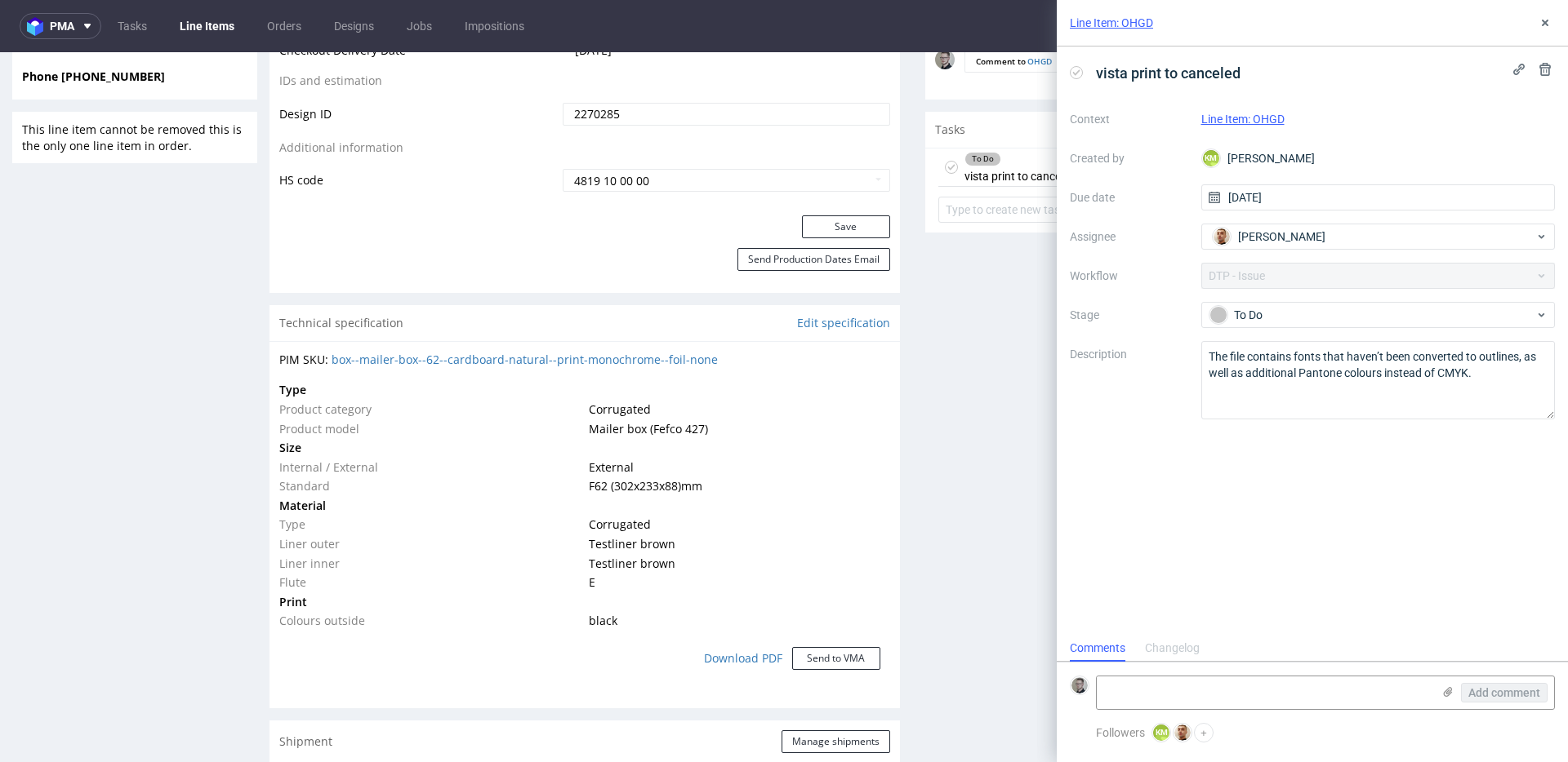
scroll to position [13, 0]
click at [1546, 64] on use at bounding box center [1544, 69] width 11 height 13
drag, startPoint x: 1540, startPoint y: 145, endPoint x: 1551, endPoint y: 86, distance: 60.0
click at [1540, 145] on span "Delete" at bounding box center [1533, 149] width 34 height 11
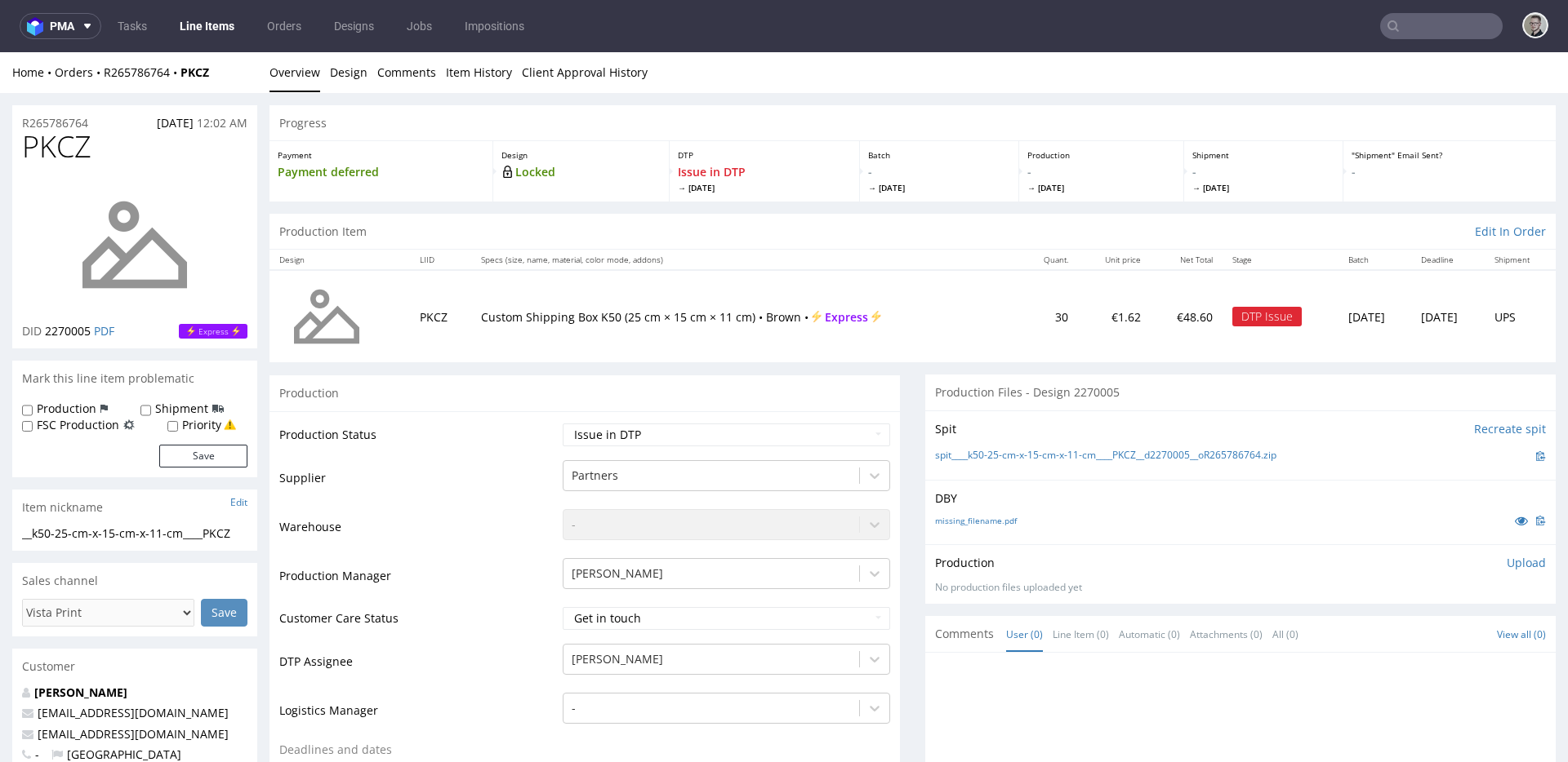
scroll to position [307, 0]
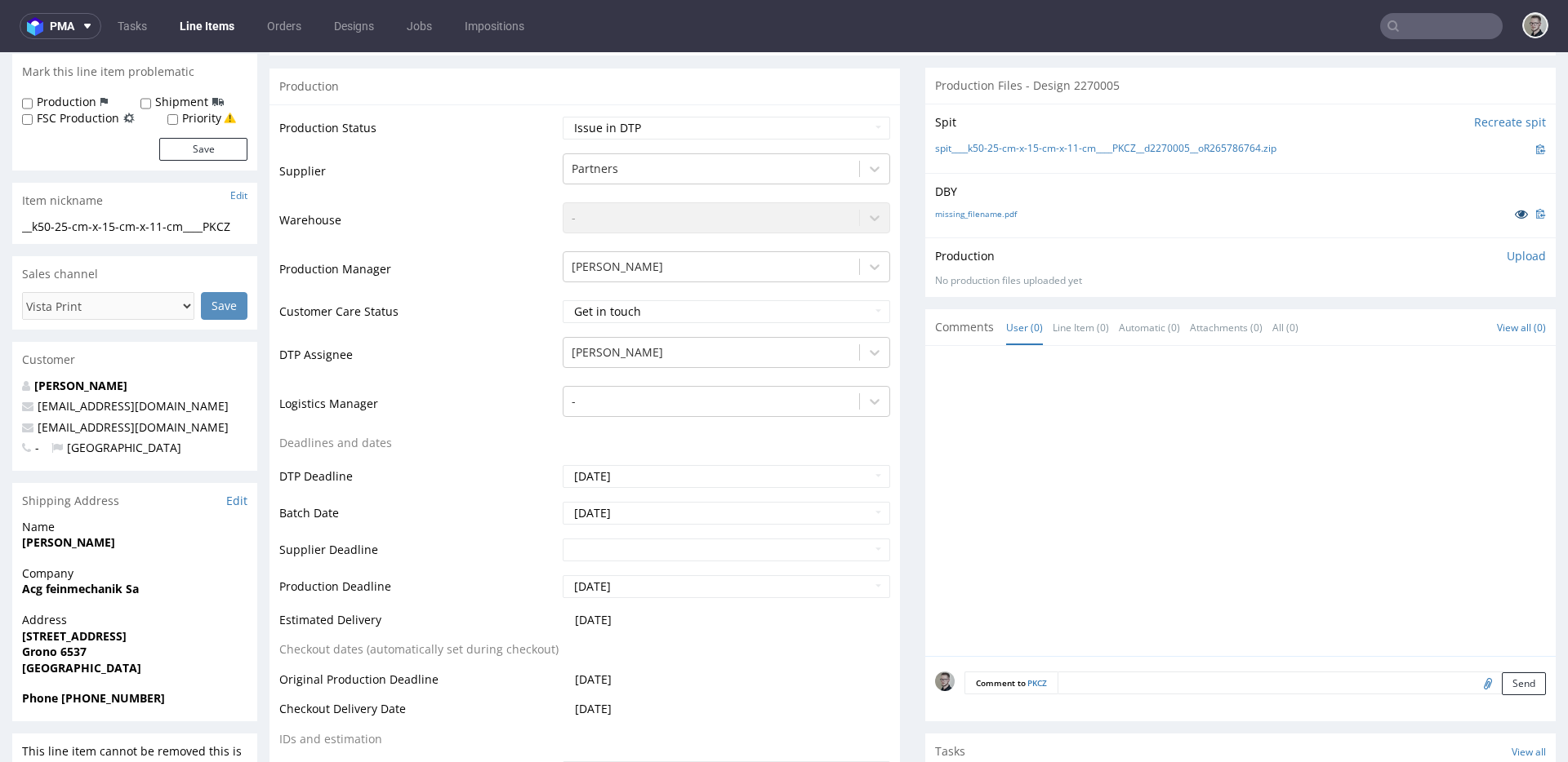
click at [1515, 214] on icon at bounding box center [1521, 214] width 13 height 11
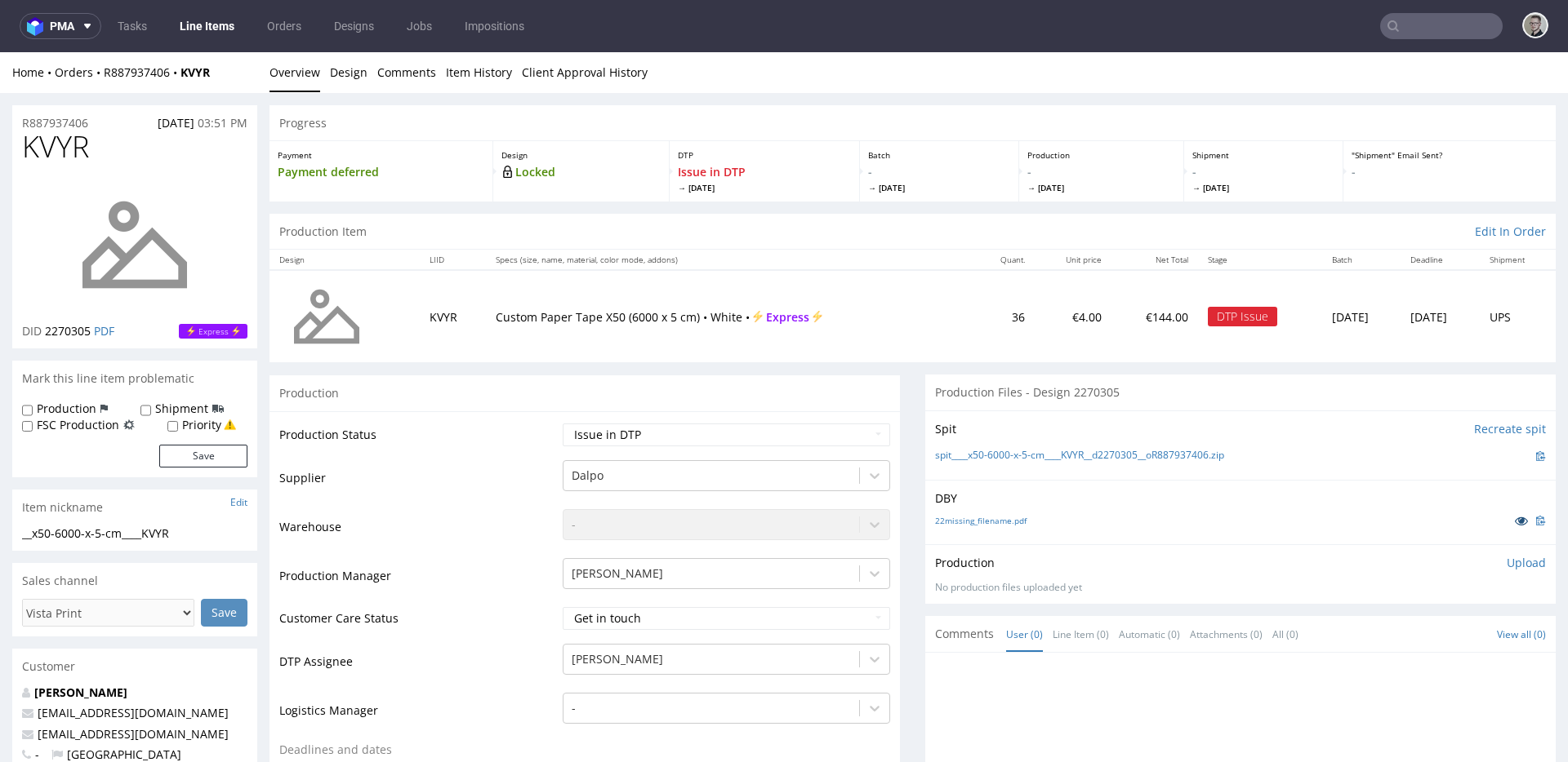
click at [1515, 517] on icon at bounding box center [1521, 520] width 13 height 11
click at [684, 657] on div "[PERSON_NAME]" at bounding box center [726, 656] width 327 height 23
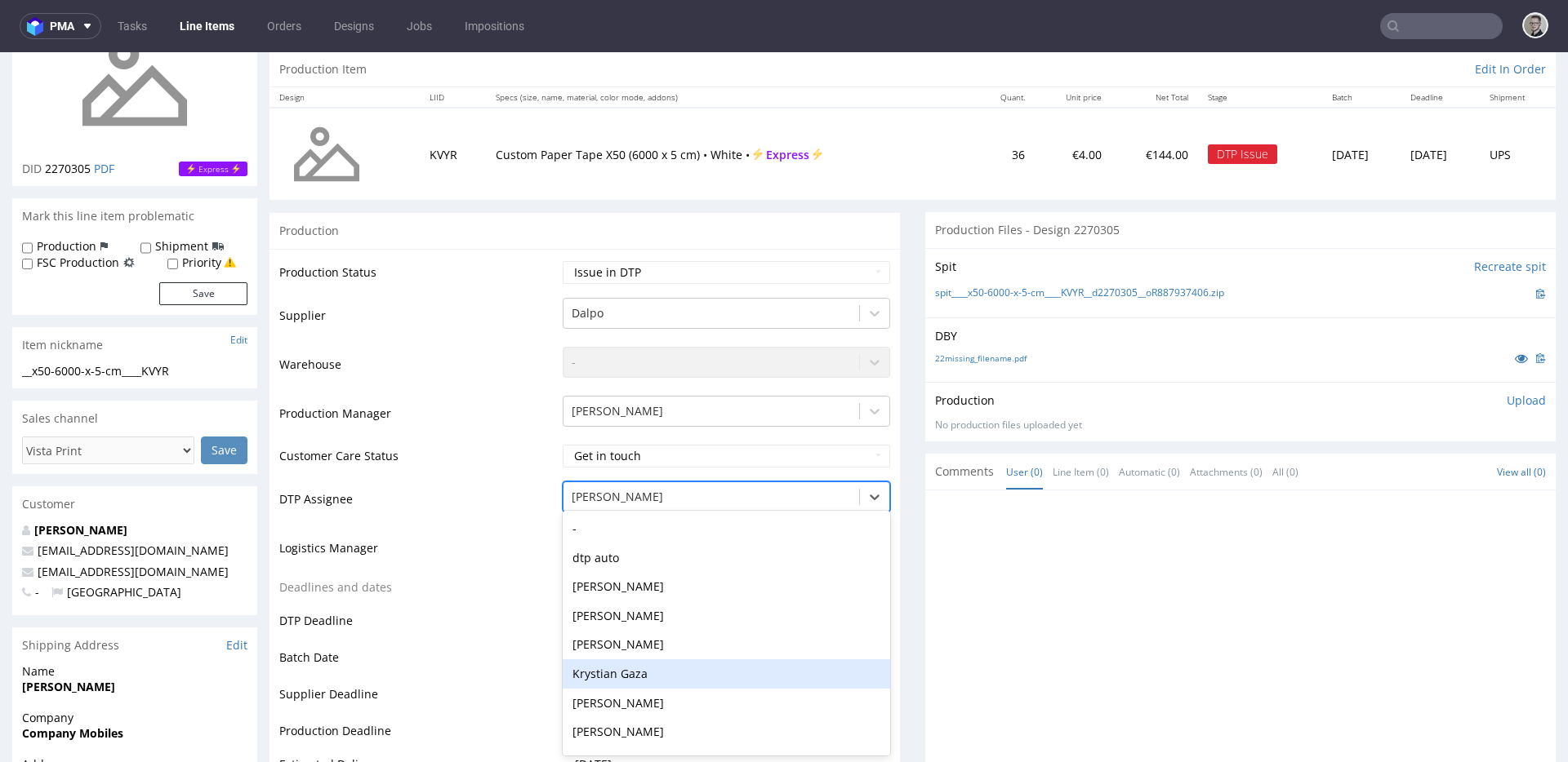
click at [695, 674] on div "Krystian Gaza" at bounding box center [726, 673] width 327 height 29
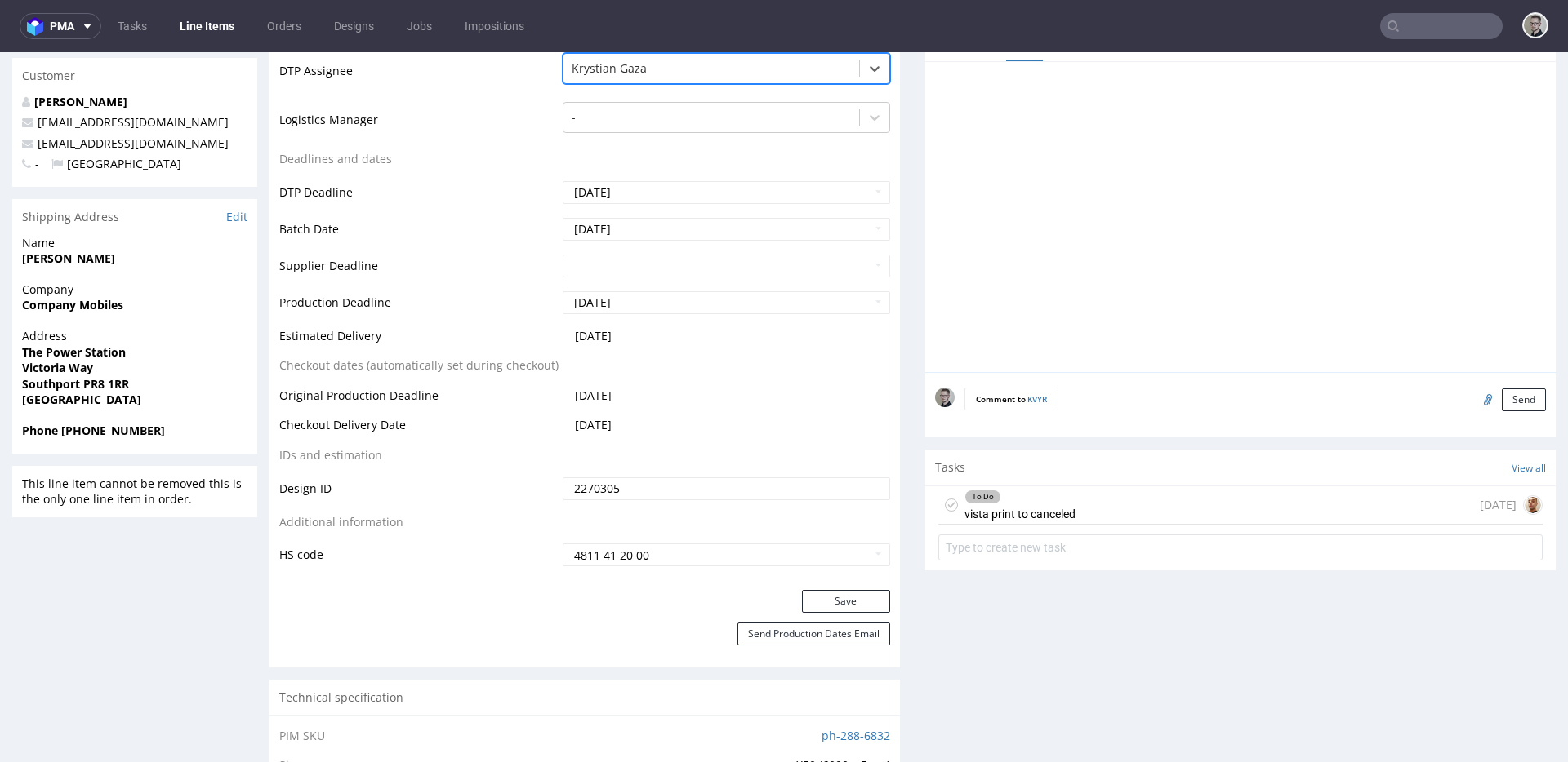
scroll to position [719, 0]
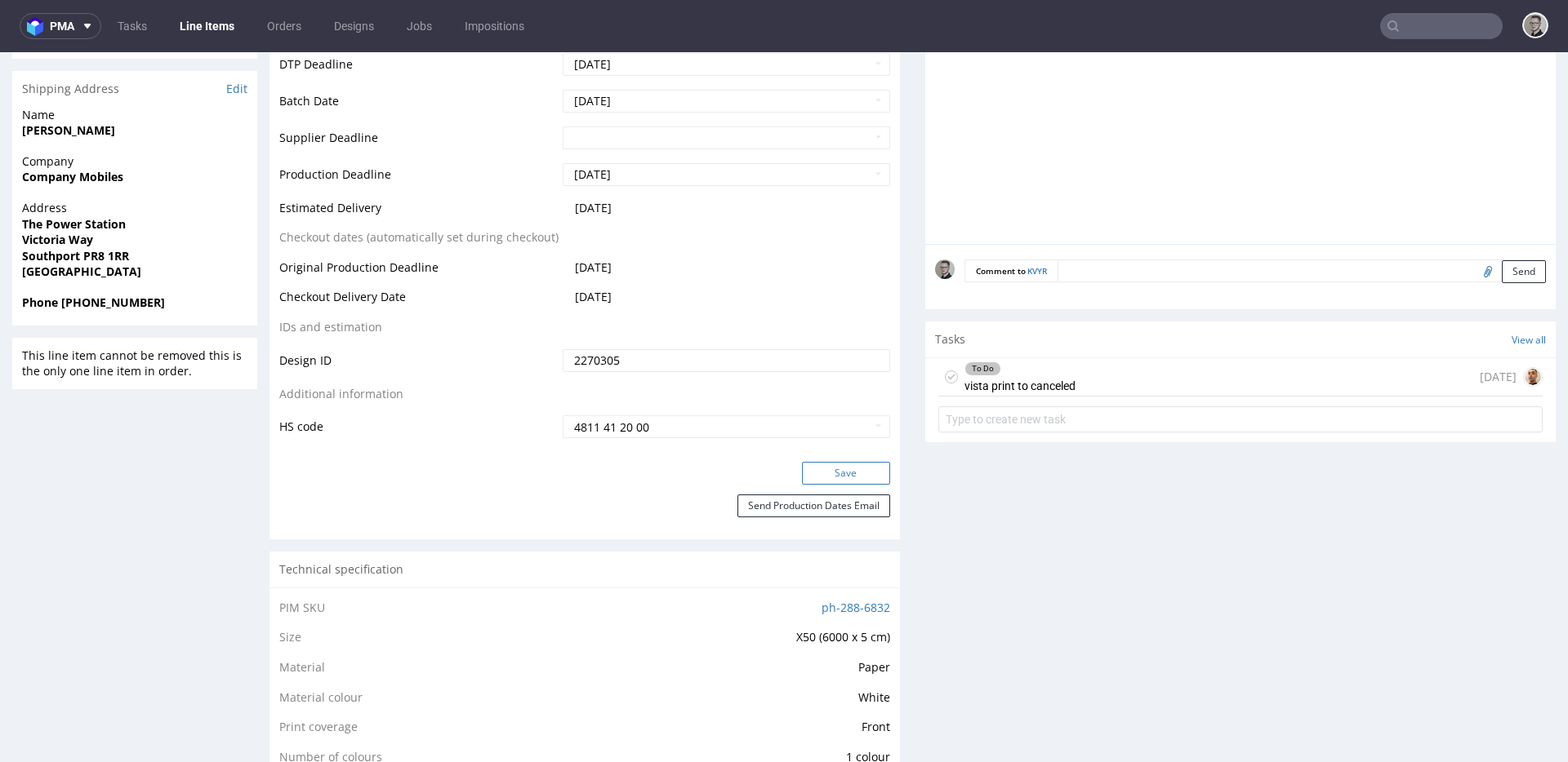
click at [858, 468] on button "Save" at bounding box center [846, 474] width 88 height 23
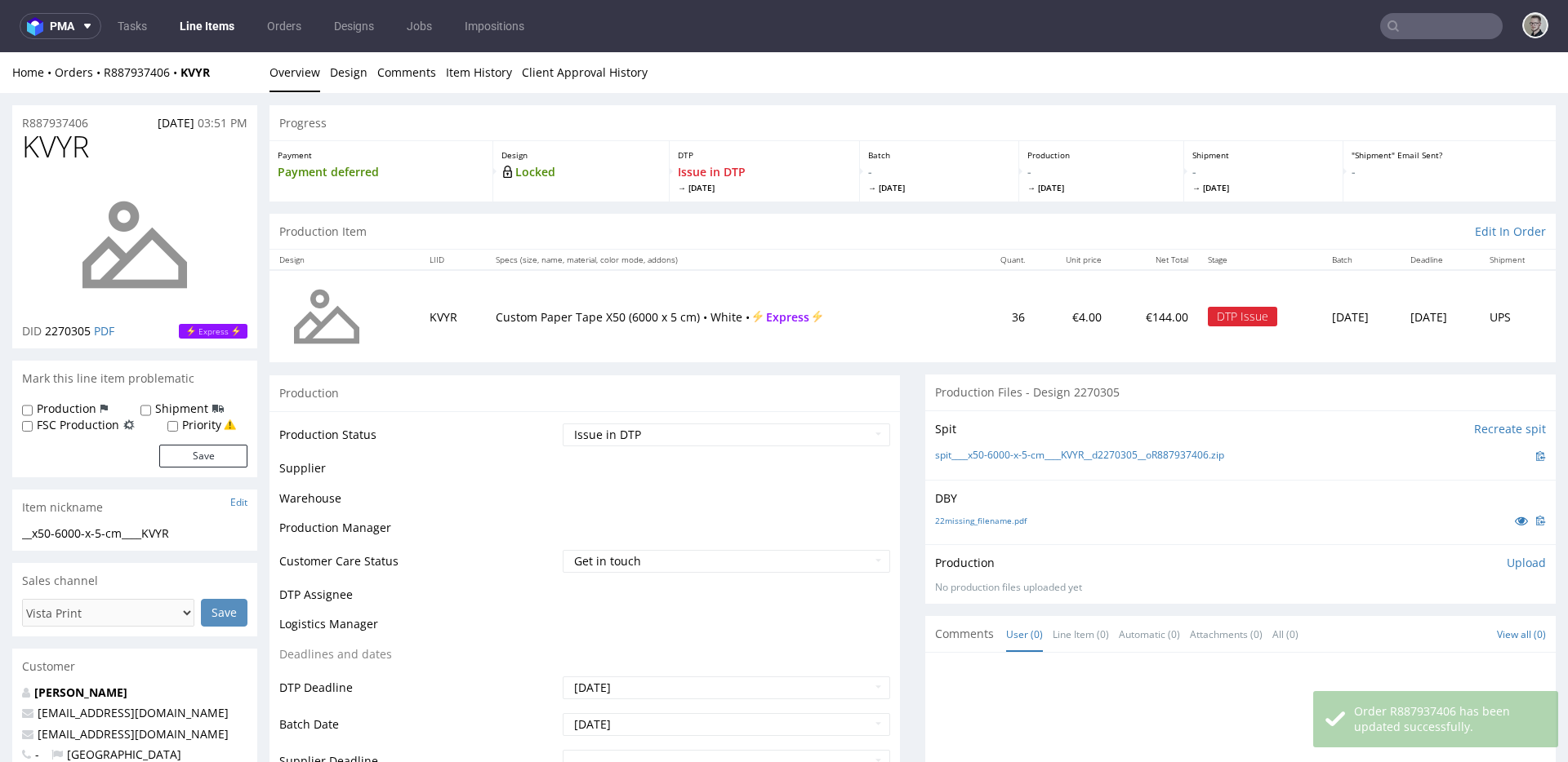
scroll to position [266, 0]
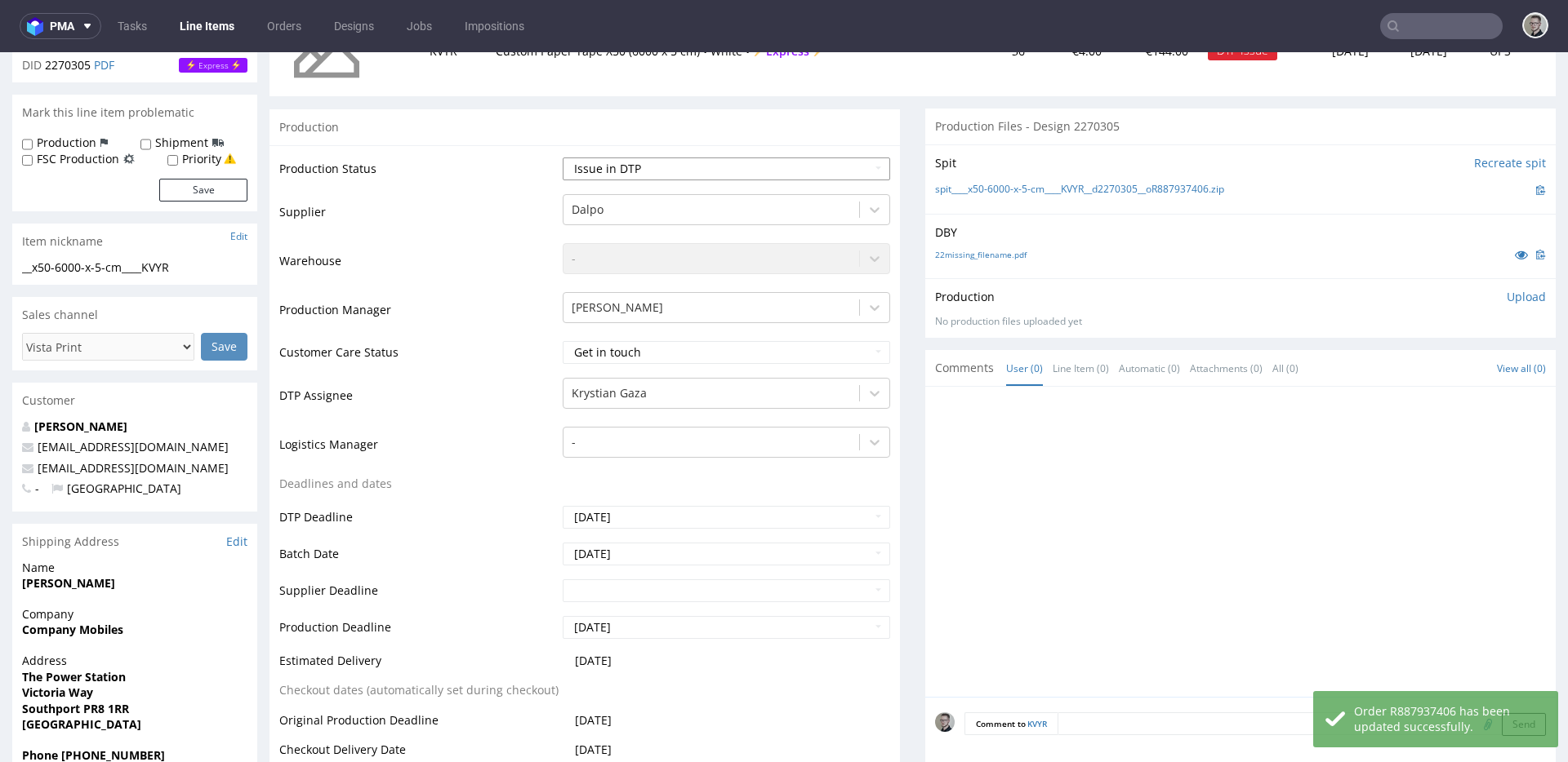
click at [643, 168] on select "Waiting for Artwork Waiting for Diecut Waiting for Mockup Waiting for DTP Waiti…" at bounding box center [726, 169] width 327 height 23
select select "dtp_waiting_for_check"
click at [563, 157] on select "Waiting for Artwork Waiting for Diecut Waiting for Mockup Waiting for DTP Waiti…" at bounding box center [726, 169] width 327 height 23
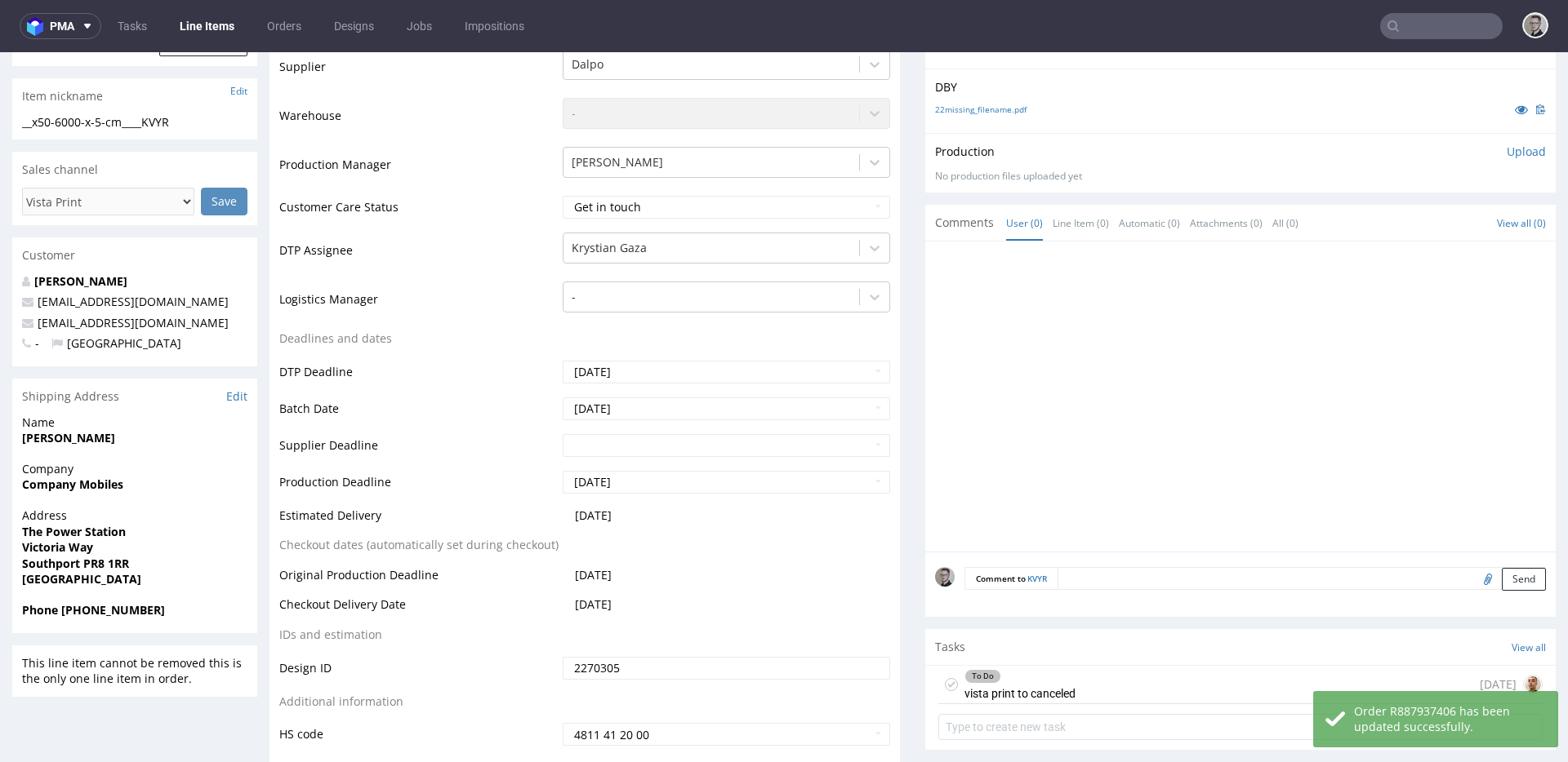
scroll to position [785, 0]
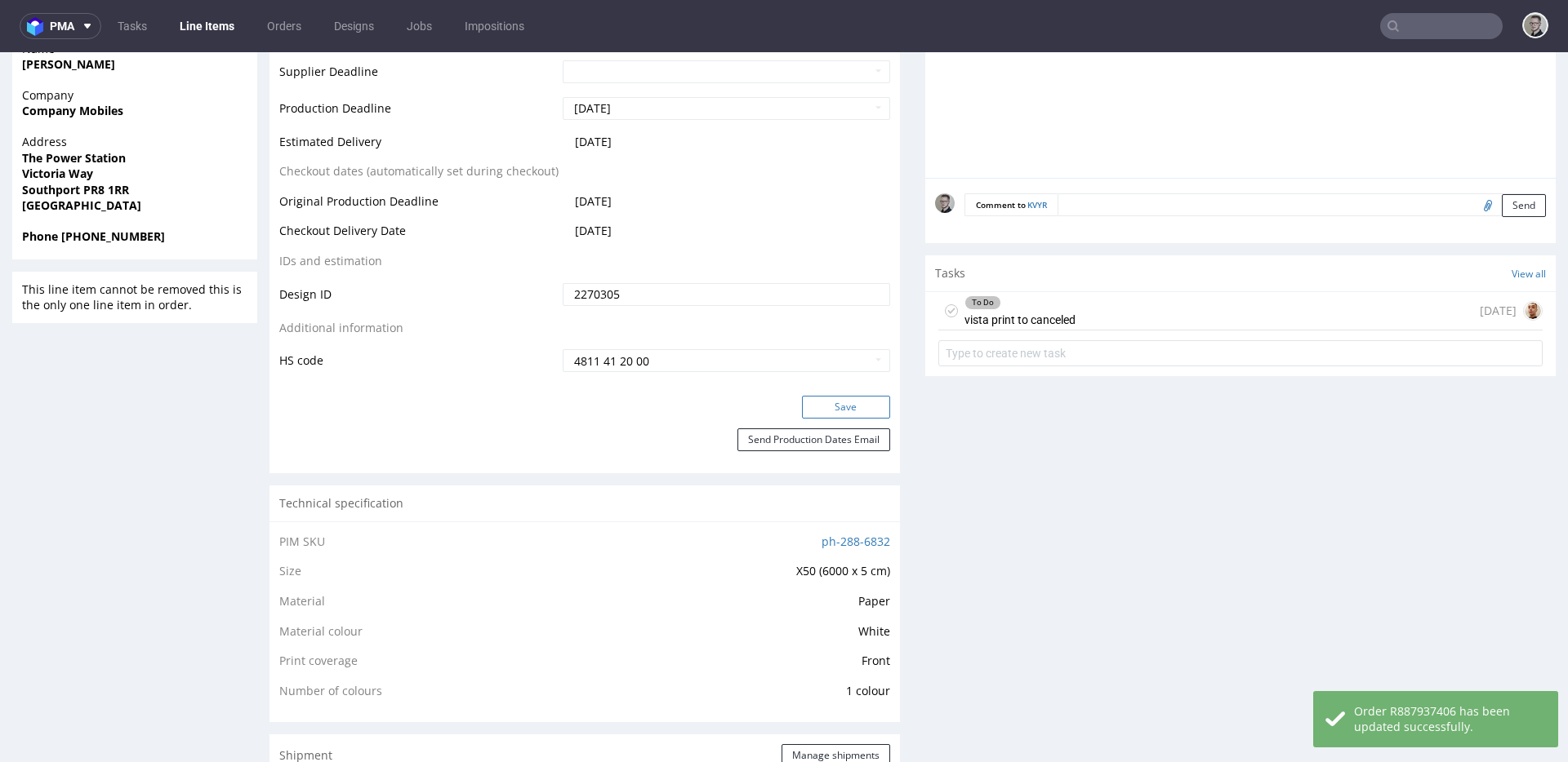
click at [853, 407] on button "Save" at bounding box center [846, 407] width 88 height 23
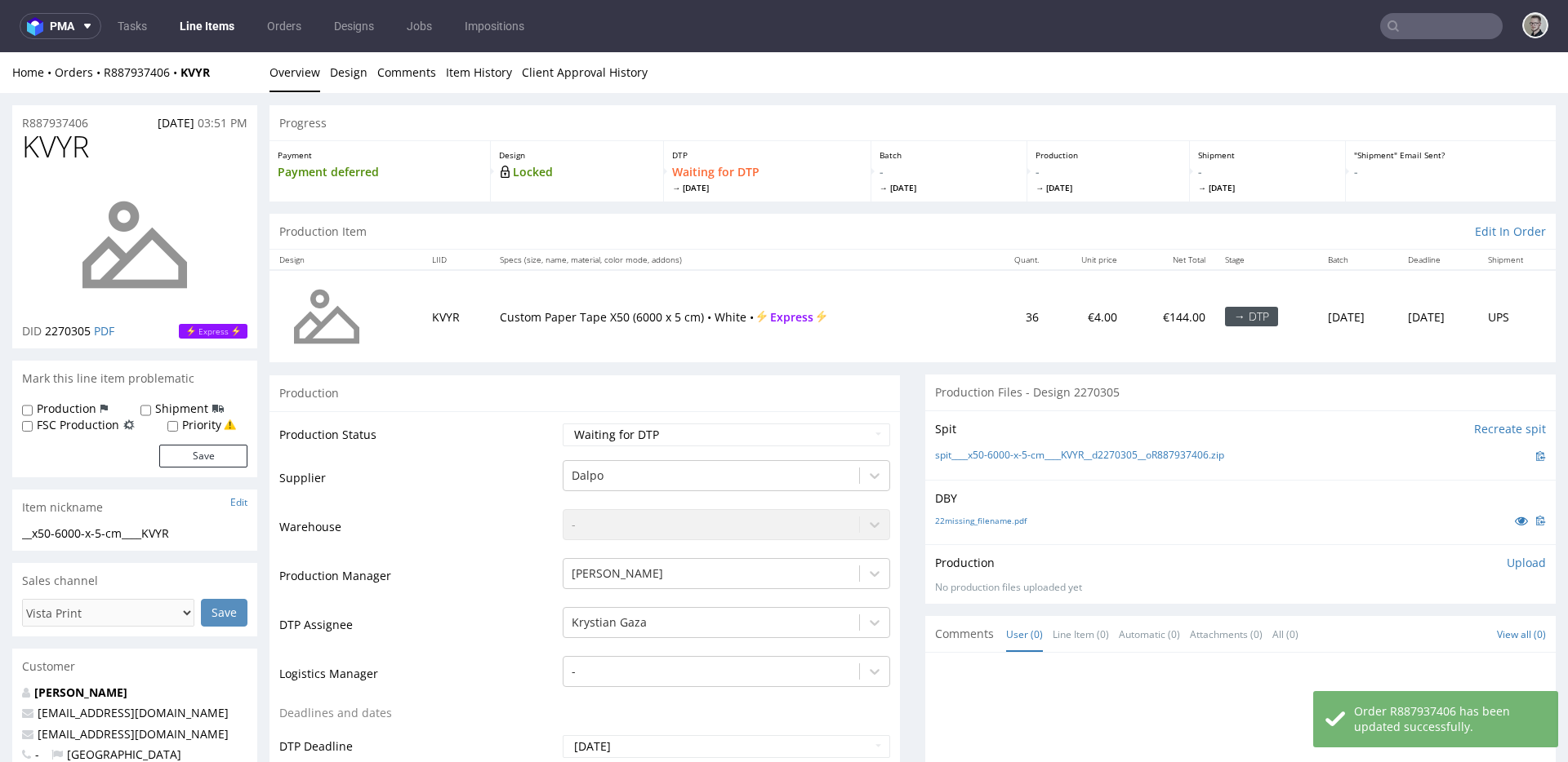
scroll to position [783, 0]
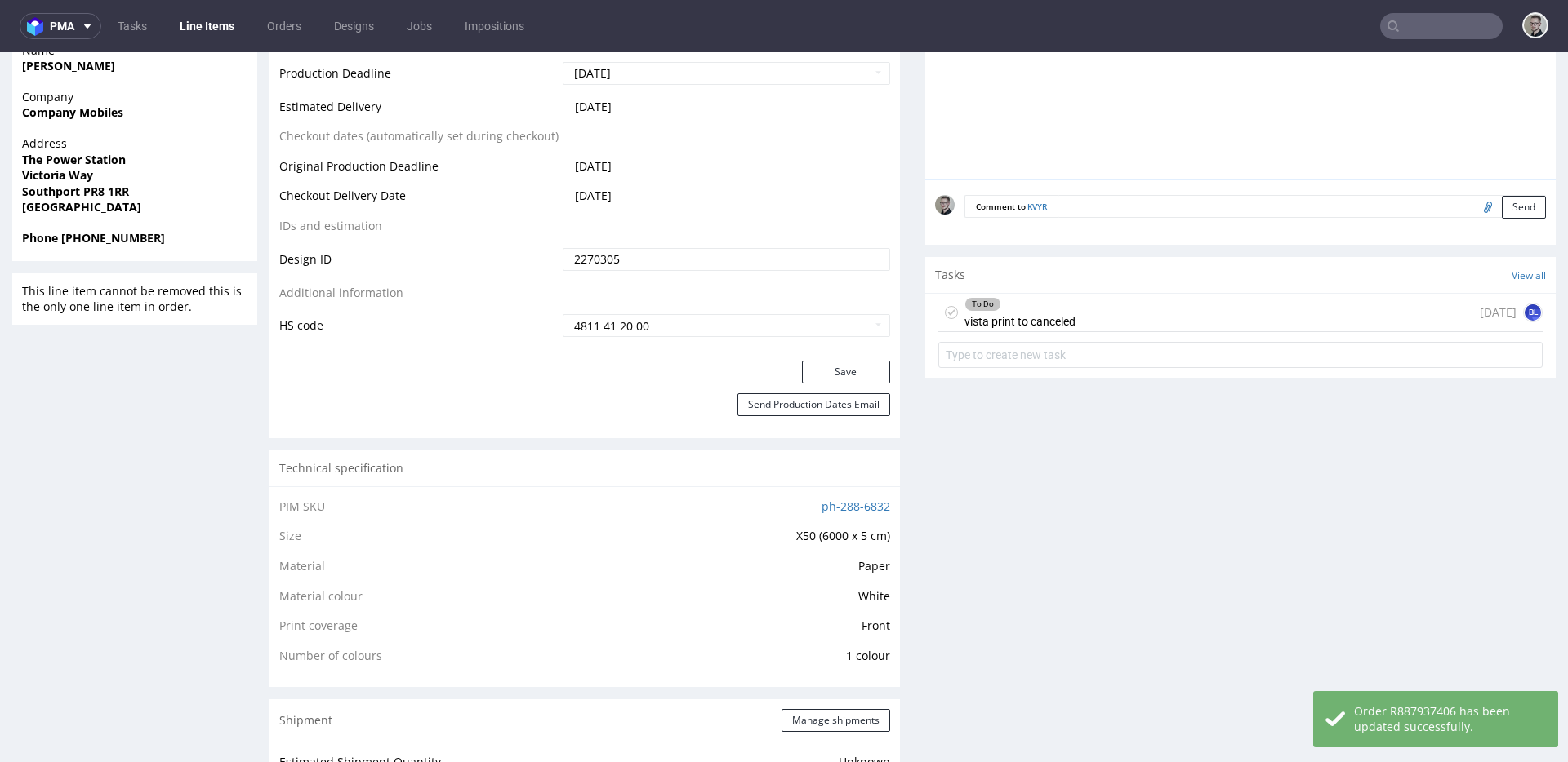
click at [1339, 304] on div "To Do vista print to canceled [DATE] BL" at bounding box center [1240, 313] width 604 height 39
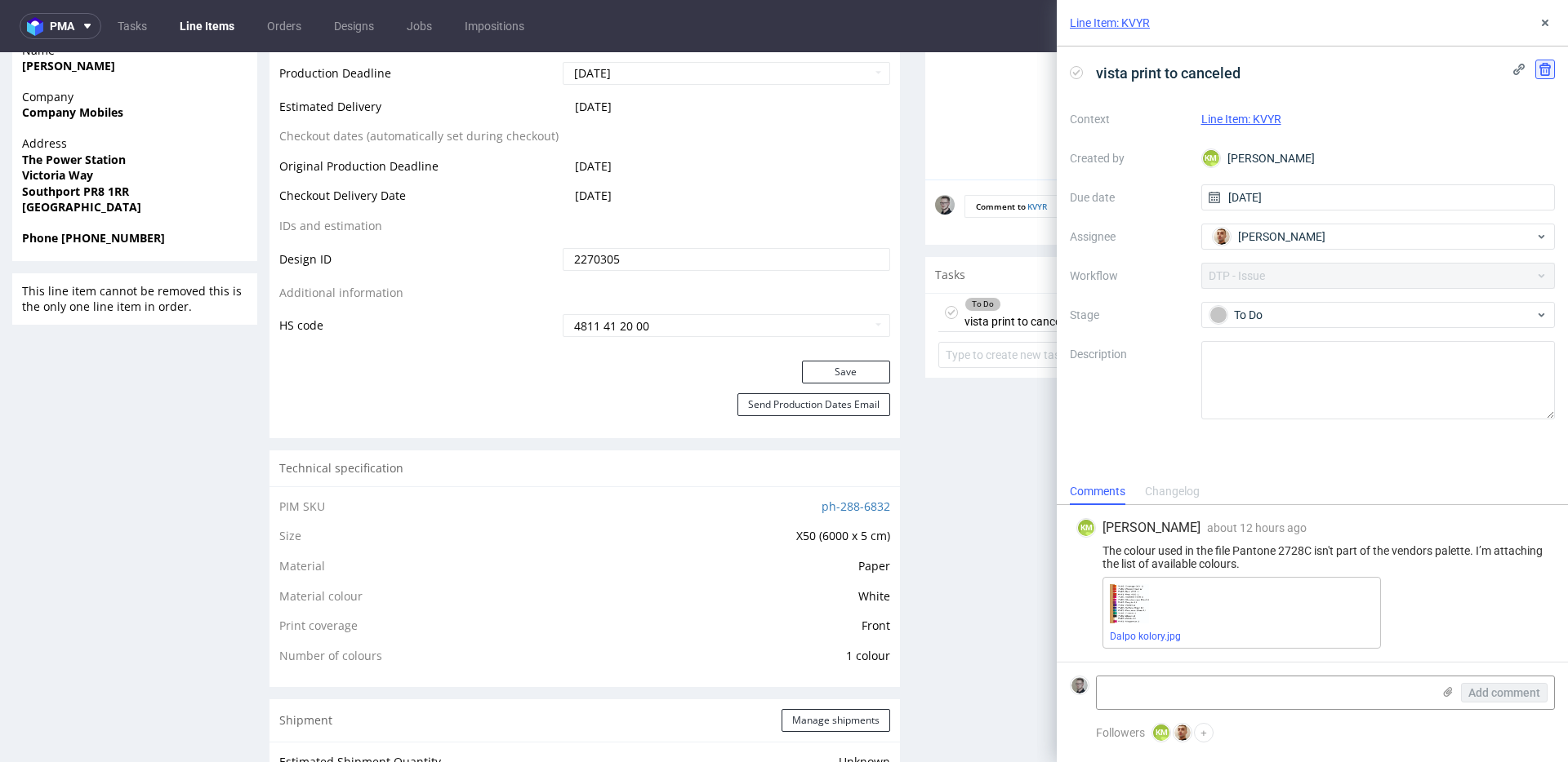
click at [1545, 72] on icon at bounding box center [1544, 69] width 13 height 13
click at [1530, 145] on span "Delete" at bounding box center [1533, 149] width 34 height 11
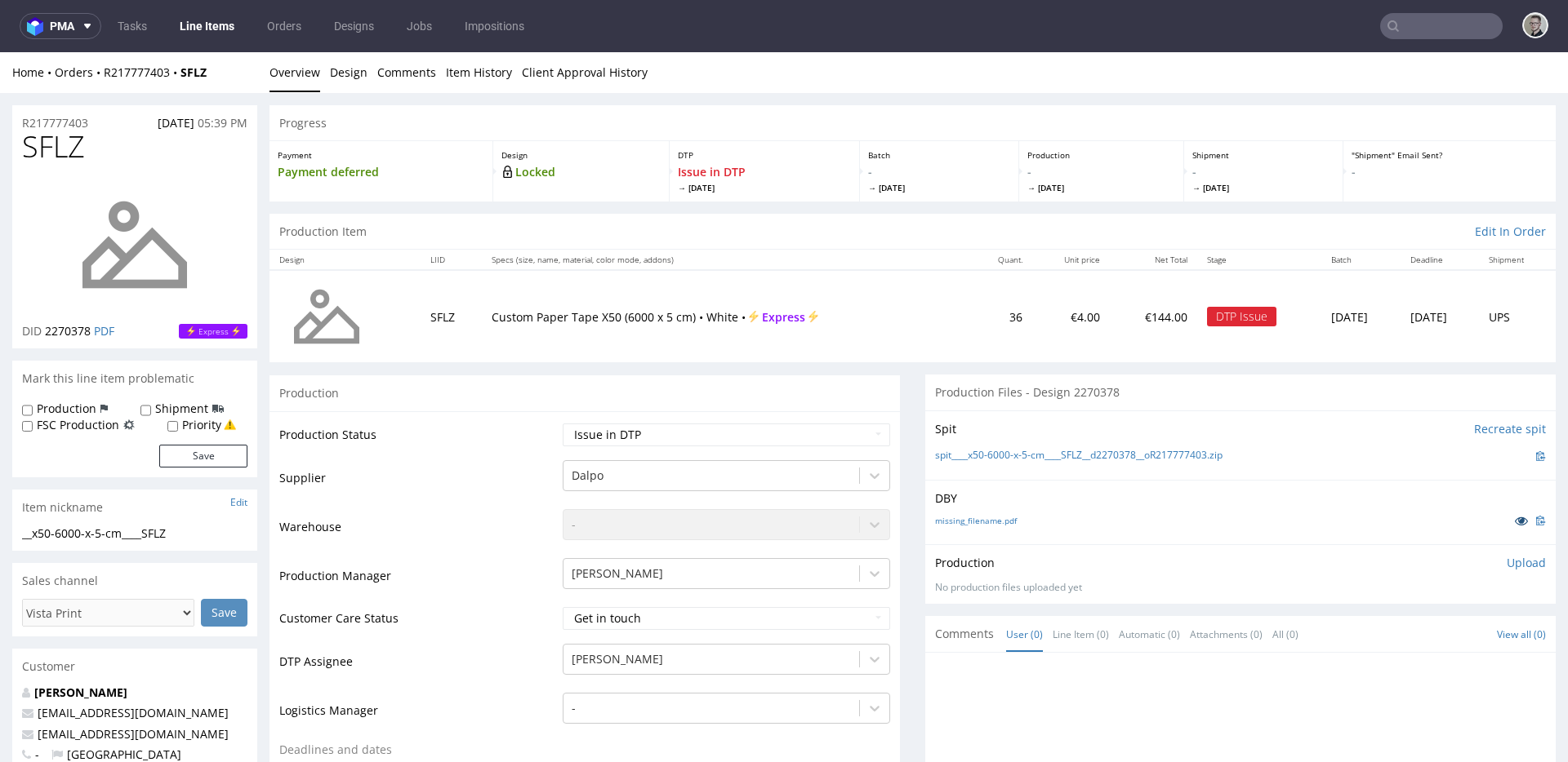
click at [1515, 516] on icon at bounding box center [1521, 520] width 13 height 11
click at [740, 657] on div "[PERSON_NAME]" at bounding box center [726, 656] width 327 height 23
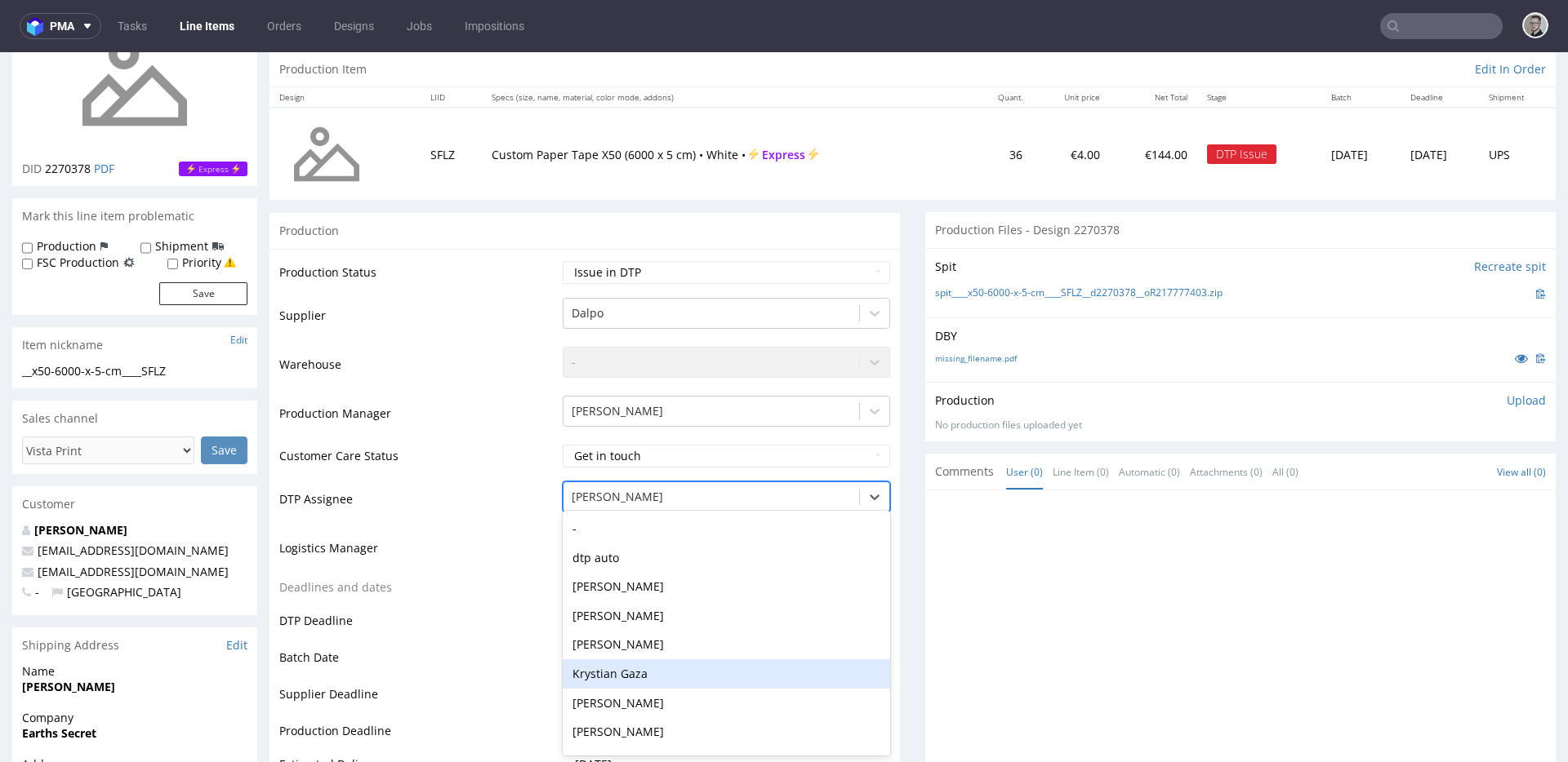
click at [681, 670] on div "Krystian Gaza" at bounding box center [726, 673] width 327 height 29
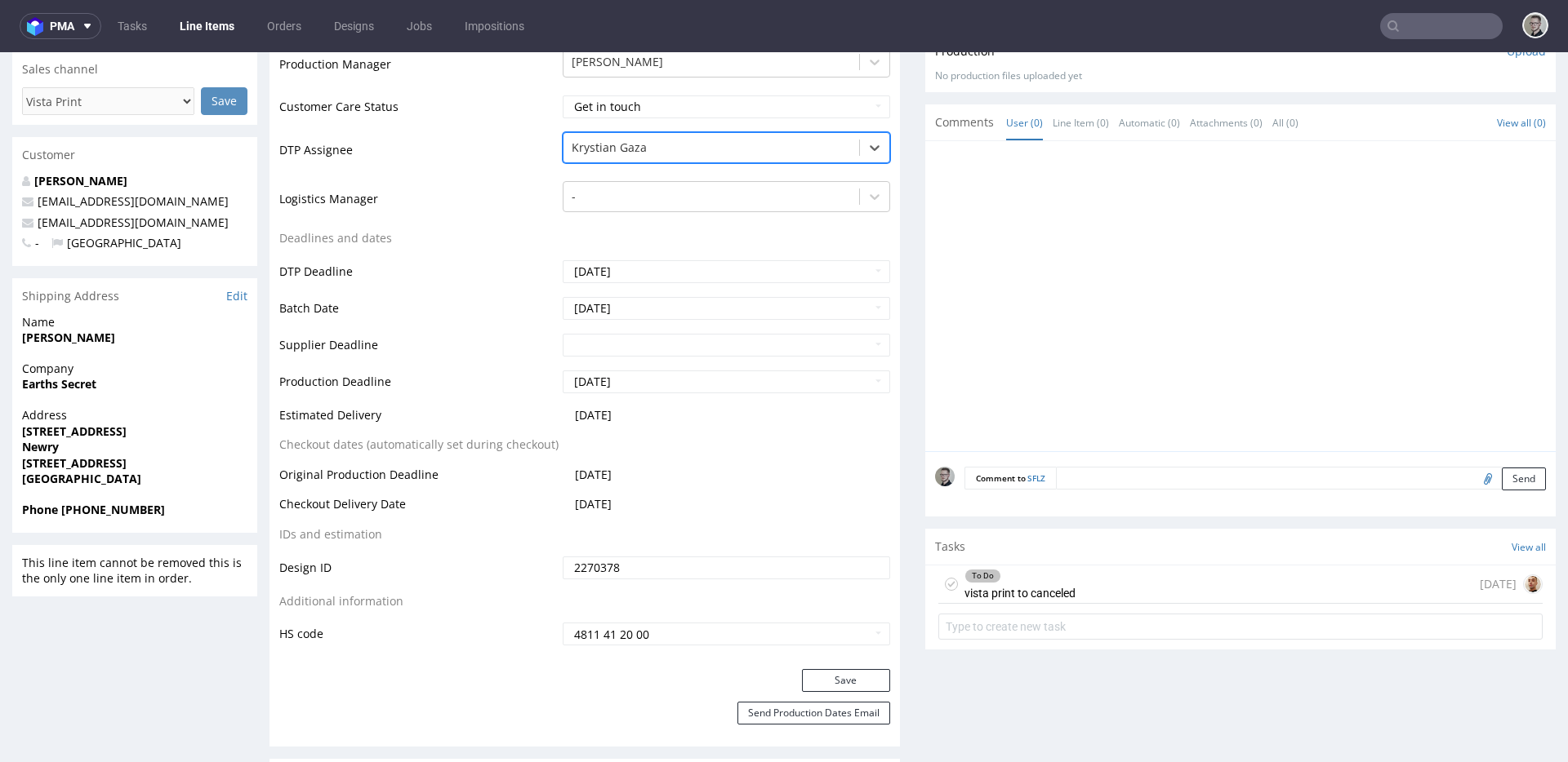
scroll to position [724, 0]
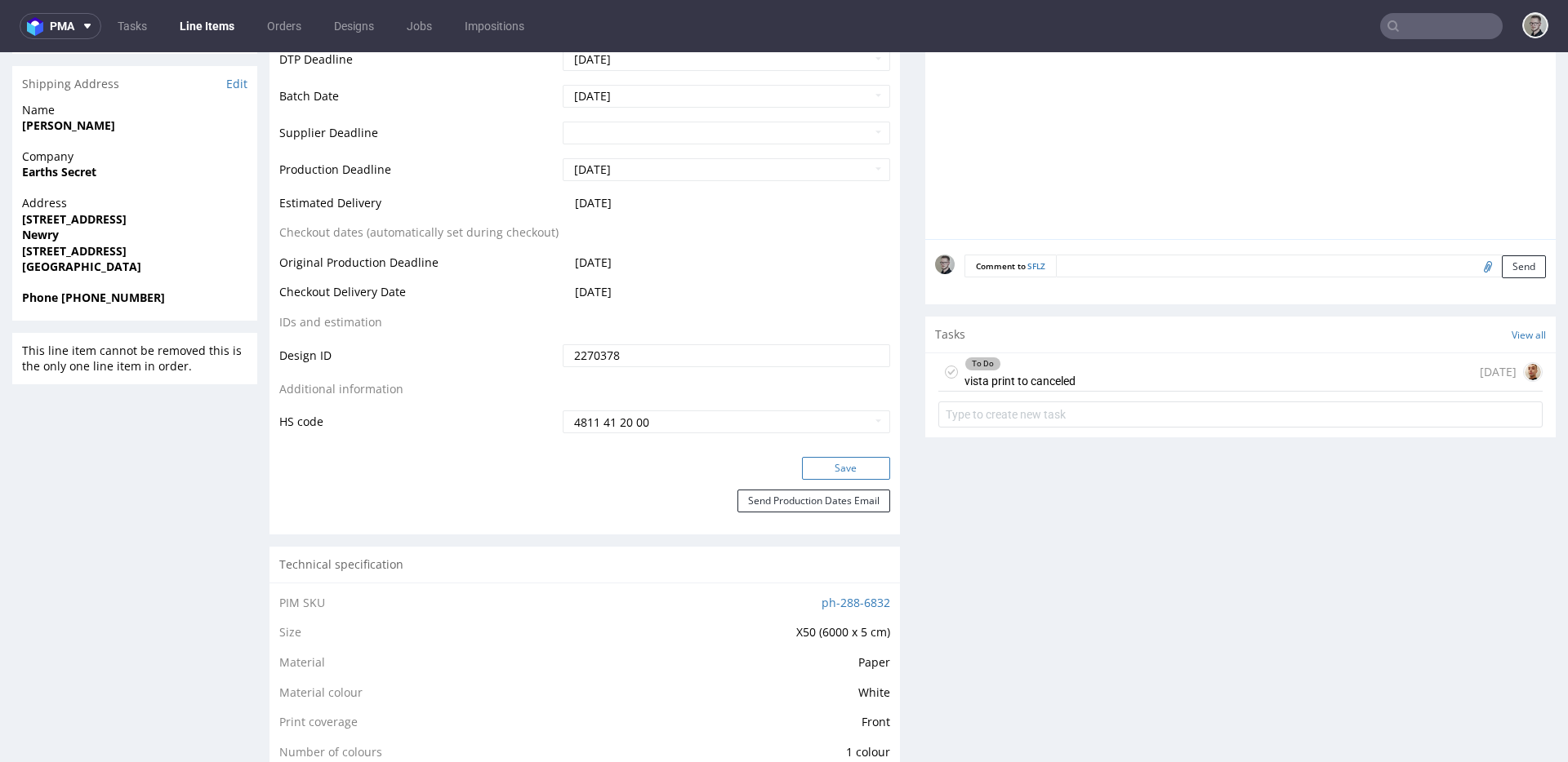
click at [865, 465] on button "Save" at bounding box center [846, 468] width 88 height 23
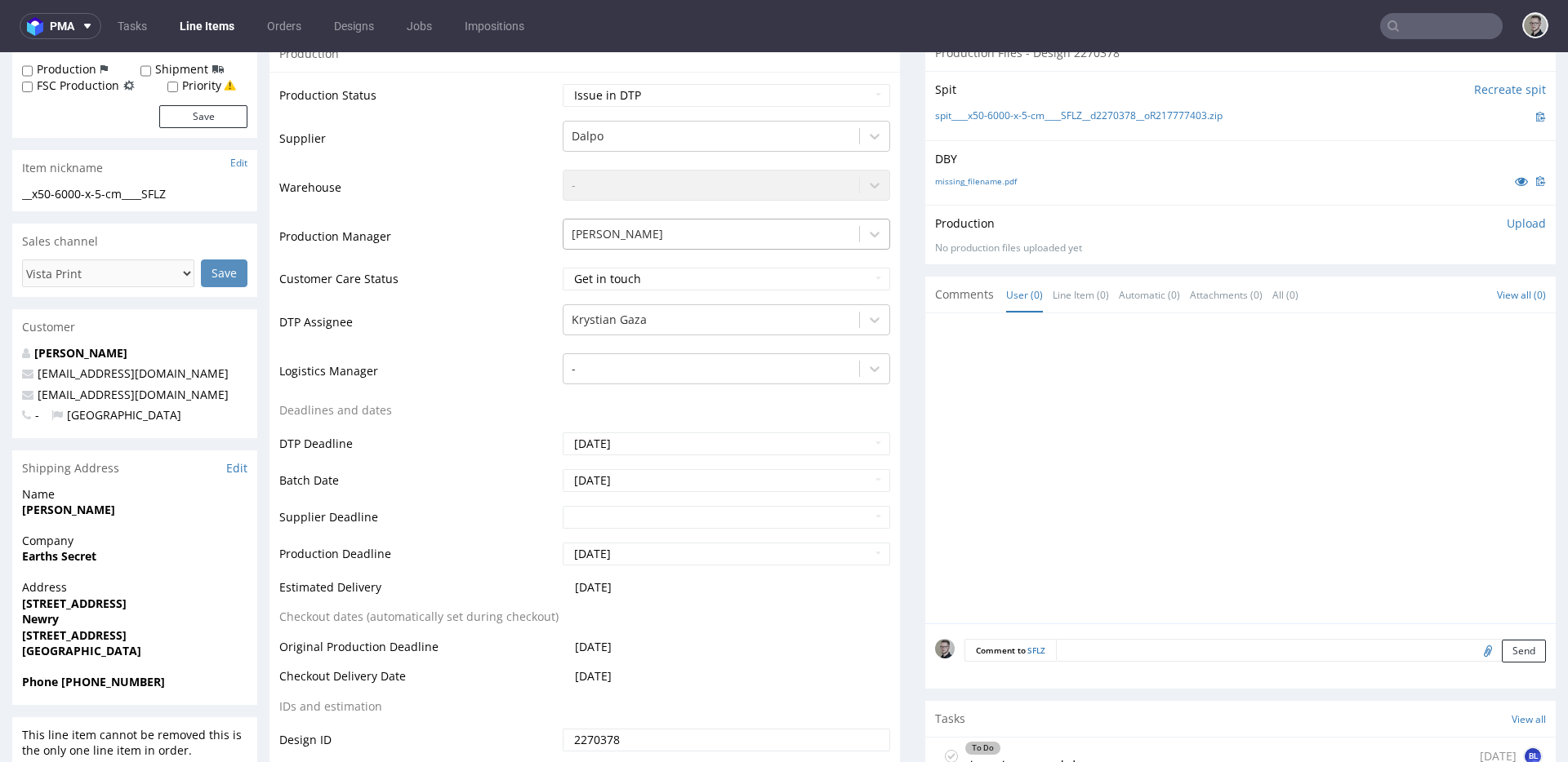
scroll to position [144, 0]
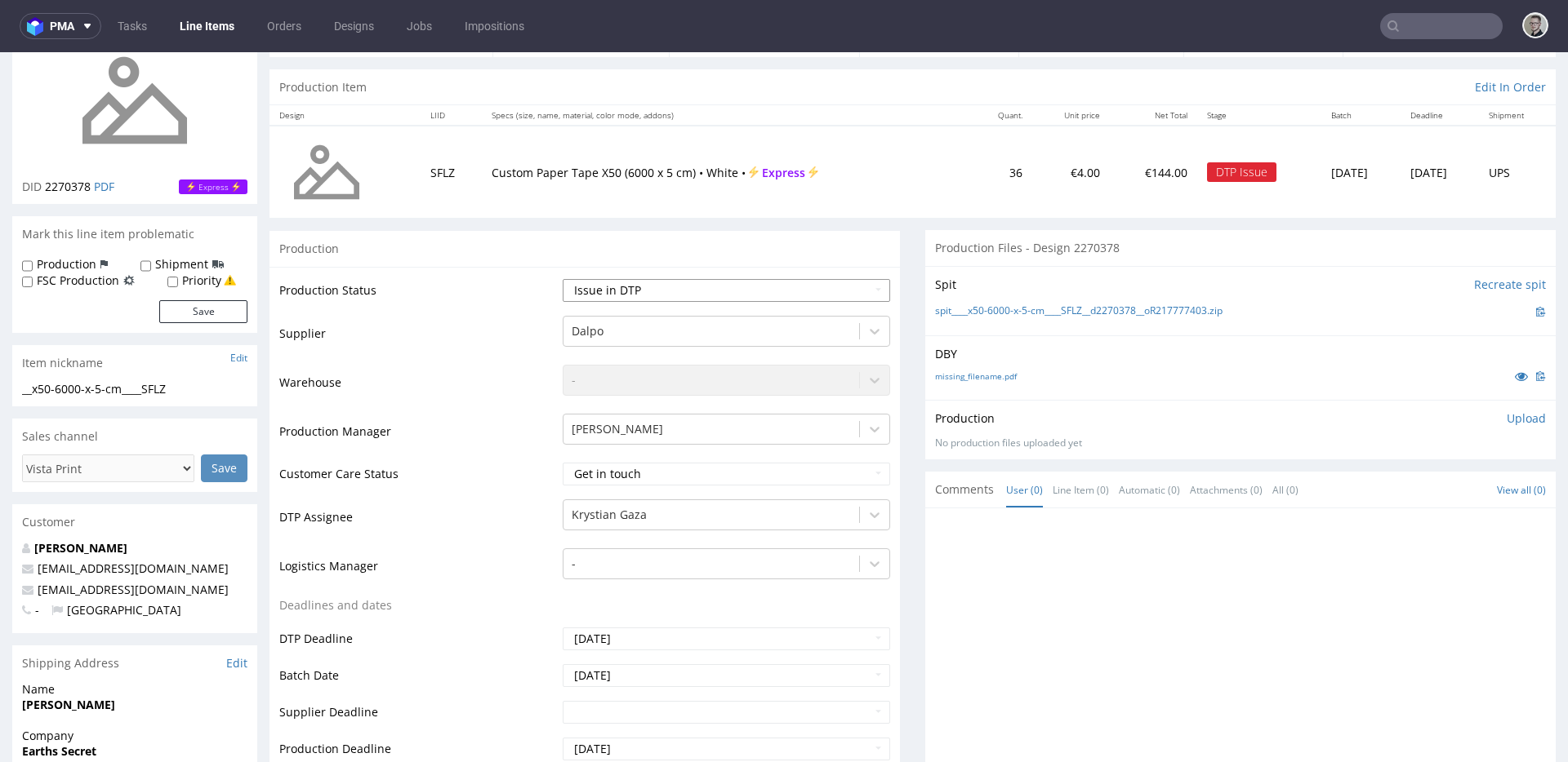
click at [716, 289] on select "Waiting for Artwork Waiting for Diecut Waiting for Mockup Waiting for DTP Waiti…" at bounding box center [726, 291] width 327 height 23
select select "dtp_waiting_for_check"
click at [563, 279] on select "Waiting for Artwork Waiting for Diecut Waiting for Mockup Waiting for DTP Waiti…" at bounding box center [726, 291] width 327 height 23
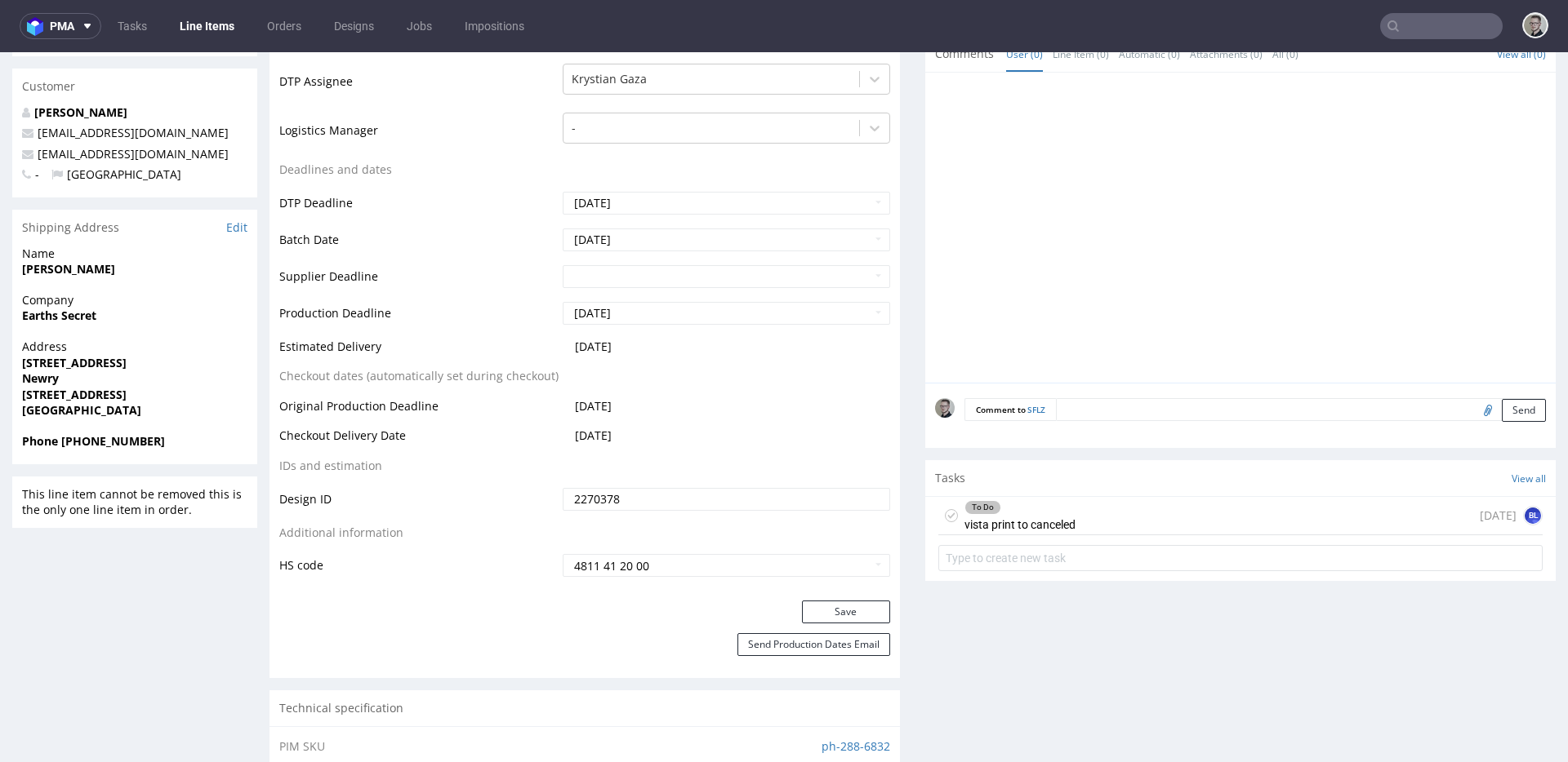
scroll to position [708, 0]
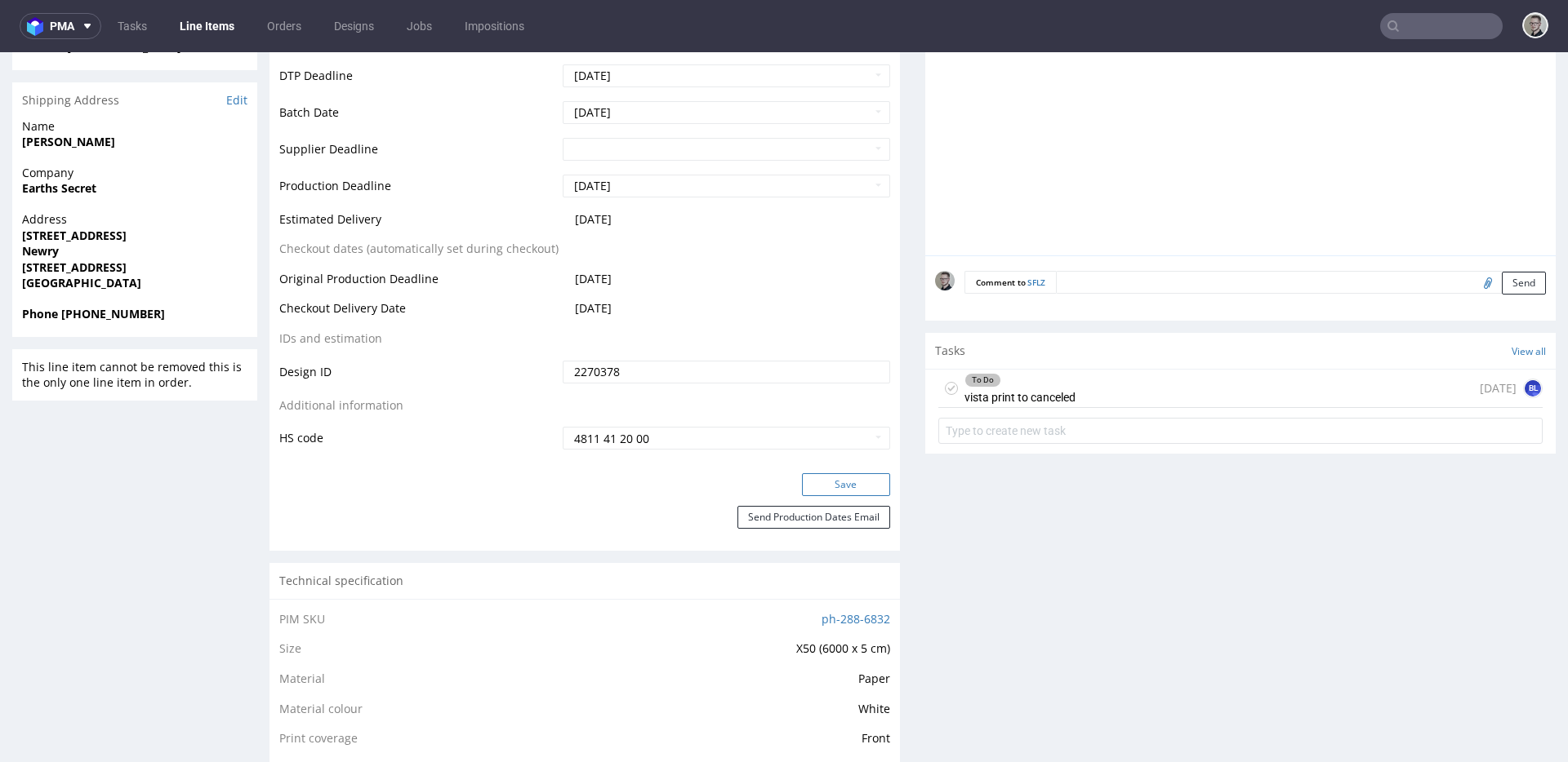
click at [860, 483] on button "Save" at bounding box center [846, 485] width 88 height 23
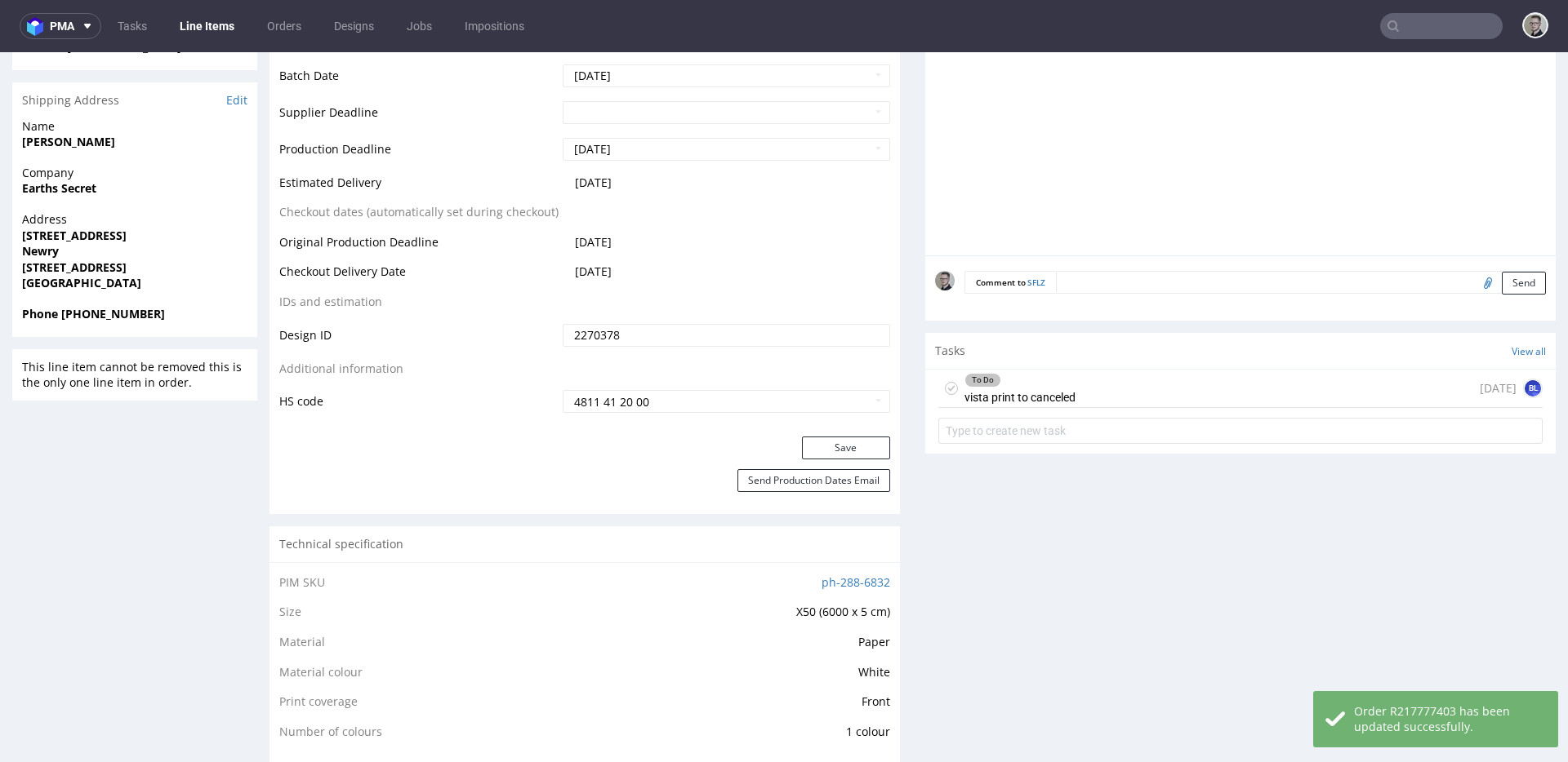
click at [1242, 372] on div "To Do vista print to canceled in 1 day BL" at bounding box center [1240, 389] width 604 height 39
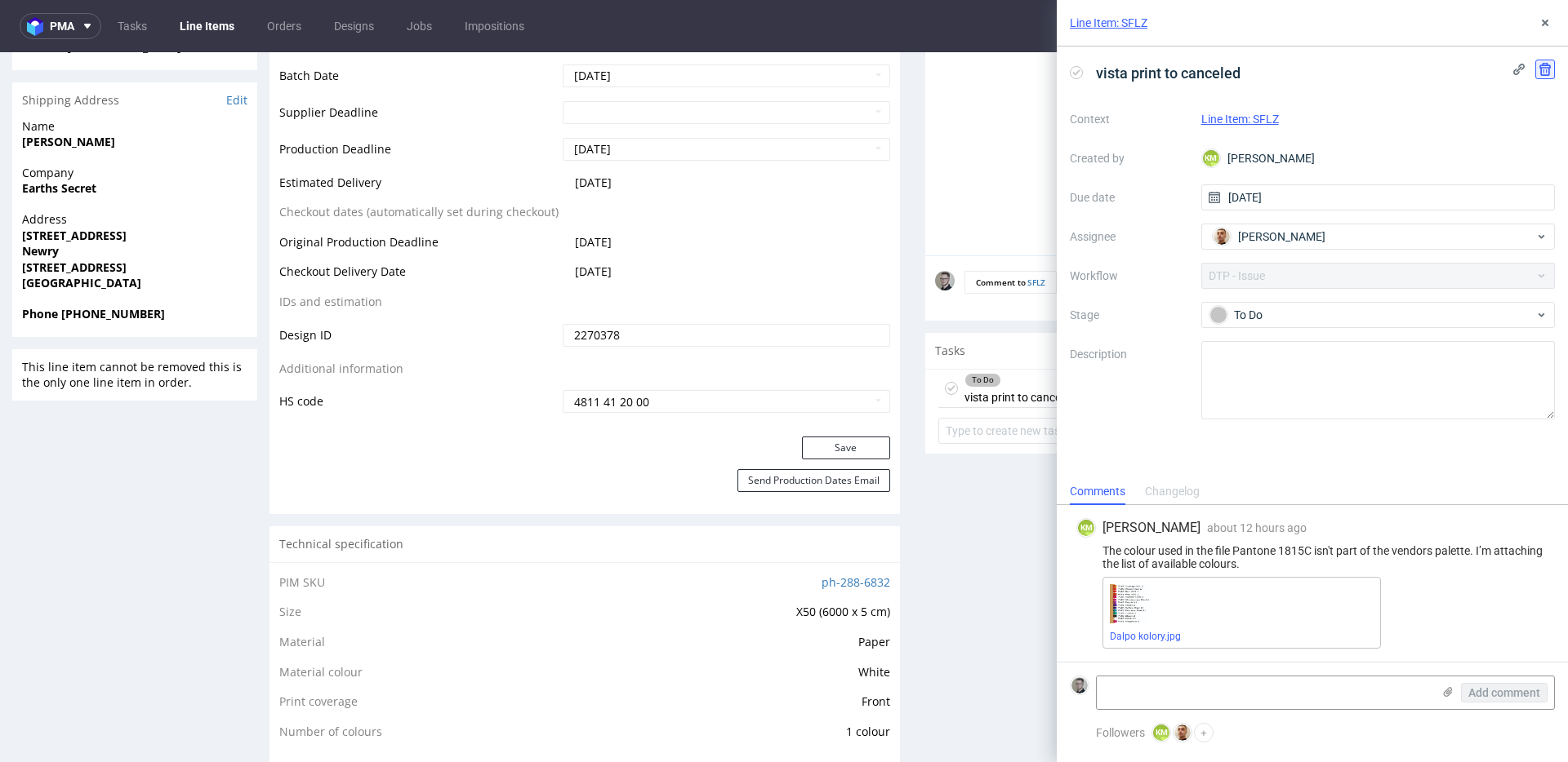
click at [1542, 69] on use at bounding box center [1544, 69] width 11 height 13
click at [1550, 146] on button "Delete" at bounding box center [1534, 149] width 49 height 26
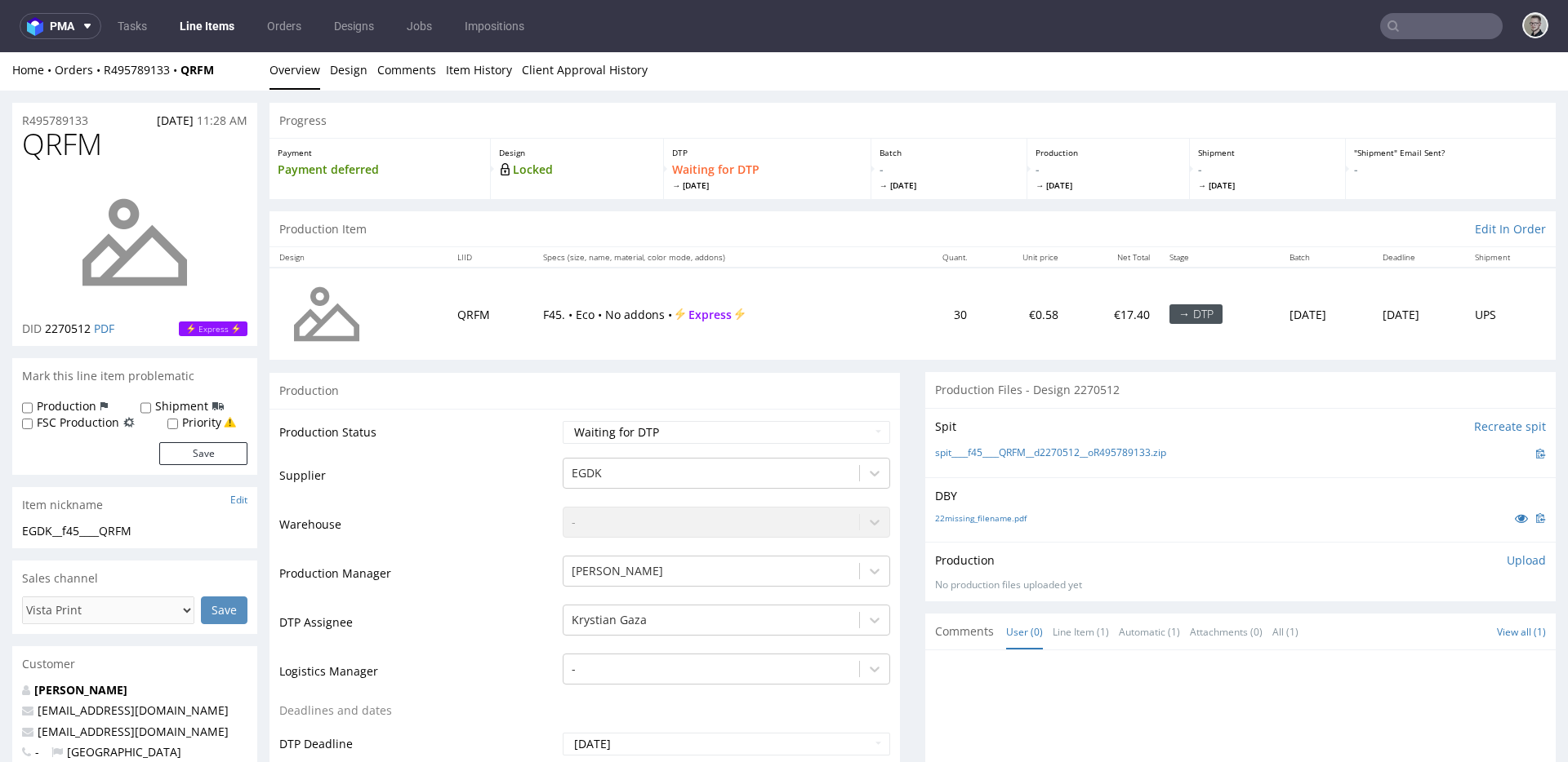
scroll to position [550, 0]
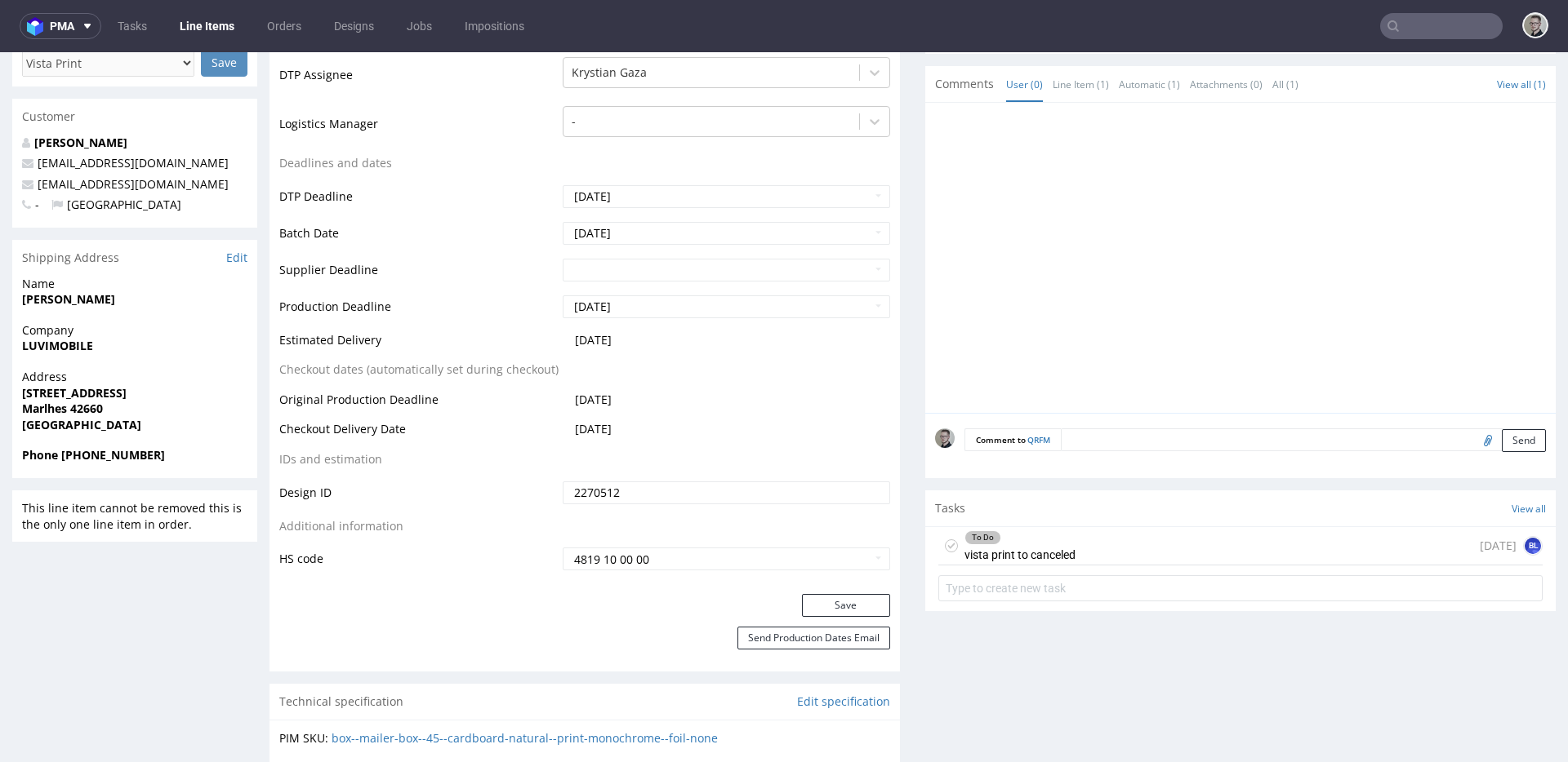
click at [1480, 544] on div "[DATE] BL" at bounding box center [1512, 546] width 63 height 19
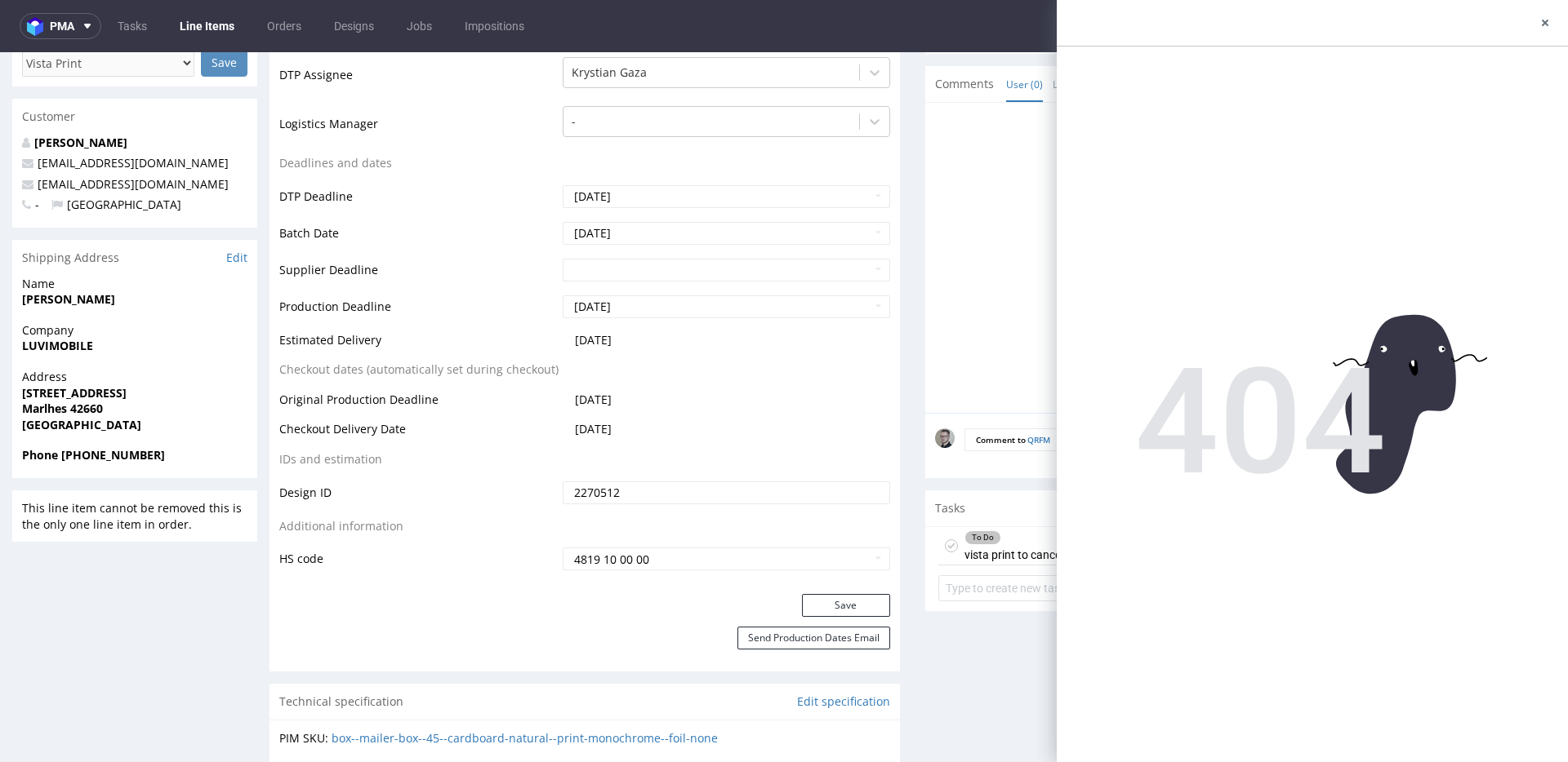
click at [1530, 23] on div at bounding box center [1312, 23] width 511 height 47
click at [1538, 22] on icon at bounding box center [1544, 23] width 13 height 13
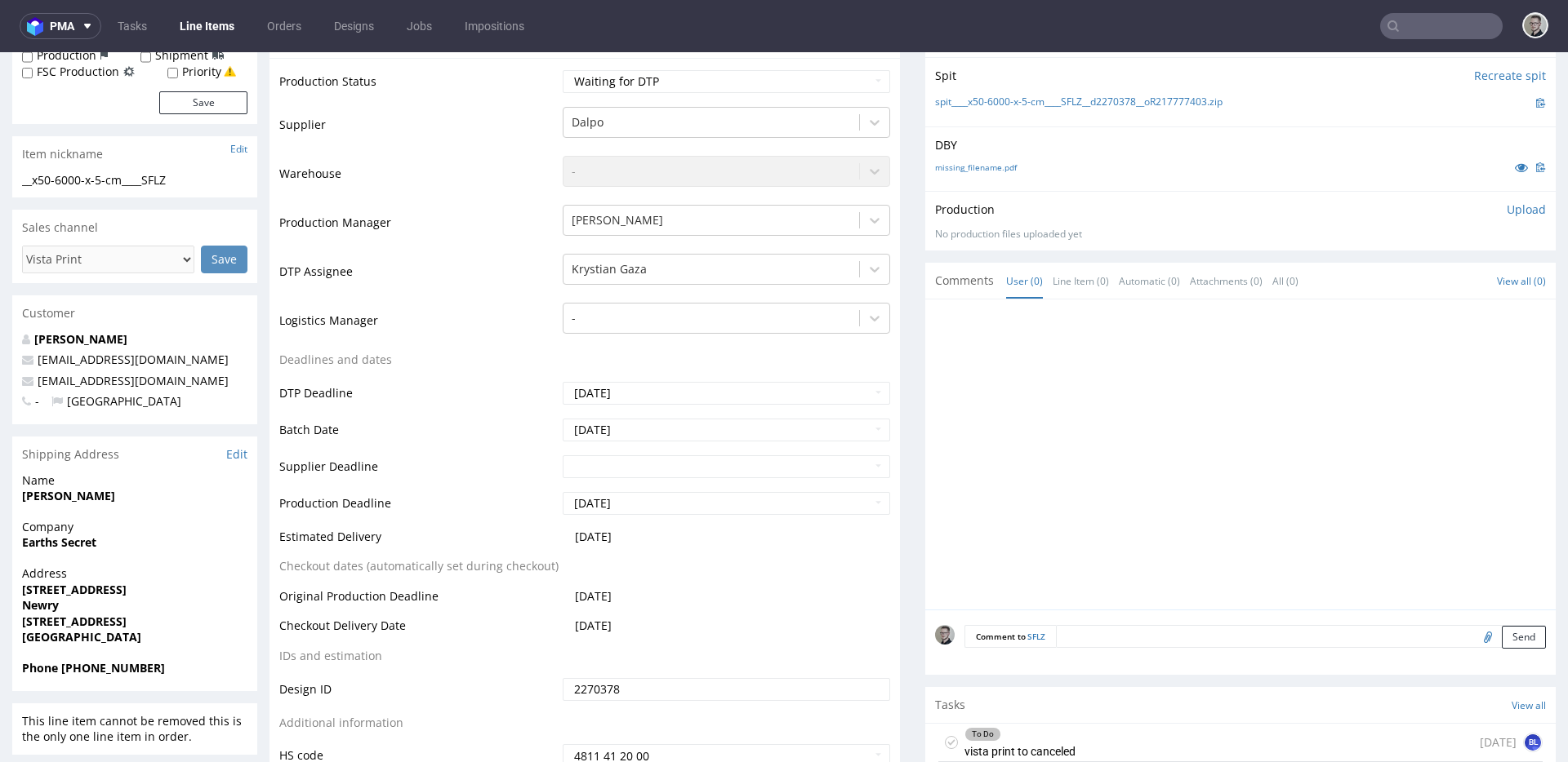
scroll to position [506, 0]
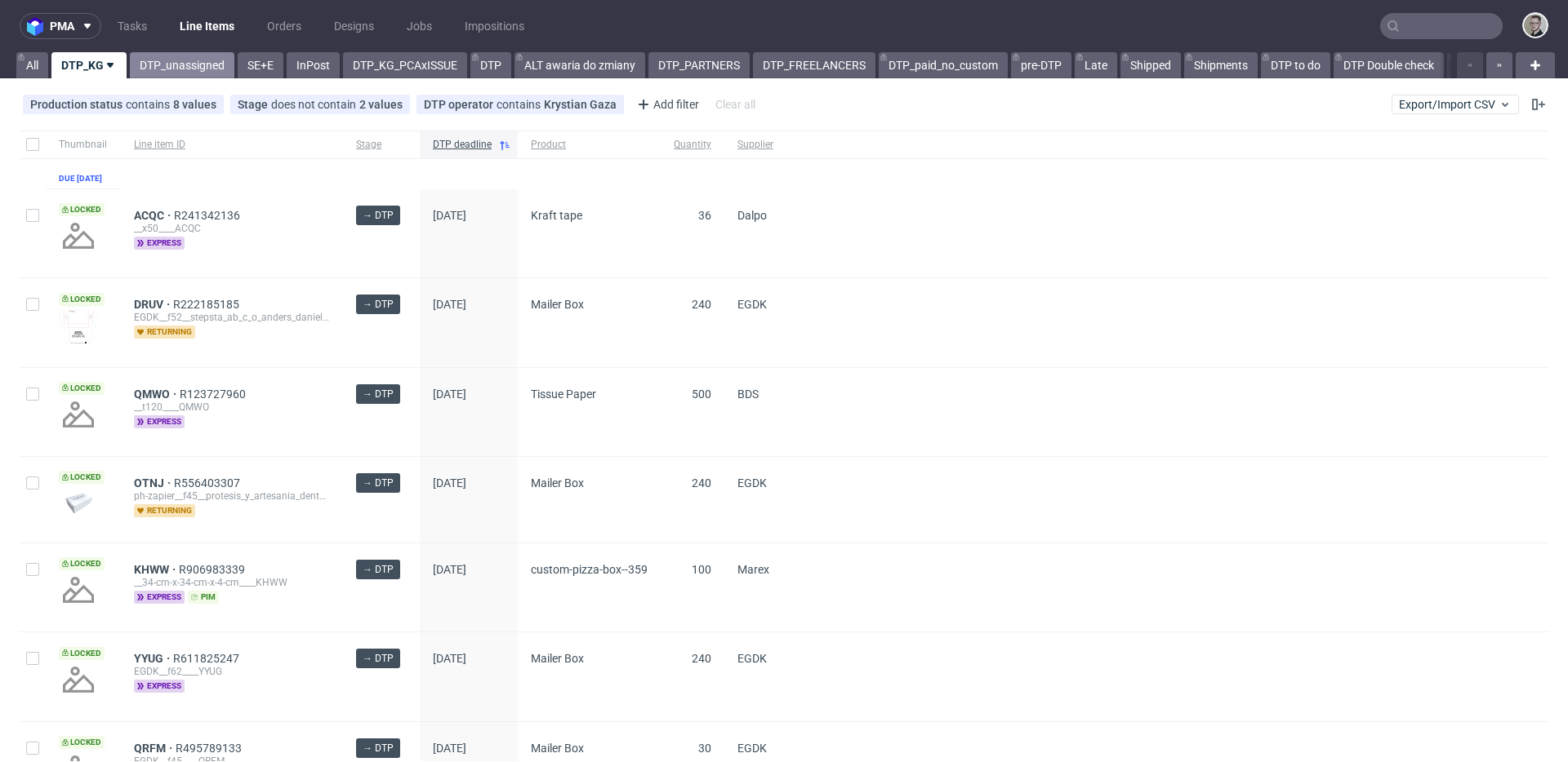
click at [174, 66] on link "DTP_unassigned" at bounding box center [182, 65] width 105 height 26
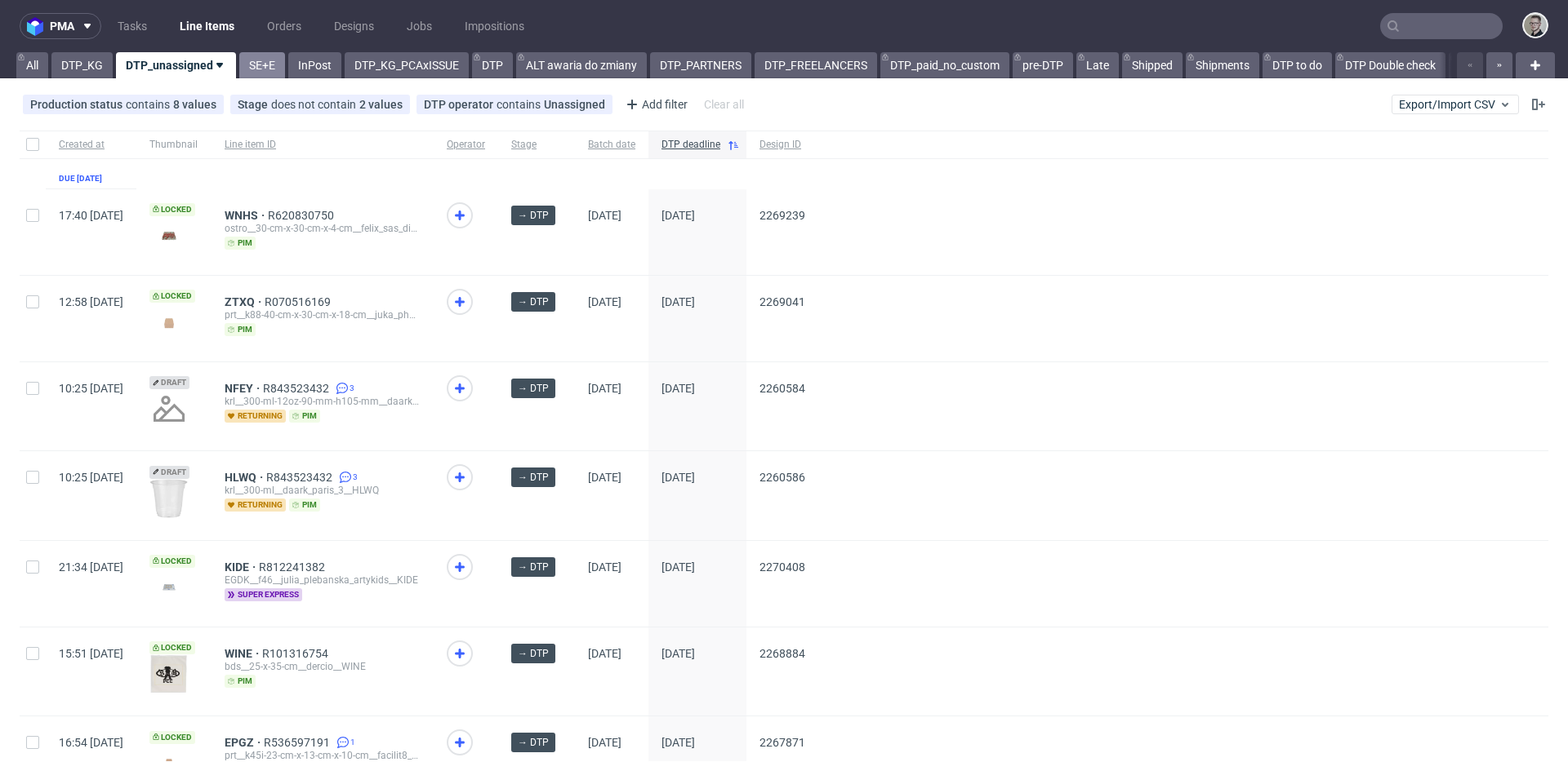
click at [277, 73] on link "SE+E" at bounding box center [262, 65] width 46 height 26
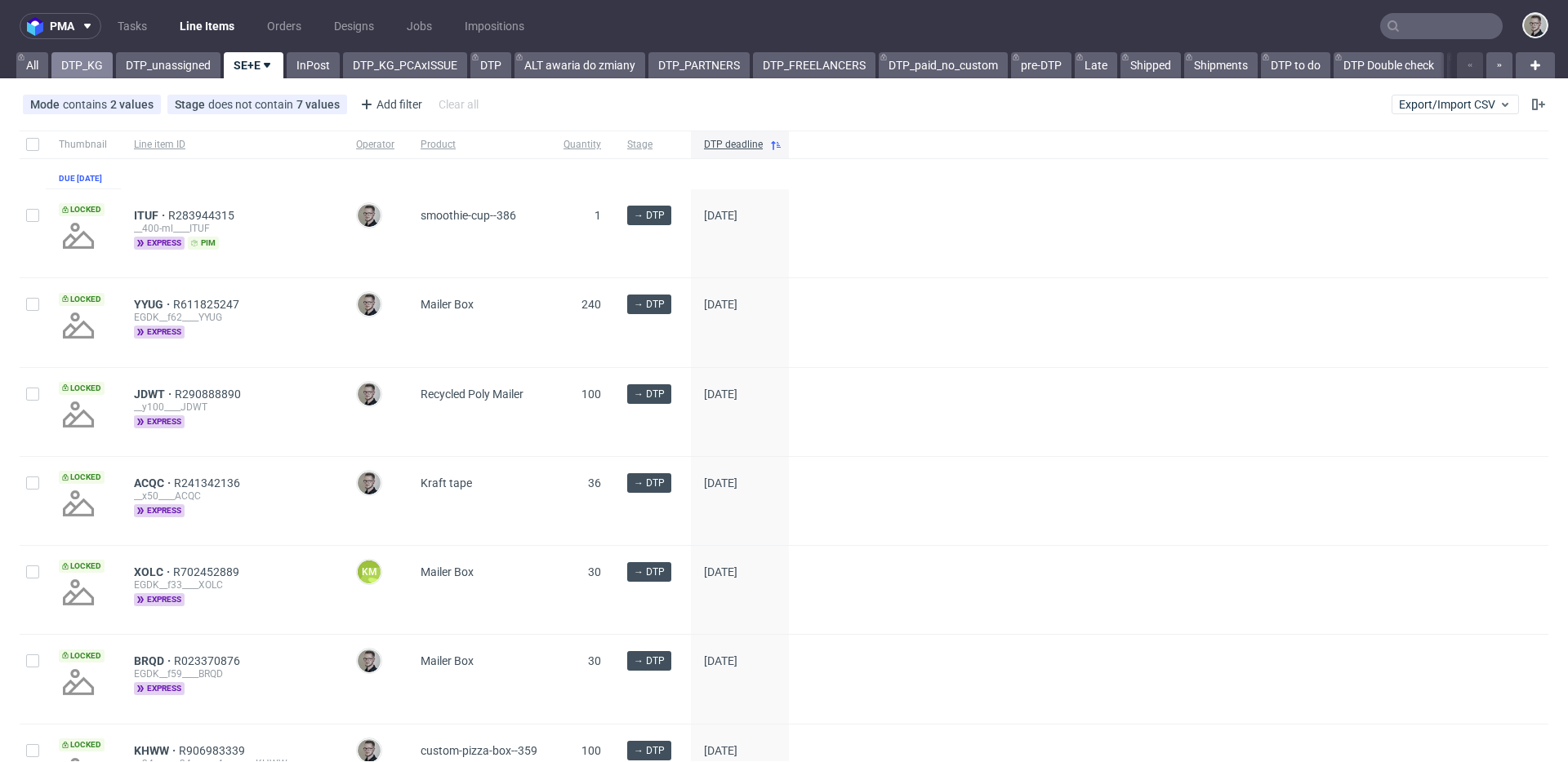
click at [84, 75] on link "DTP_KG" at bounding box center [83, 65] width 62 height 26
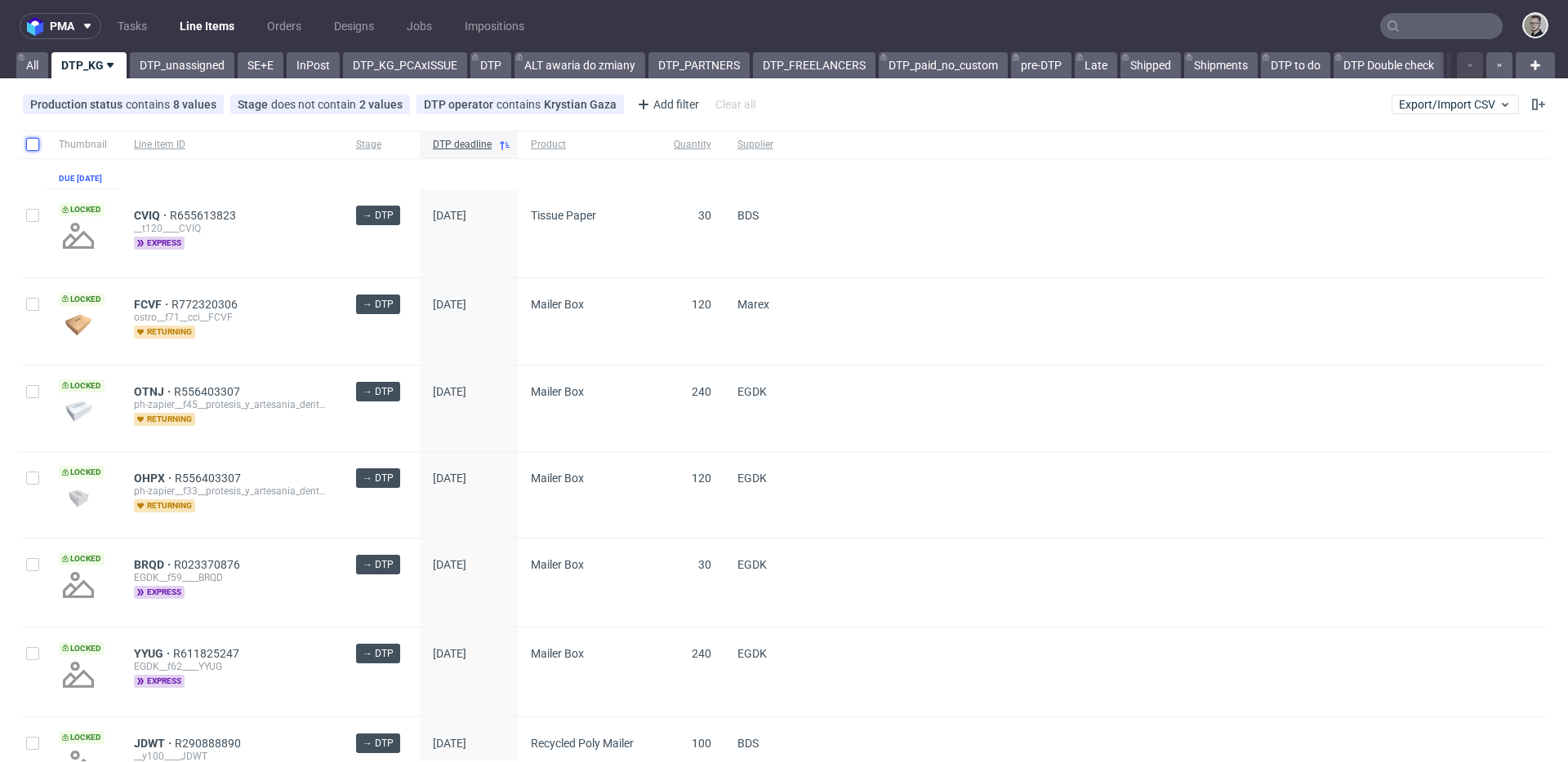
click at [36, 149] on input "checkbox" at bounding box center [33, 144] width 13 height 13
checkbox input "true"
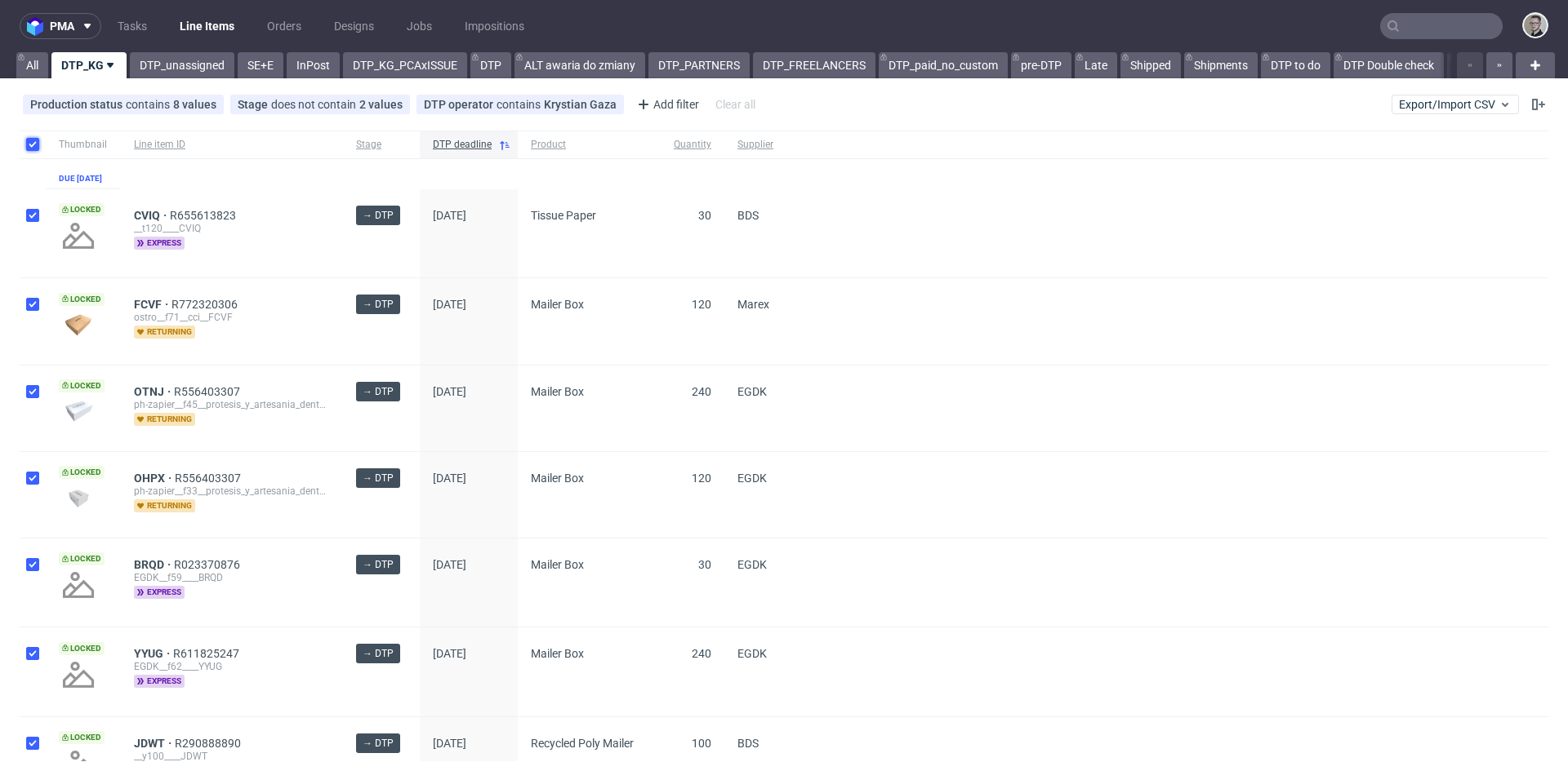
checkbox input "true"
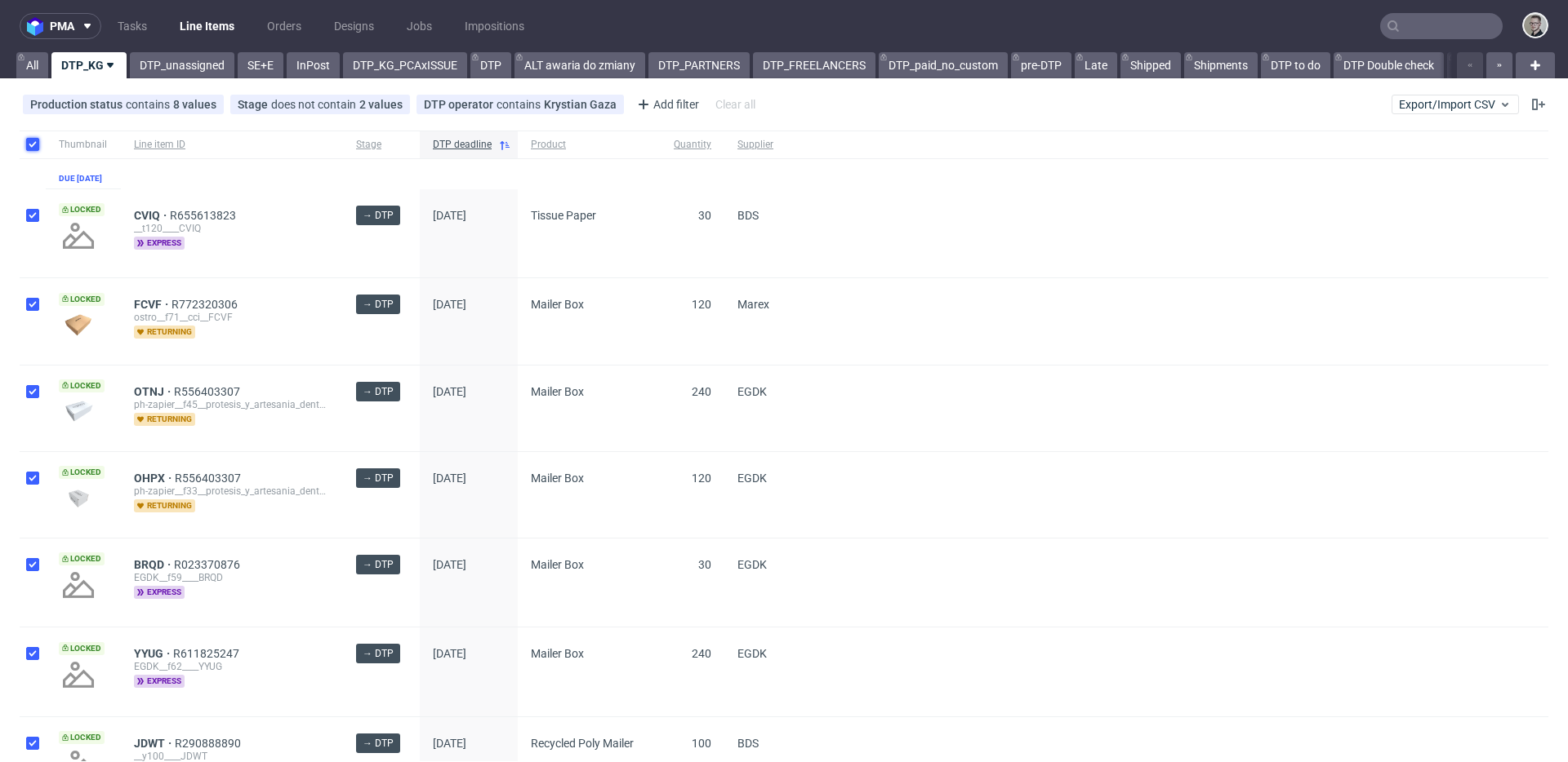
checkbox input "true"
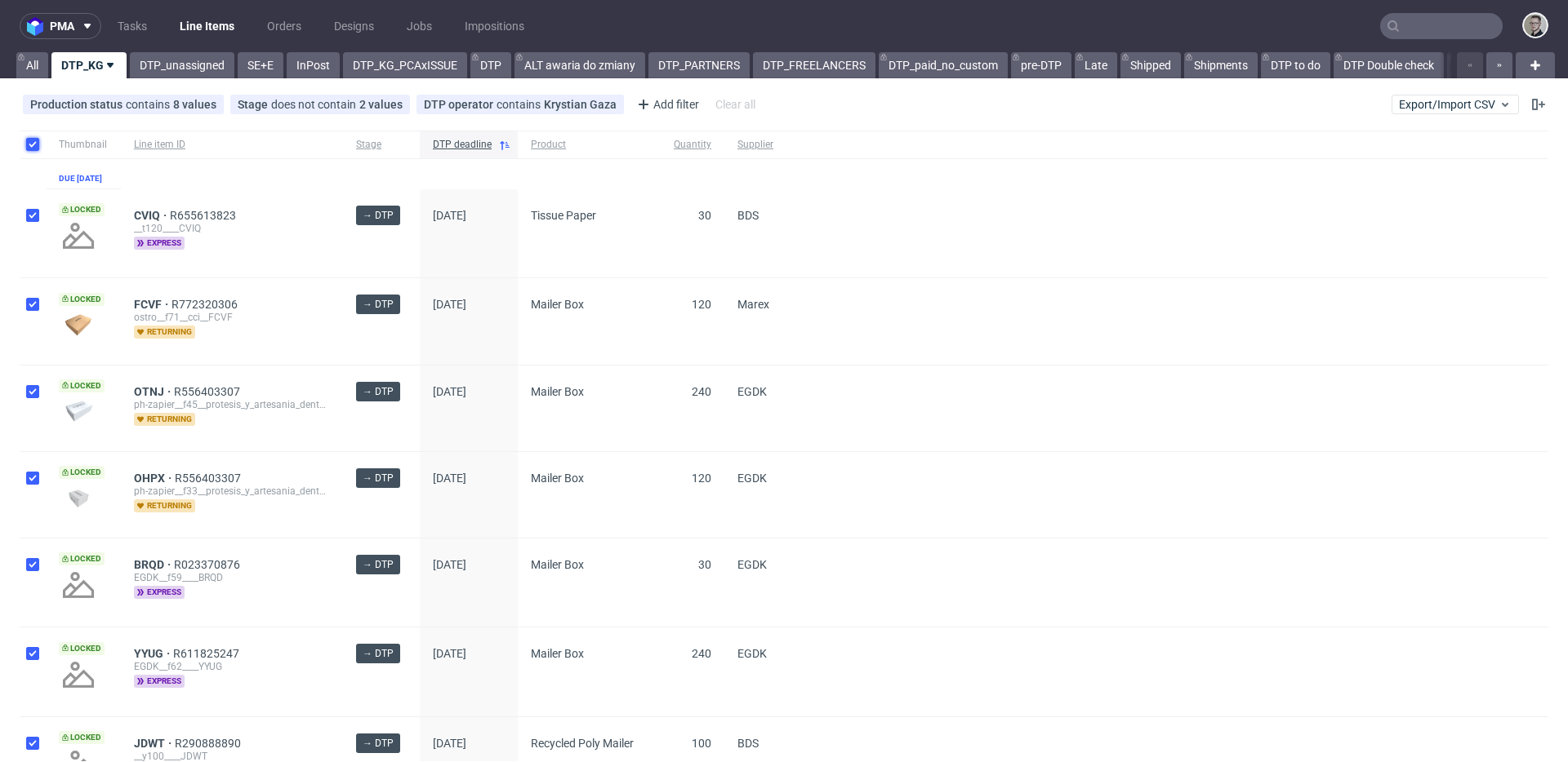
checkbox input "true"
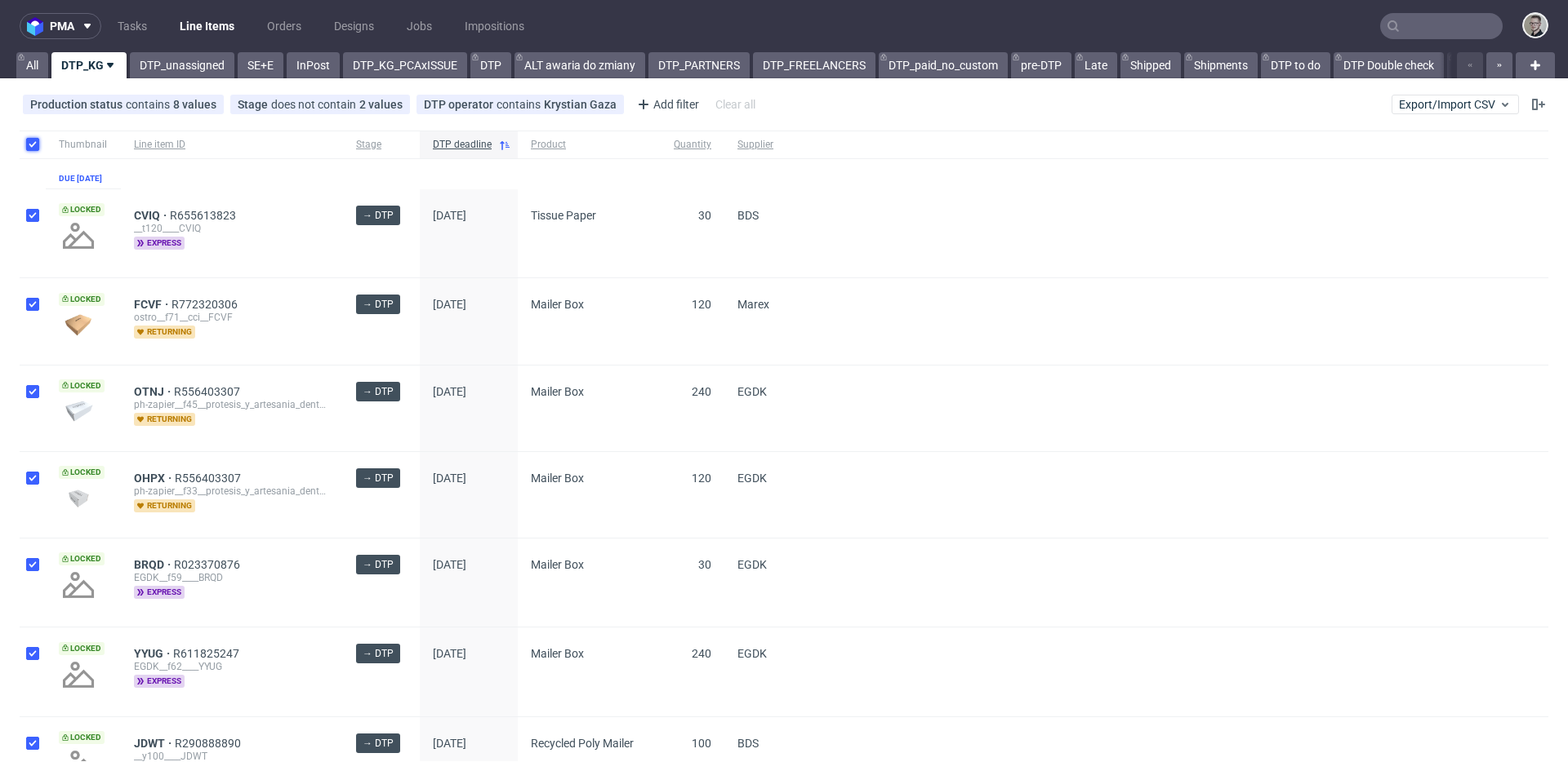
checkbox input "true"
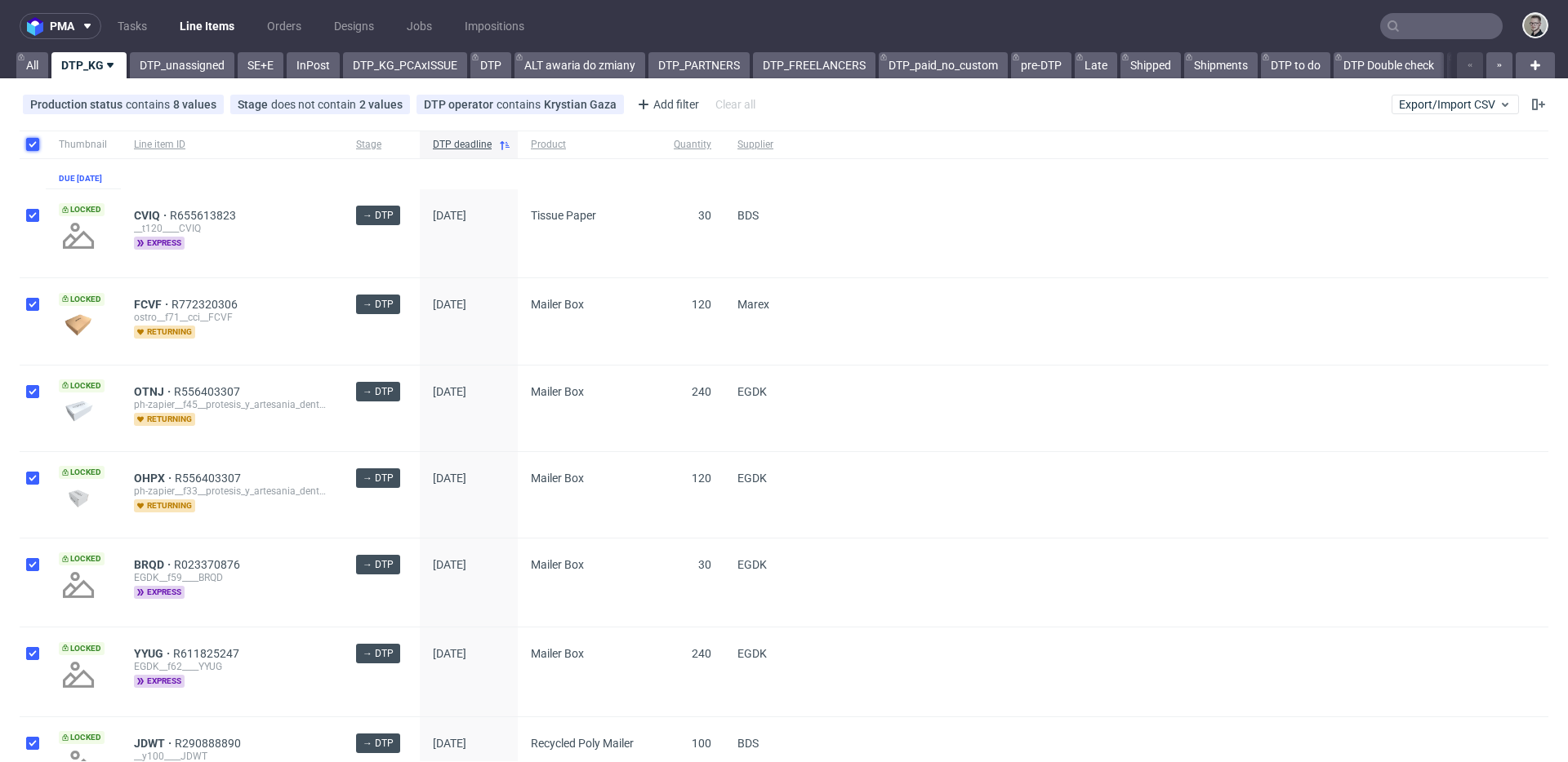
checkbox input "true"
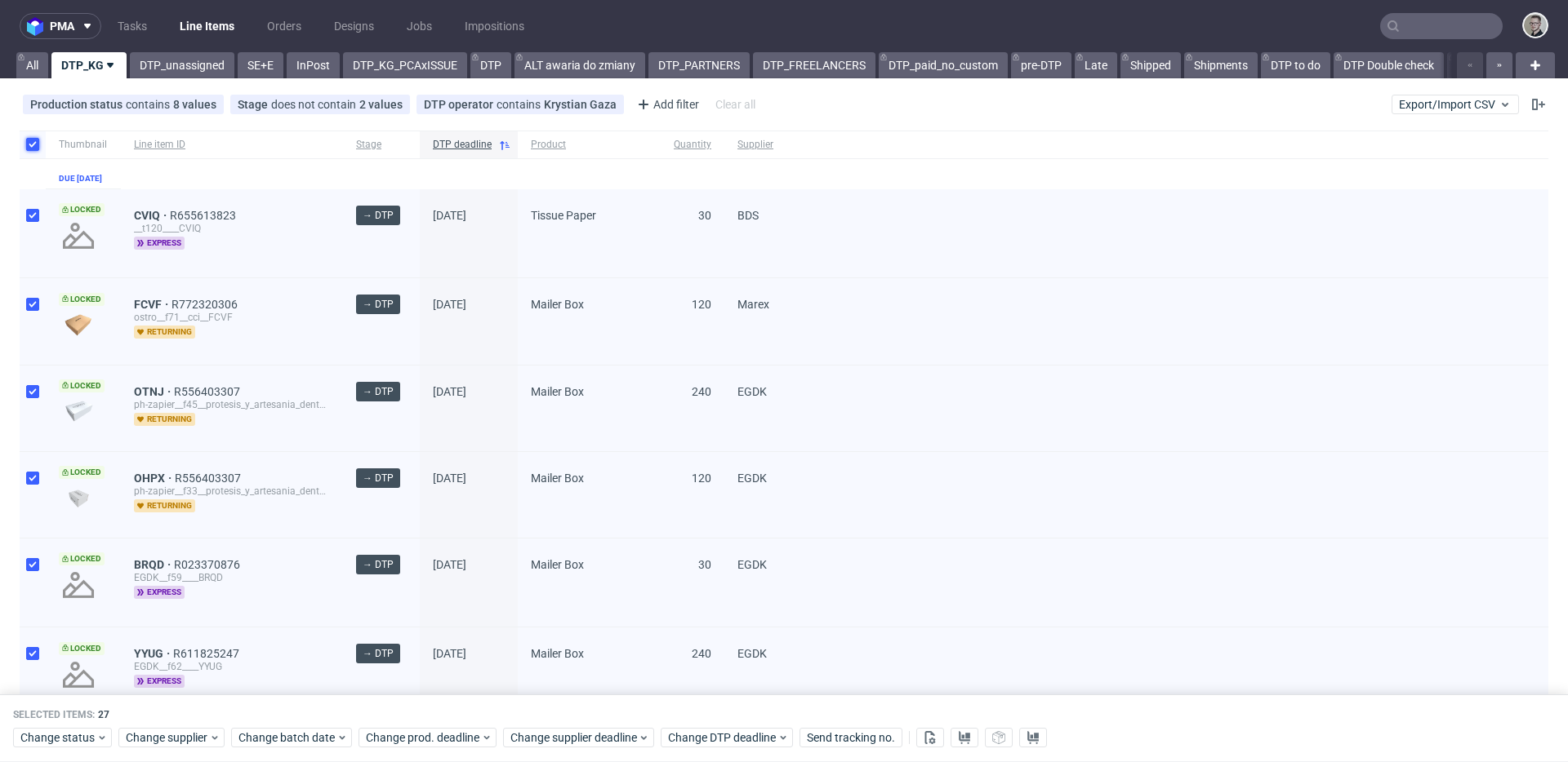
drag, startPoint x: 35, startPoint y: 144, endPoint x: 252, endPoint y: 285, distance: 258.8
click at [35, 144] on input "checkbox" at bounding box center [33, 144] width 13 height 13
checkbox input "false"
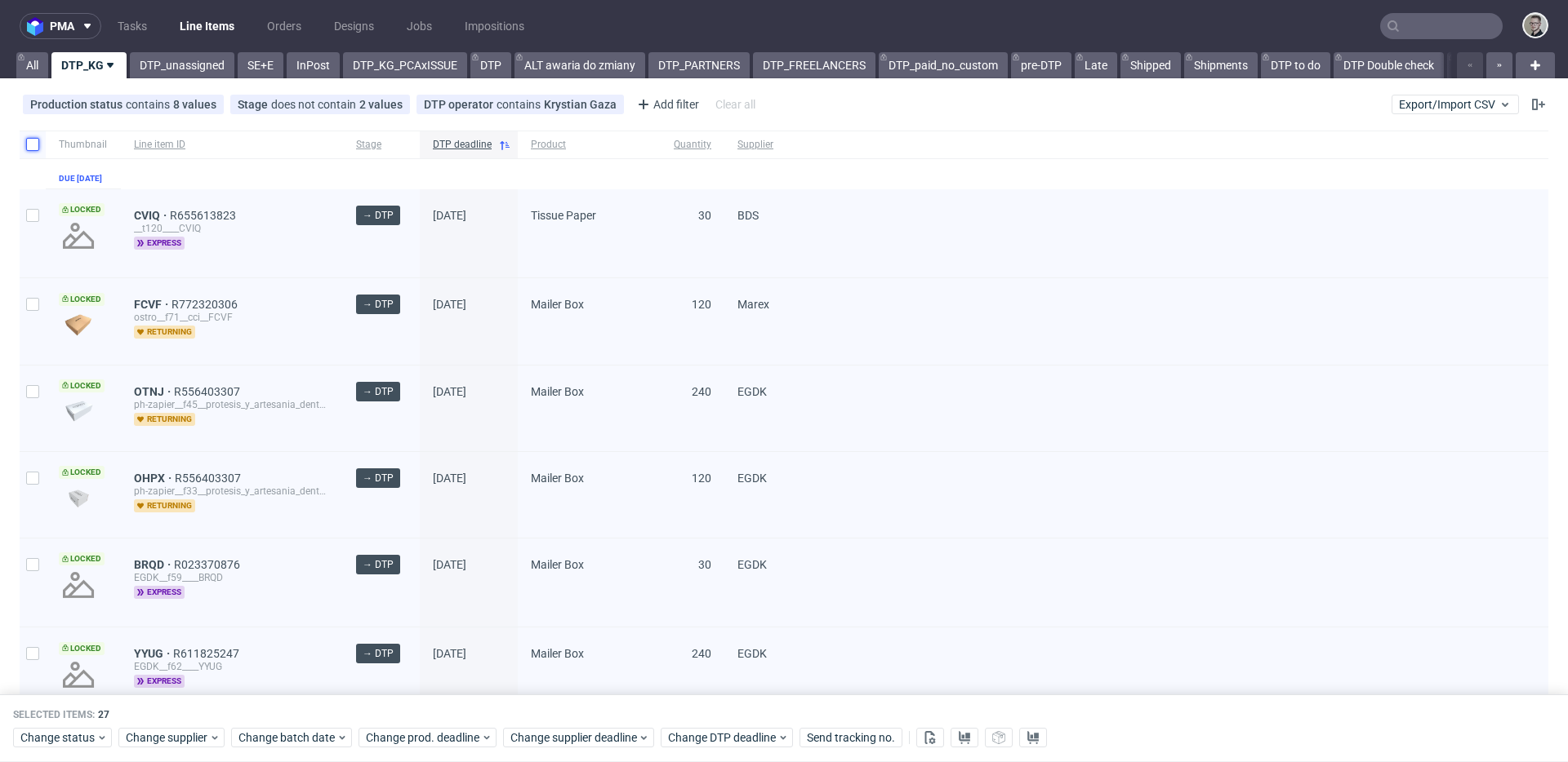
checkbox input "false"
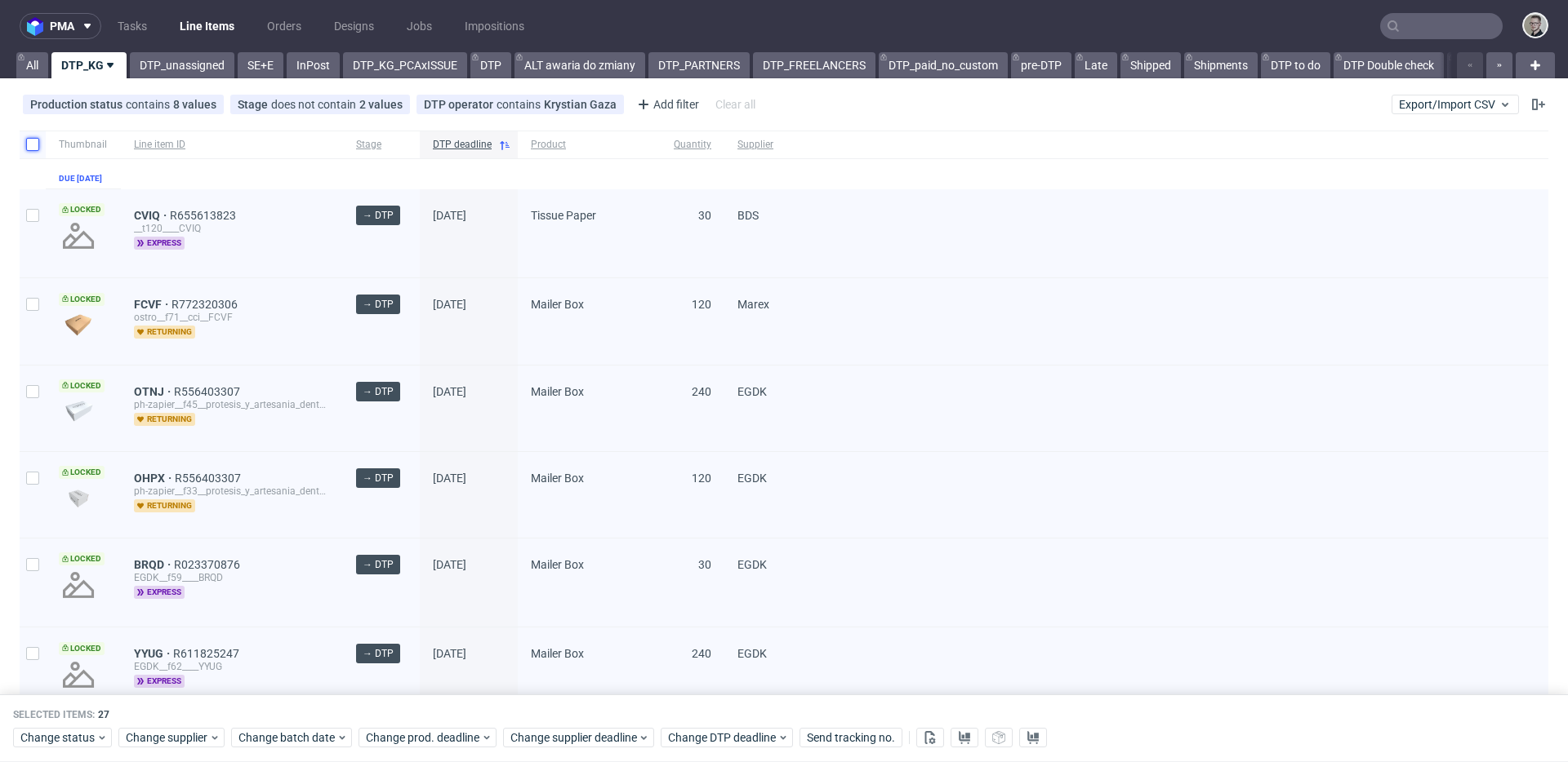
checkbox input "false"
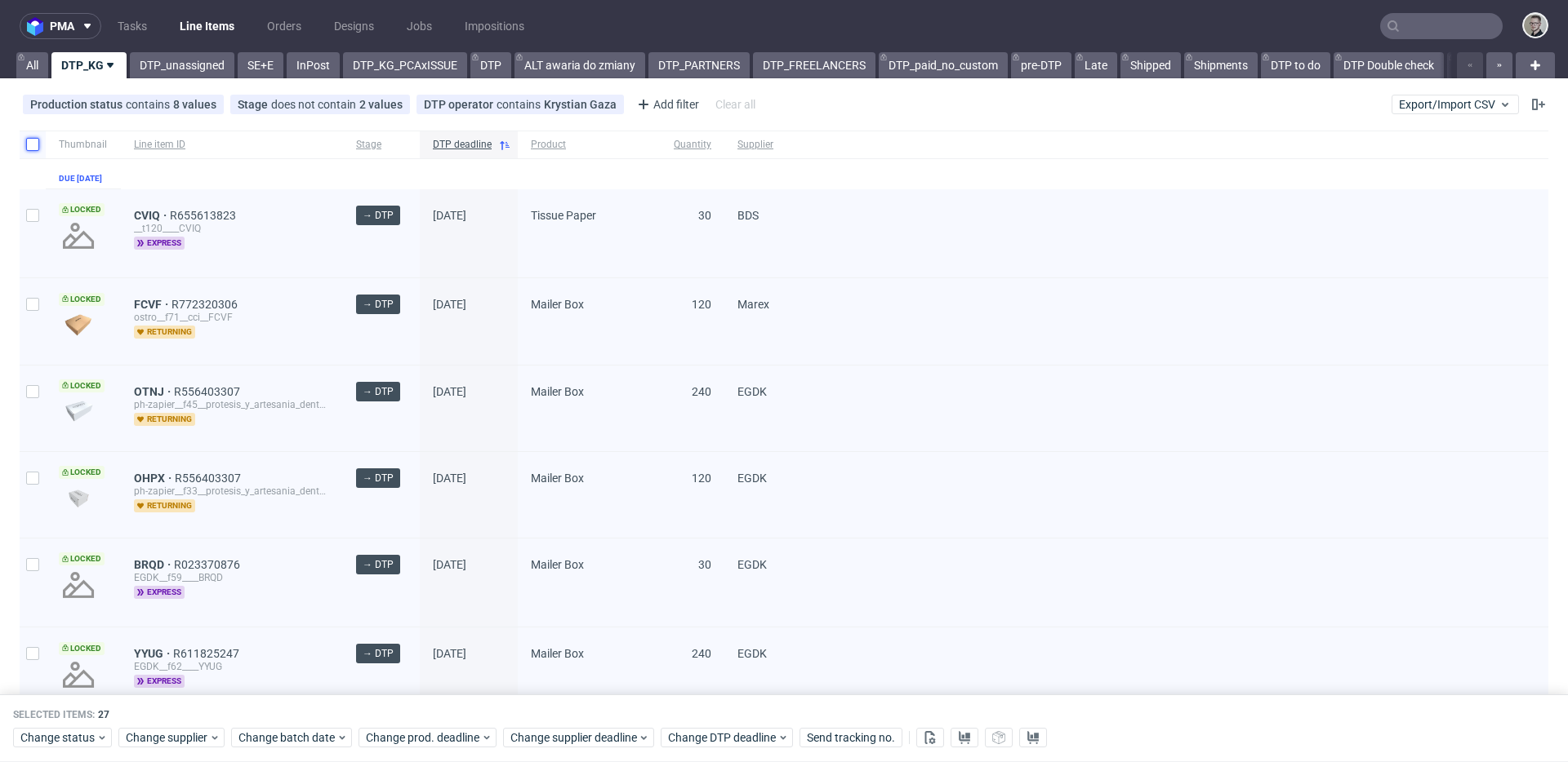
checkbox input "false"
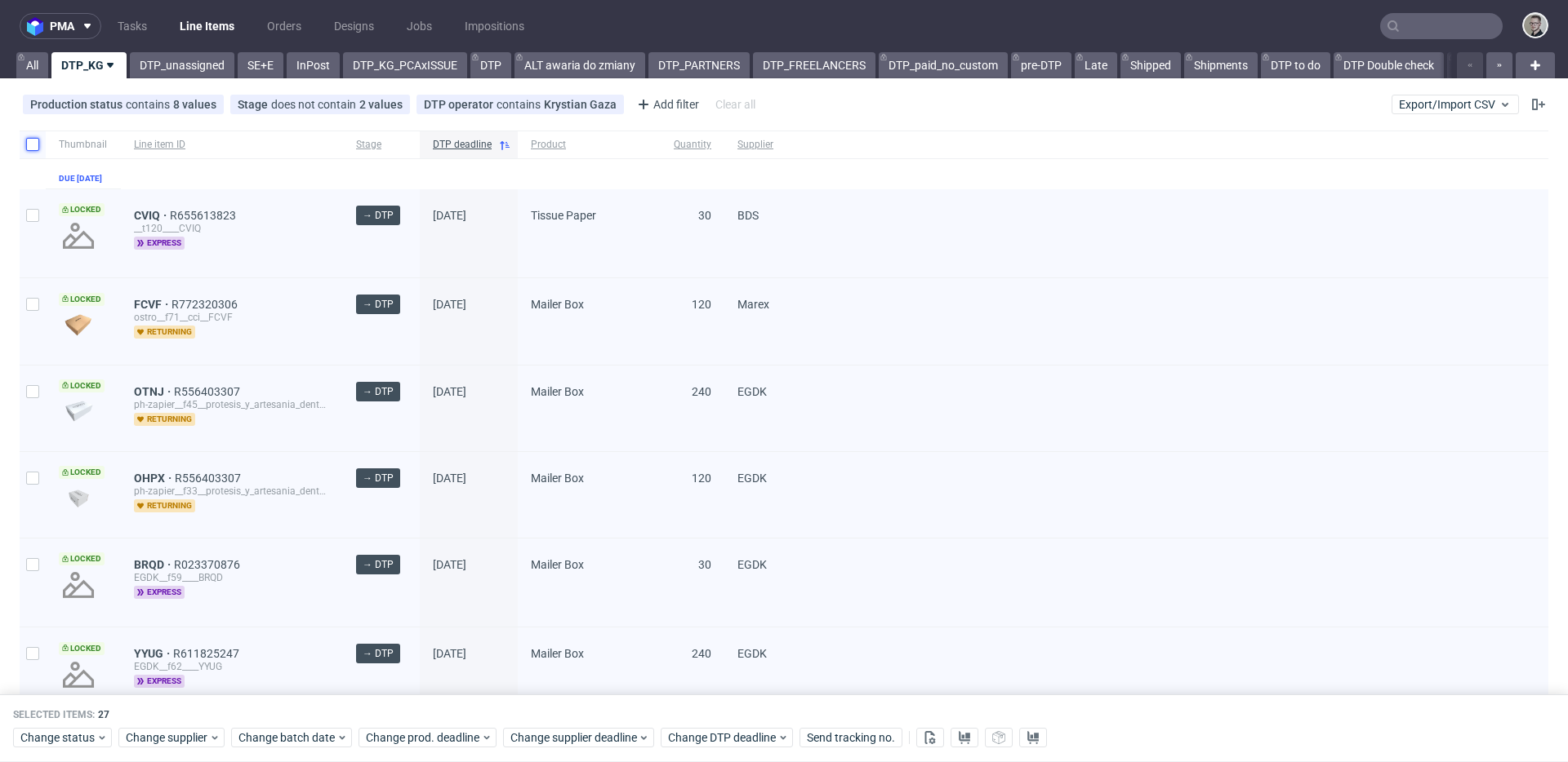
checkbox input "false"
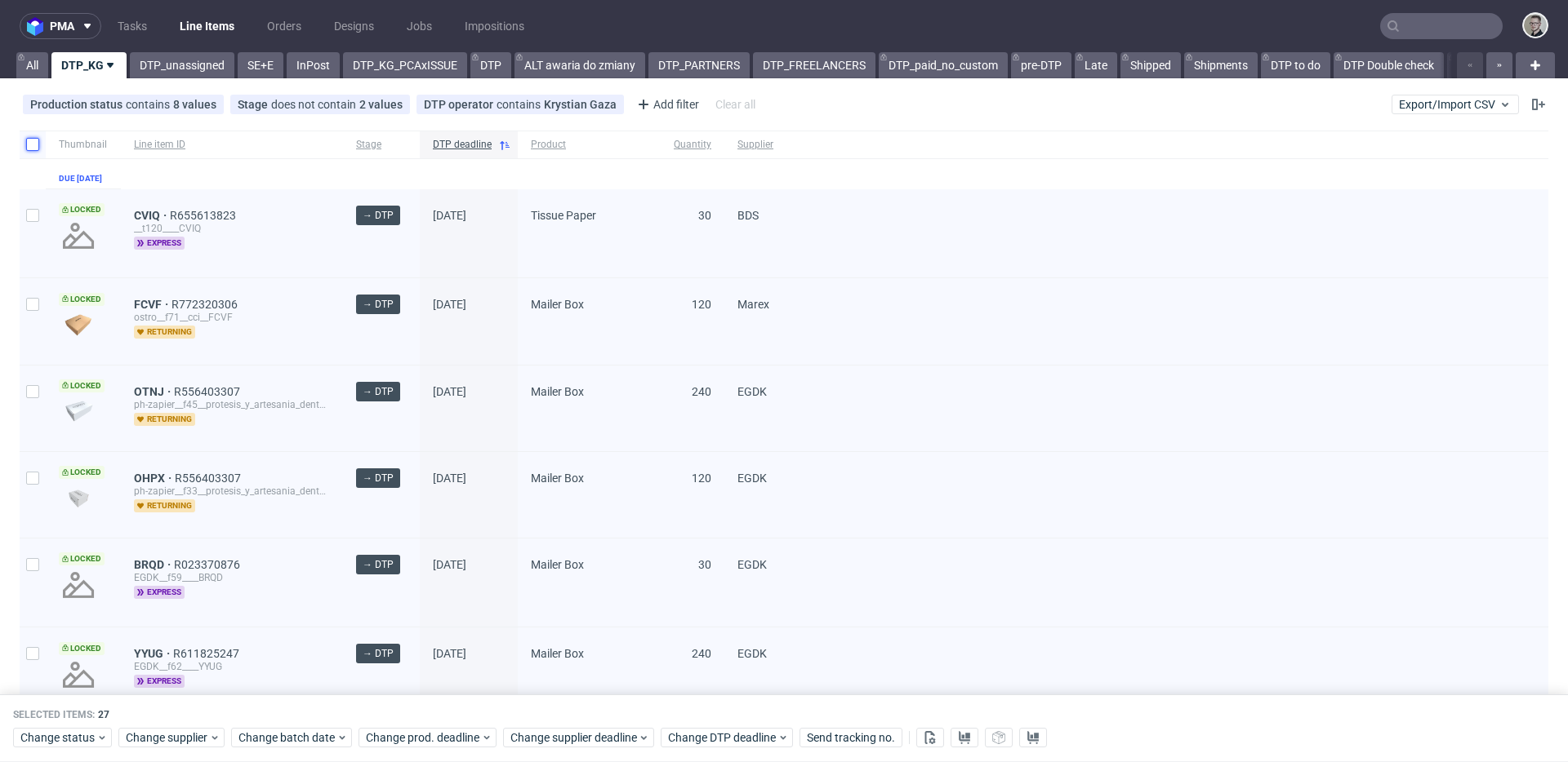
checkbox input "false"
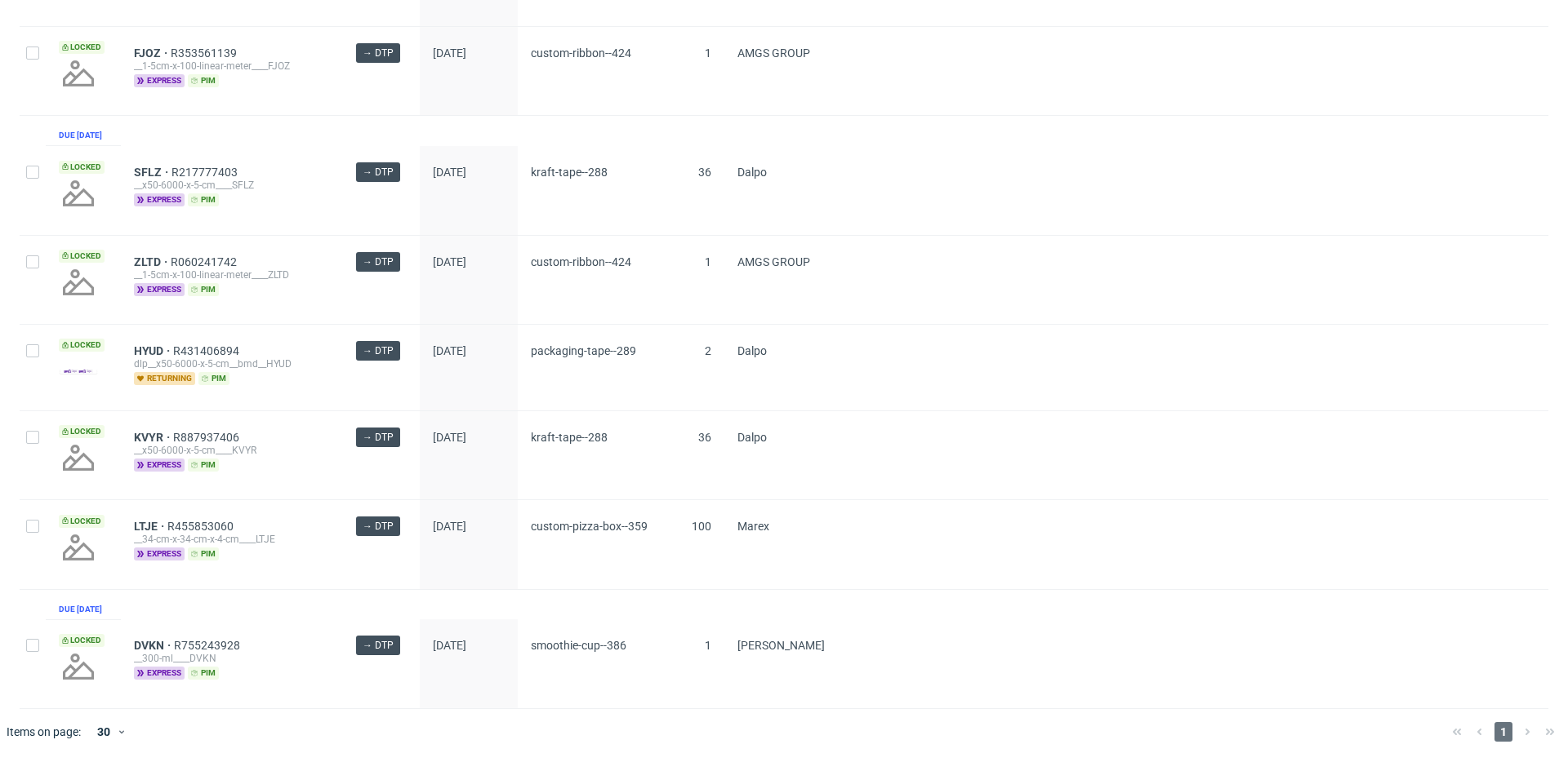
scroll to position [2017, 0]
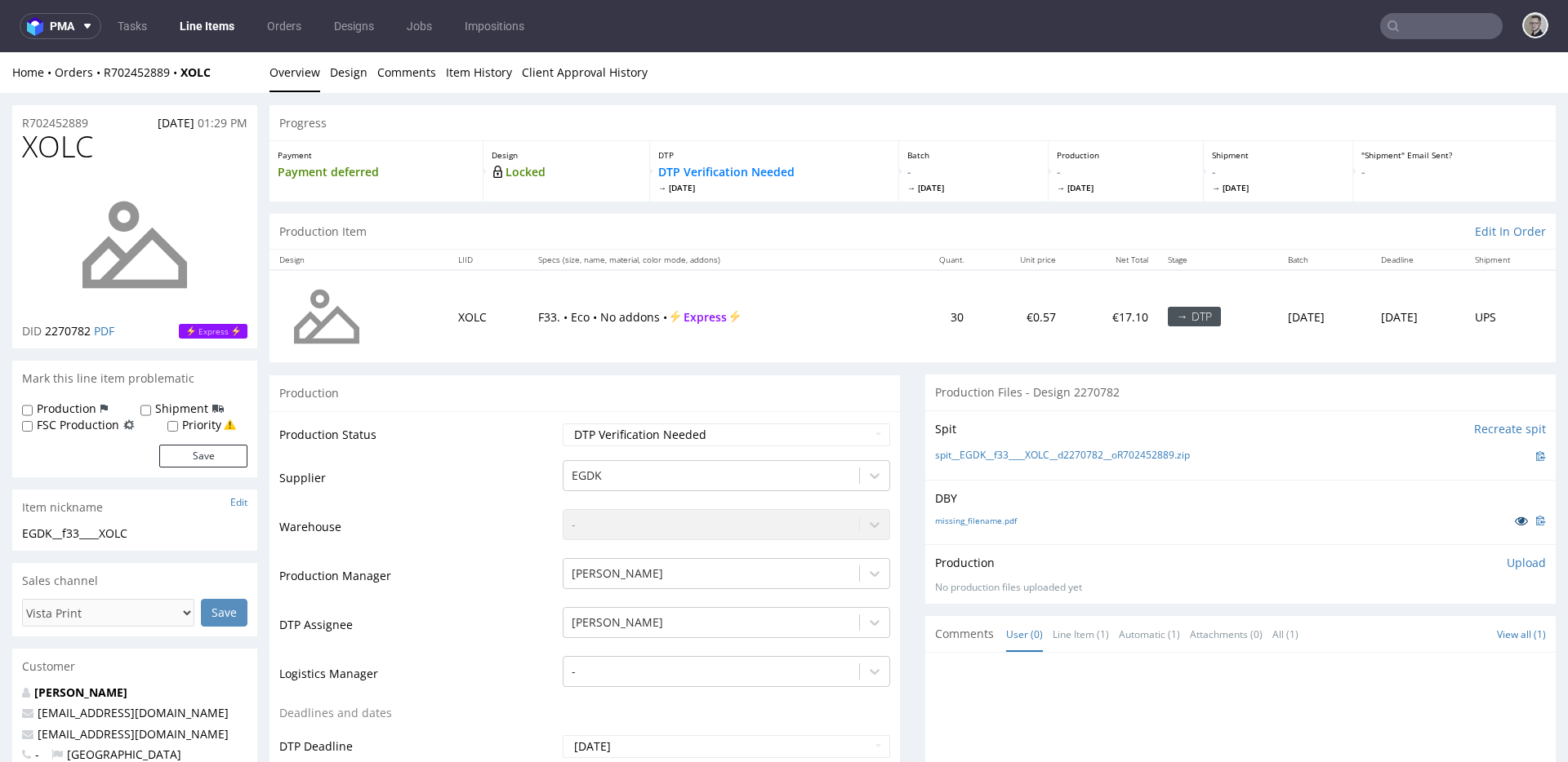
click at [1515, 519] on icon at bounding box center [1521, 520] width 13 height 11
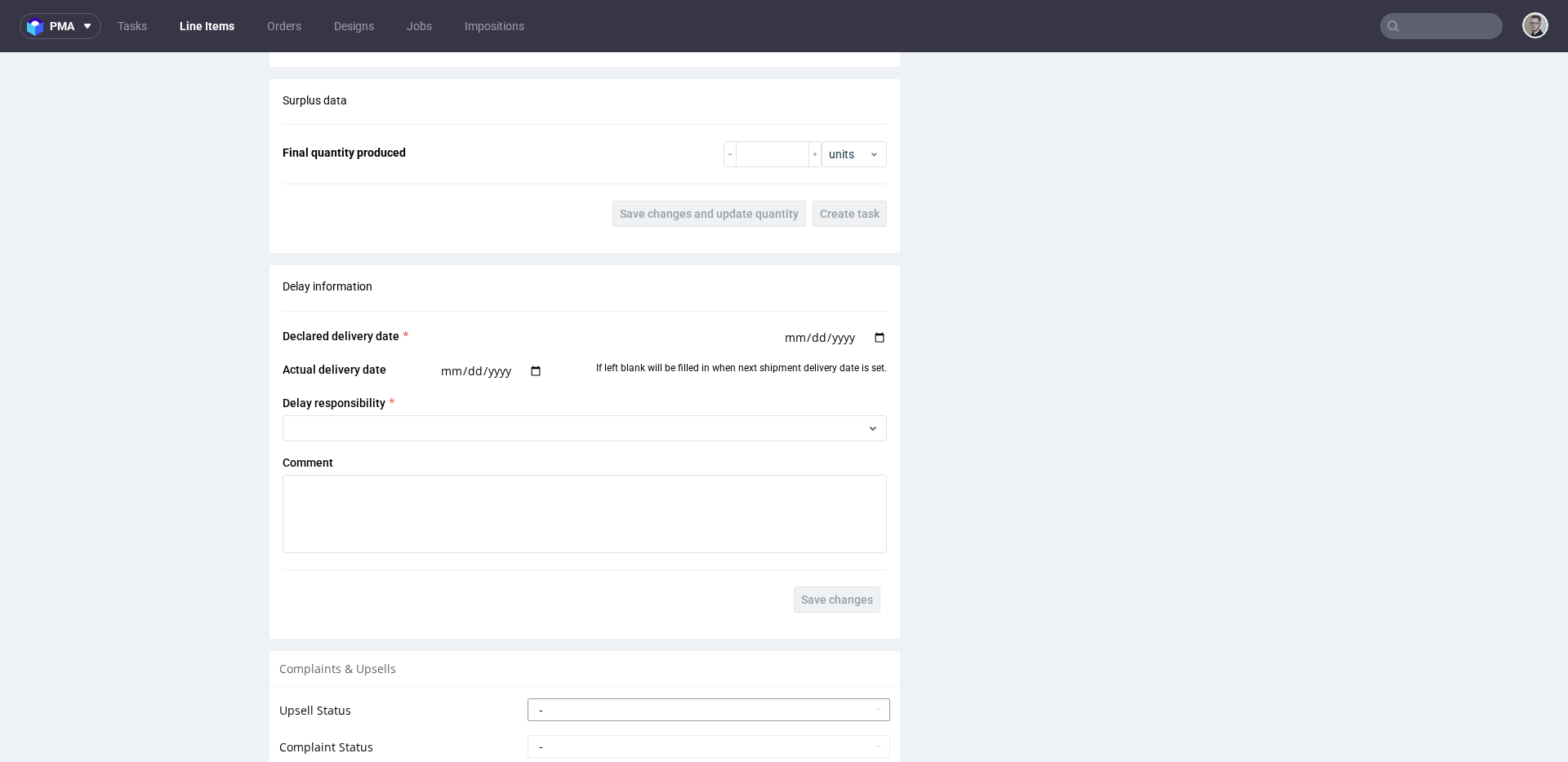
scroll to position [2201, 0]
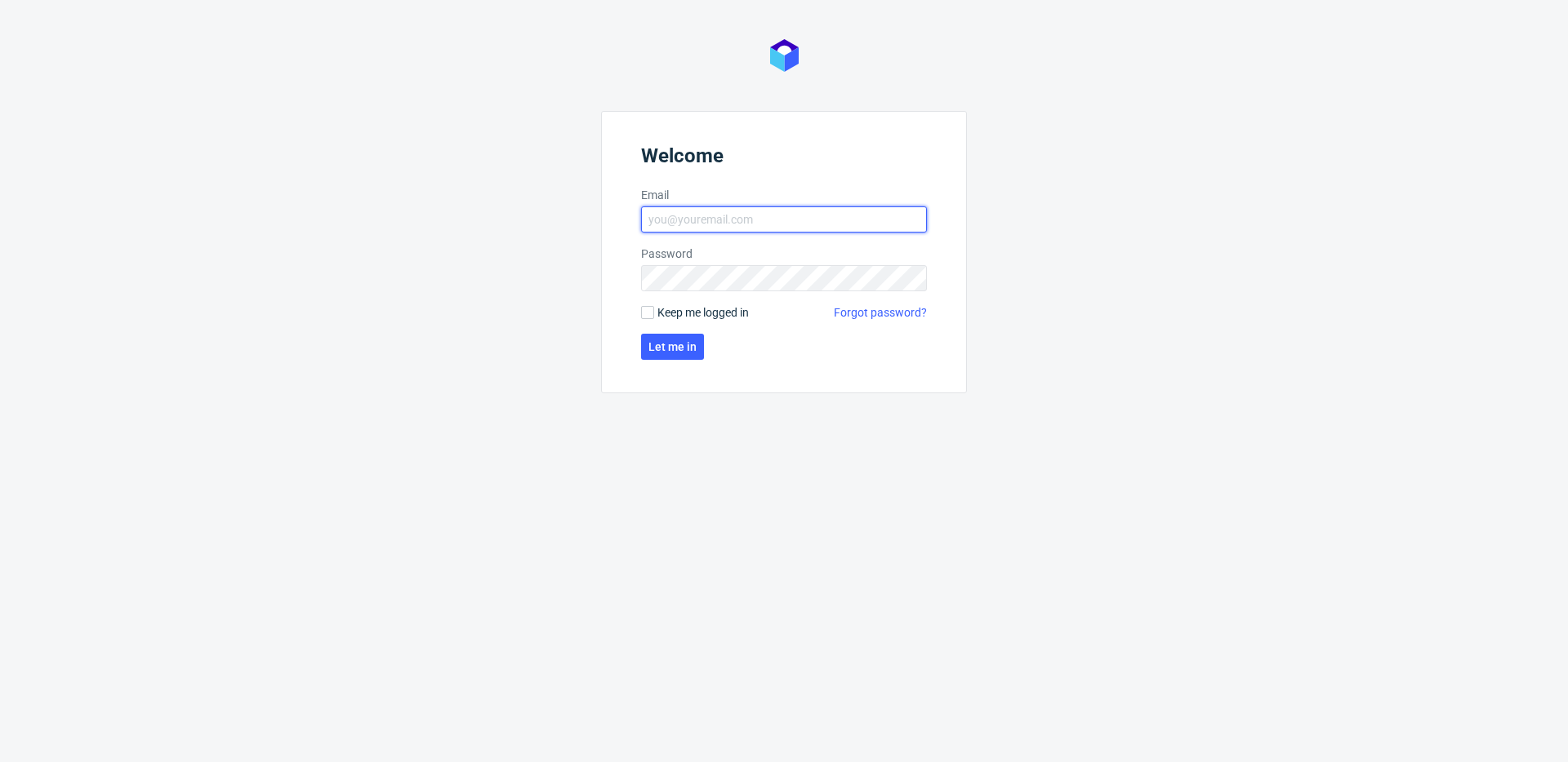
type input "[EMAIL_ADDRESS][DOMAIN_NAME]"
click at [710, 314] on span "Keep me logged in" at bounding box center [704, 312] width 91 height 17
click at [654, 314] on input "Keep me logged in" at bounding box center [647, 312] width 13 height 13
checkbox input "true"
click at [692, 341] on span "Let me in" at bounding box center [672, 346] width 48 height 11
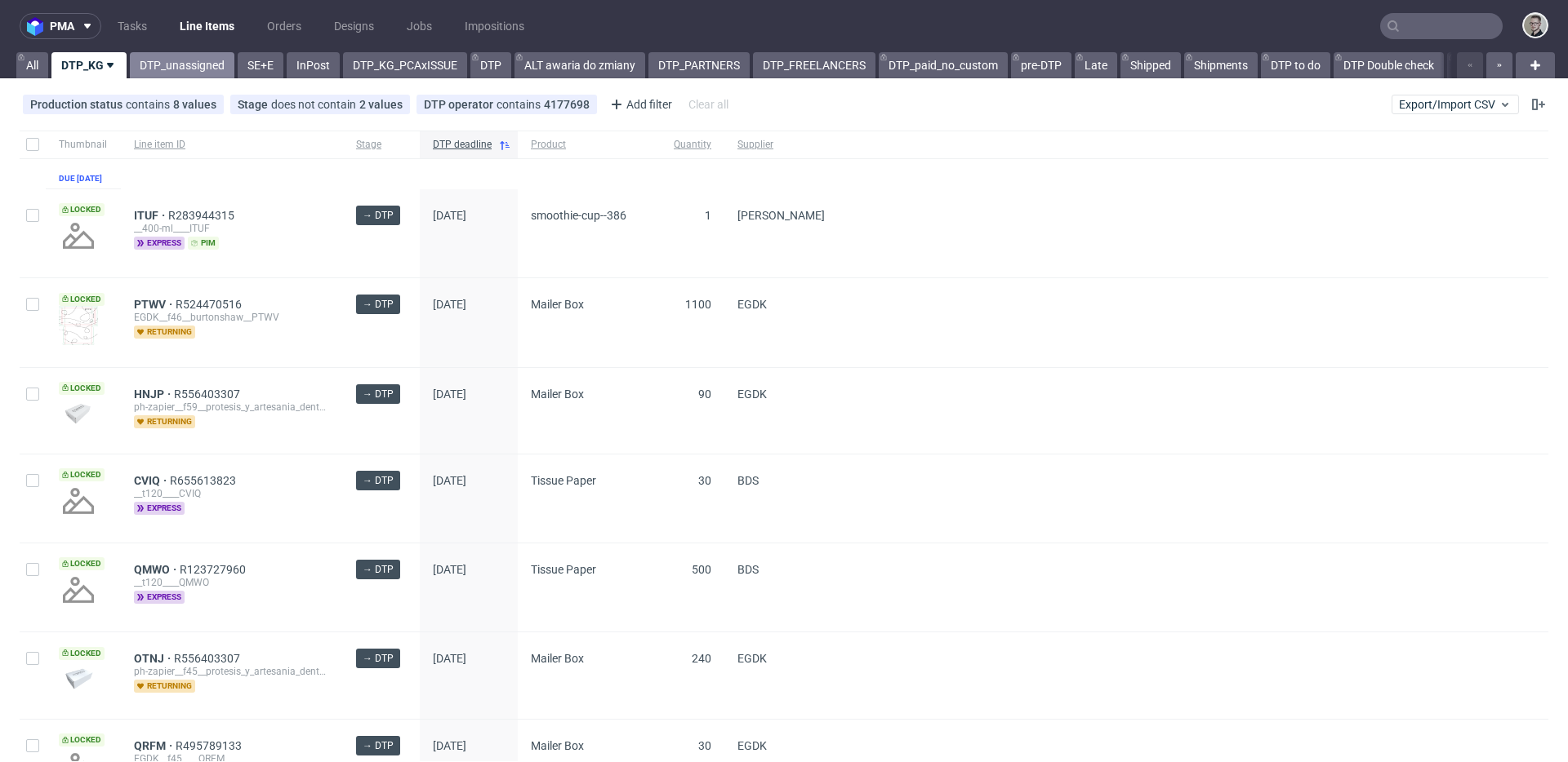
click at [155, 70] on link "DTP_unassigned" at bounding box center [182, 65] width 105 height 26
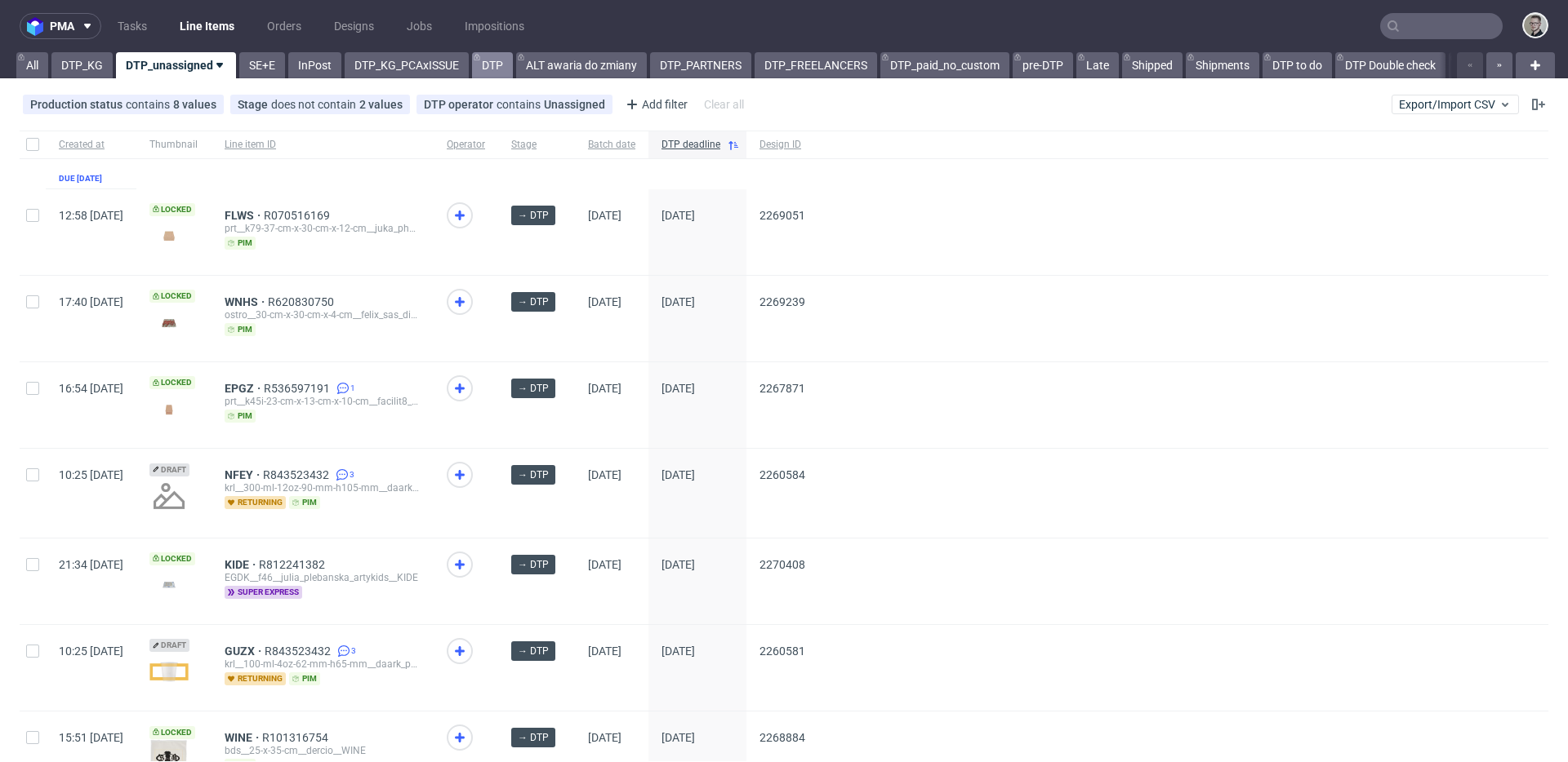
click at [491, 66] on link "DTP" at bounding box center [492, 65] width 40 height 26
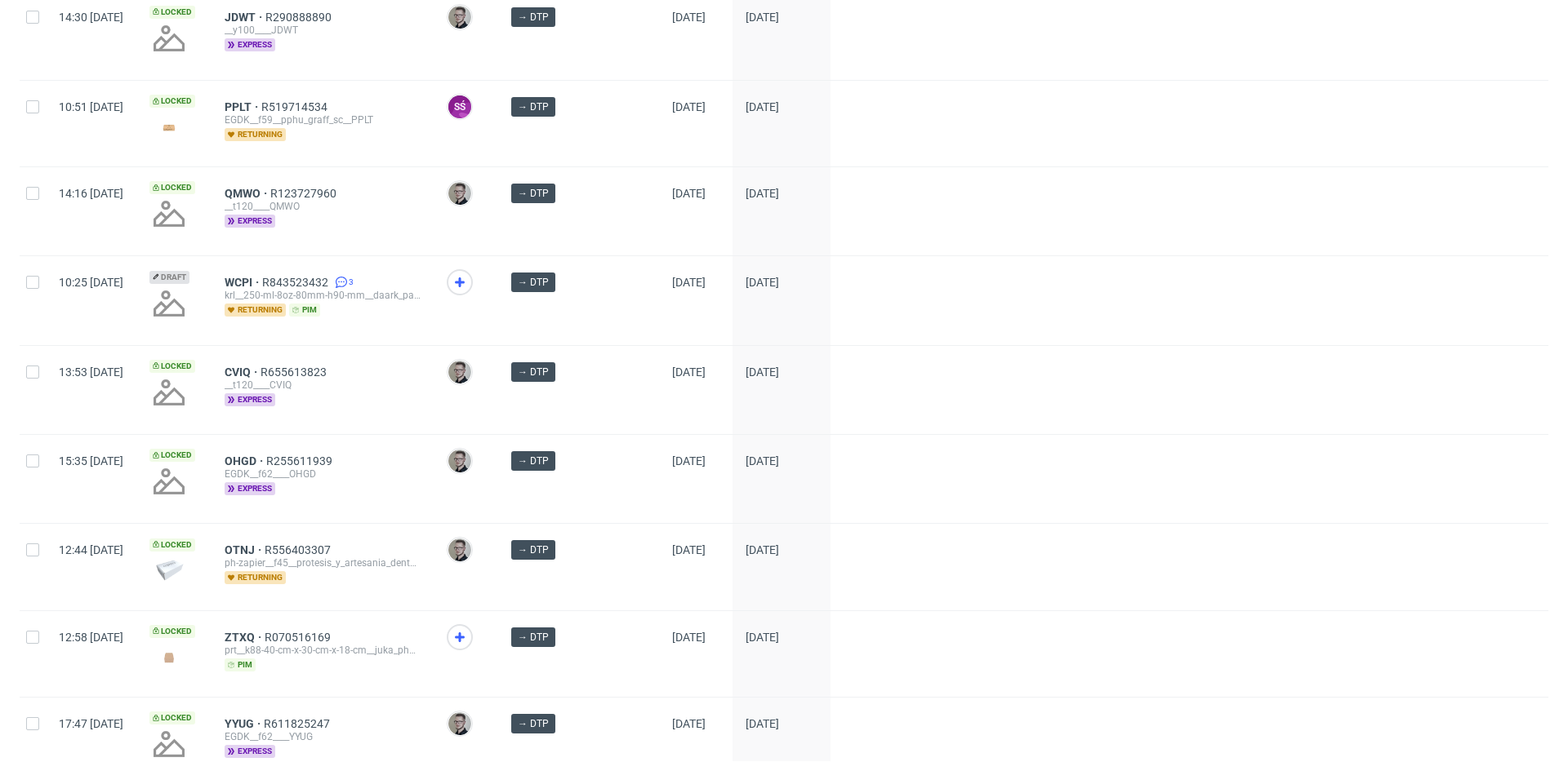
scroll to position [2217, 0]
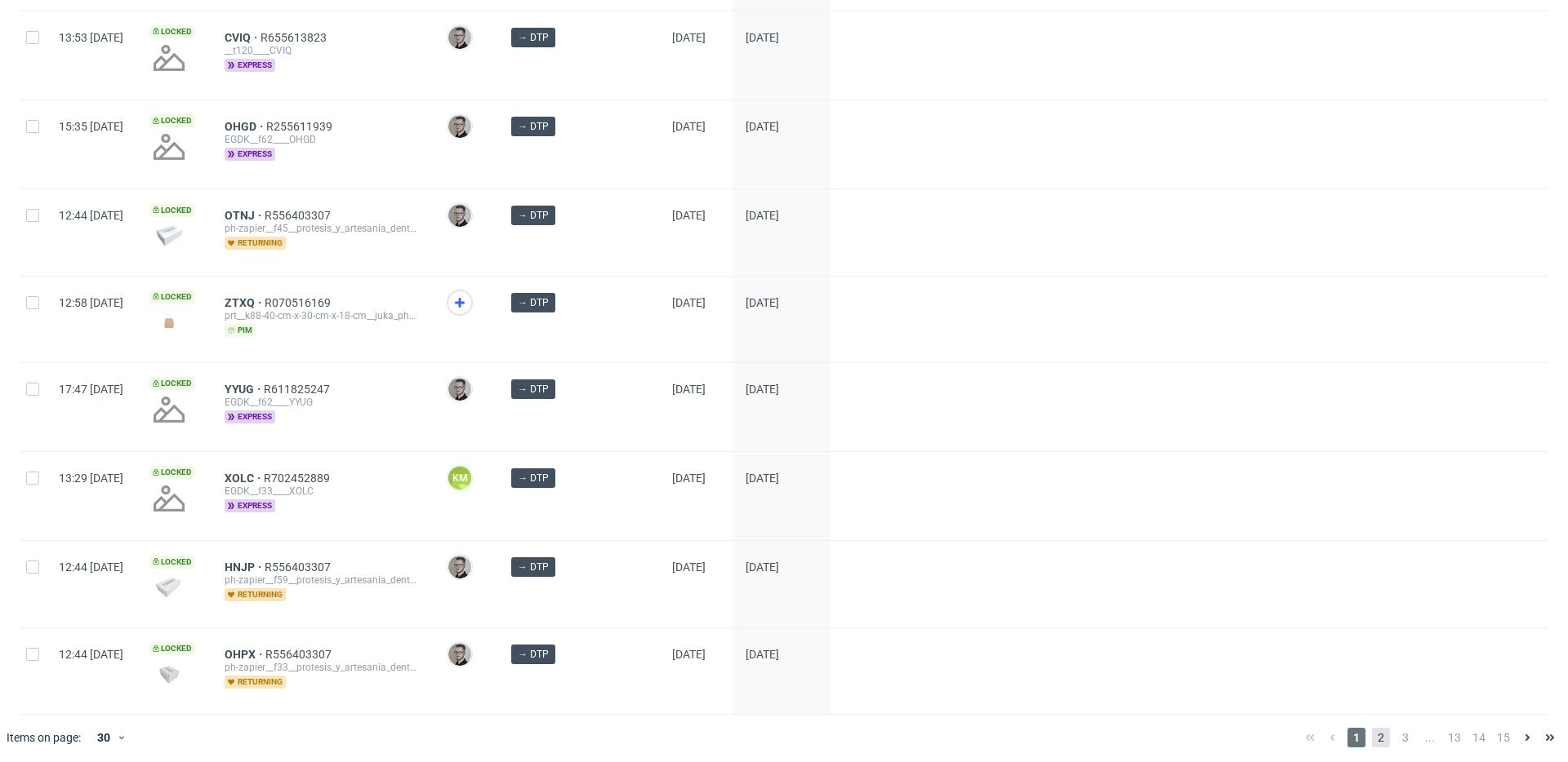
click at [1372, 729] on span "2" at bounding box center [1381, 737] width 18 height 19
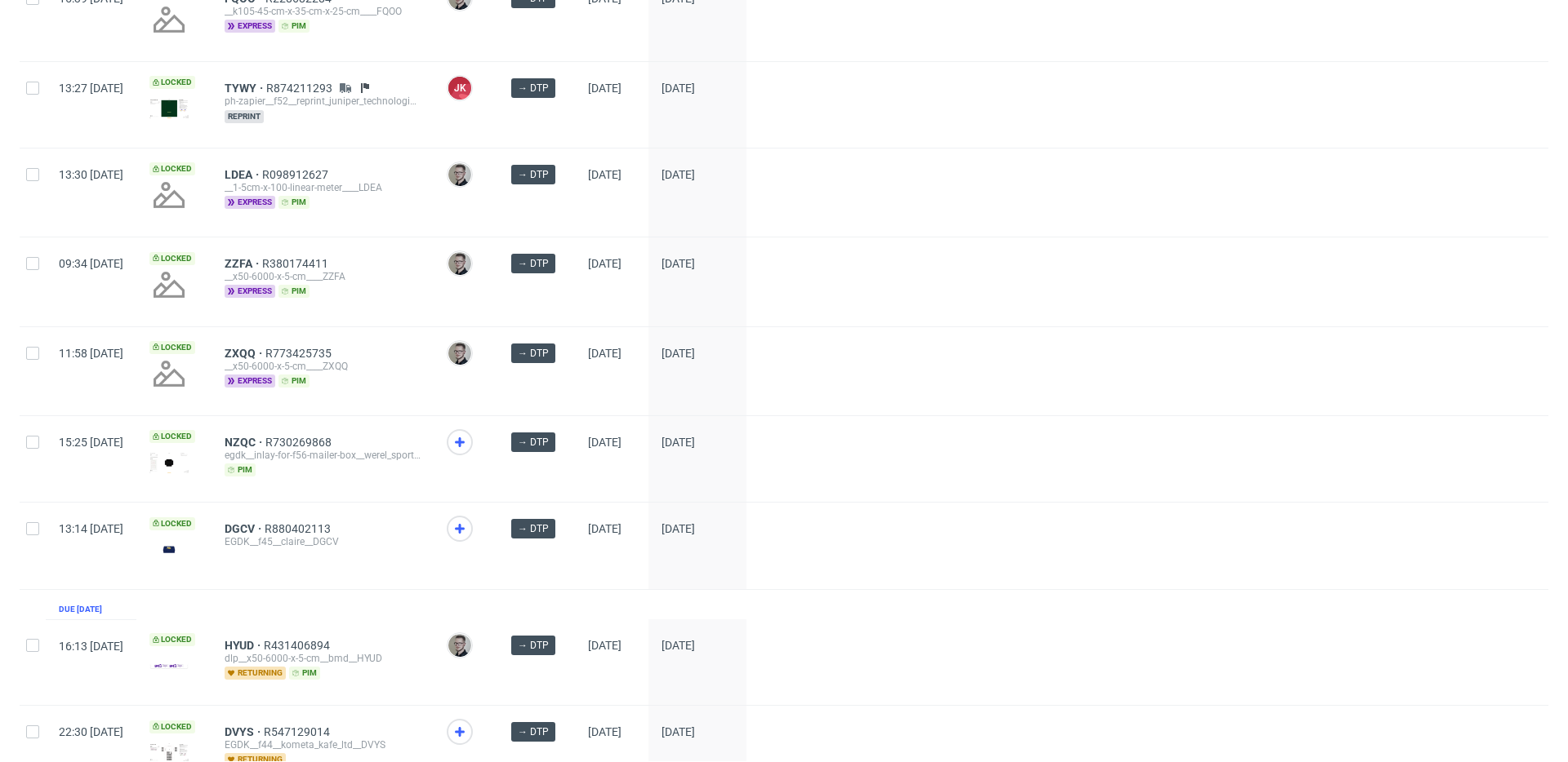
scroll to position [2161, 0]
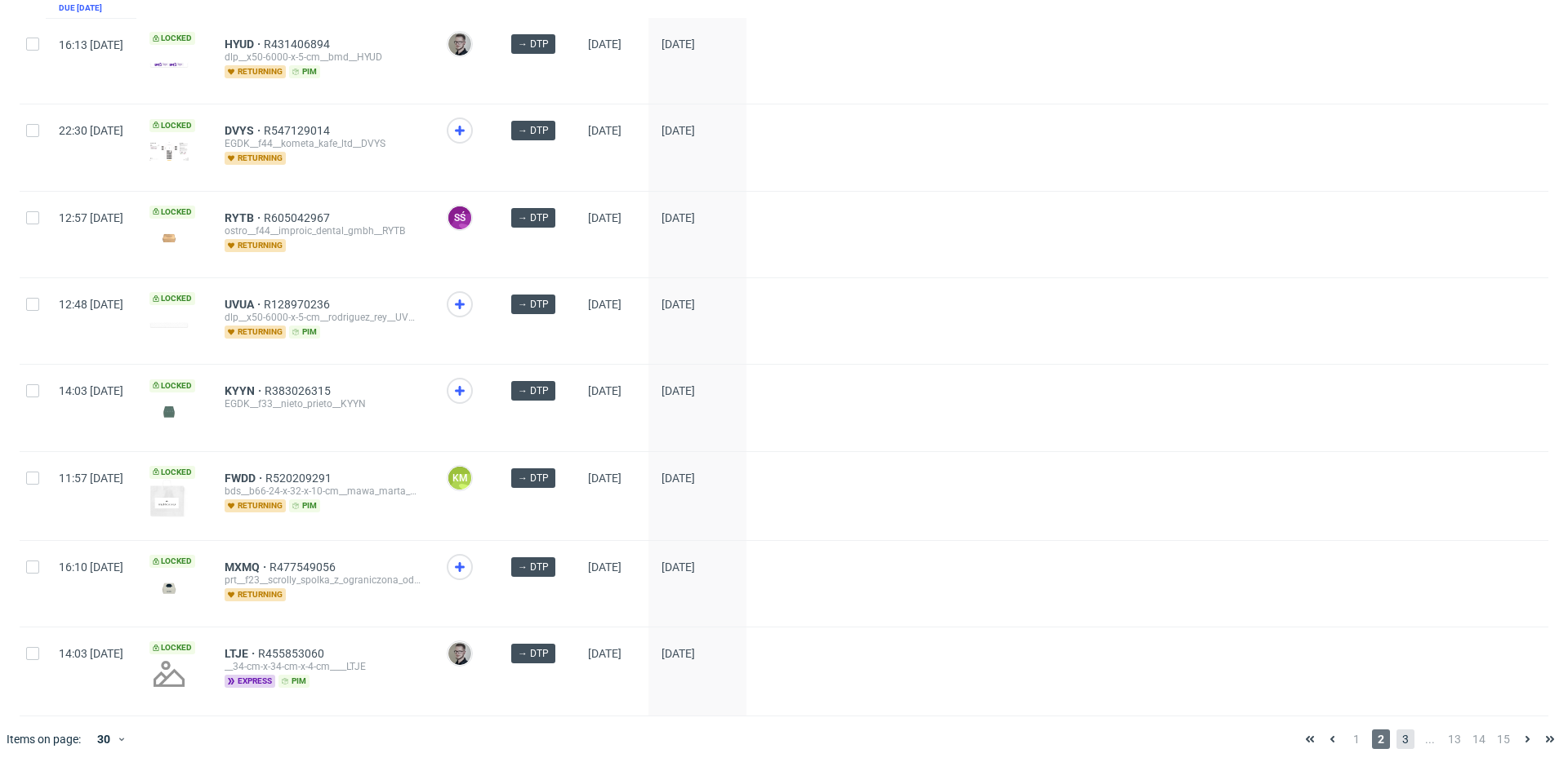
click at [1397, 732] on span "3" at bounding box center [1405, 739] width 18 height 19
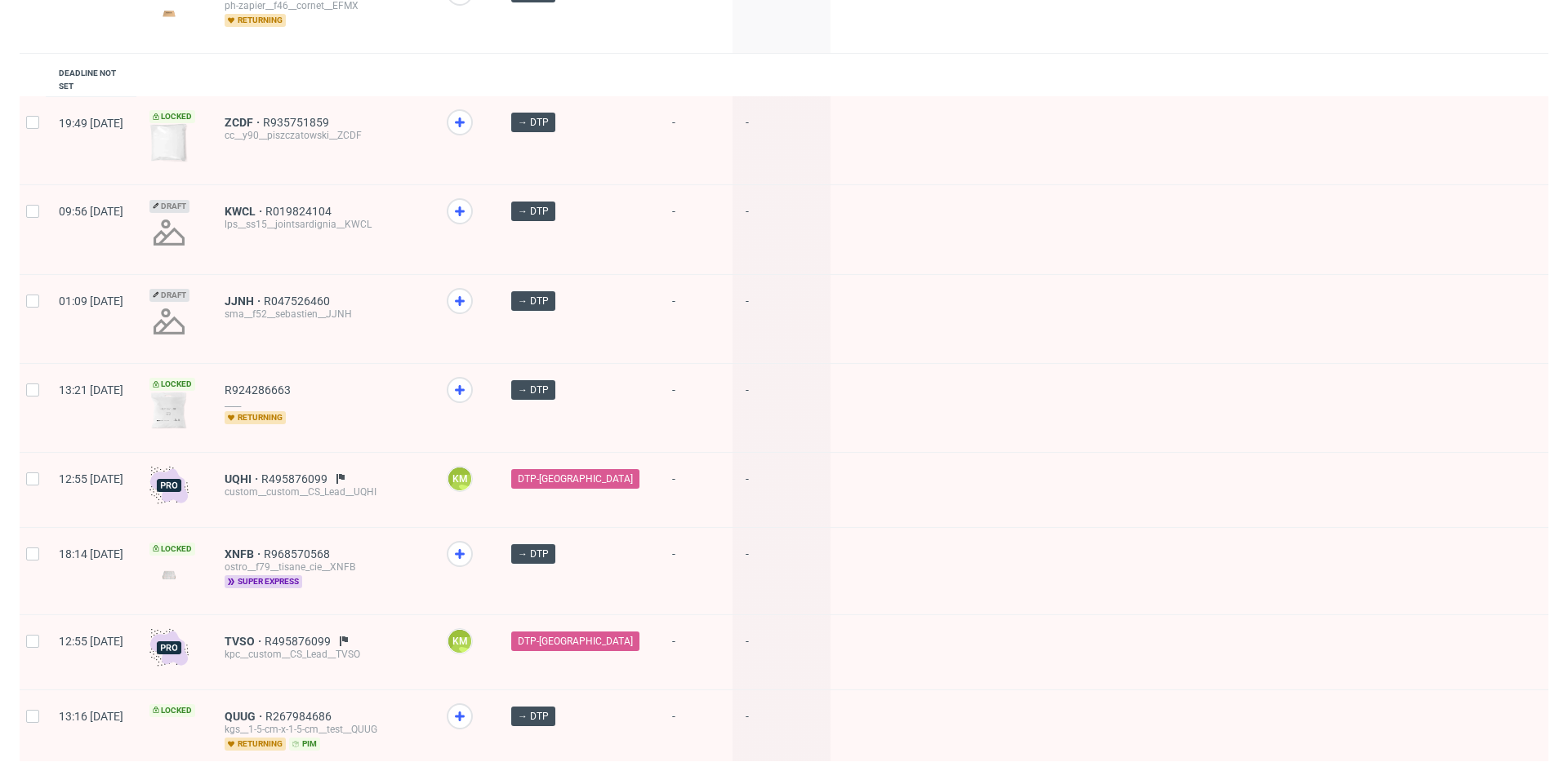
scroll to position [2128, 0]
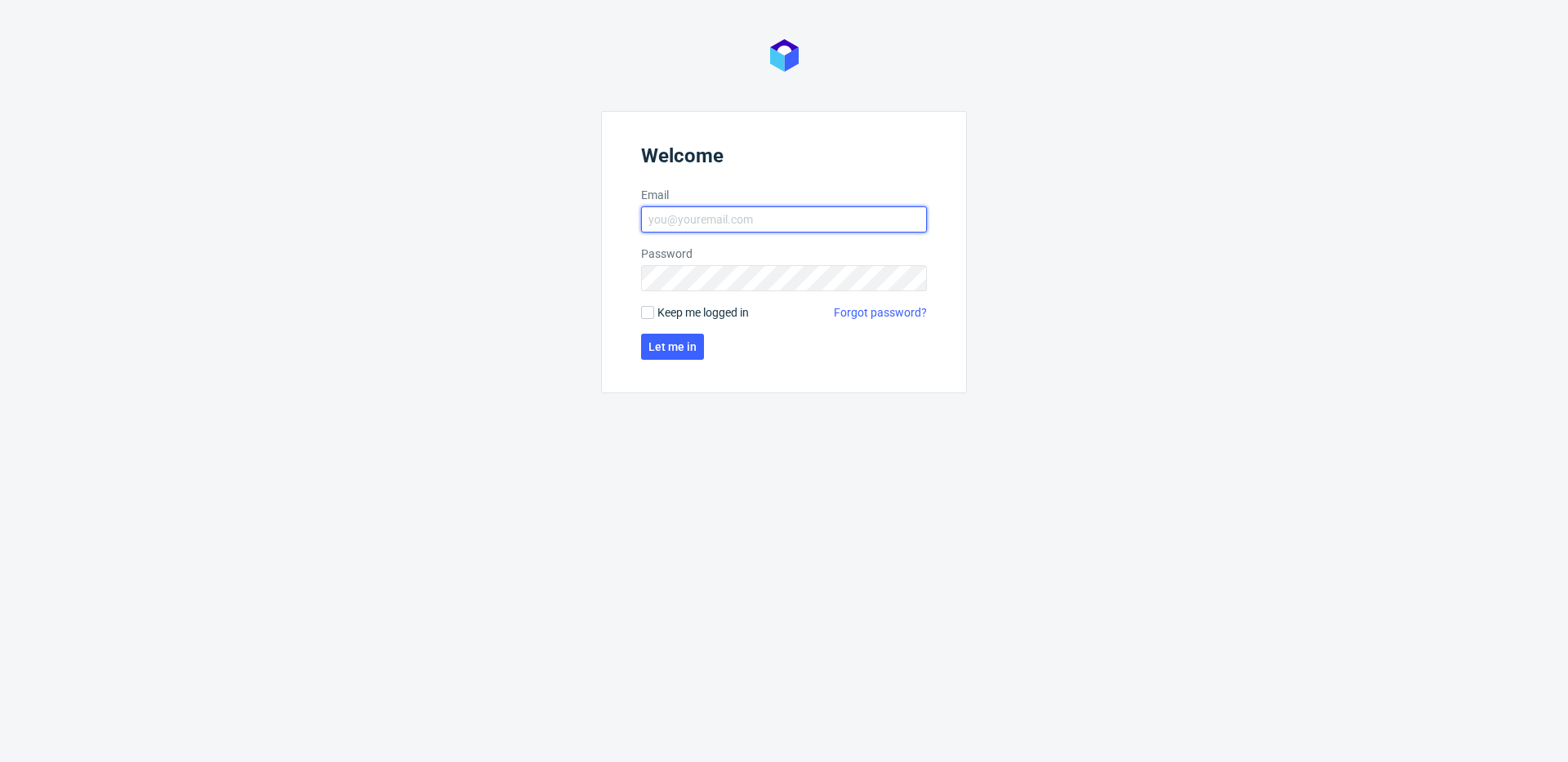
type input "[EMAIL_ADDRESS][DOMAIN_NAME]"
click at [696, 301] on form "Welcome Email [EMAIL_ADDRESS][DOMAIN_NAME] Password Keep me logged in Forgot pa…" at bounding box center [784, 251] width 366 height 282
click at [699, 308] on span "Keep me logged in" at bounding box center [704, 312] width 91 height 17
click at [654, 308] on input "Keep me logged in" at bounding box center [647, 312] width 13 height 13
checkbox input "true"
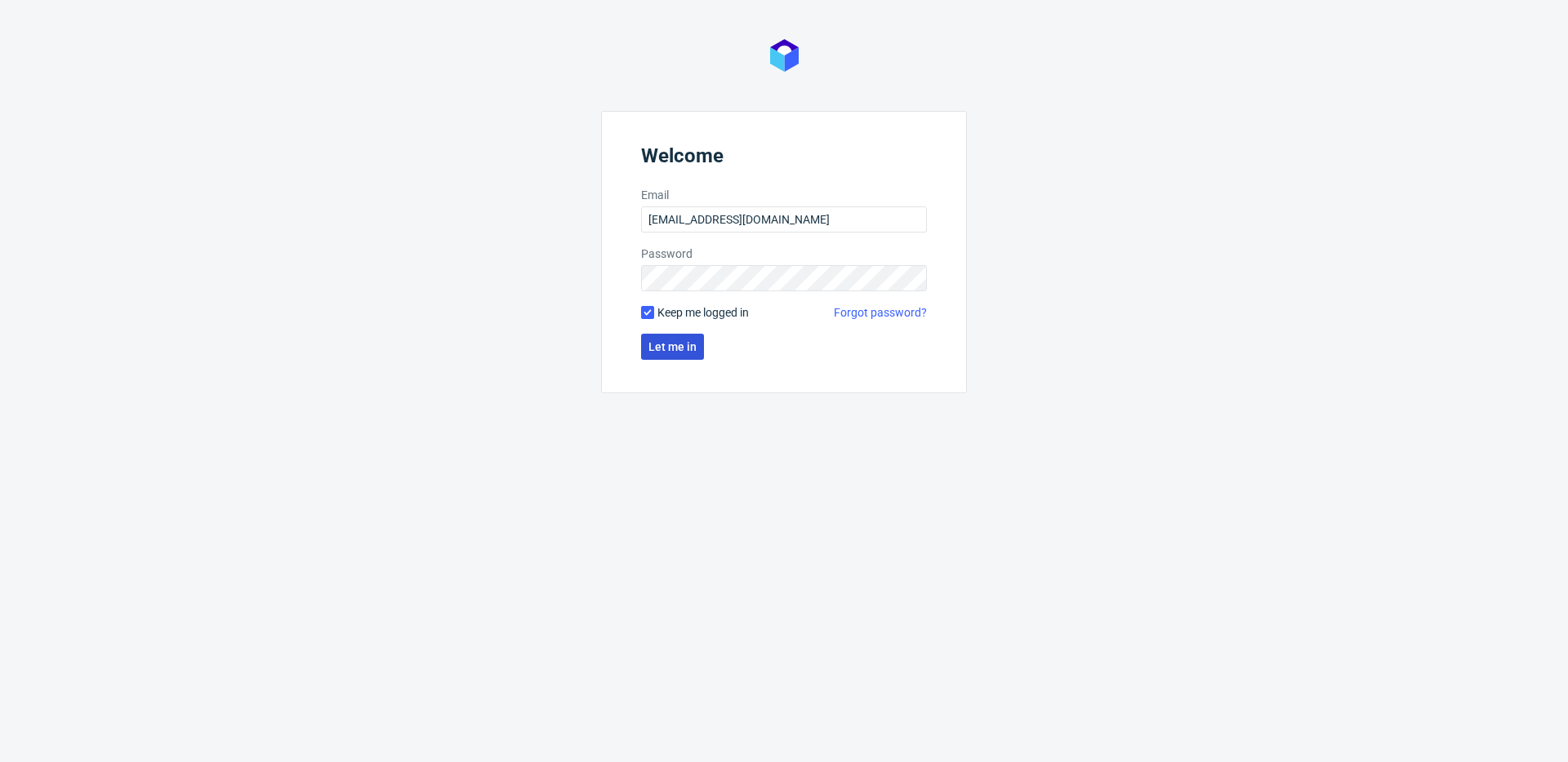
click at [680, 343] on span "Let me in" at bounding box center [672, 346] width 48 height 11
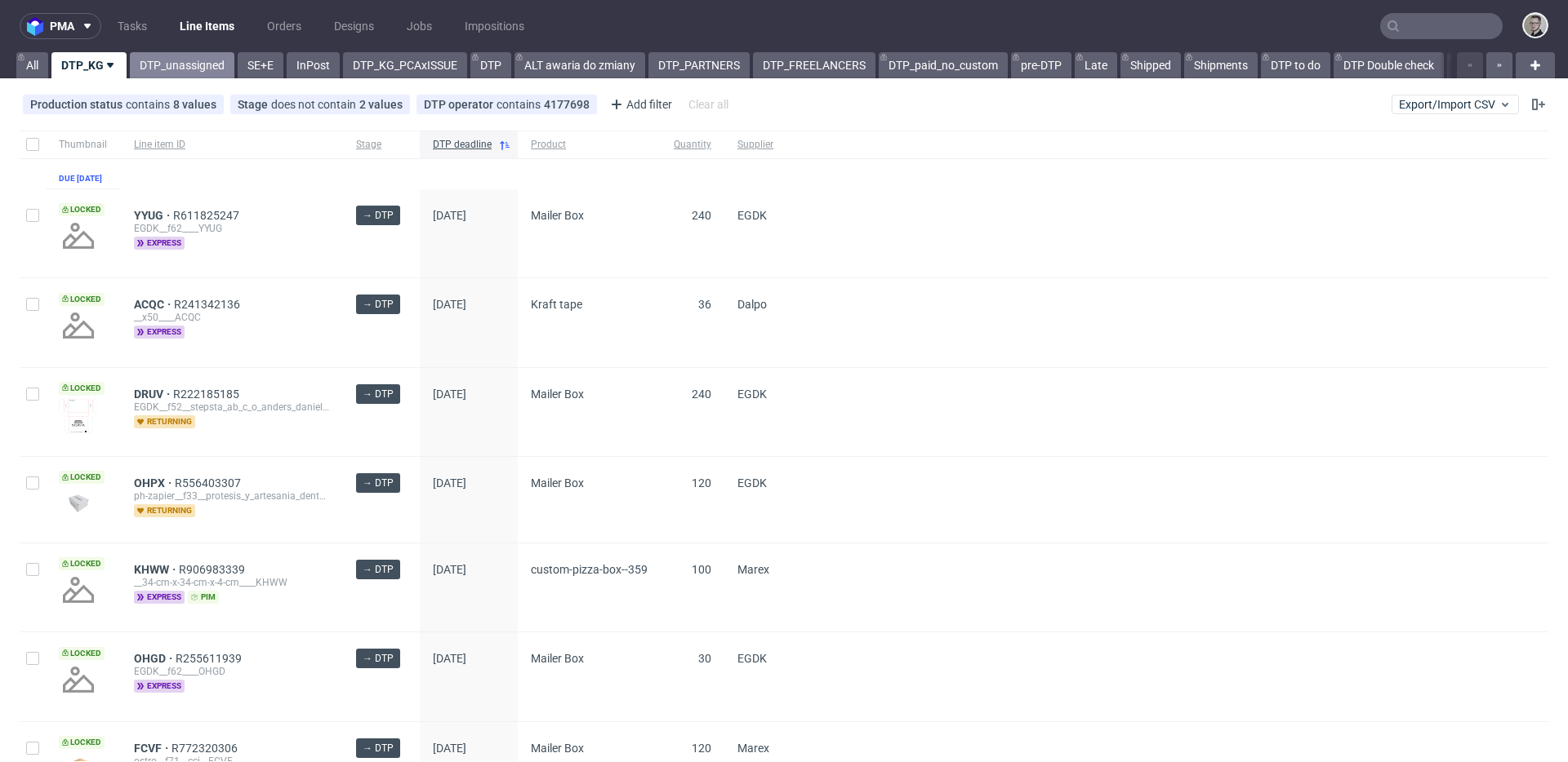
click at [178, 70] on link "DTP_unassigned" at bounding box center [182, 65] width 105 height 26
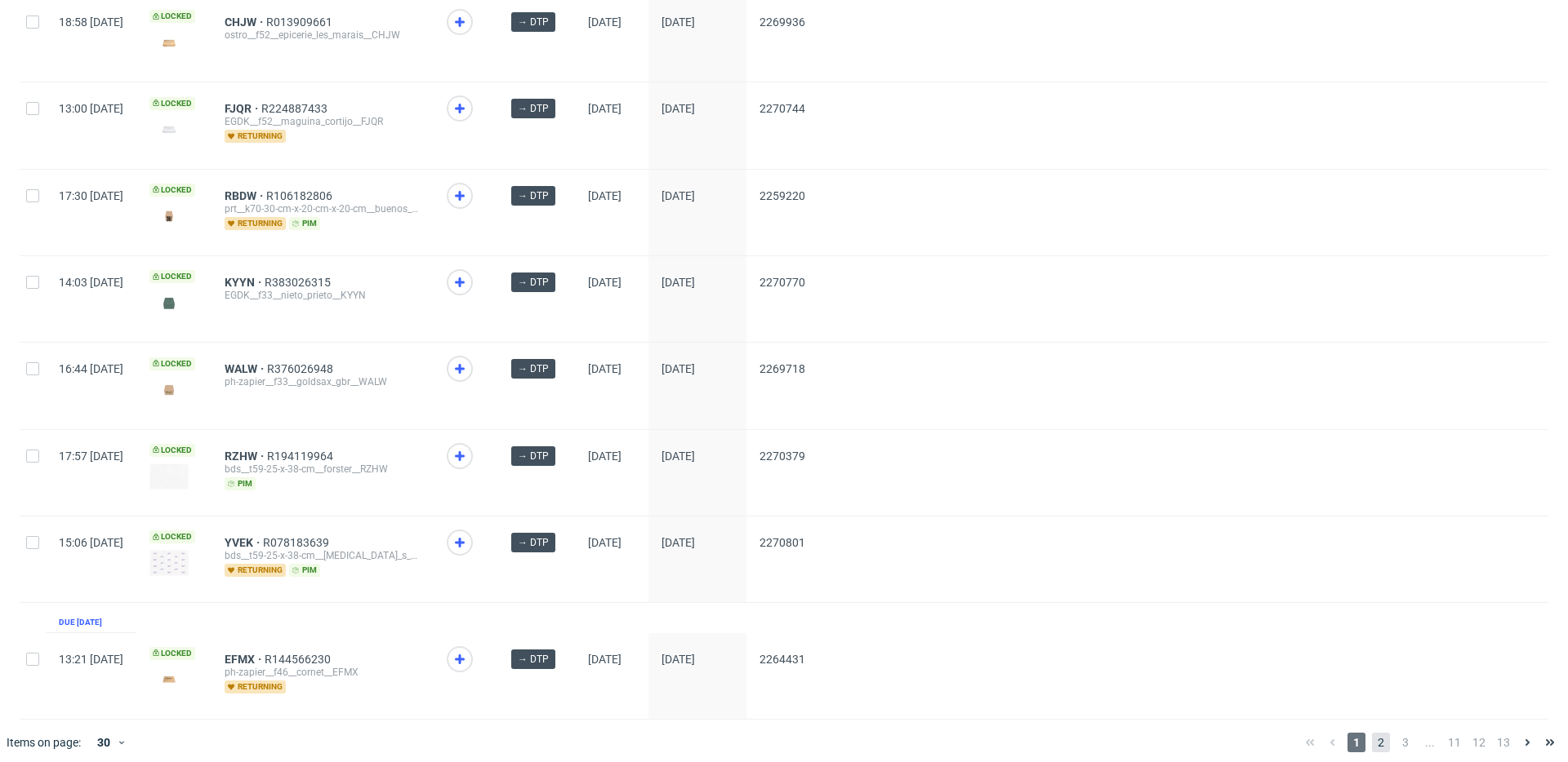
click at [1372, 733] on span "2" at bounding box center [1381, 743] width 18 height 19
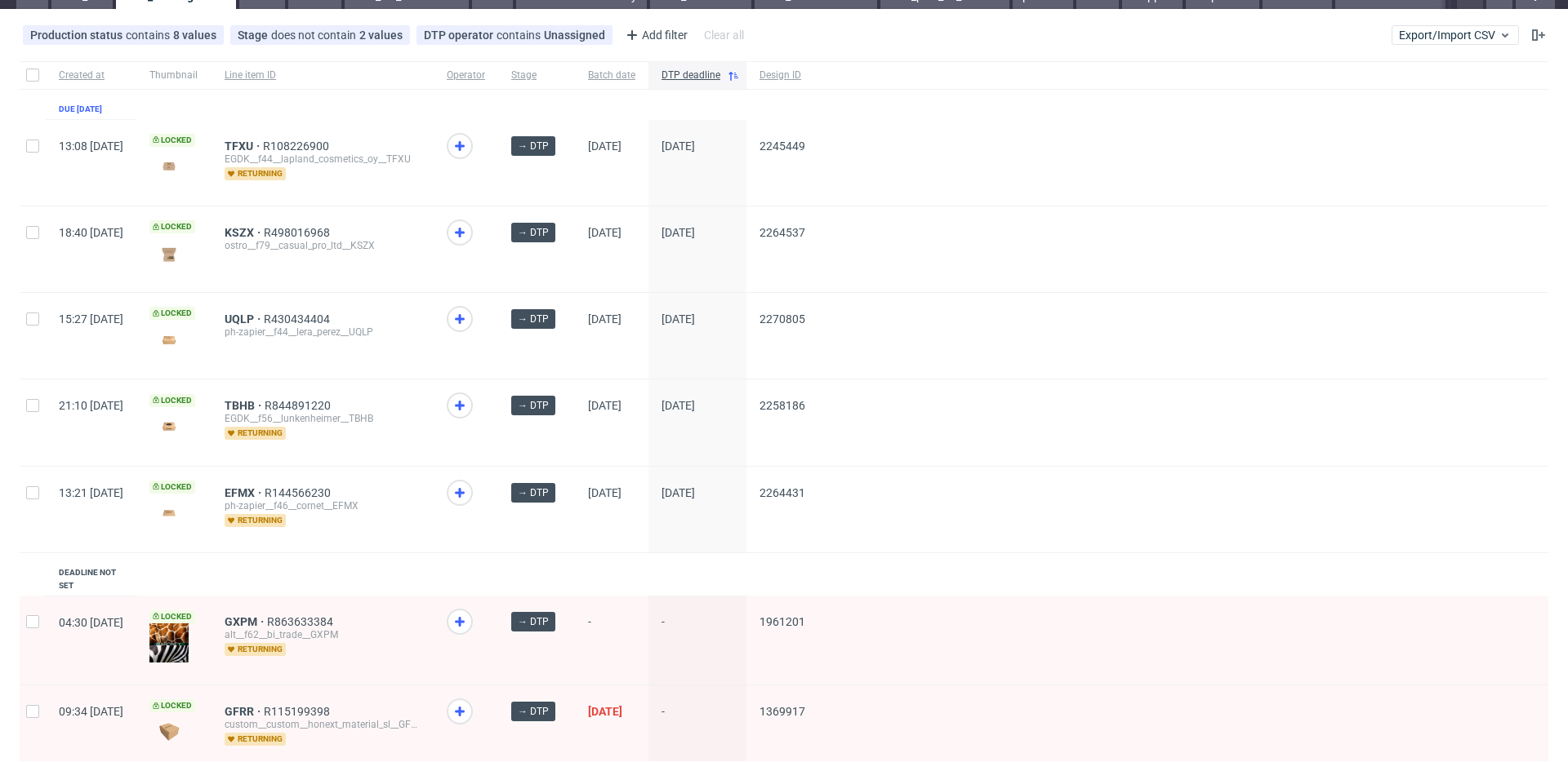
scroll to position [141, 0]
